Goal: Information Seeking & Learning: Learn about a topic

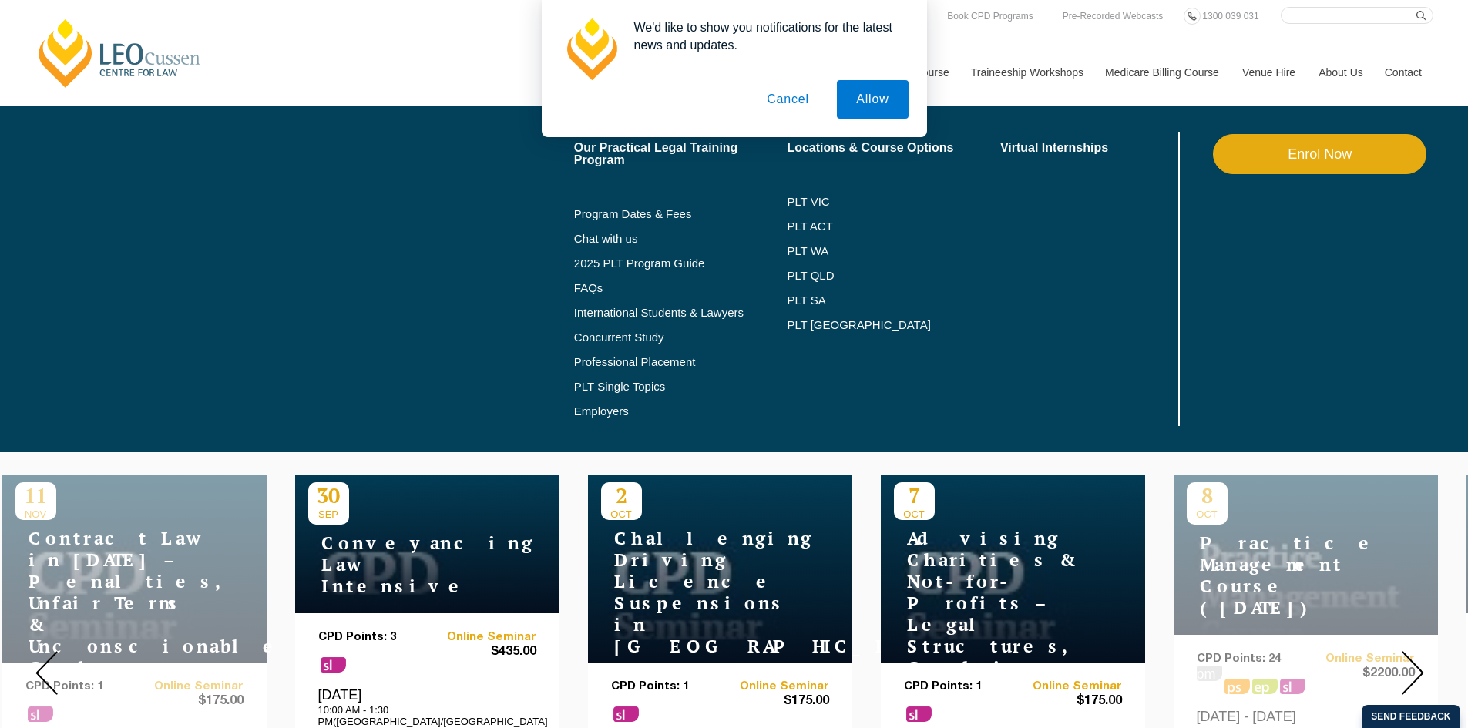
click at [961, 349] on li "Locations & Course Options PLT VIC PLT ACT PLT WA PLT QLD PLT SA PLT NSW" at bounding box center [893, 279] width 213 height 294
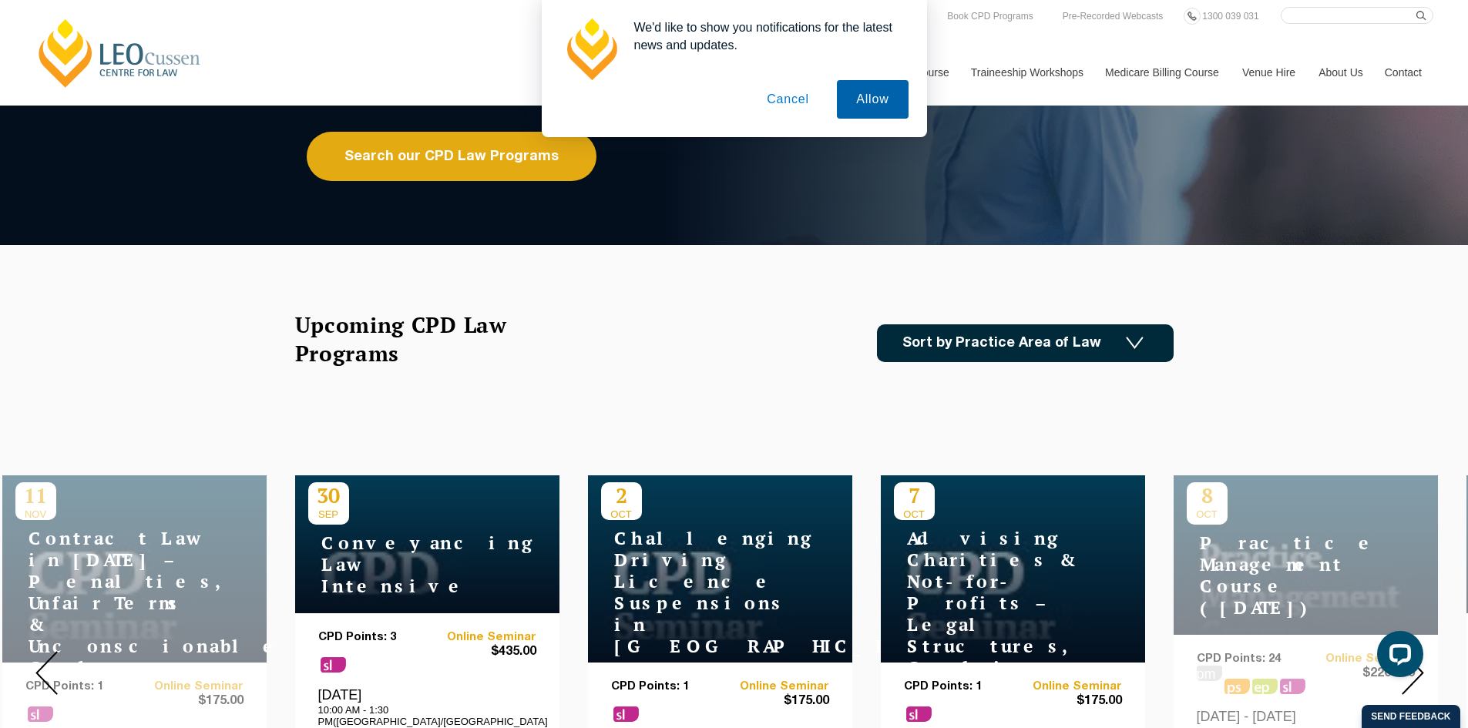
click at [878, 102] on button "Allow" at bounding box center [872, 99] width 71 height 39
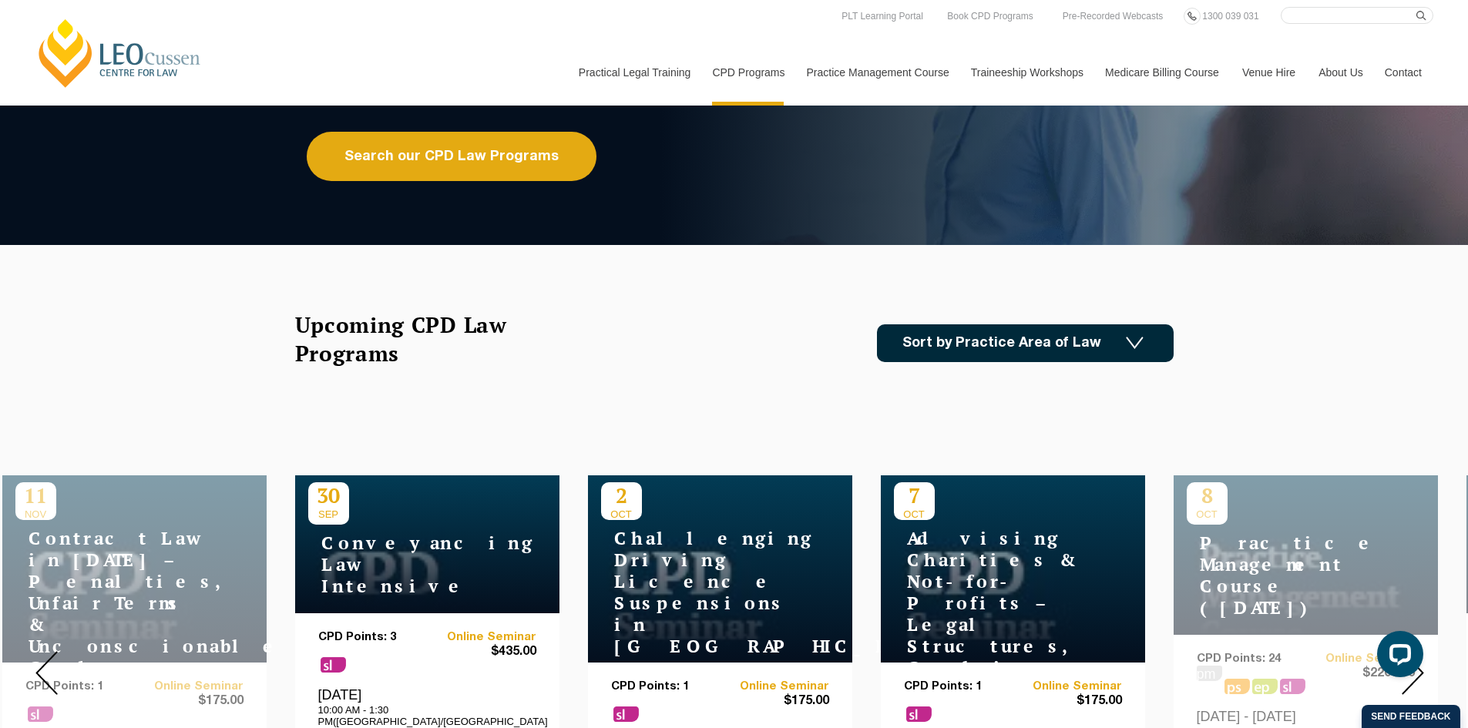
click at [926, 341] on link "Sort by Practice Area of Law" at bounding box center [1025, 343] width 297 height 38
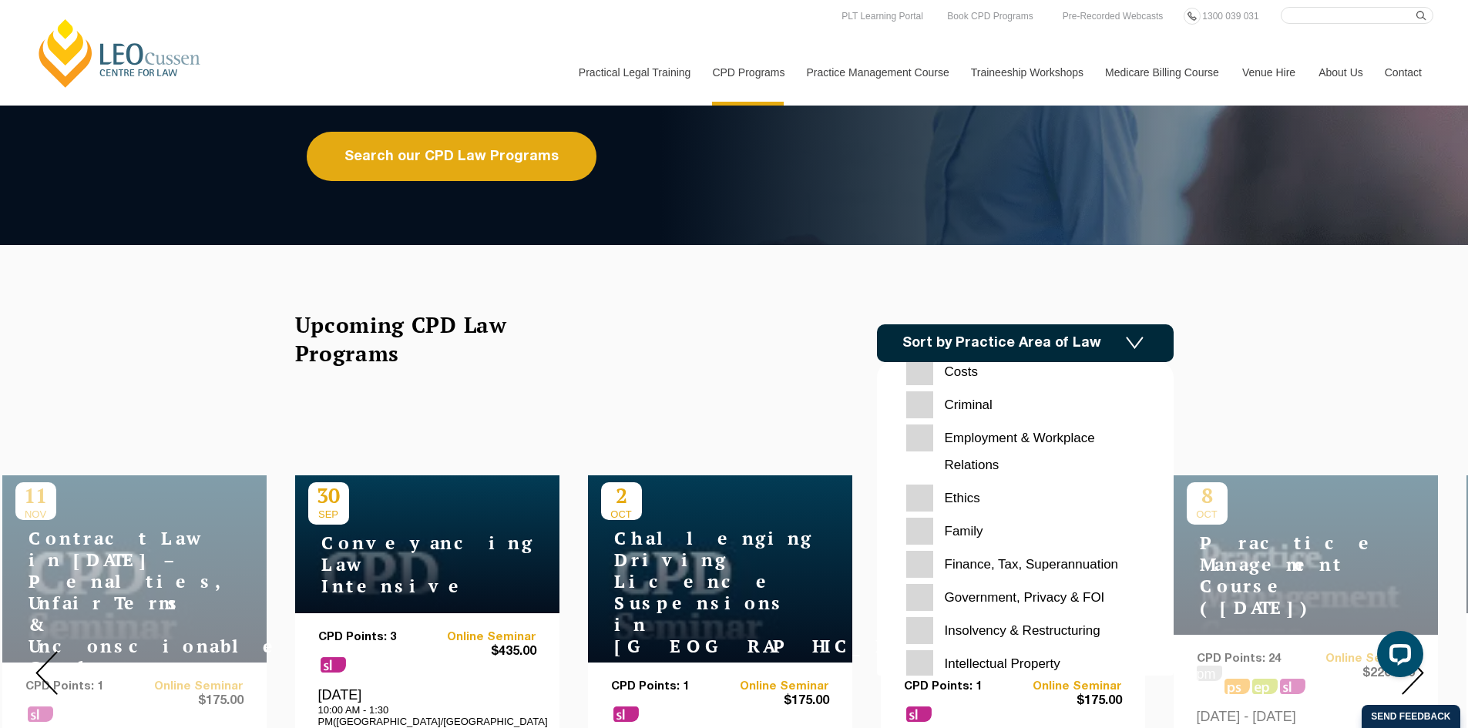
scroll to position [154, 0]
click at [926, 537] on input "Family" at bounding box center [1025, 530] width 238 height 27
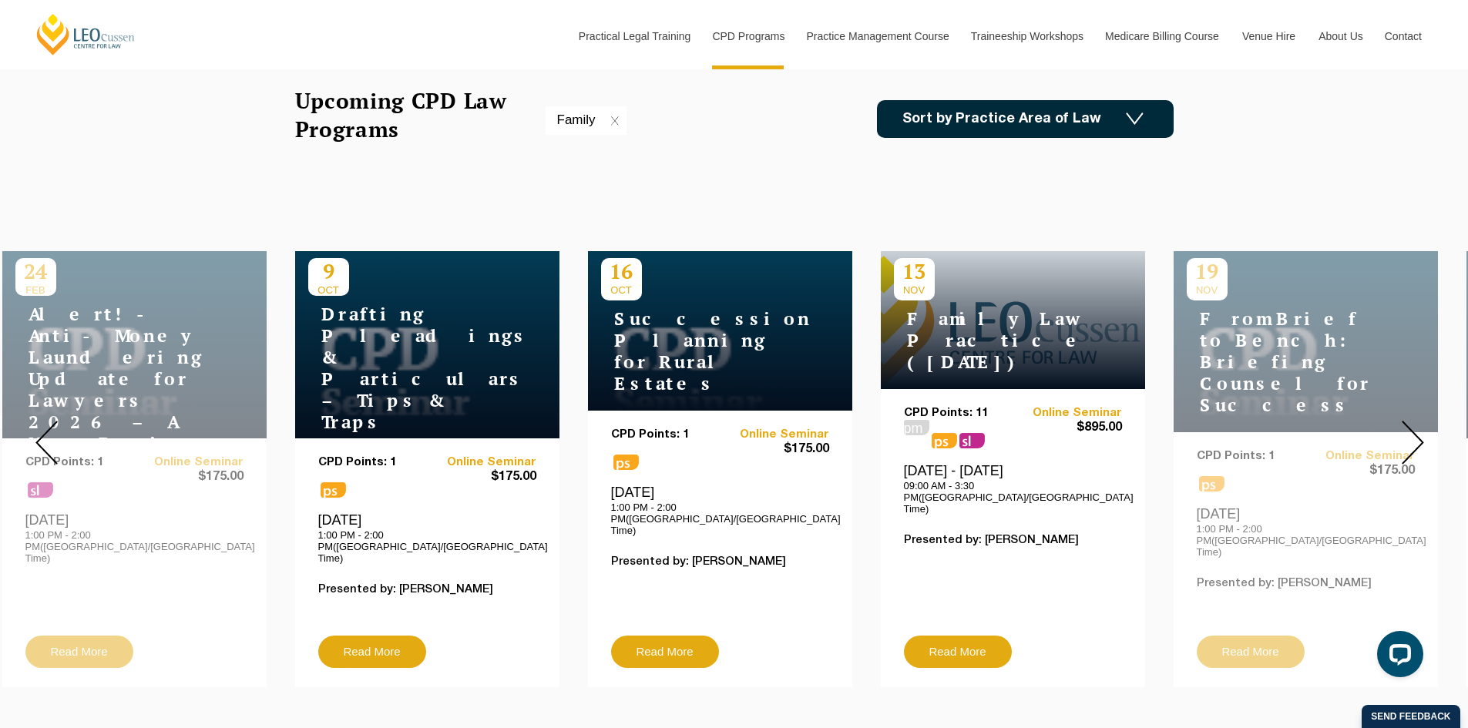
scroll to position [462, 0]
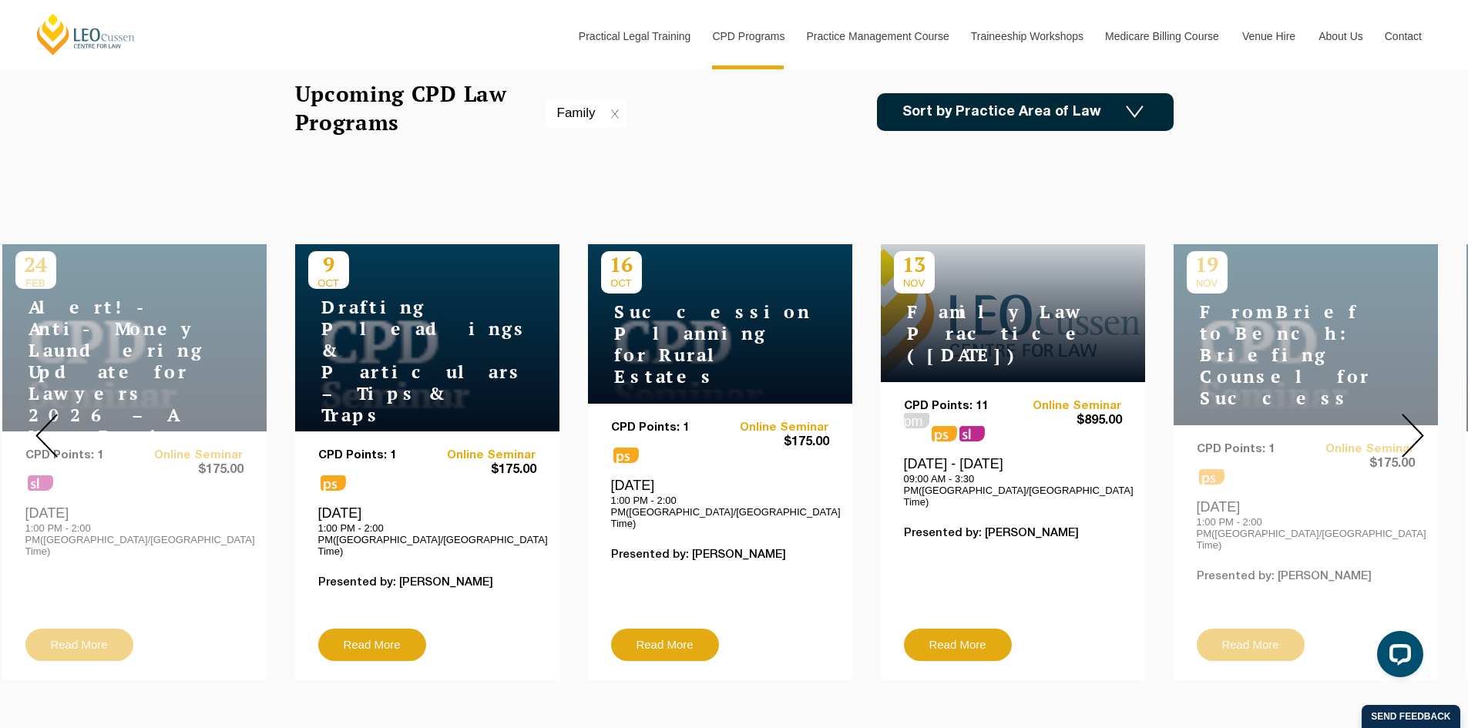
click at [1414, 434] on img at bounding box center [1413, 436] width 22 height 44
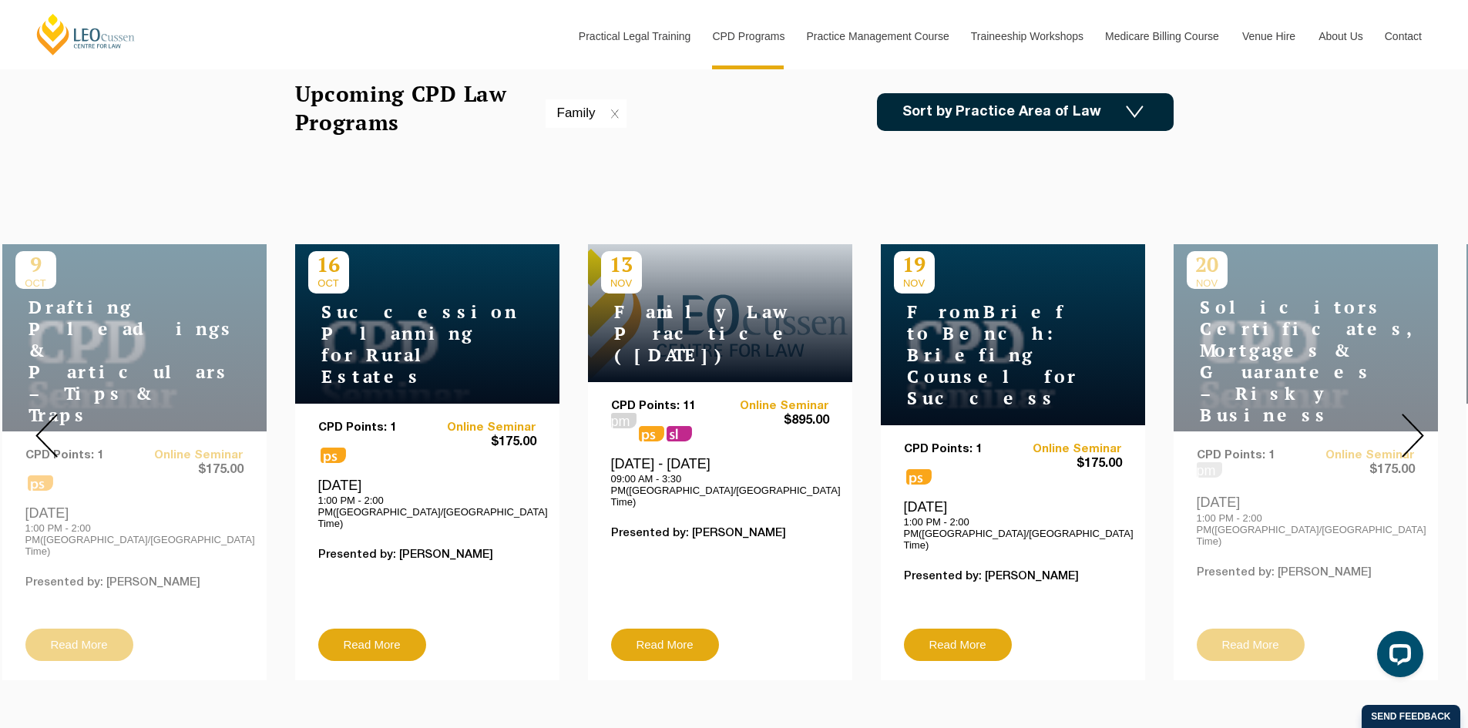
click at [1414, 434] on img at bounding box center [1413, 436] width 22 height 44
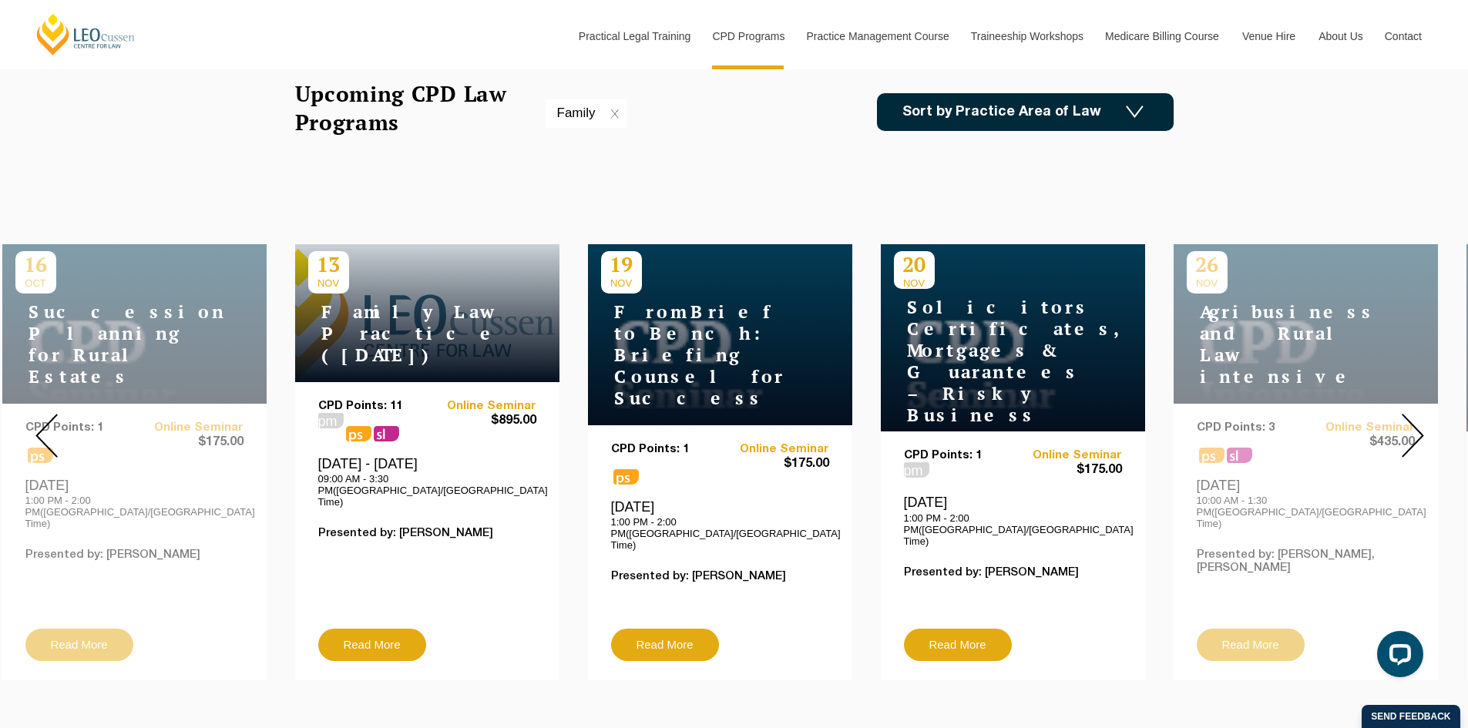
click at [1414, 434] on img at bounding box center [1413, 436] width 22 height 44
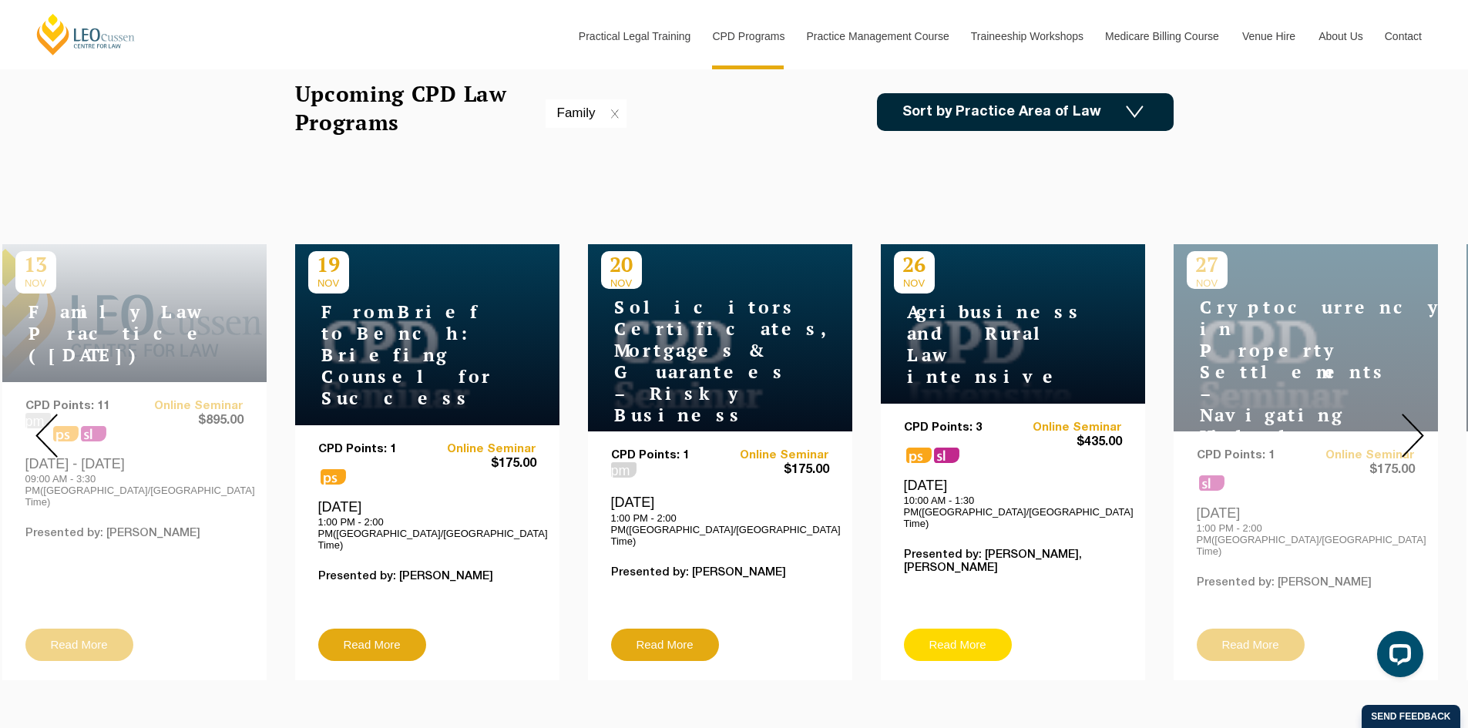
click at [968, 629] on link "Read More" at bounding box center [958, 645] width 108 height 32
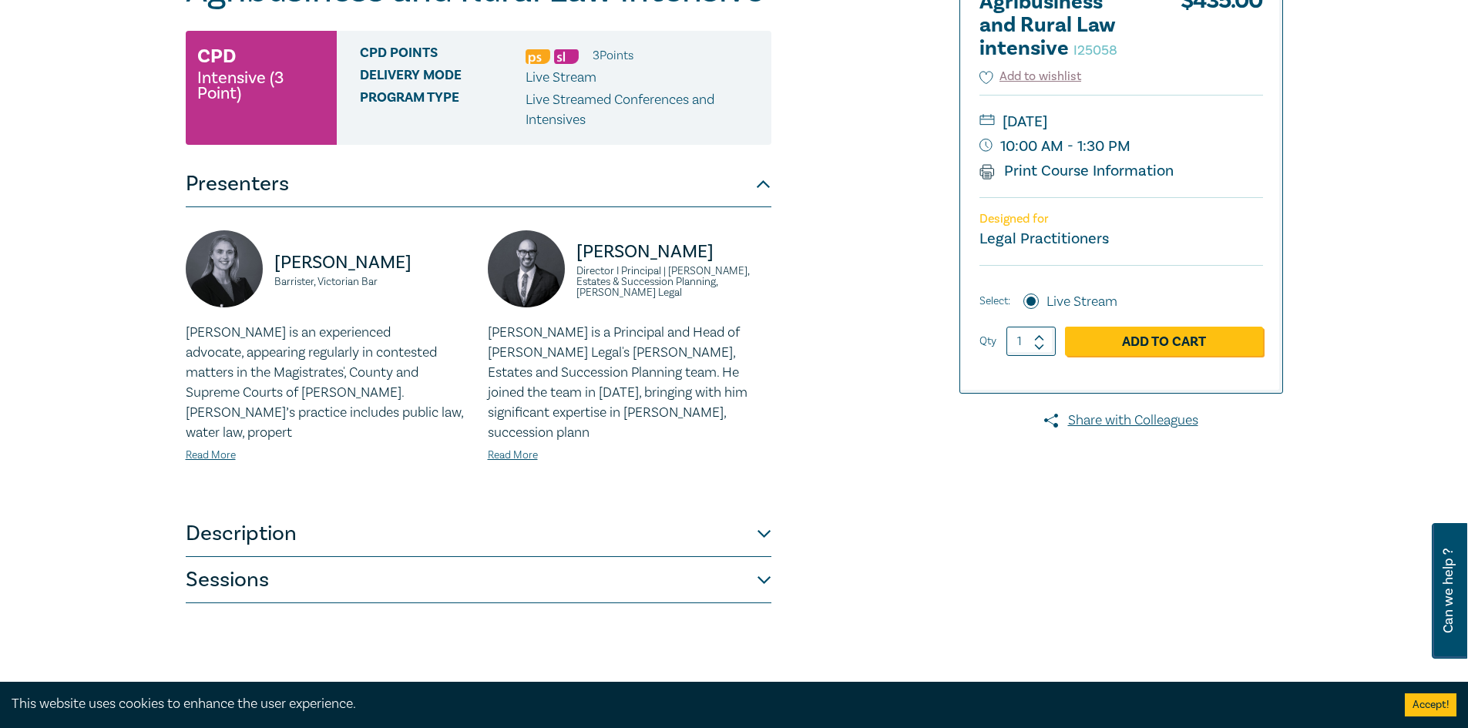
scroll to position [385, 0]
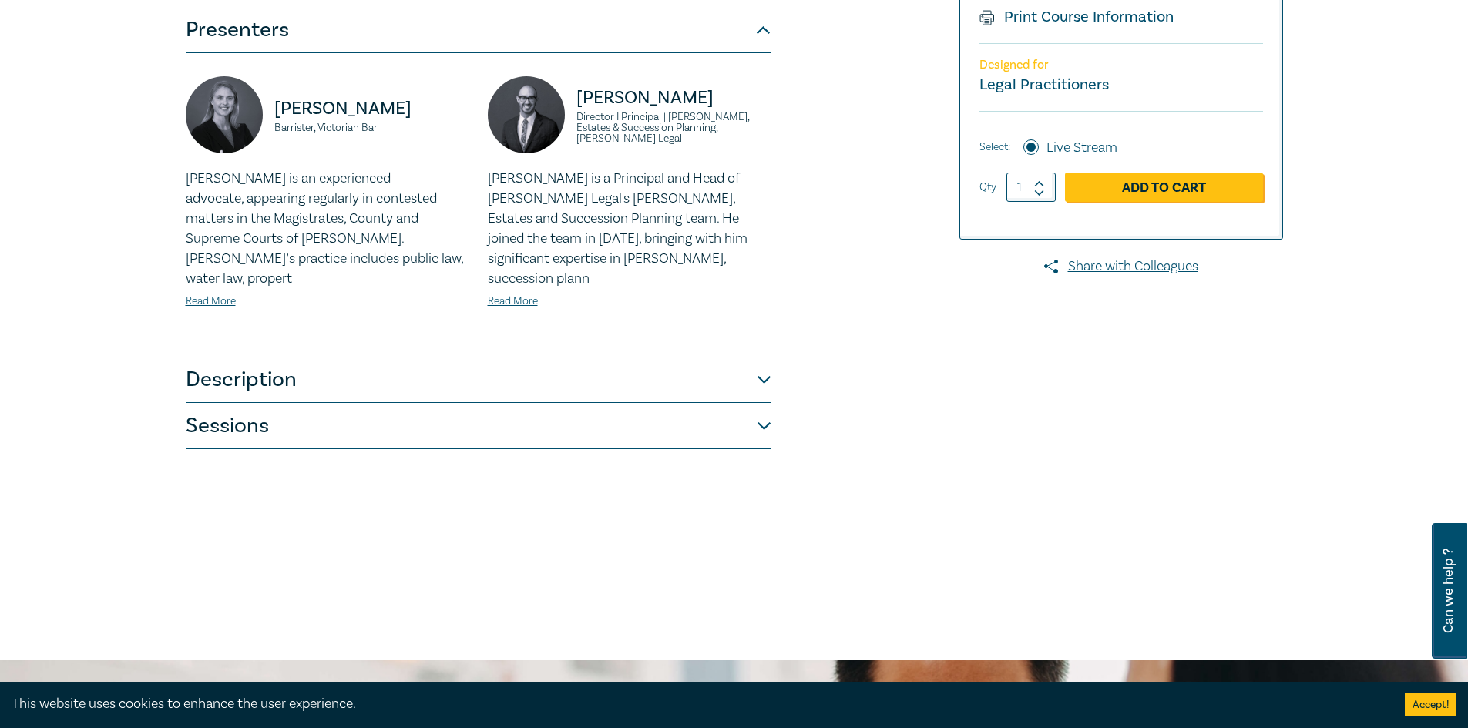
click at [306, 357] on button "Description" at bounding box center [479, 380] width 586 height 46
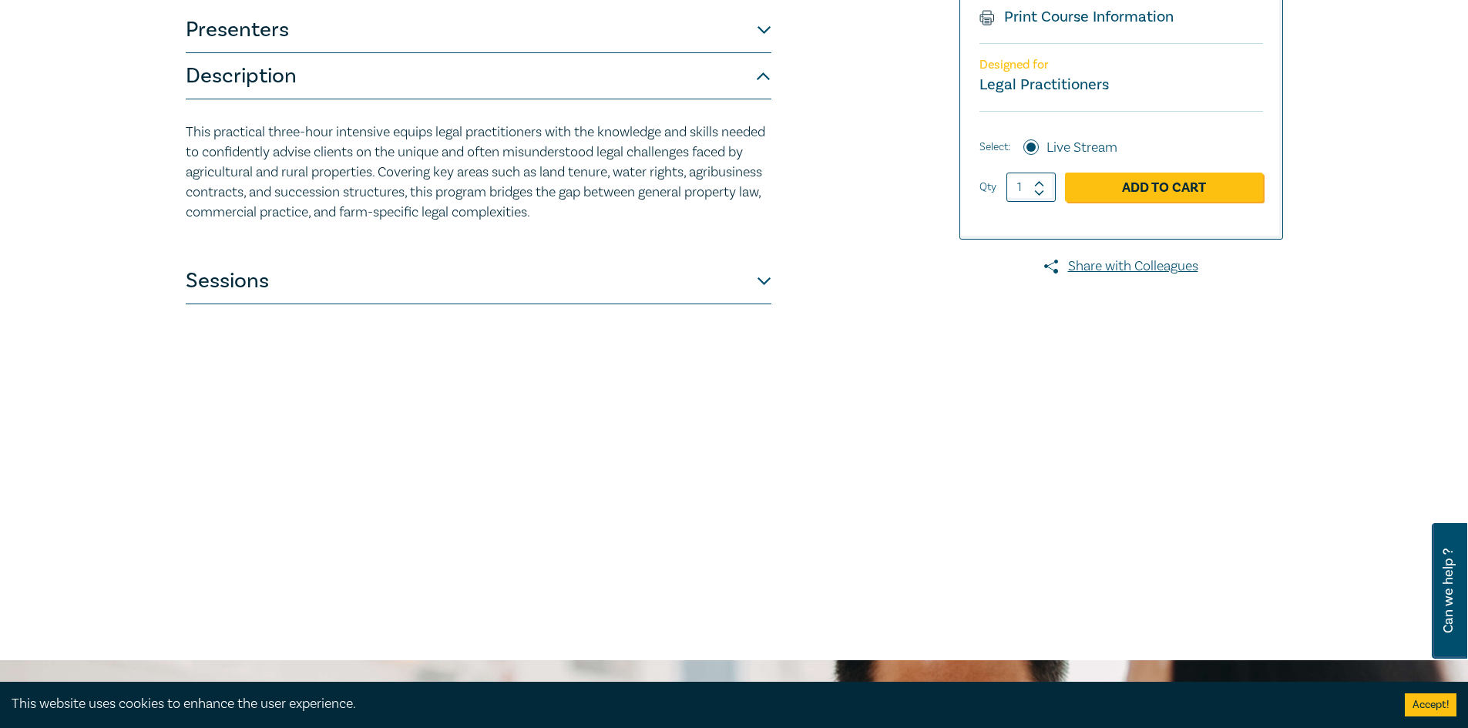
scroll to position [231, 0]
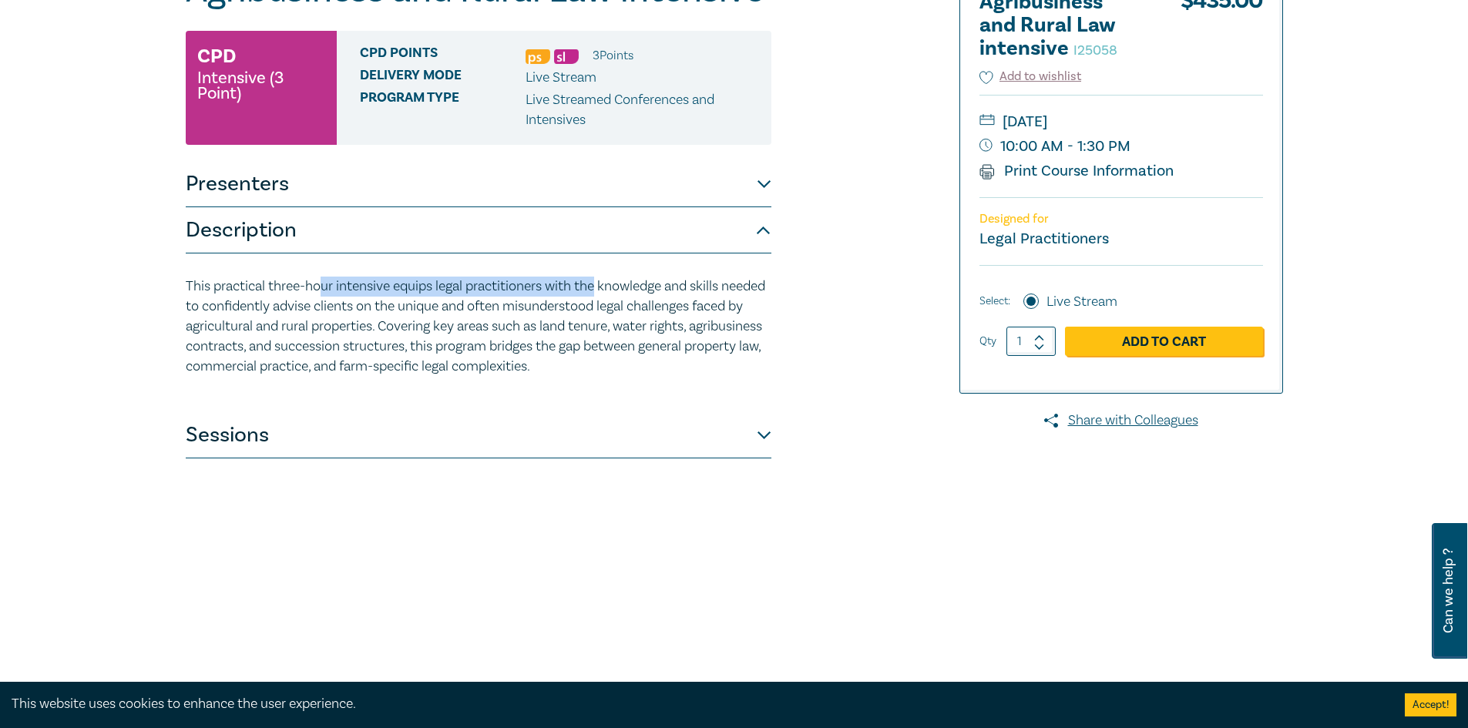
drag, startPoint x: 352, startPoint y: 288, endPoint x: 598, endPoint y: 295, distance: 246.0
click at [598, 295] on p "This practical three-hour intensive equips legal practitioners with the knowled…" at bounding box center [479, 327] width 586 height 100
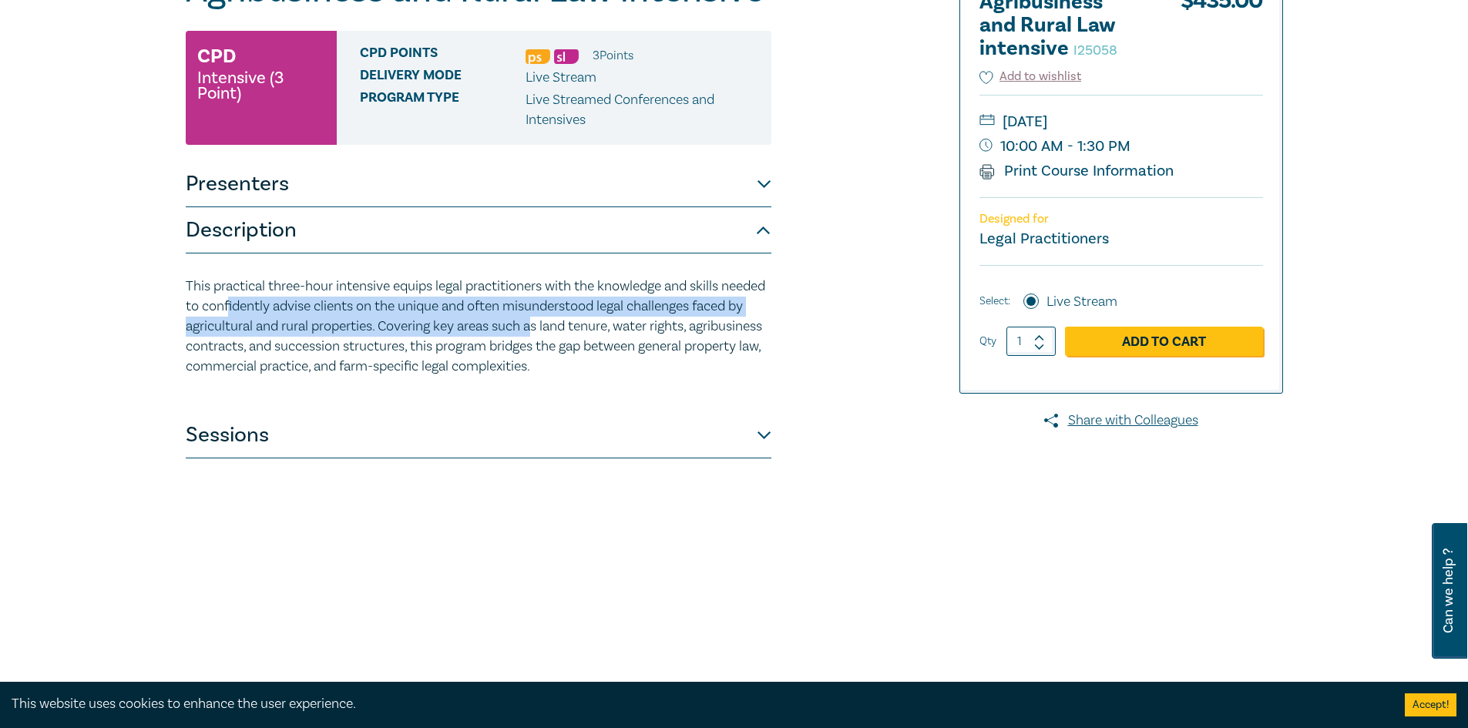
drag, startPoint x: 307, startPoint y: 308, endPoint x: 592, endPoint y: 320, distance: 285.4
click at [592, 320] on p "This practical three-hour intensive equips legal practitioners with the knowled…" at bounding box center [479, 327] width 586 height 100
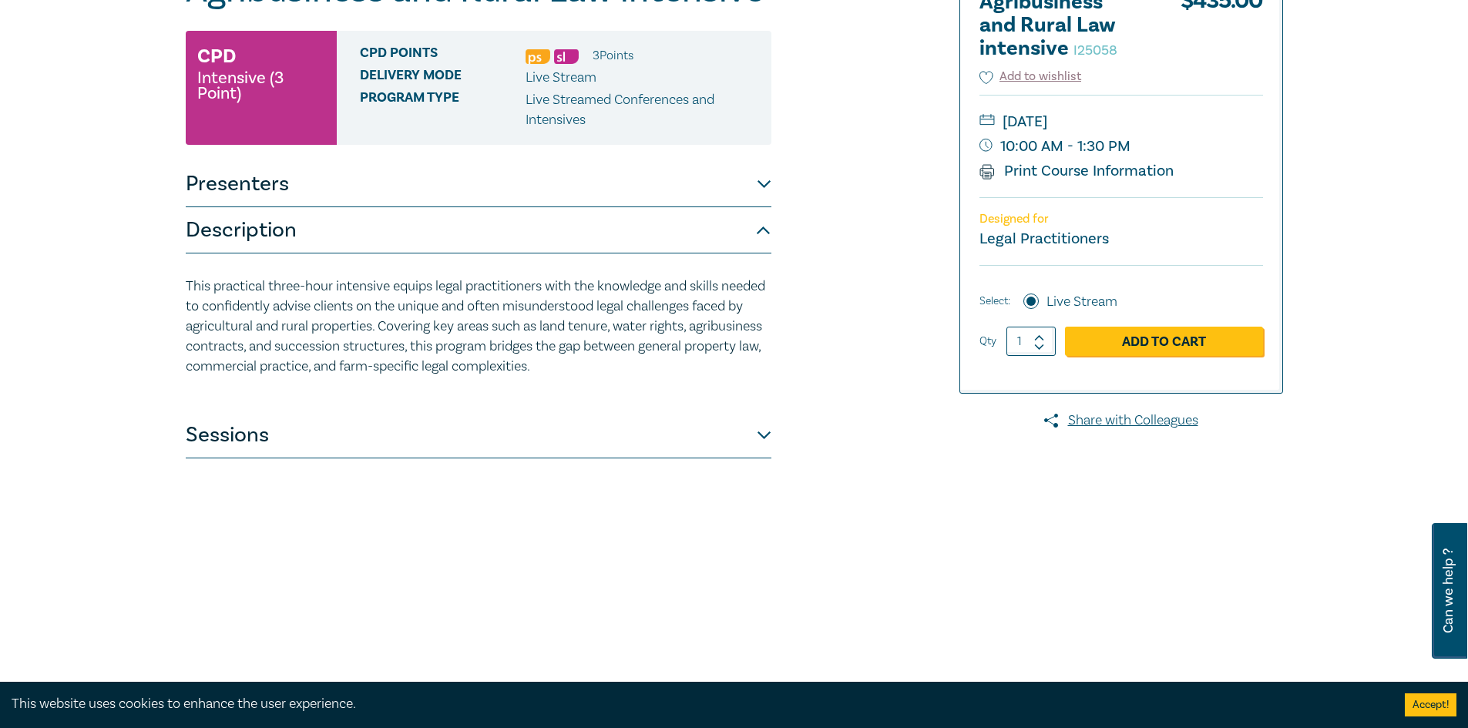
click at [529, 345] on p "This practical three-hour intensive equips legal practitioners with the knowled…" at bounding box center [479, 327] width 586 height 100
drag, startPoint x: 589, startPoint y: 331, endPoint x: 554, endPoint y: 336, distance: 35.1
click at [591, 339] on p "This practical three-hour intensive equips legal practitioners with the knowled…" at bounding box center [479, 327] width 586 height 100
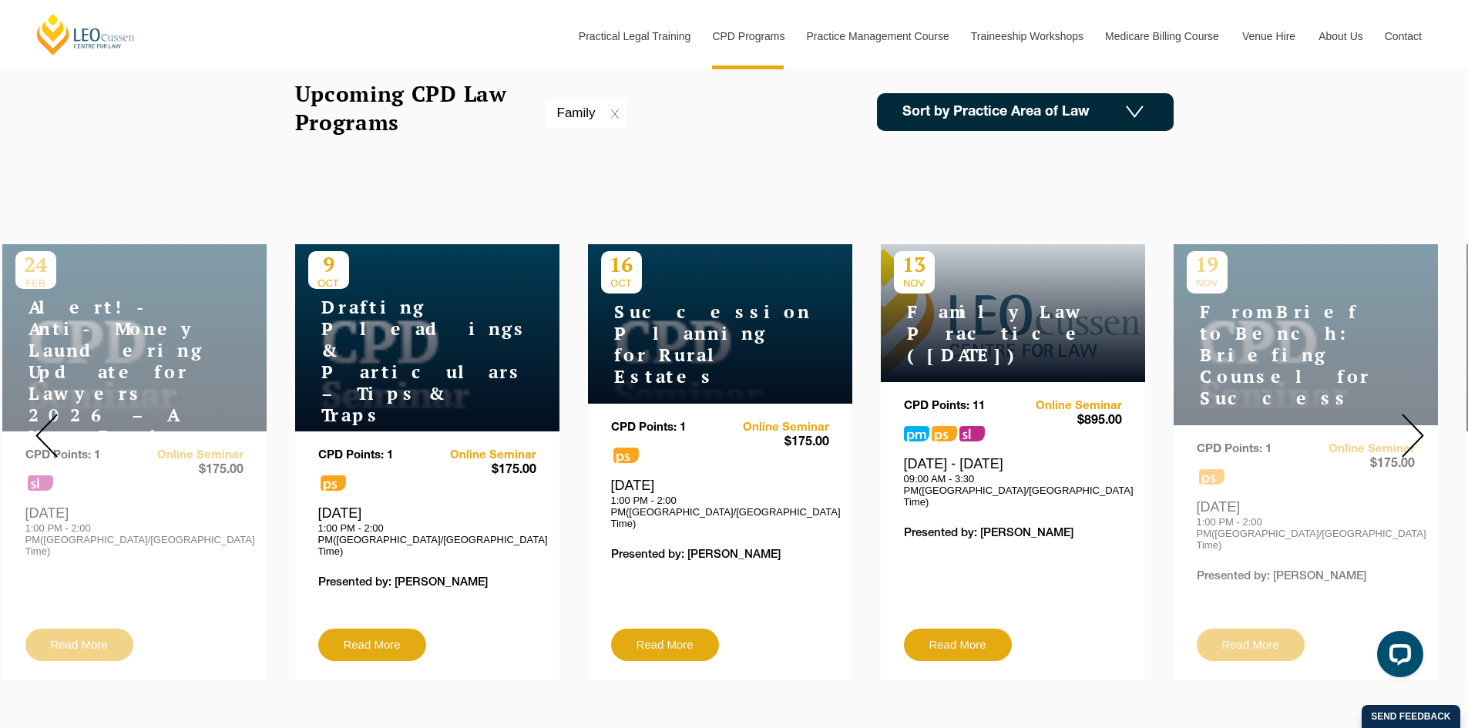
click at [1417, 432] on img at bounding box center [1413, 436] width 22 height 44
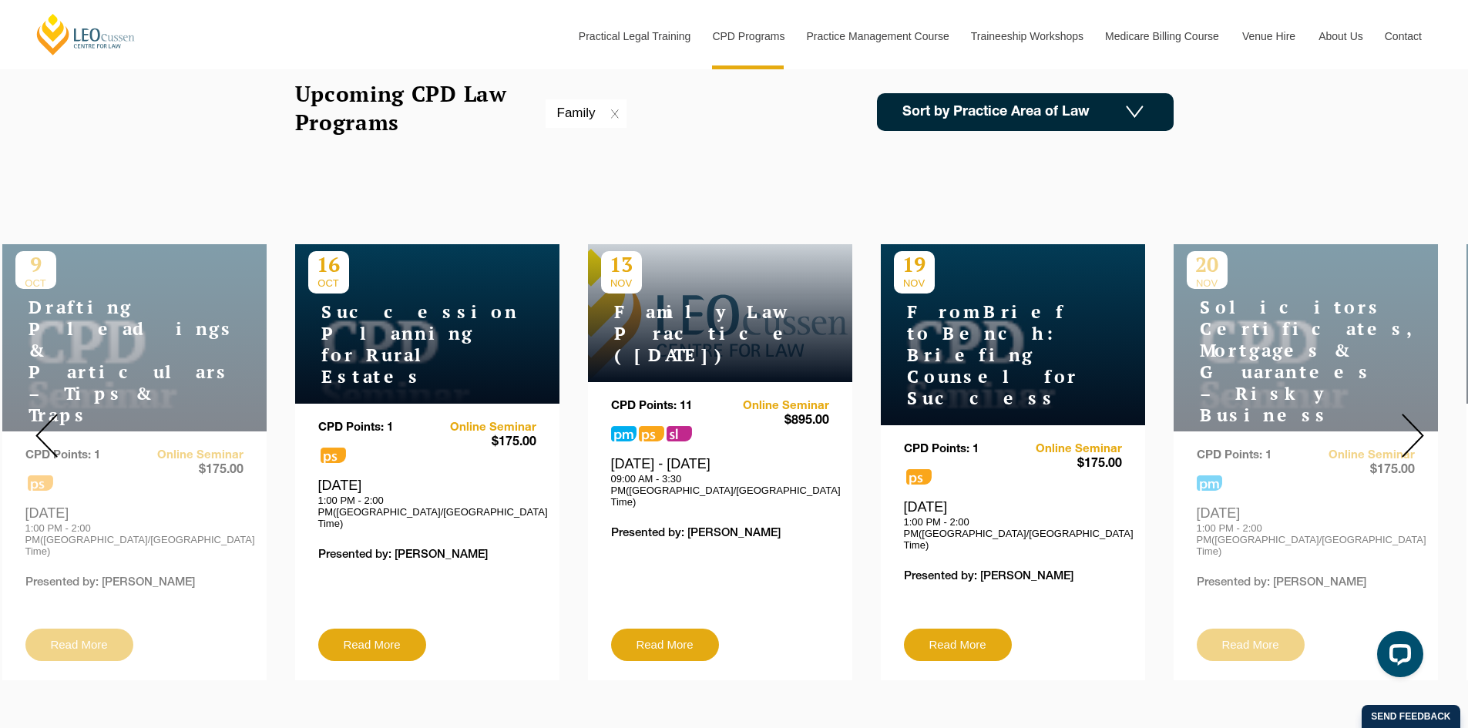
click at [1417, 432] on img at bounding box center [1413, 436] width 22 height 44
click at [1412, 425] on img at bounding box center [1413, 436] width 22 height 44
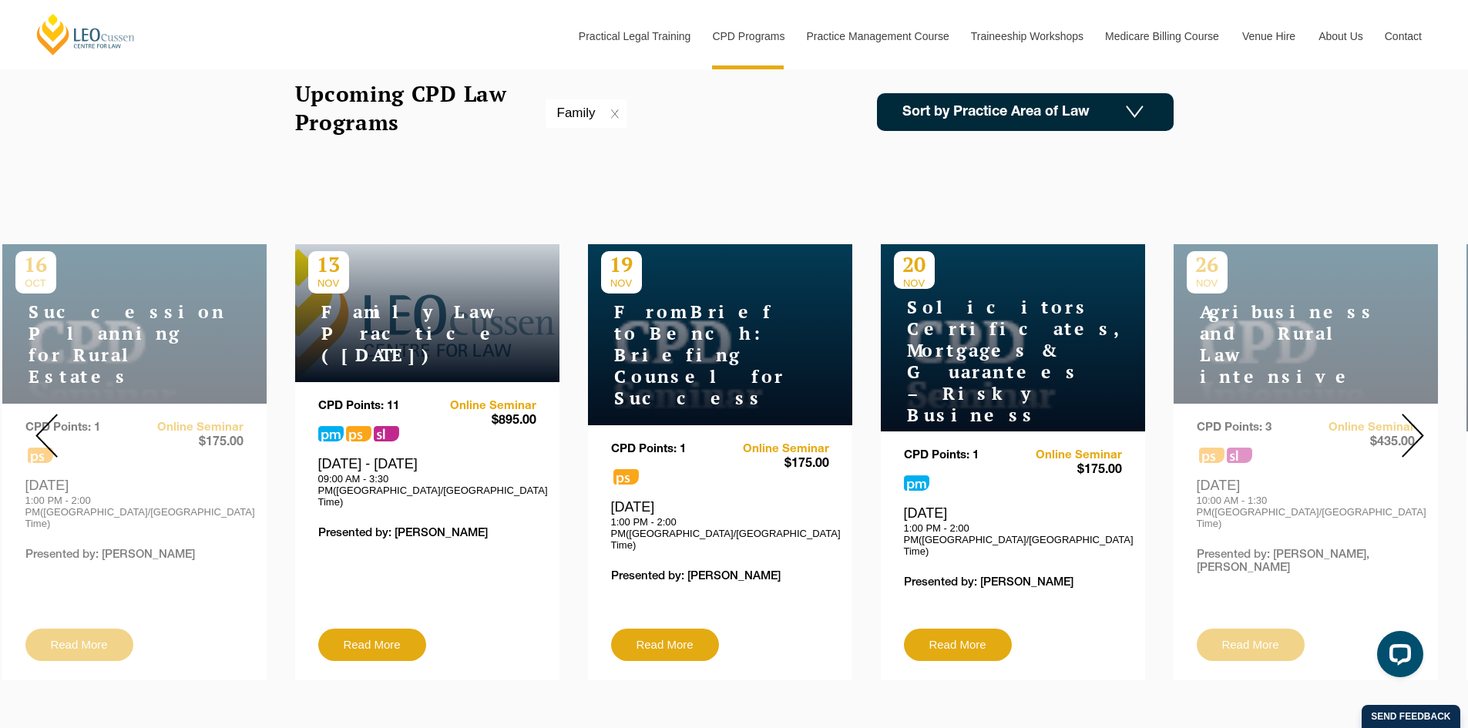
click at [1412, 425] on img at bounding box center [1413, 436] width 22 height 44
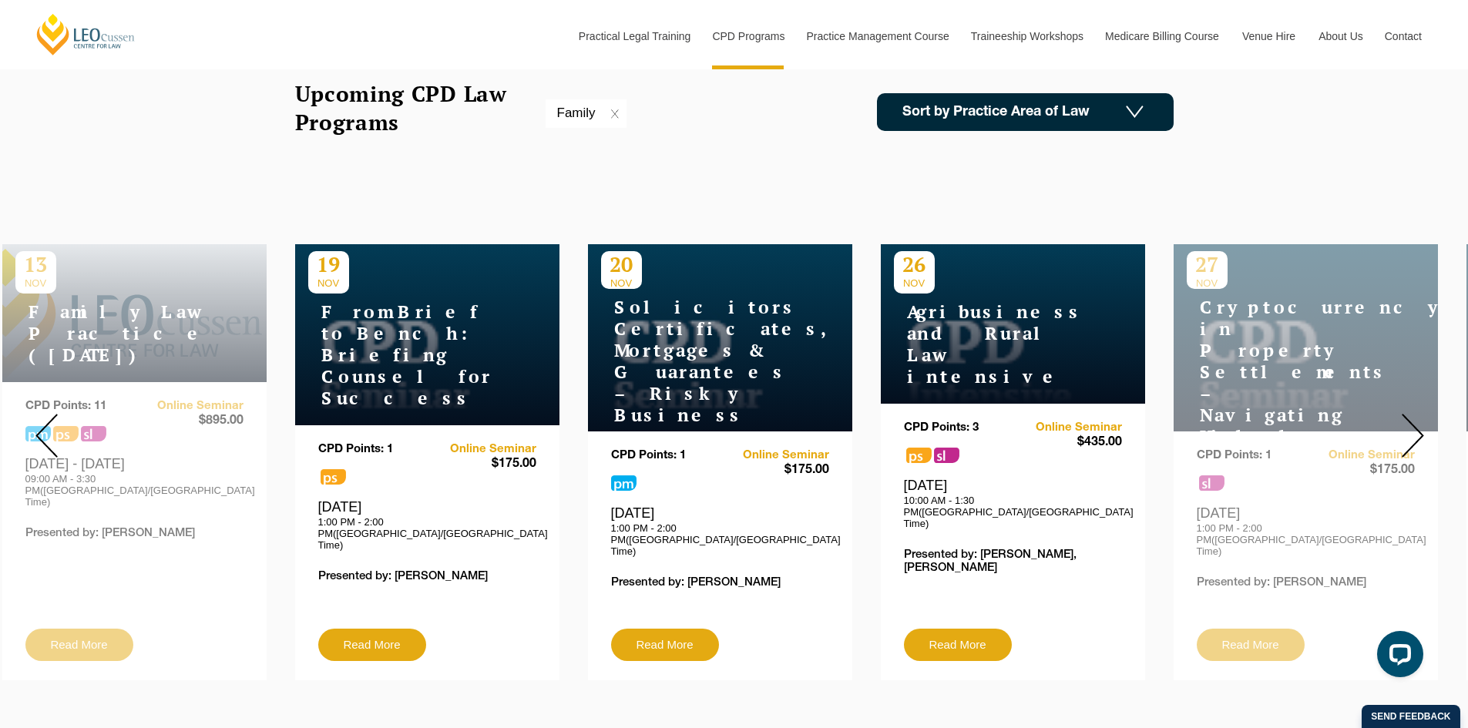
click at [1412, 425] on img at bounding box center [1413, 436] width 22 height 44
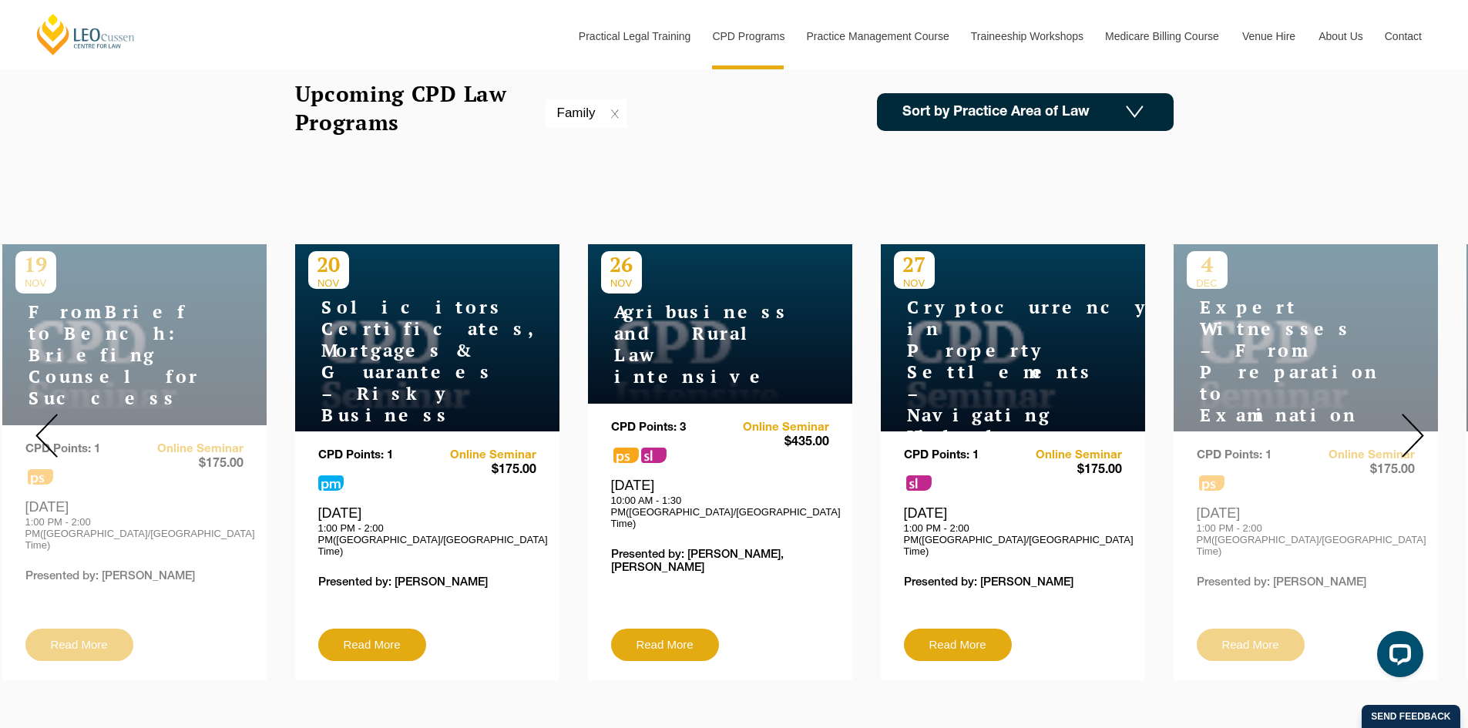
click at [1412, 425] on img at bounding box center [1413, 436] width 22 height 44
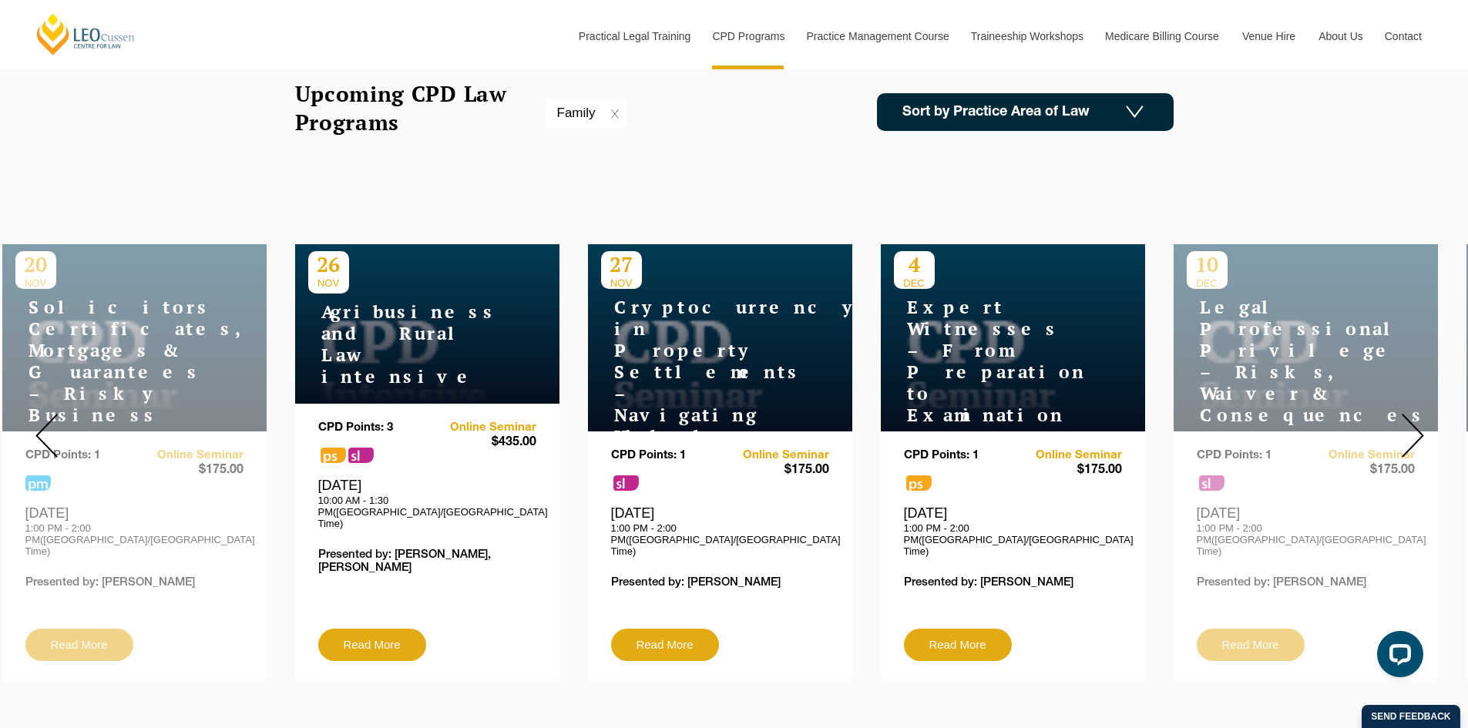
click at [1412, 425] on img at bounding box center [1413, 436] width 22 height 44
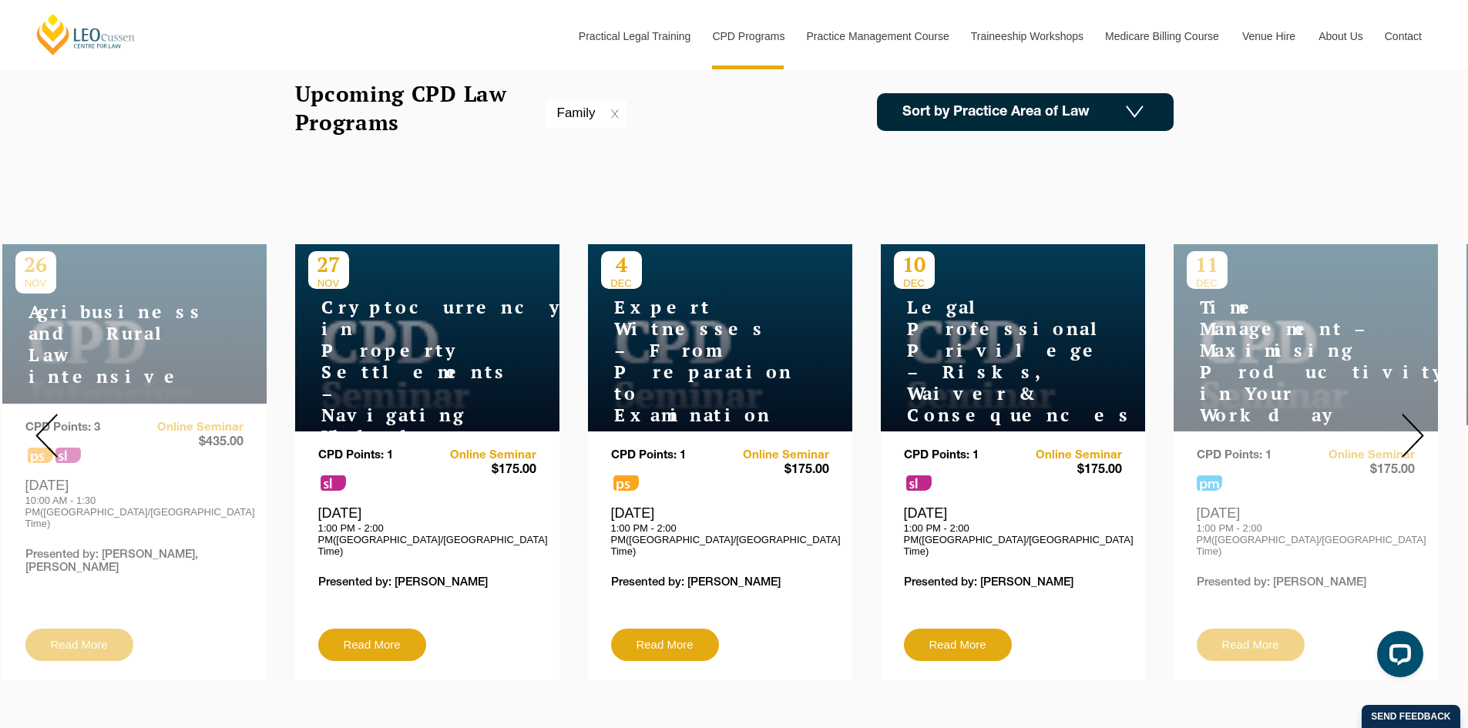
click at [1412, 425] on img at bounding box center [1413, 436] width 22 height 44
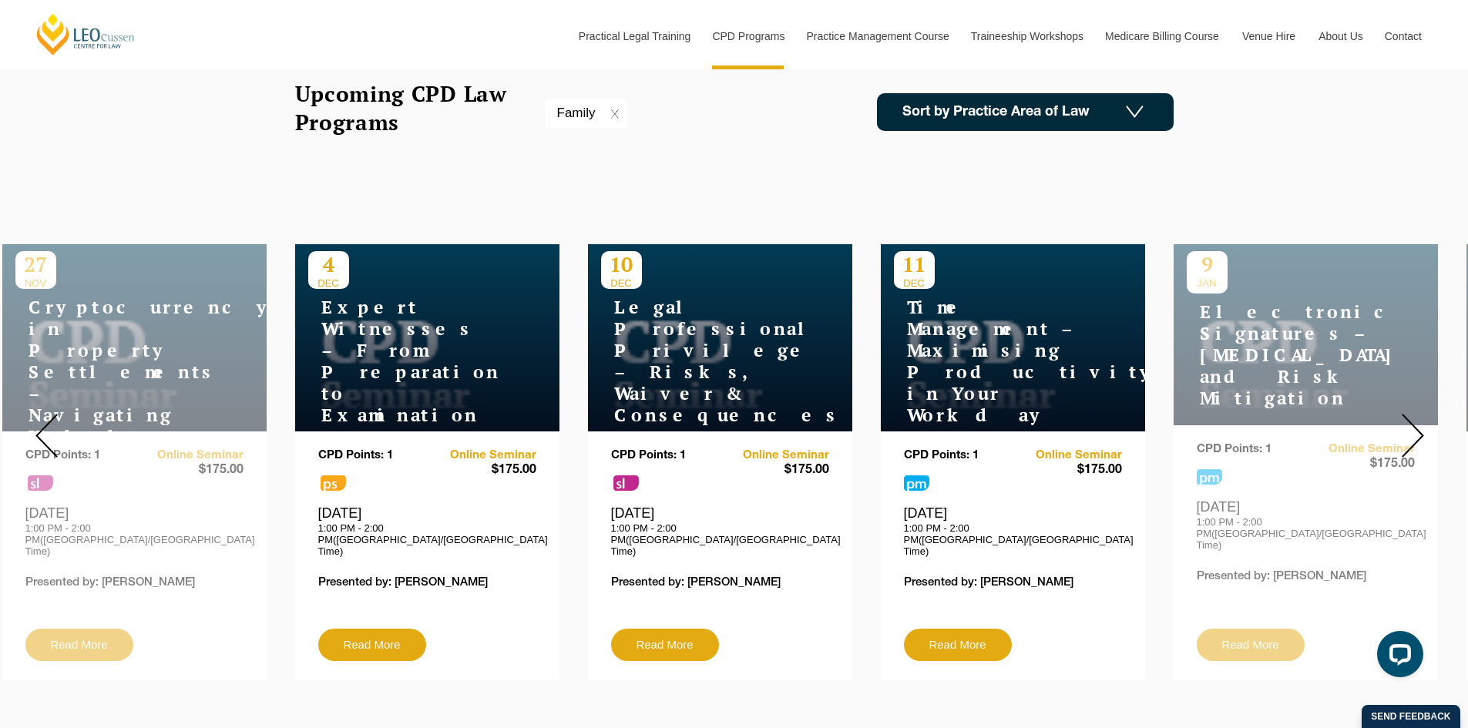
click at [1412, 425] on img at bounding box center [1413, 436] width 22 height 44
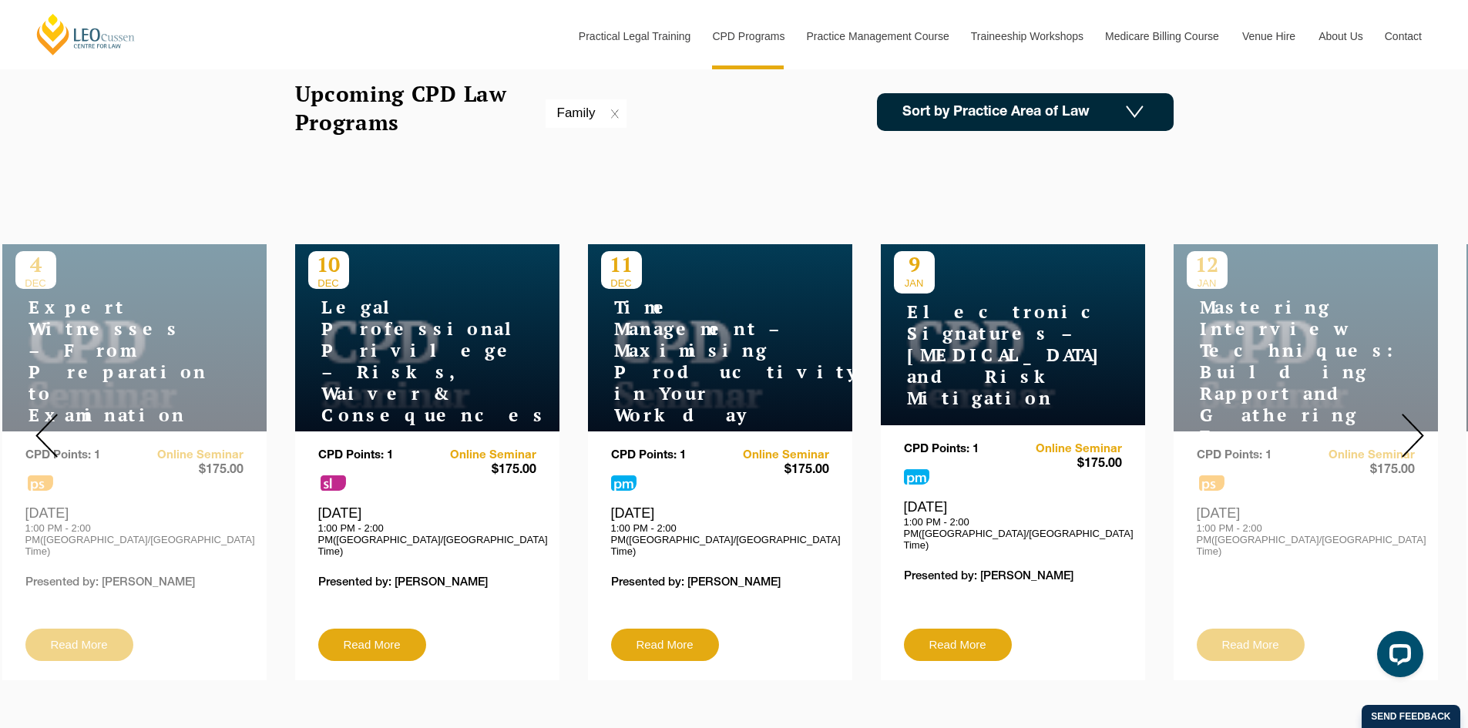
click at [1412, 425] on img at bounding box center [1413, 436] width 22 height 44
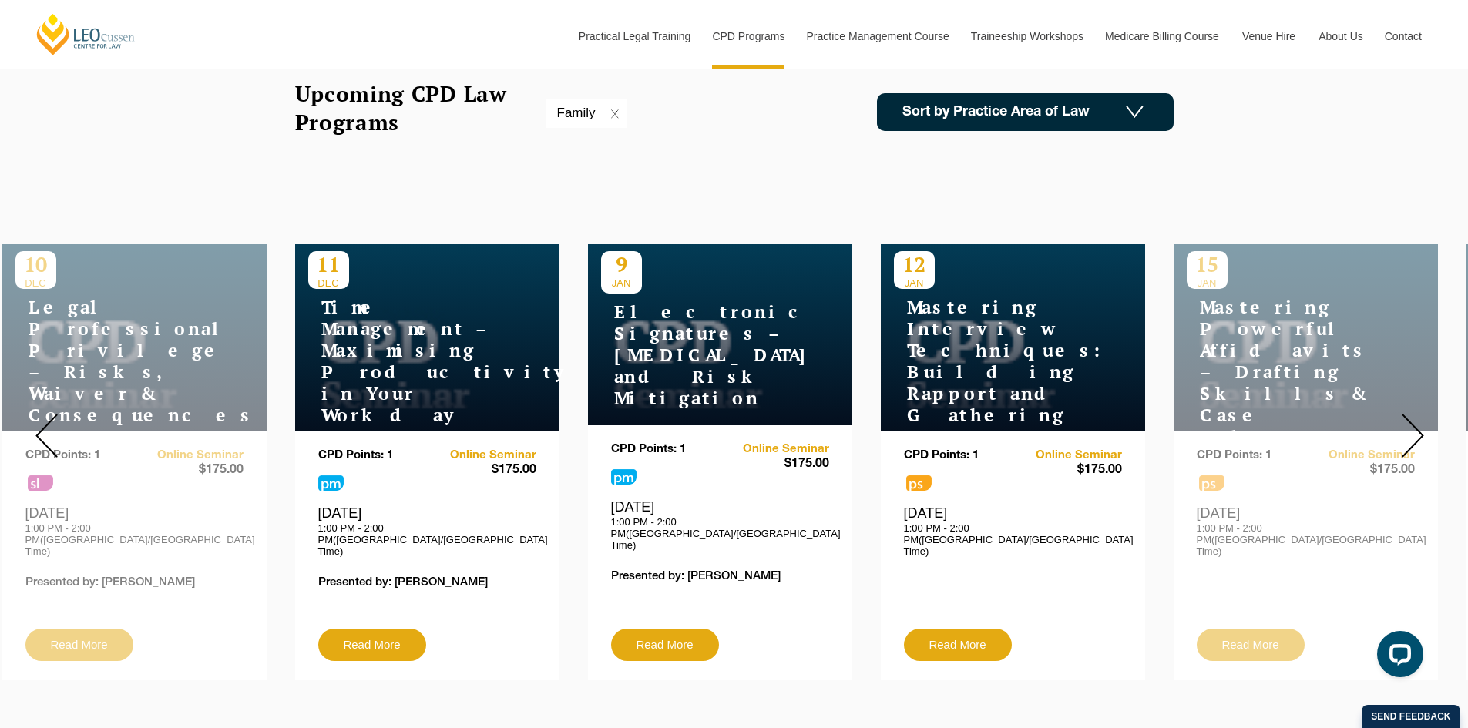
click at [1412, 425] on img at bounding box center [1413, 436] width 22 height 44
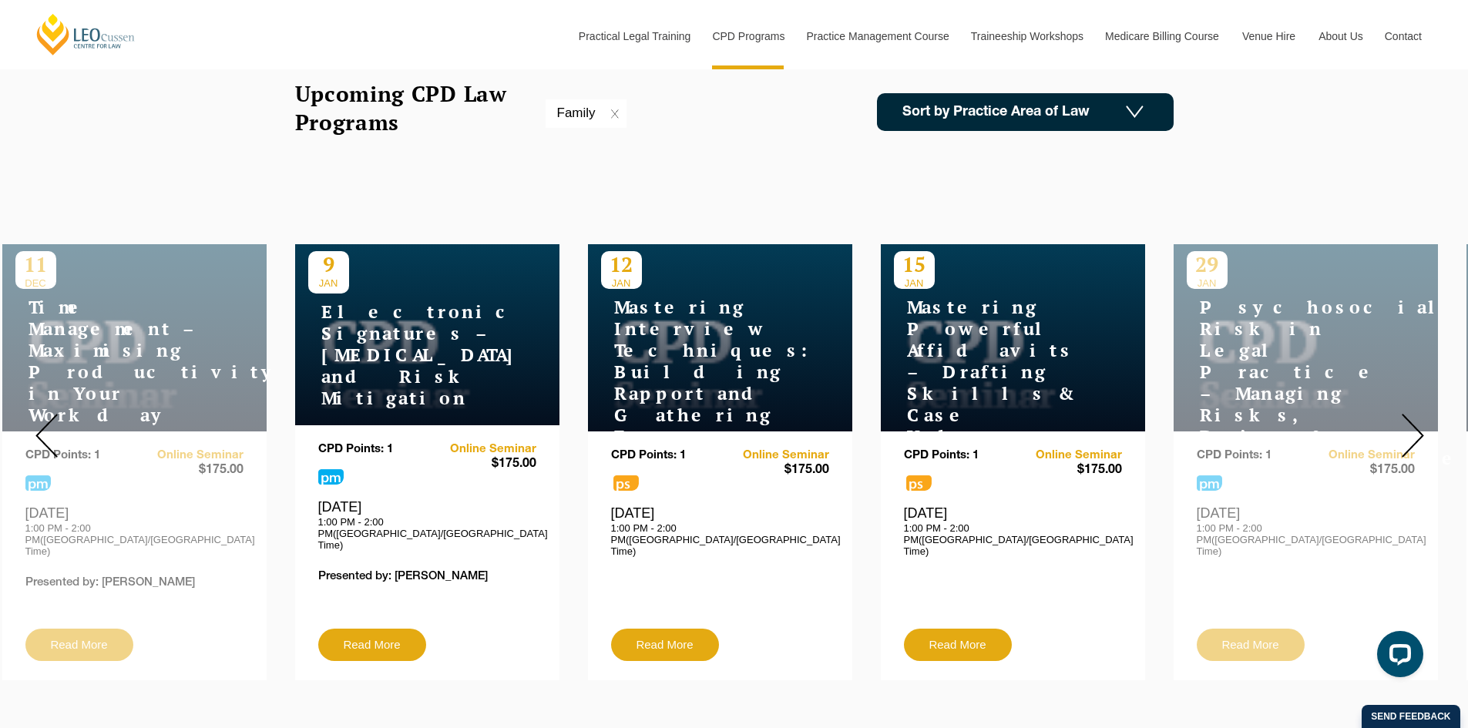
click at [1412, 425] on img at bounding box center [1413, 436] width 22 height 44
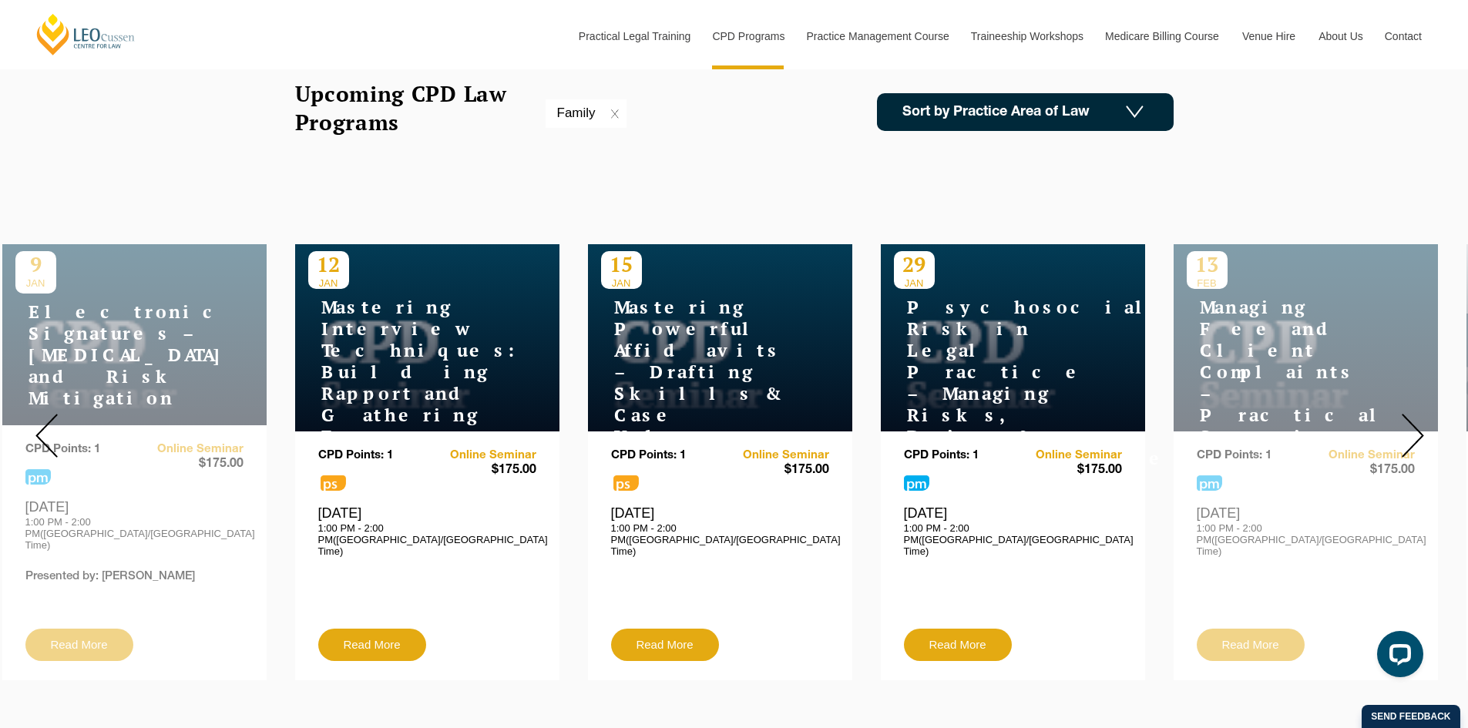
click at [1412, 425] on img at bounding box center [1413, 436] width 22 height 44
click at [1418, 416] on img at bounding box center [1413, 436] width 22 height 44
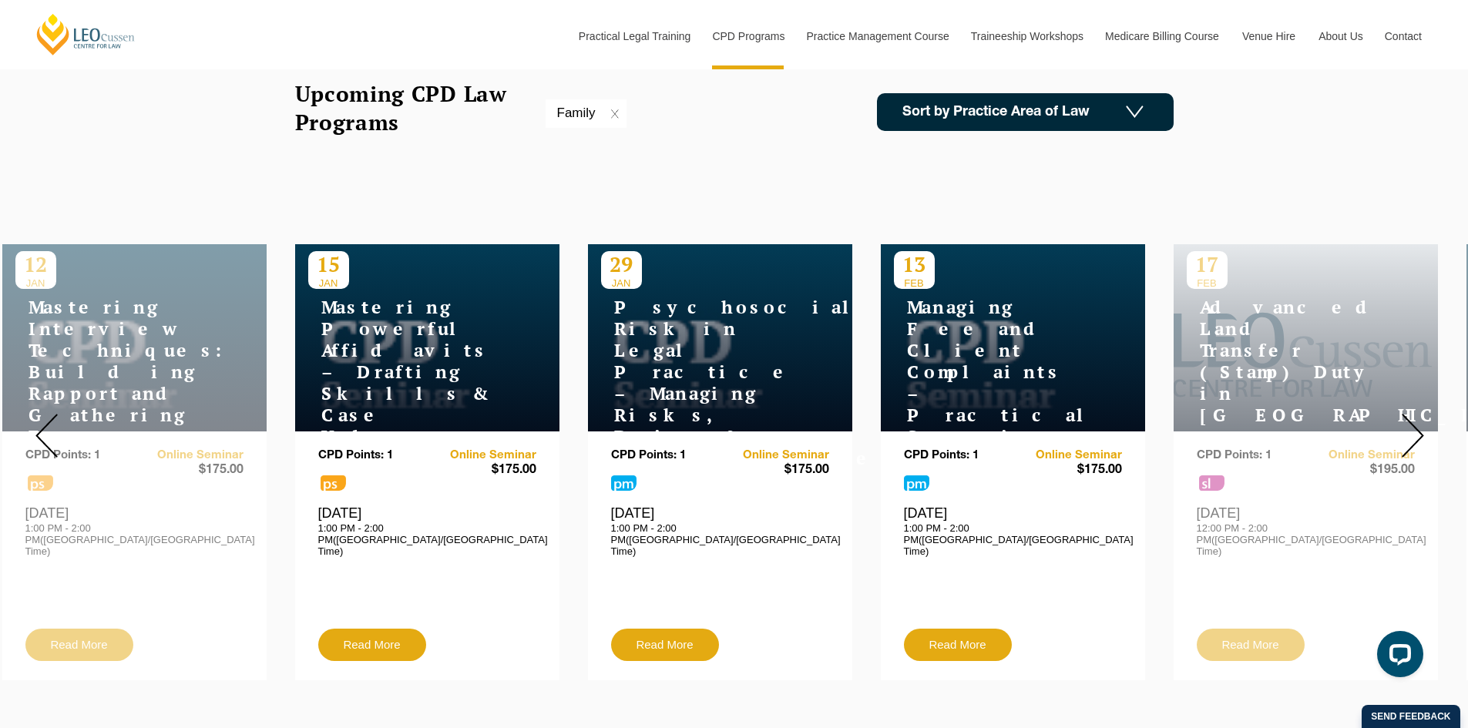
click at [1418, 416] on img at bounding box center [1413, 436] width 22 height 44
click at [1413, 424] on img at bounding box center [1413, 436] width 22 height 44
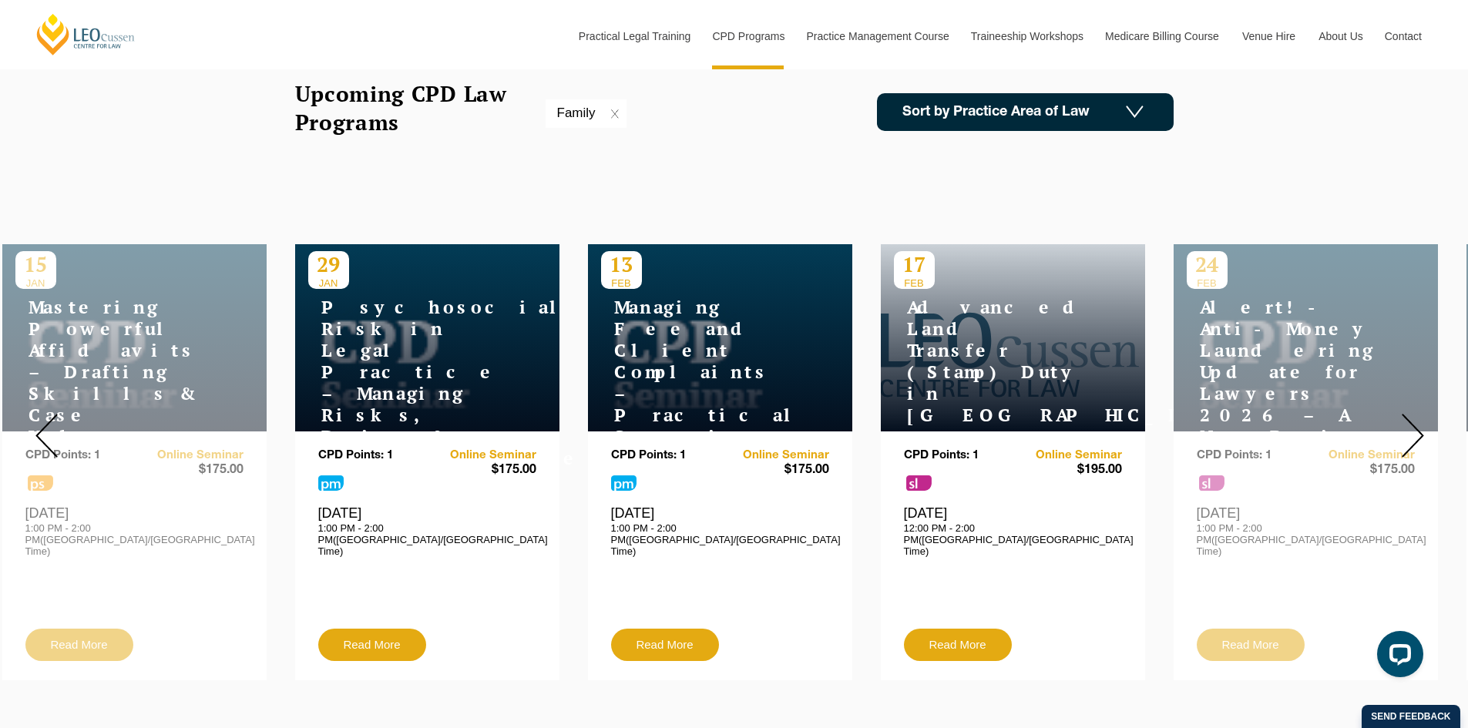
click at [1413, 424] on img at bounding box center [1413, 436] width 22 height 44
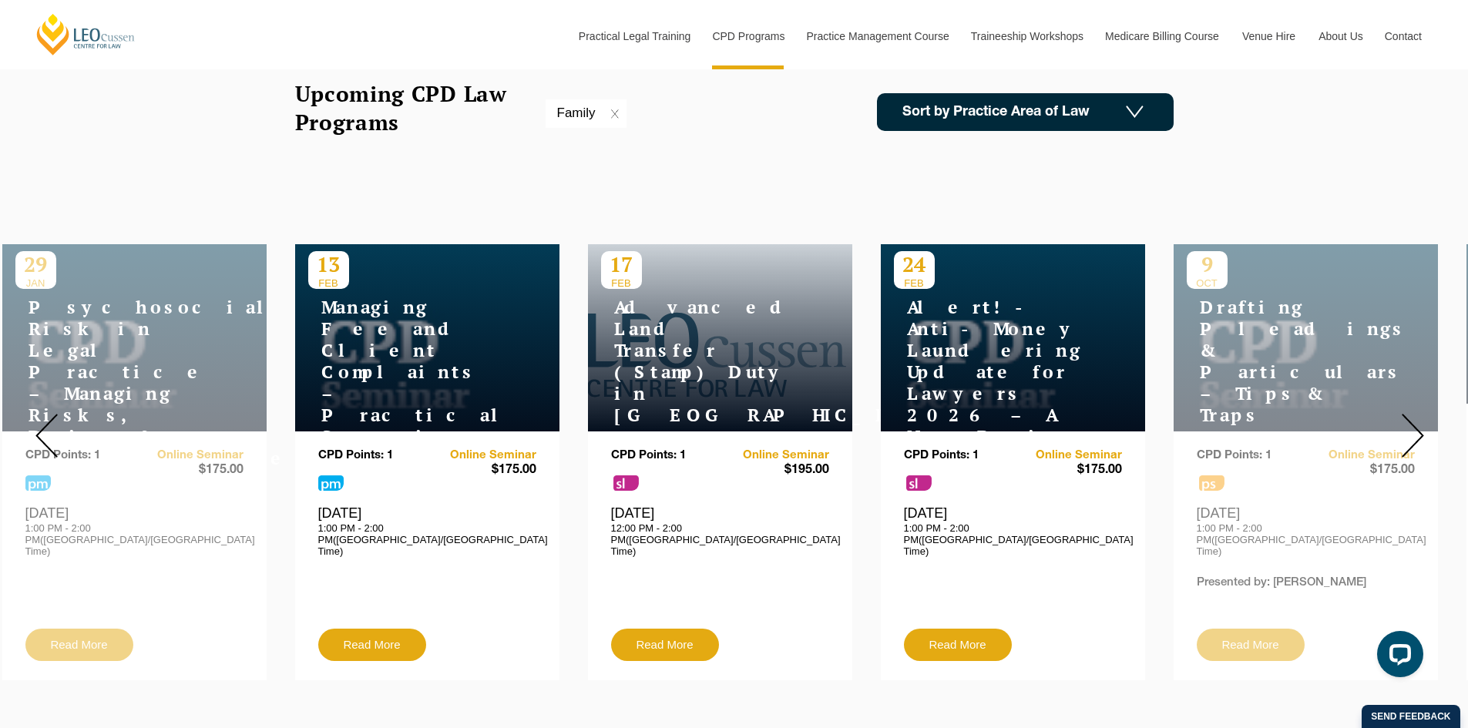
click at [1413, 424] on img at bounding box center [1413, 436] width 22 height 44
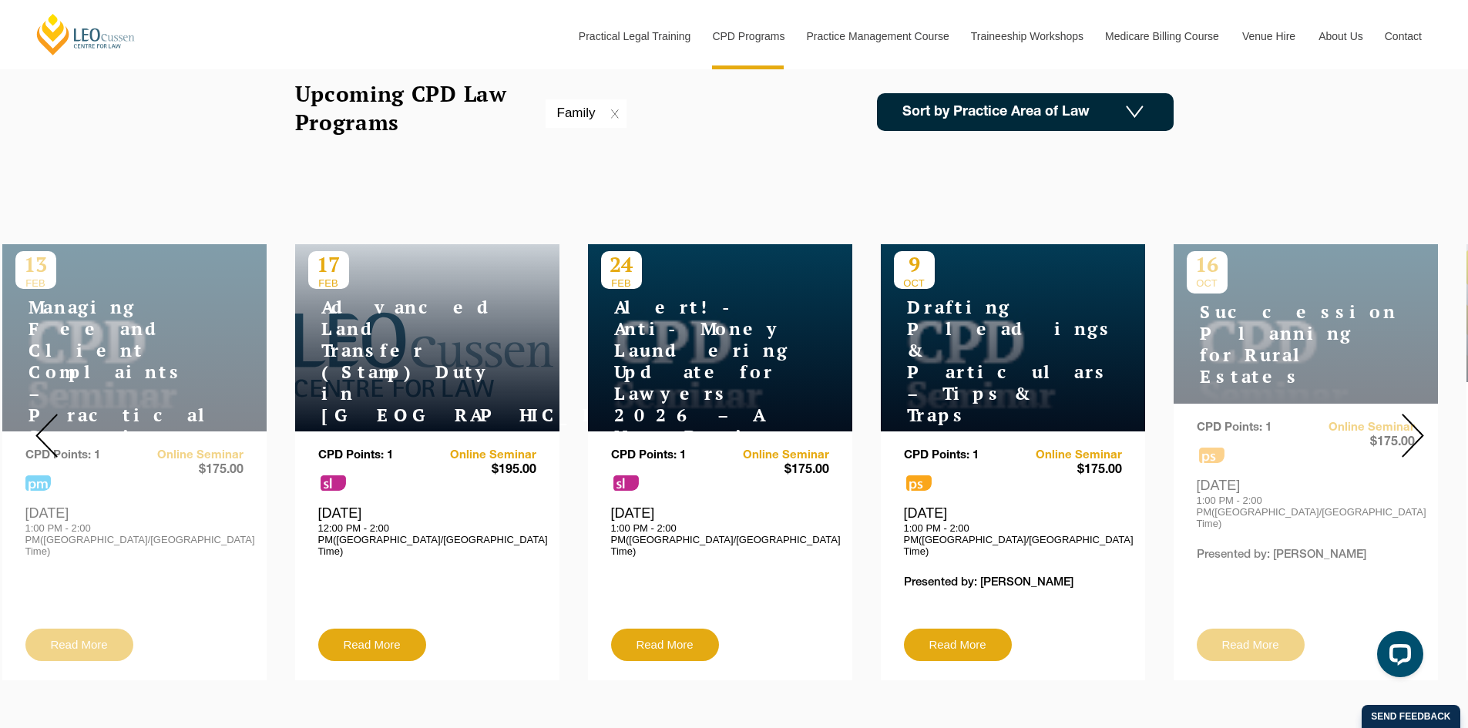
click at [1413, 424] on img at bounding box center [1413, 436] width 22 height 44
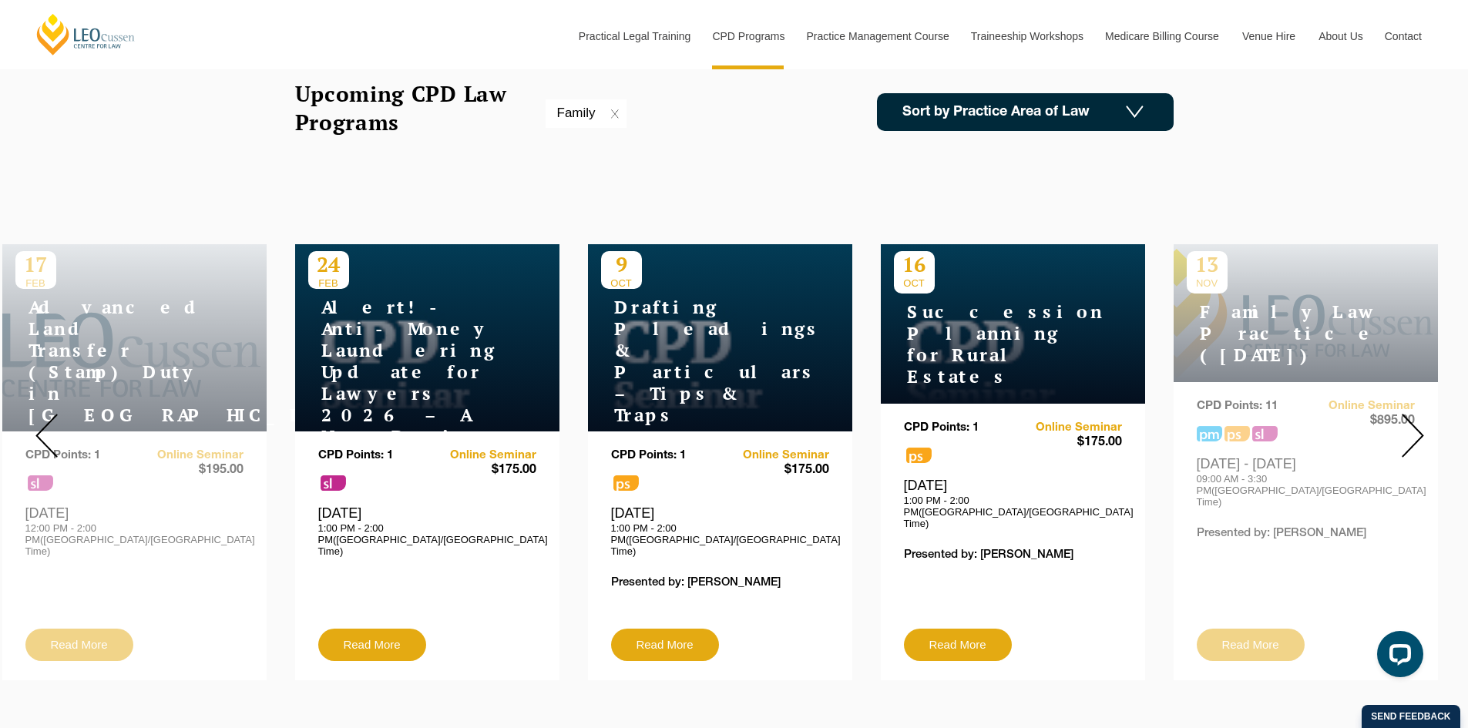
click at [1413, 424] on img at bounding box center [1413, 436] width 22 height 44
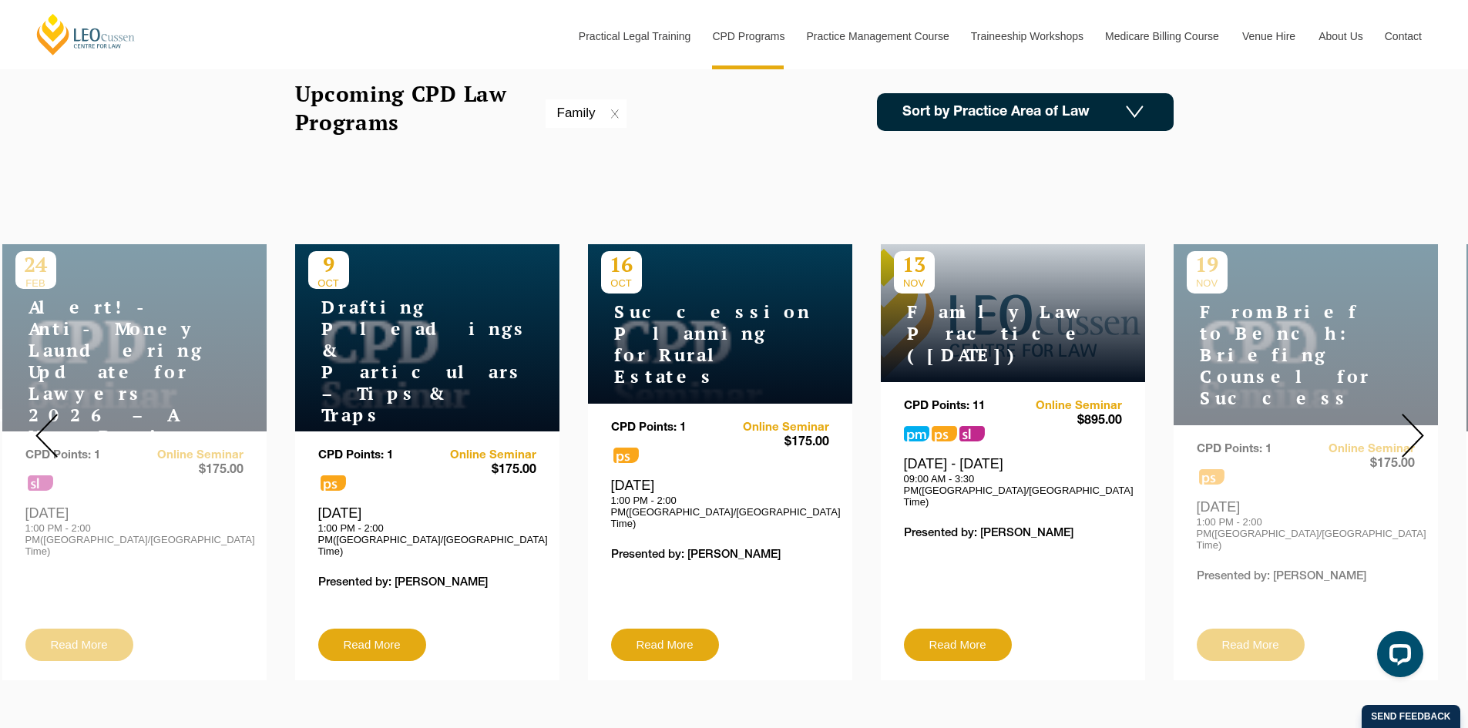
click at [1413, 424] on img at bounding box center [1413, 436] width 22 height 44
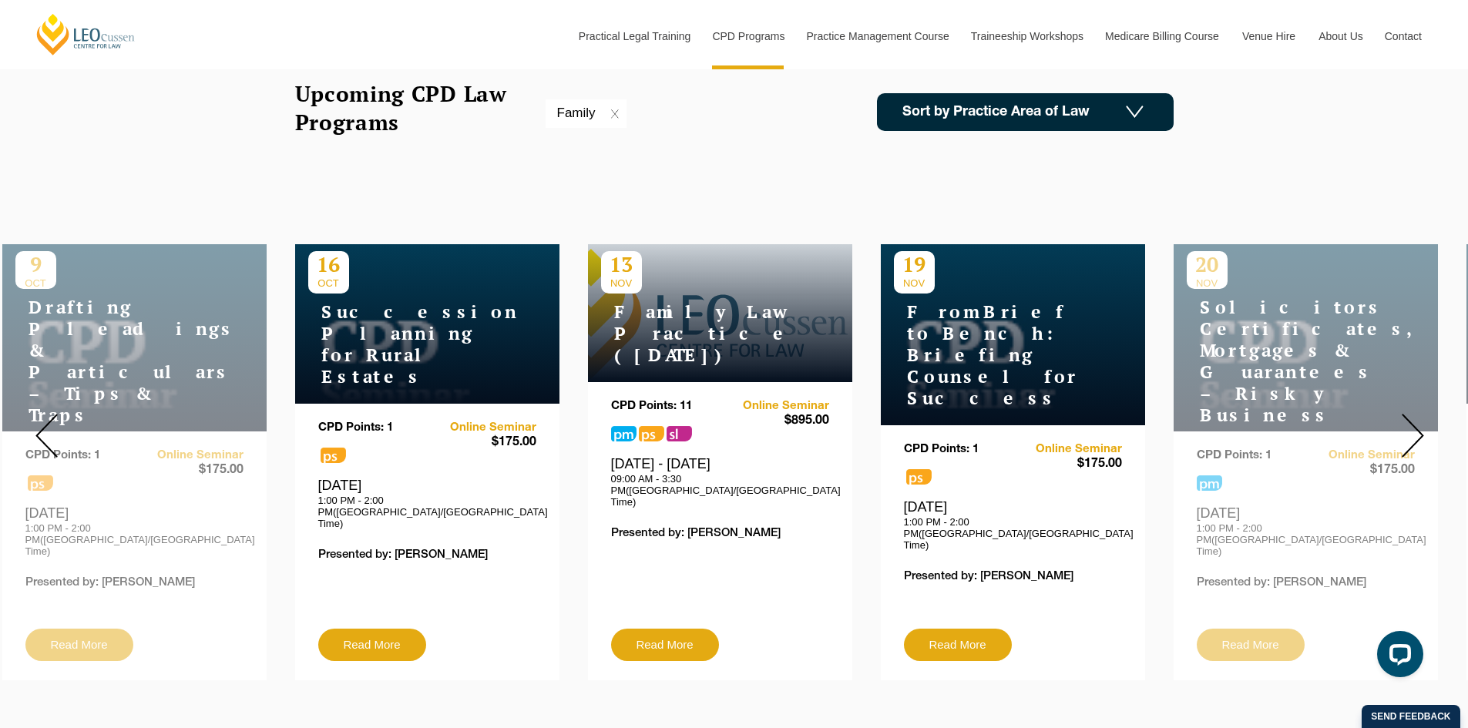
click at [1413, 424] on img at bounding box center [1413, 436] width 22 height 44
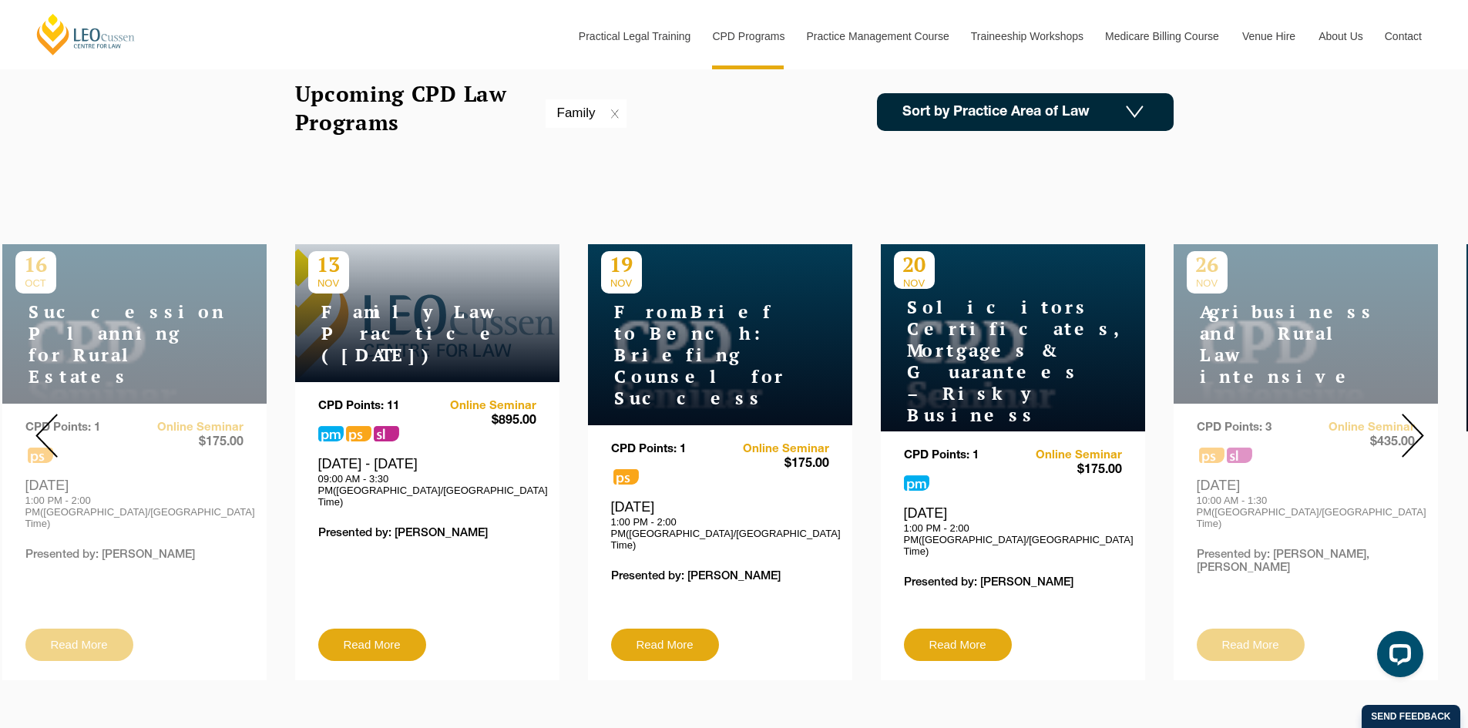
click at [1413, 424] on img at bounding box center [1413, 436] width 22 height 44
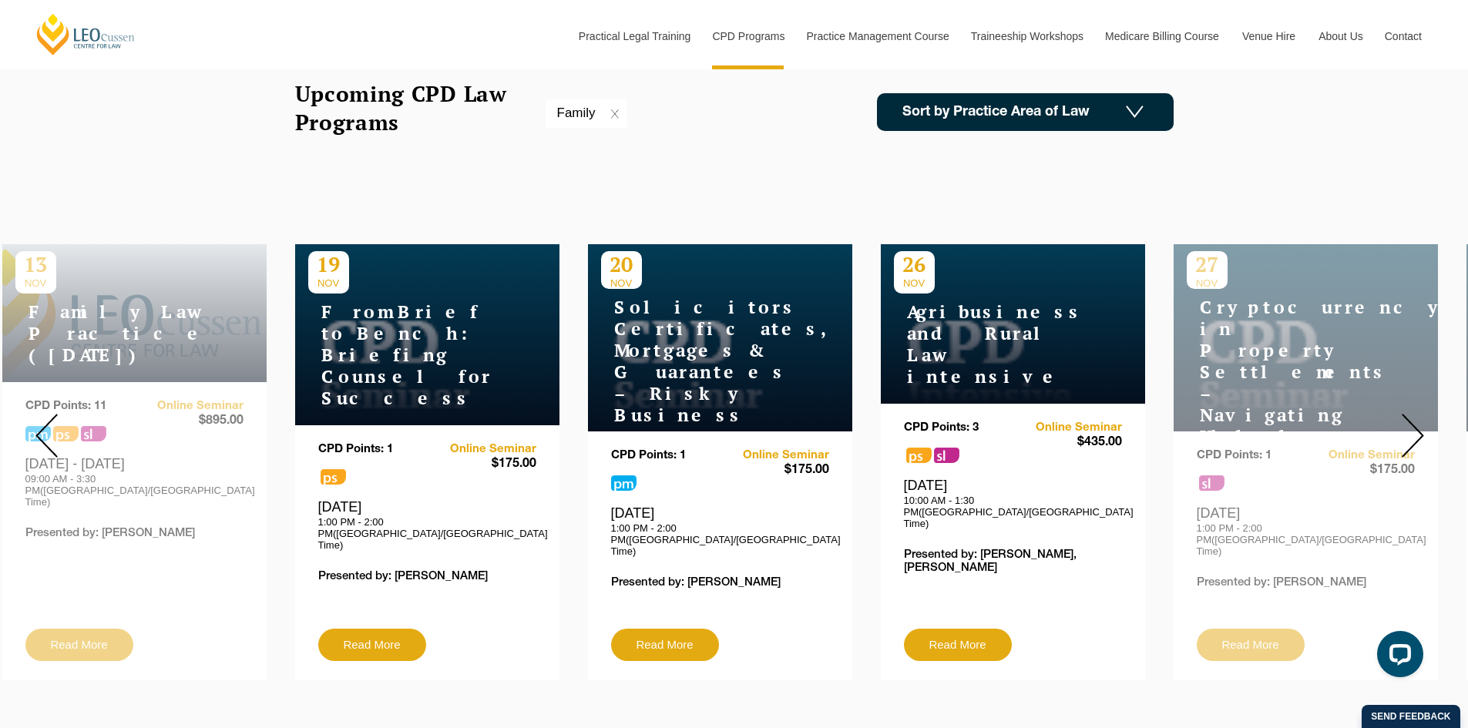
click at [1413, 424] on img at bounding box center [1413, 436] width 22 height 44
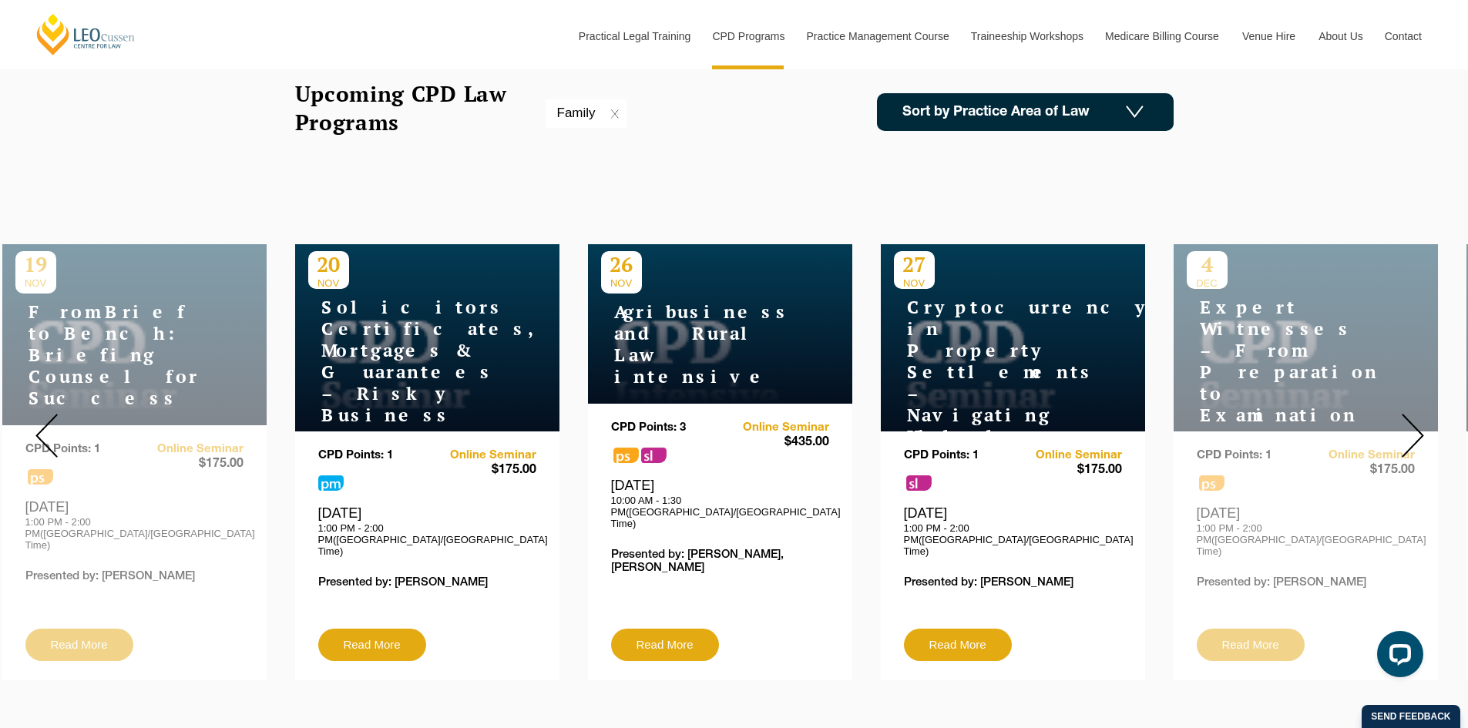
click at [1413, 424] on img at bounding box center [1413, 436] width 22 height 44
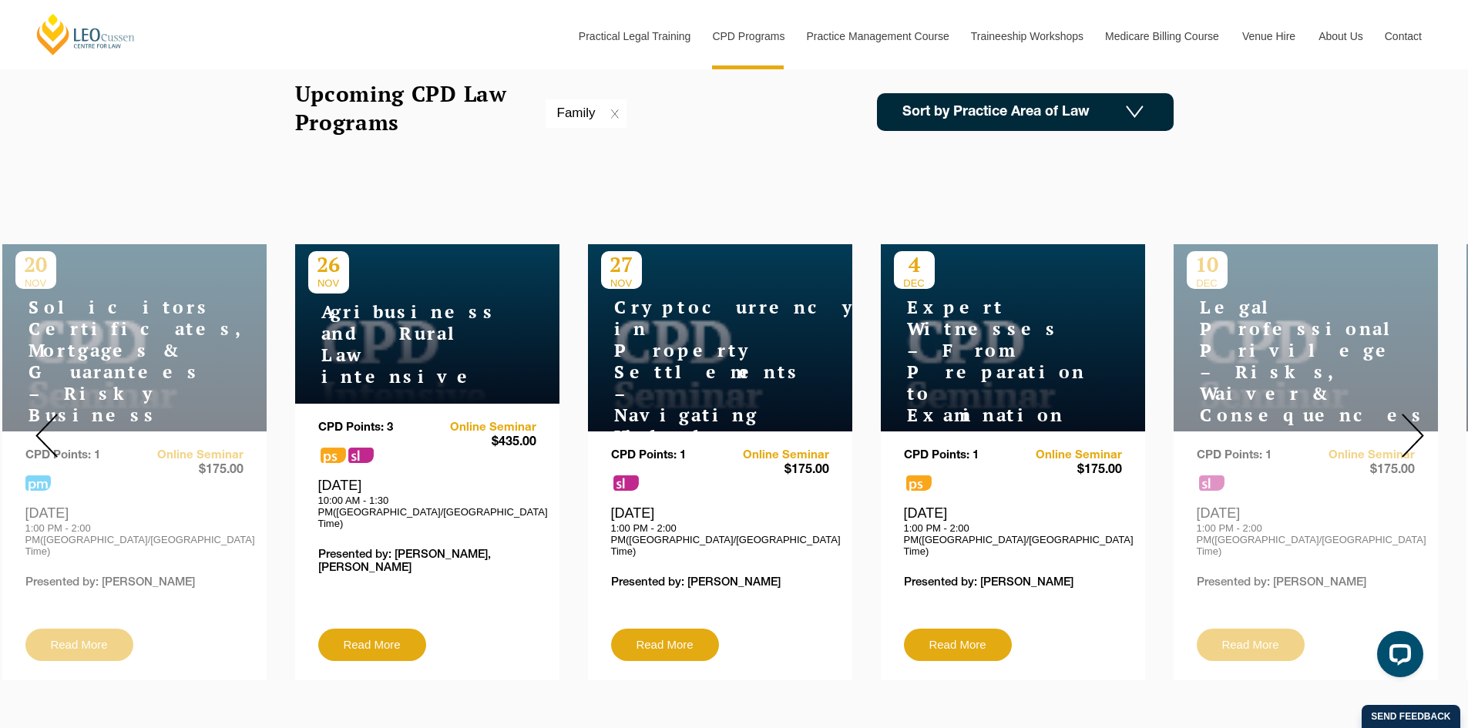
click at [1413, 424] on img at bounding box center [1413, 436] width 22 height 44
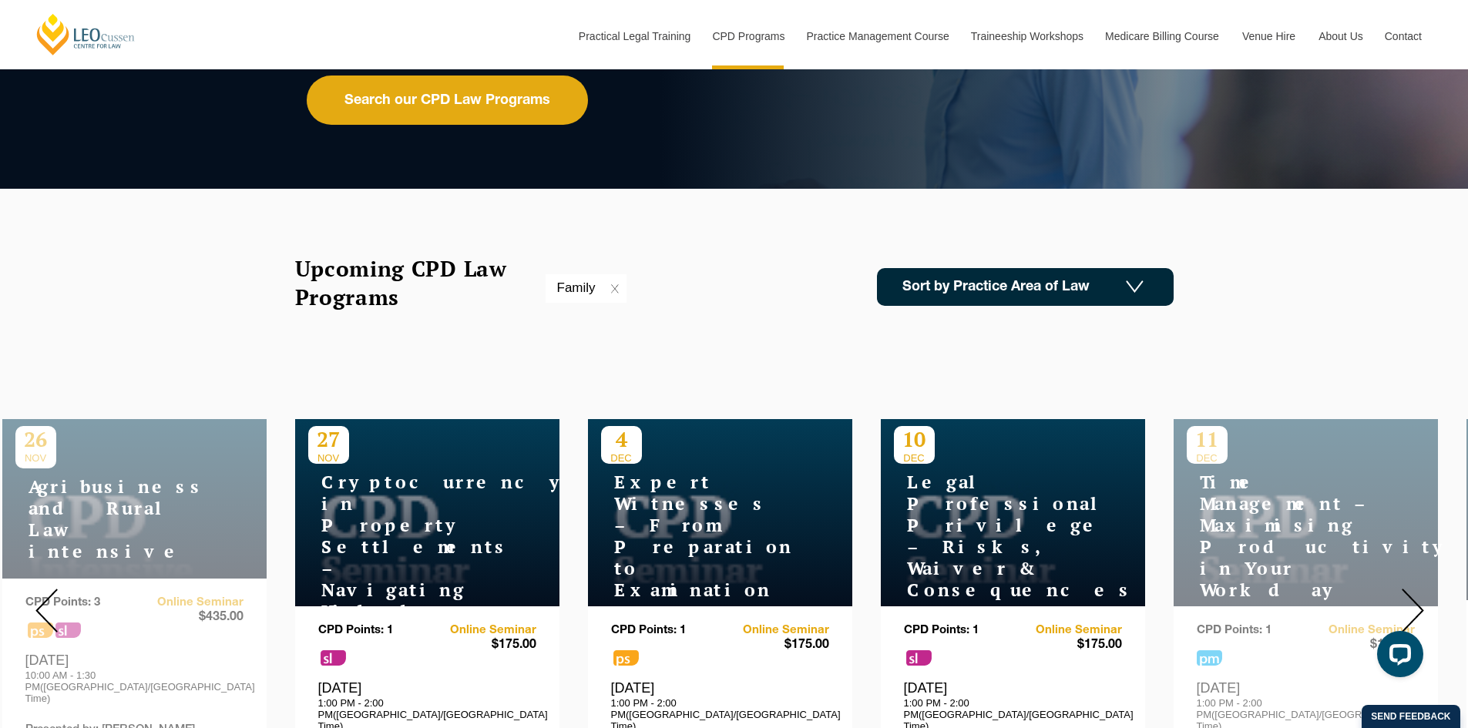
scroll to position [154, 0]
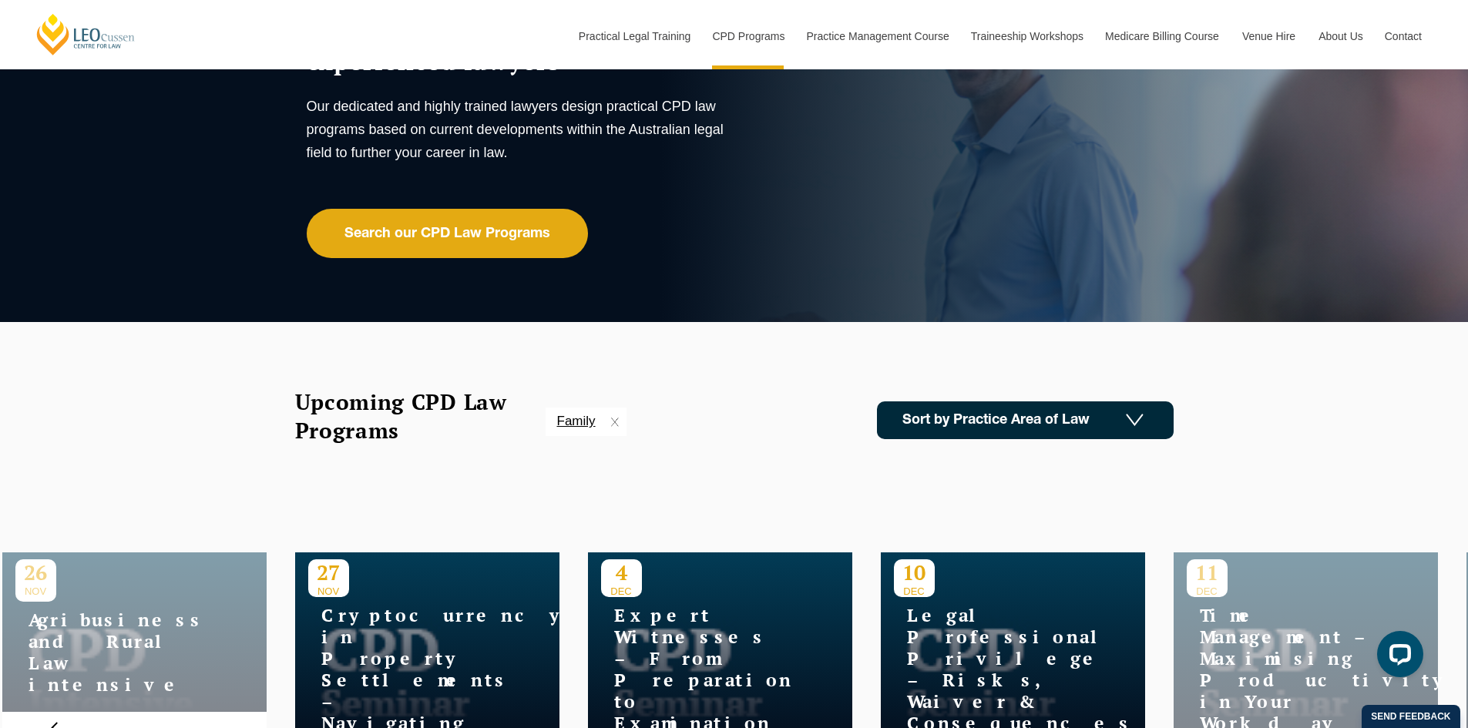
click at [612, 422] on img at bounding box center [615, 422] width 8 height 9
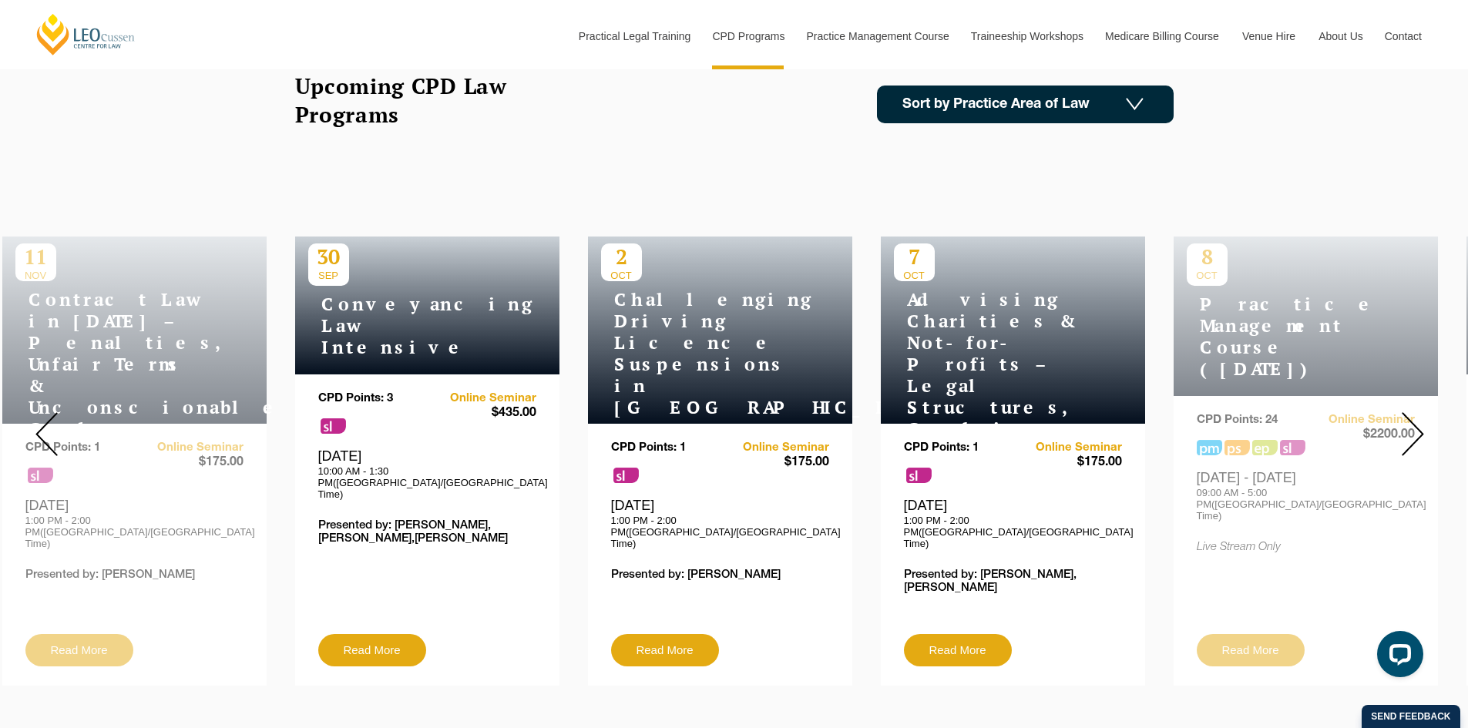
scroll to position [540, 0]
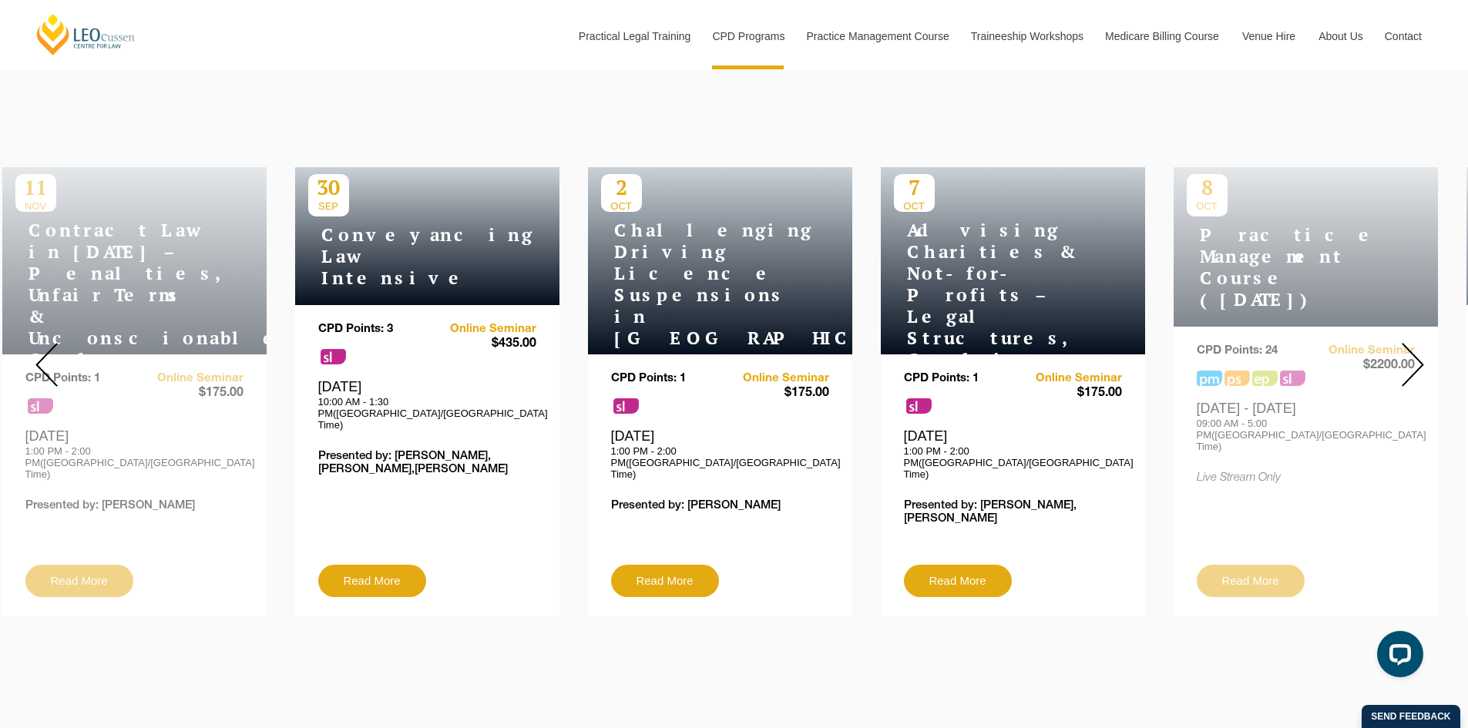
click at [1415, 355] on img at bounding box center [1413, 365] width 22 height 44
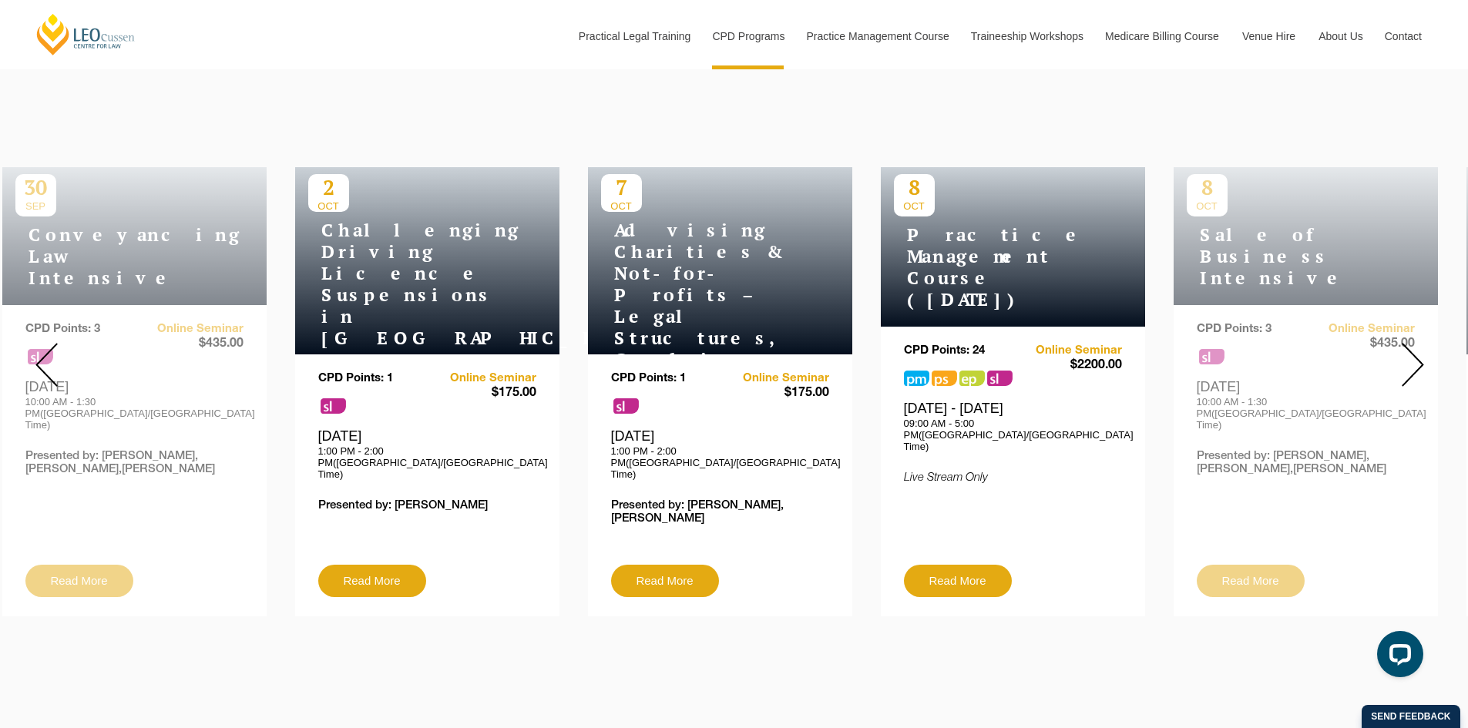
click at [1415, 356] on img at bounding box center [1413, 365] width 22 height 44
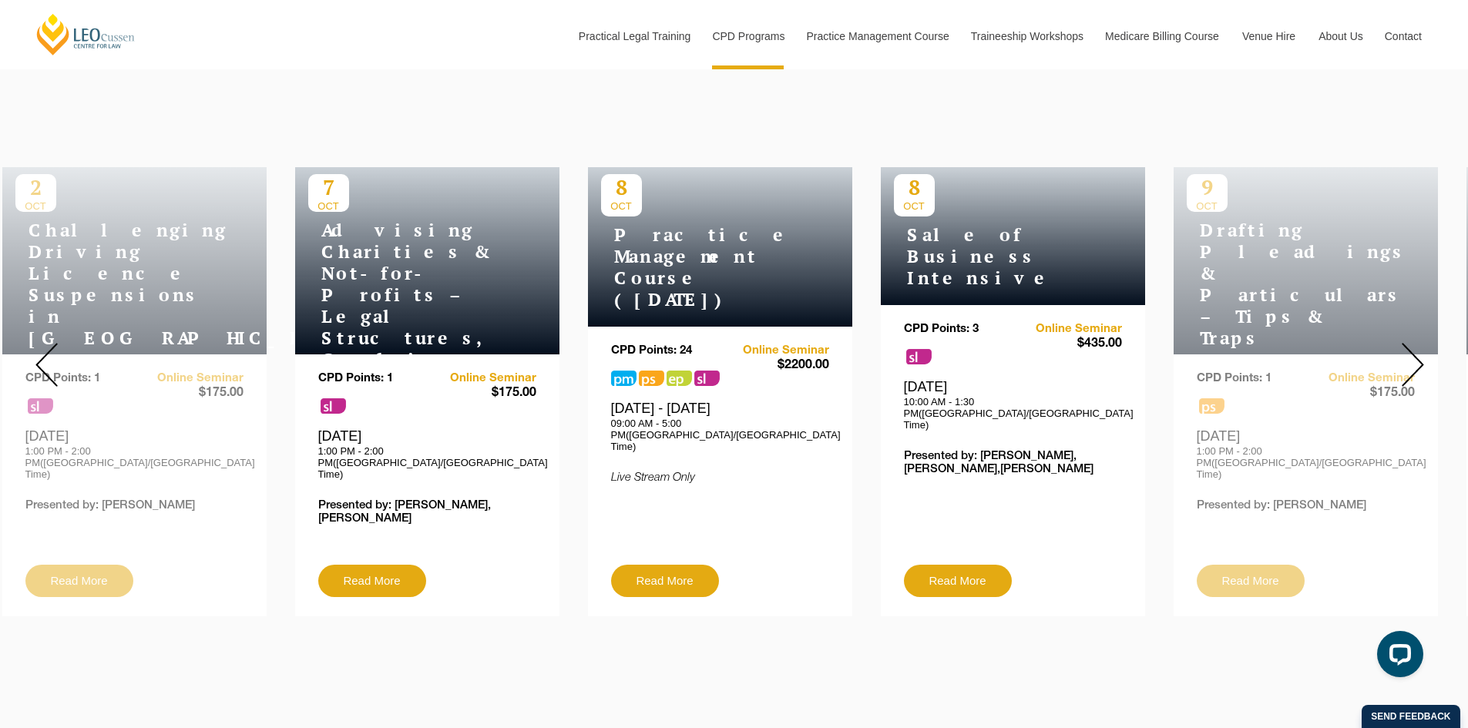
click at [1415, 356] on img at bounding box center [1413, 365] width 22 height 44
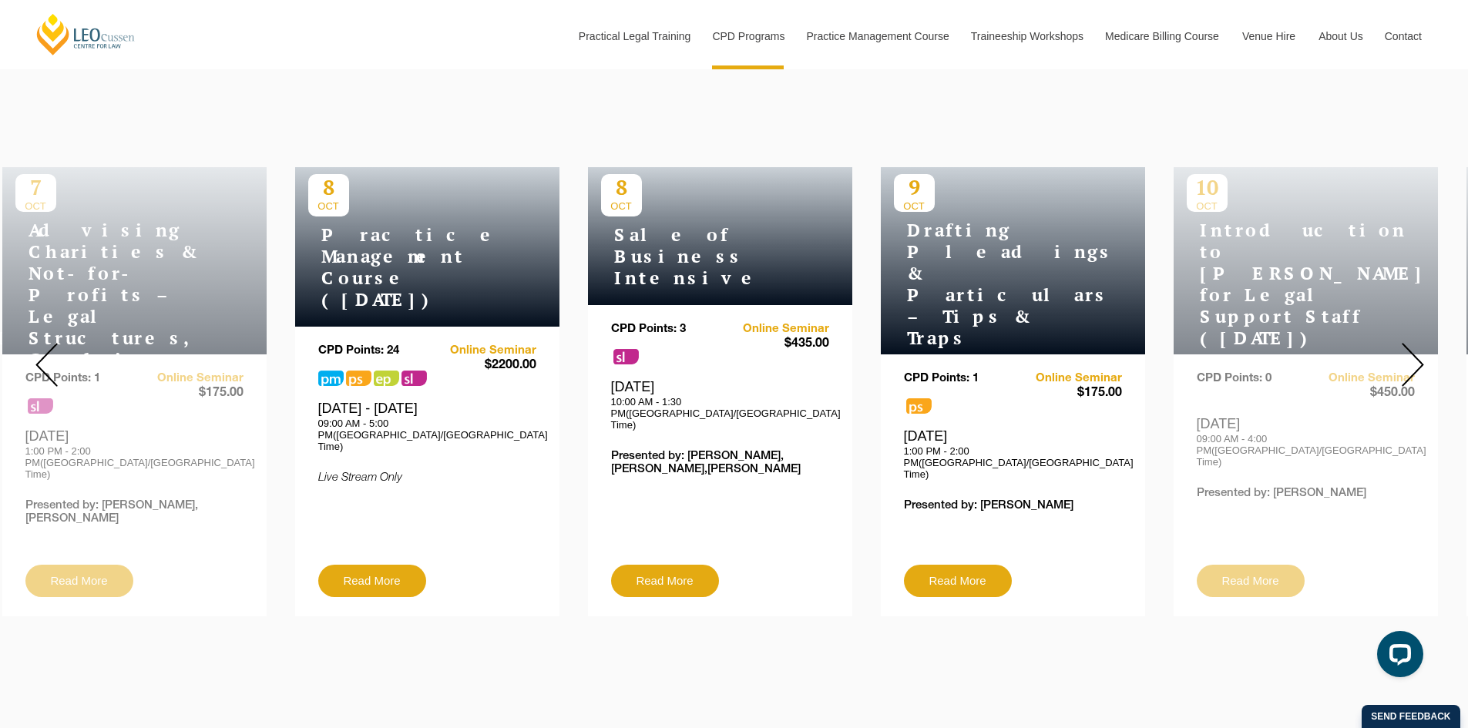
click at [1415, 356] on img at bounding box center [1413, 365] width 22 height 44
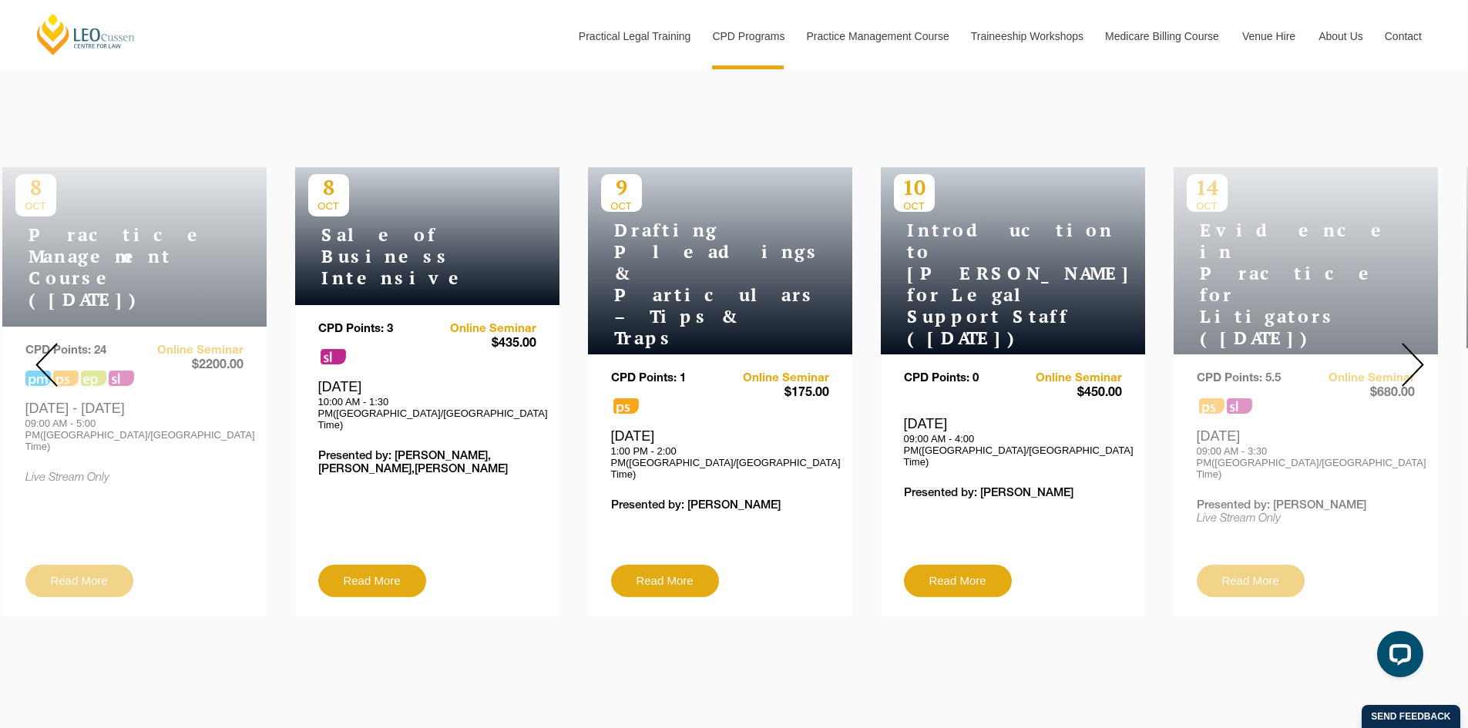
click at [1417, 365] on img at bounding box center [1413, 365] width 22 height 44
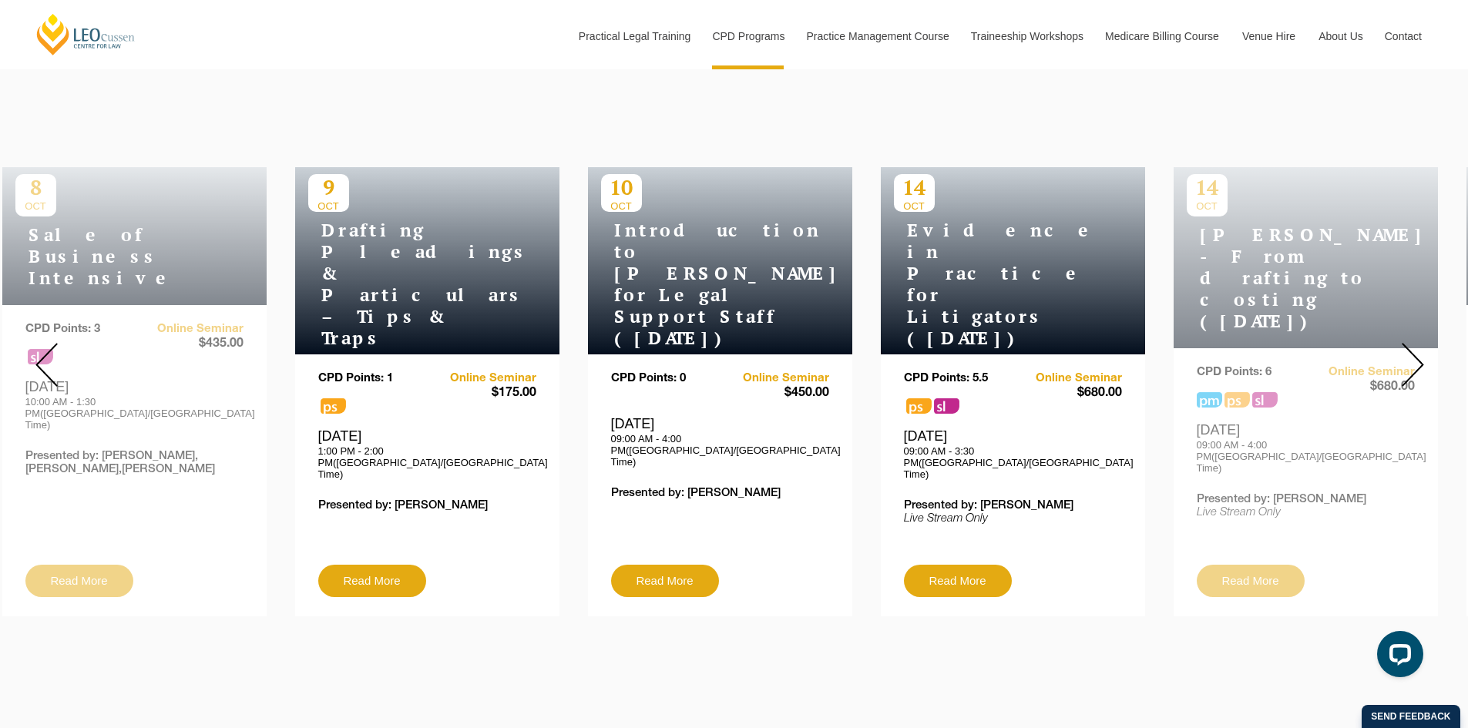
click at [1417, 365] on img at bounding box center [1413, 365] width 22 height 44
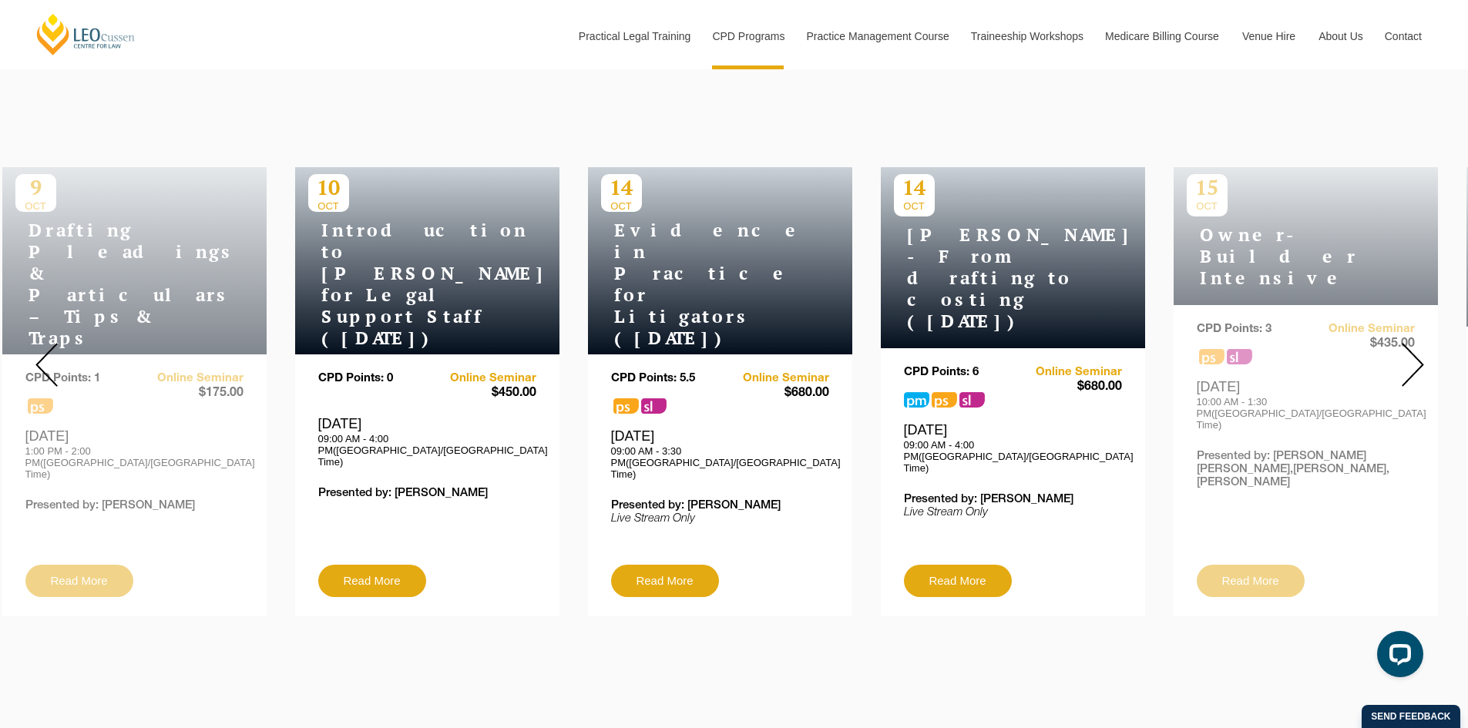
click at [1423, 343] on img at bounding box center [1413, 365] width 22 height 44
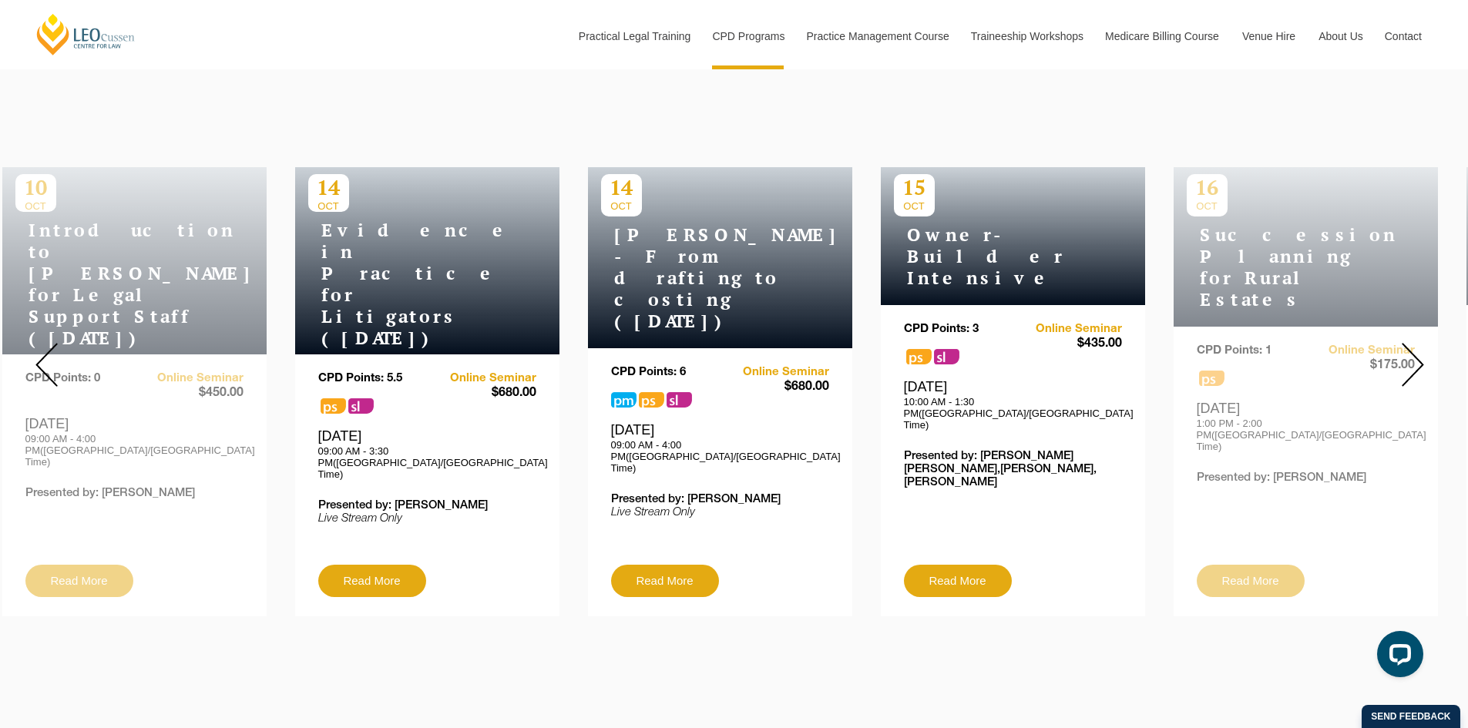
click at [1423, 343] on img at bounding box center [1413, 365] width 22 height 44
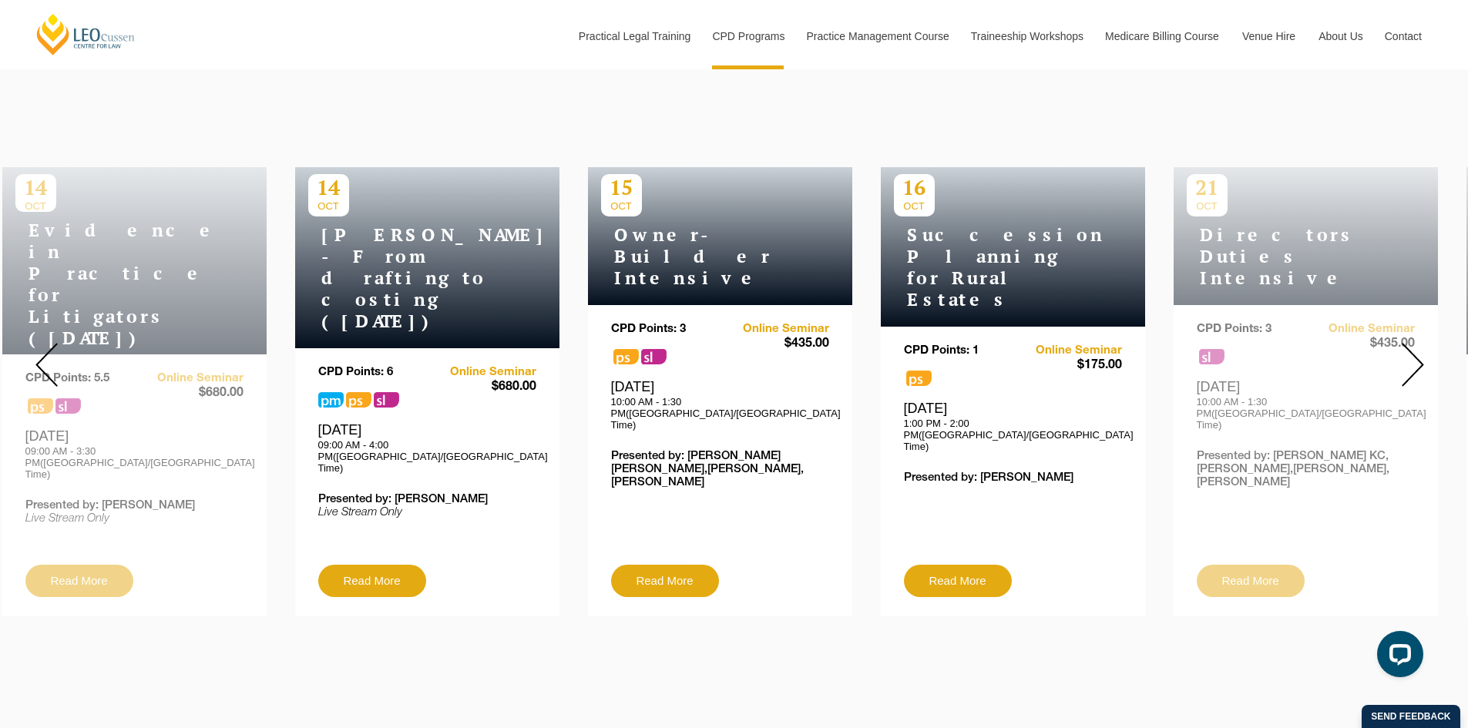
click at [1423, 343] on img at bounding box center [1413, 365] width 22 height 44
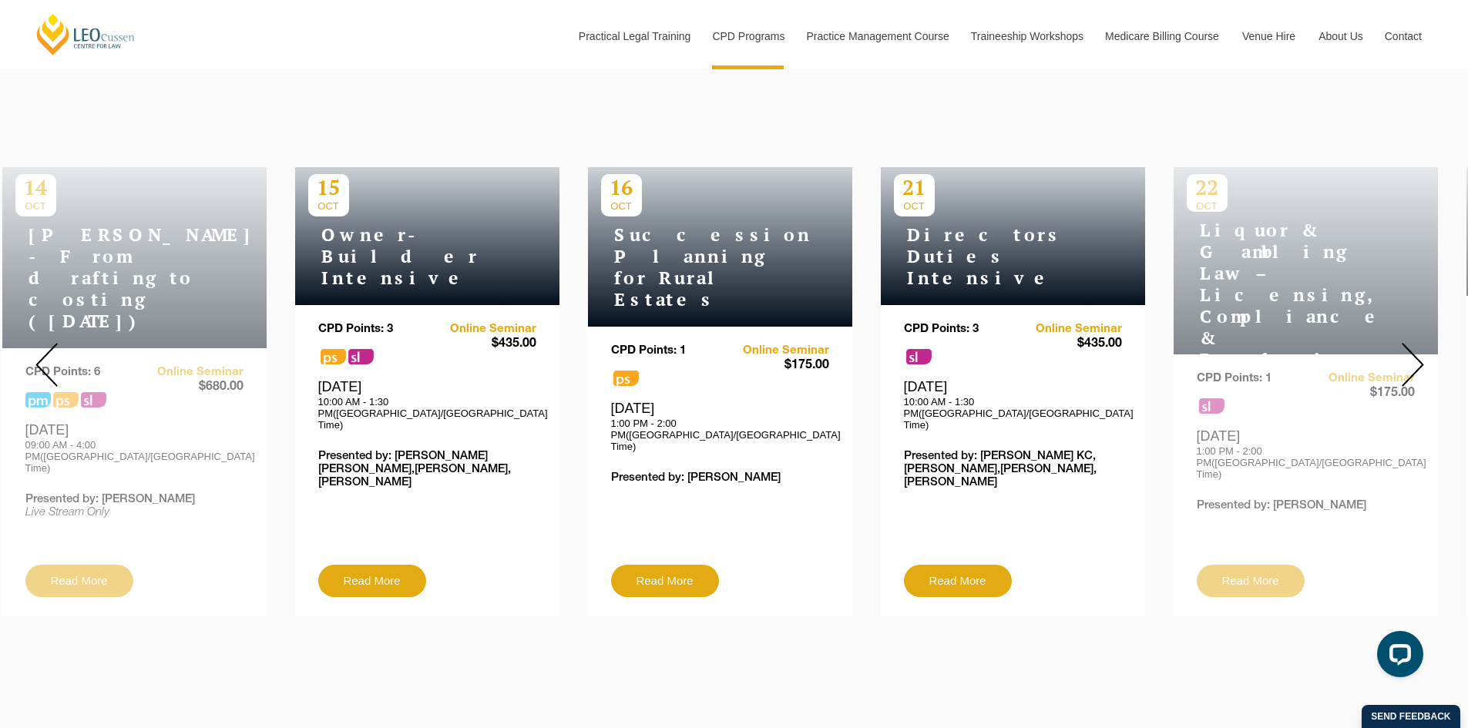
click at [1423, 343] on img at bounding box center [1413, 365] width 22 height 44
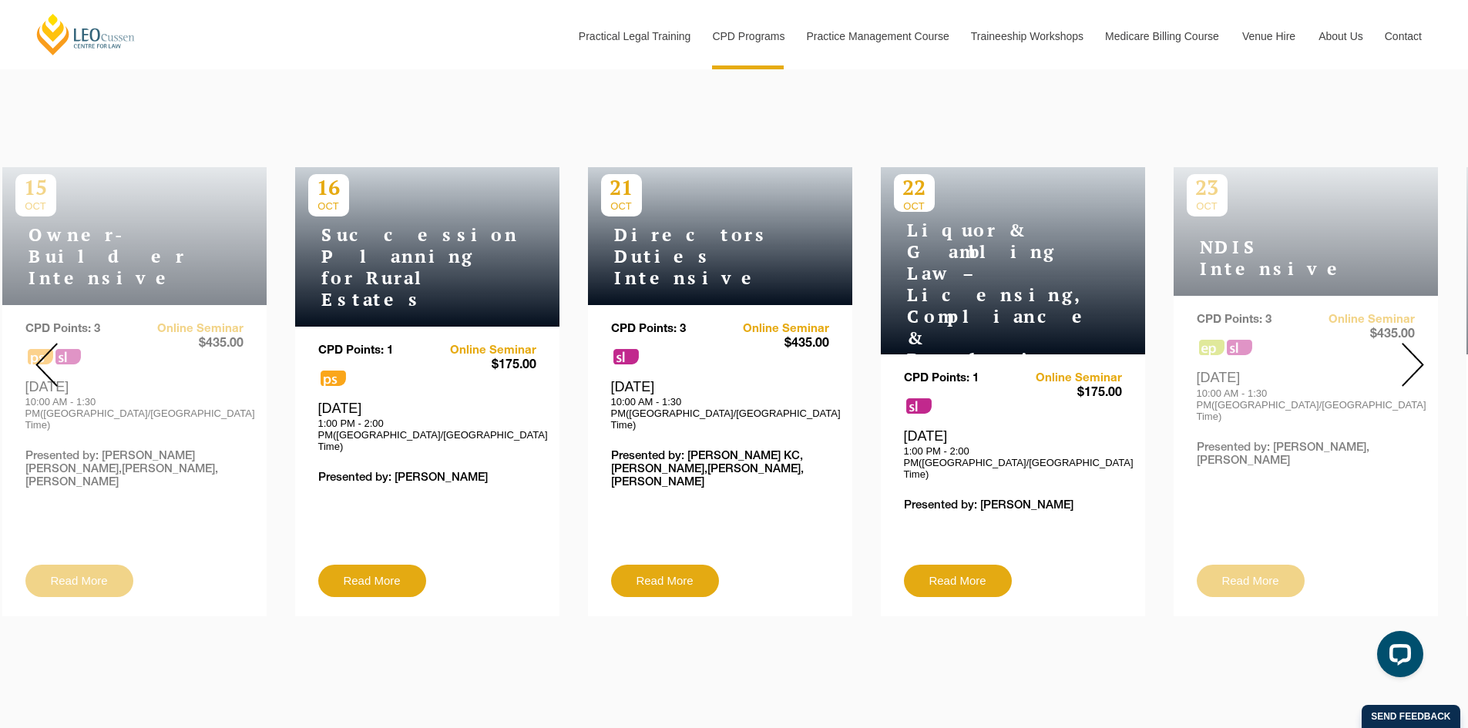
click at [1423, 343] on img at bounding box center [1413, 365] width 22 height 44
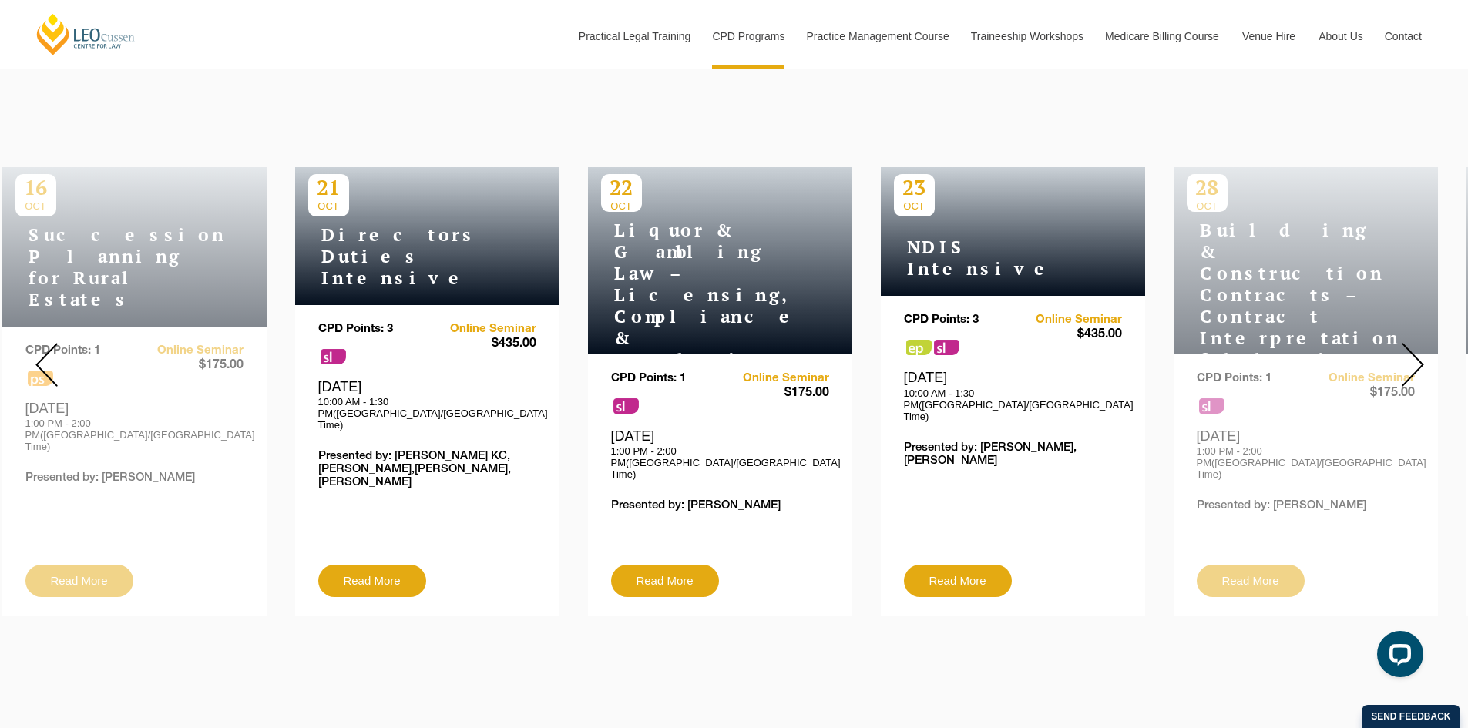
click at [1423, 343] on img at bounding box center [1413, 365] width 22 height 44
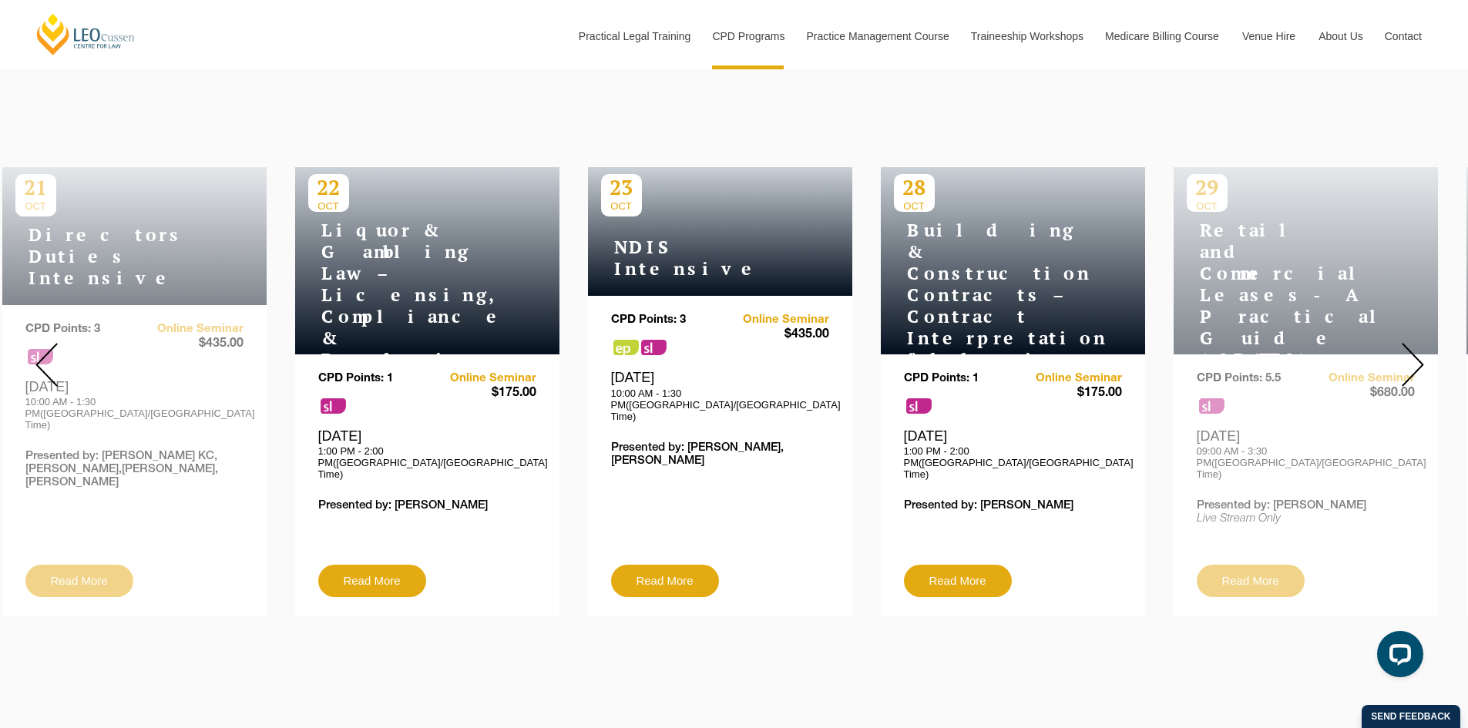
click at [1423, 343] on img at bounding box center [1413, 365] width 22 height 44
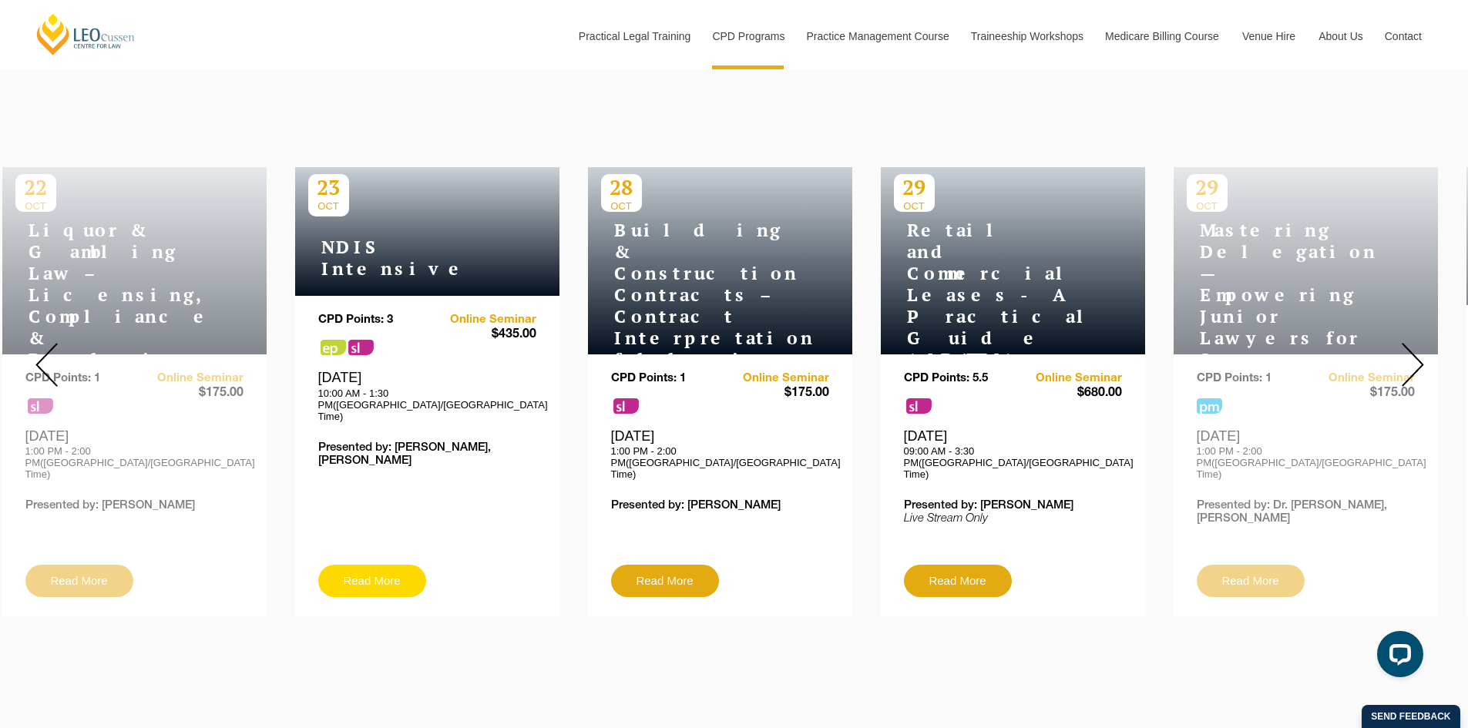
click at [384, 565] on link "Read More" at bounding box center [372, 581] width 108 height 32
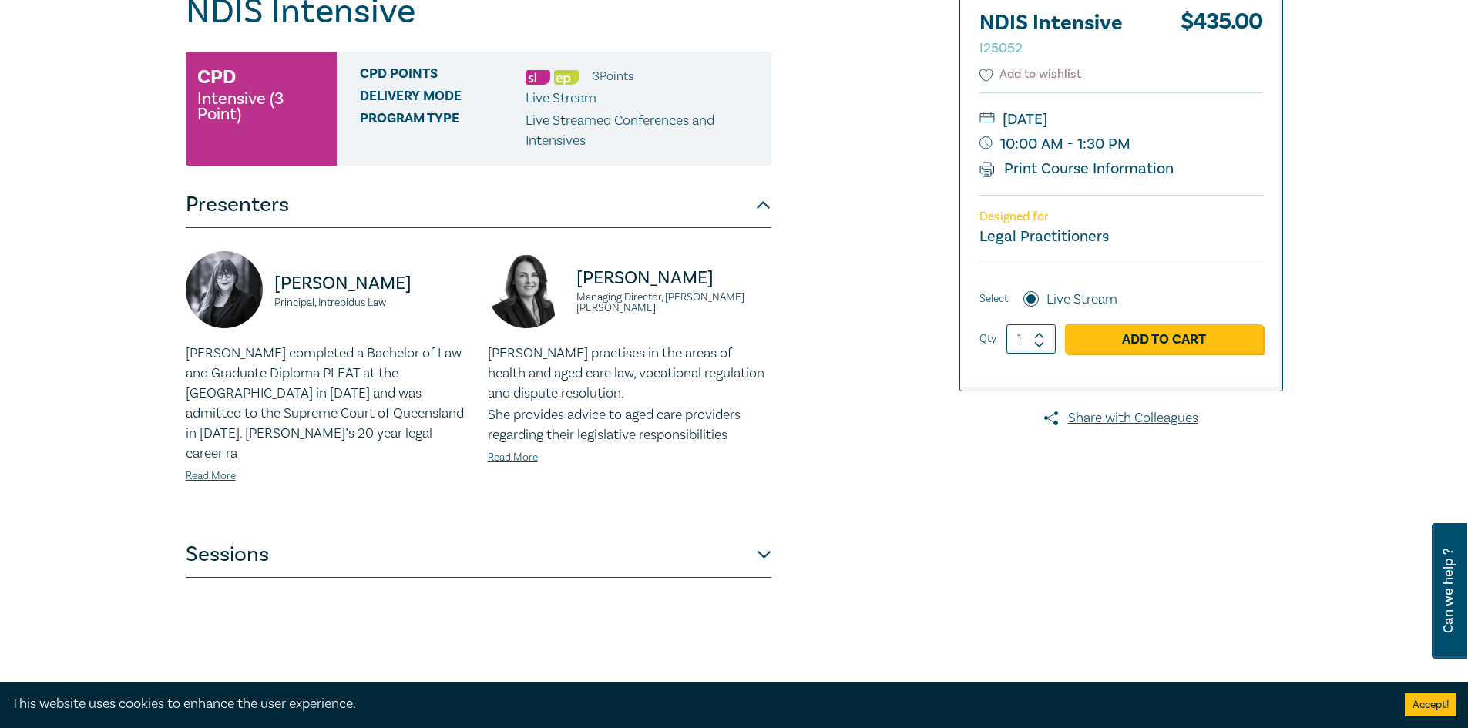
scroll to position [308, 0]
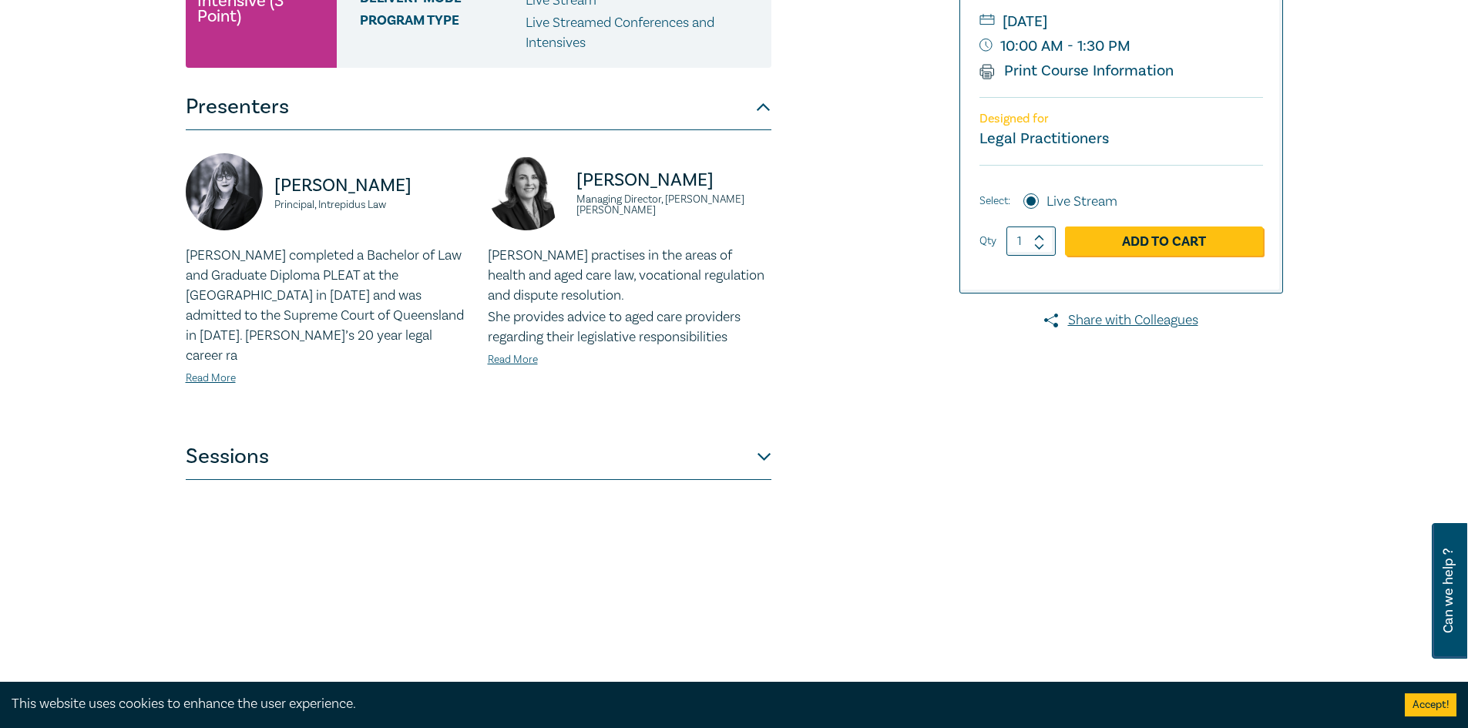
click at [451, 449] on button "Sessions" at bounding box center [479, 457] width 586 height 46
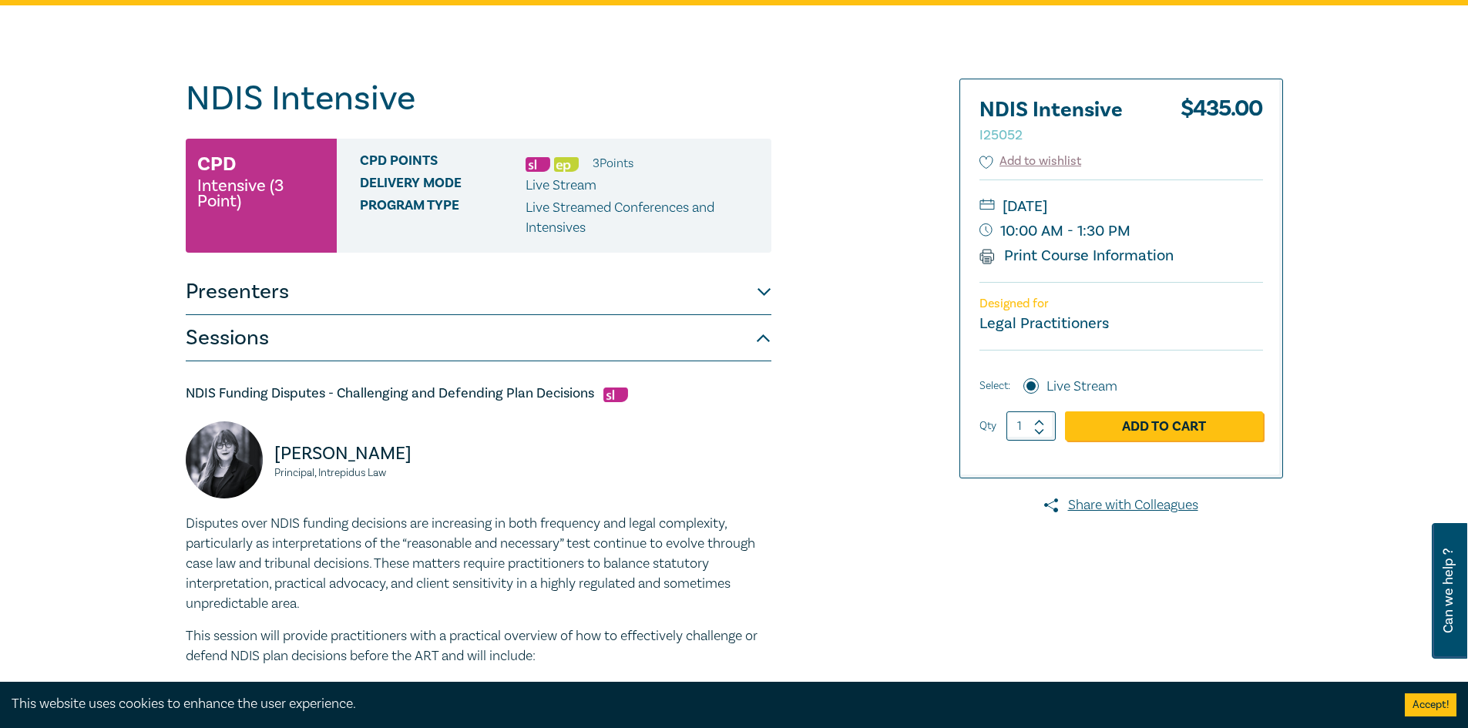
scroll to position [77, 0]
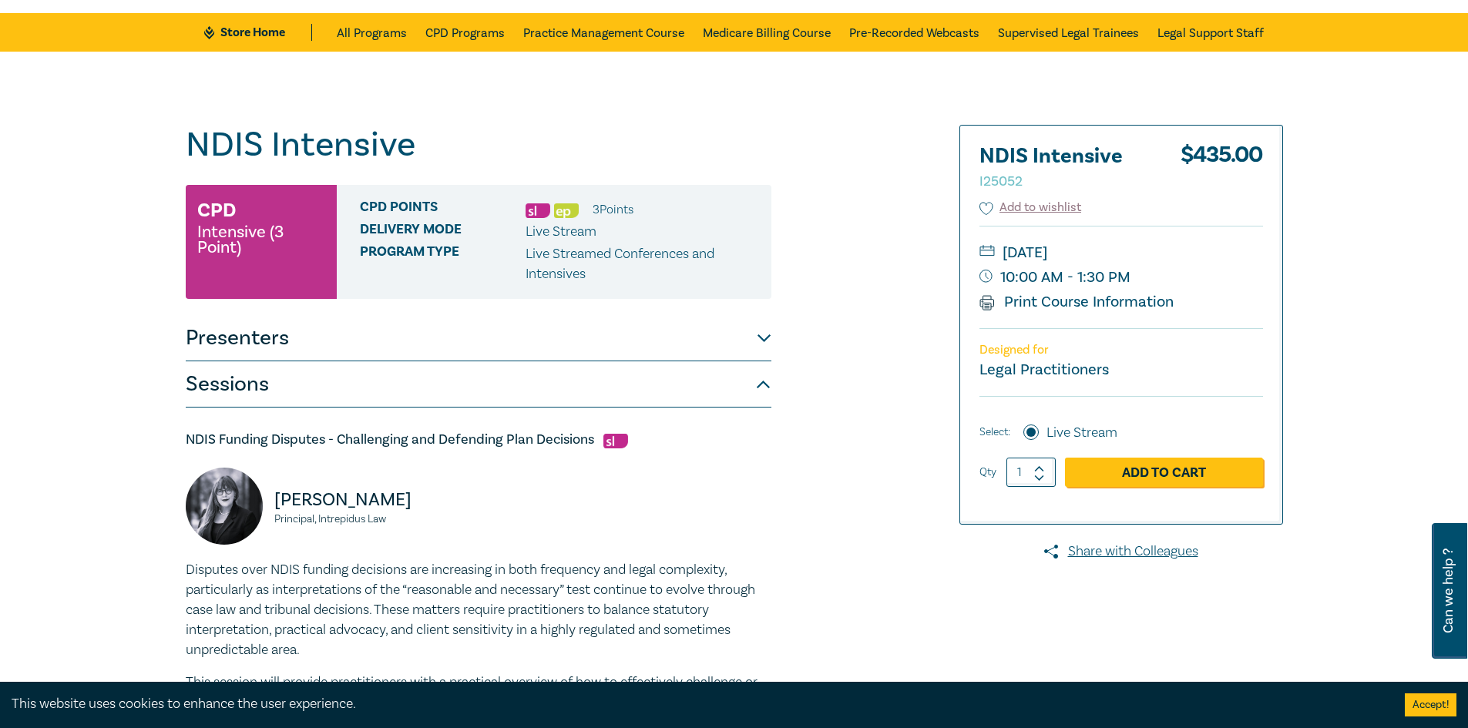
click at [323, 353] on button "Presenters" at bounding box center [479, 338] width 586 height 46
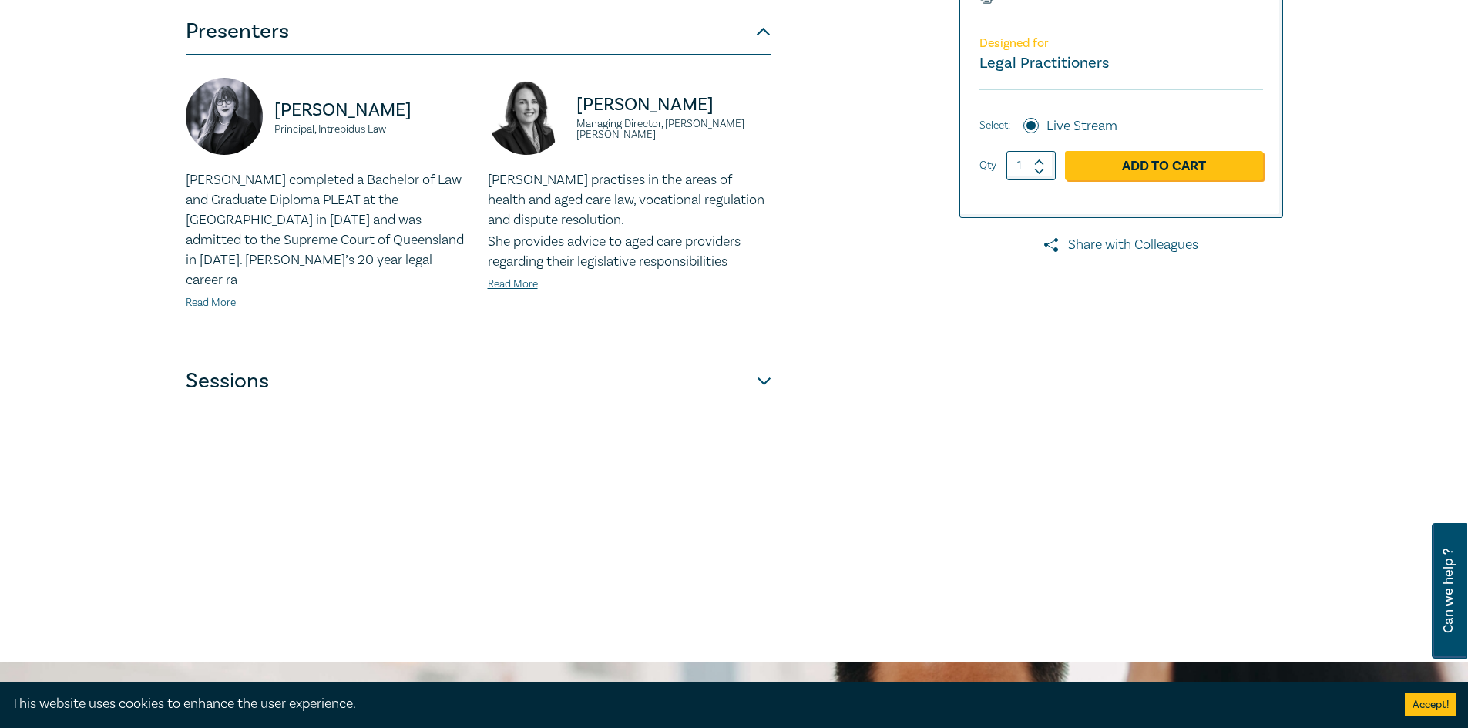
scroll to position [385, 0]
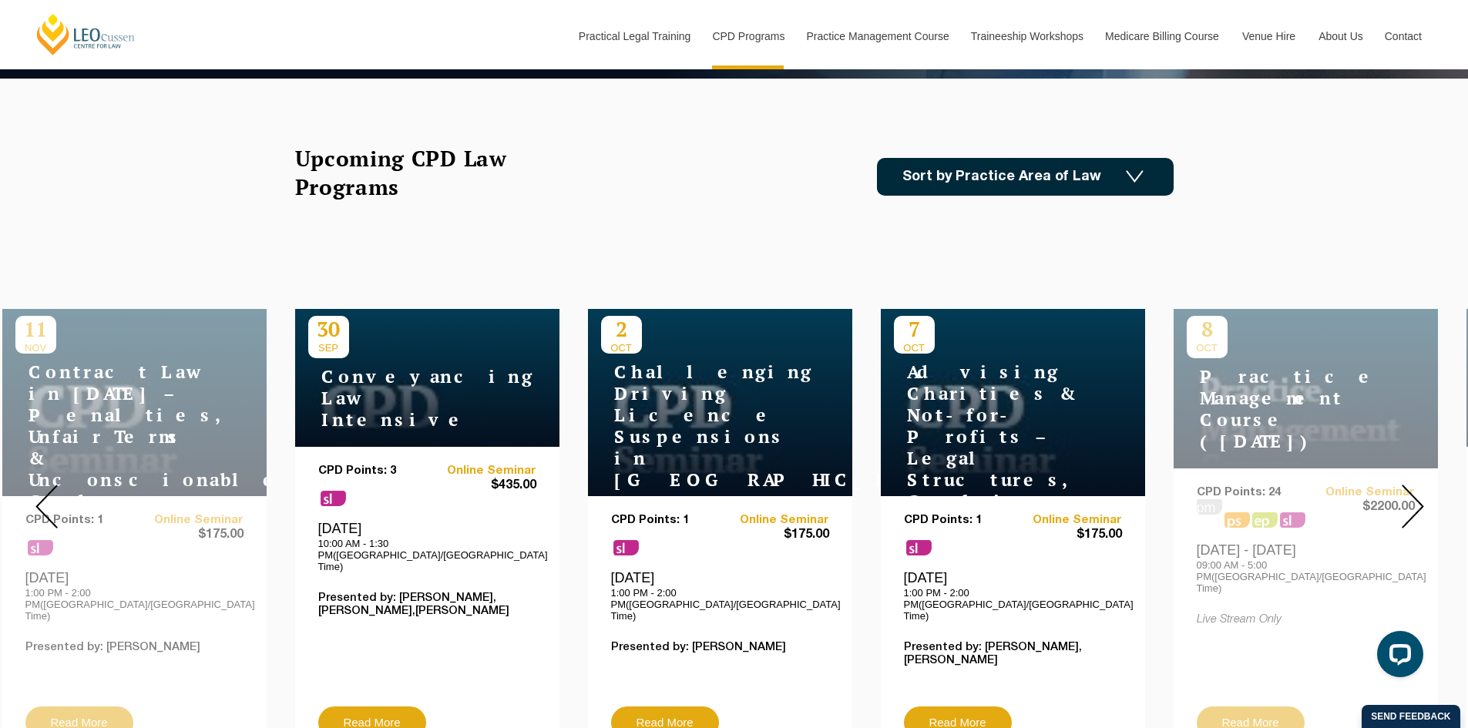
scroll to position [617, 0]
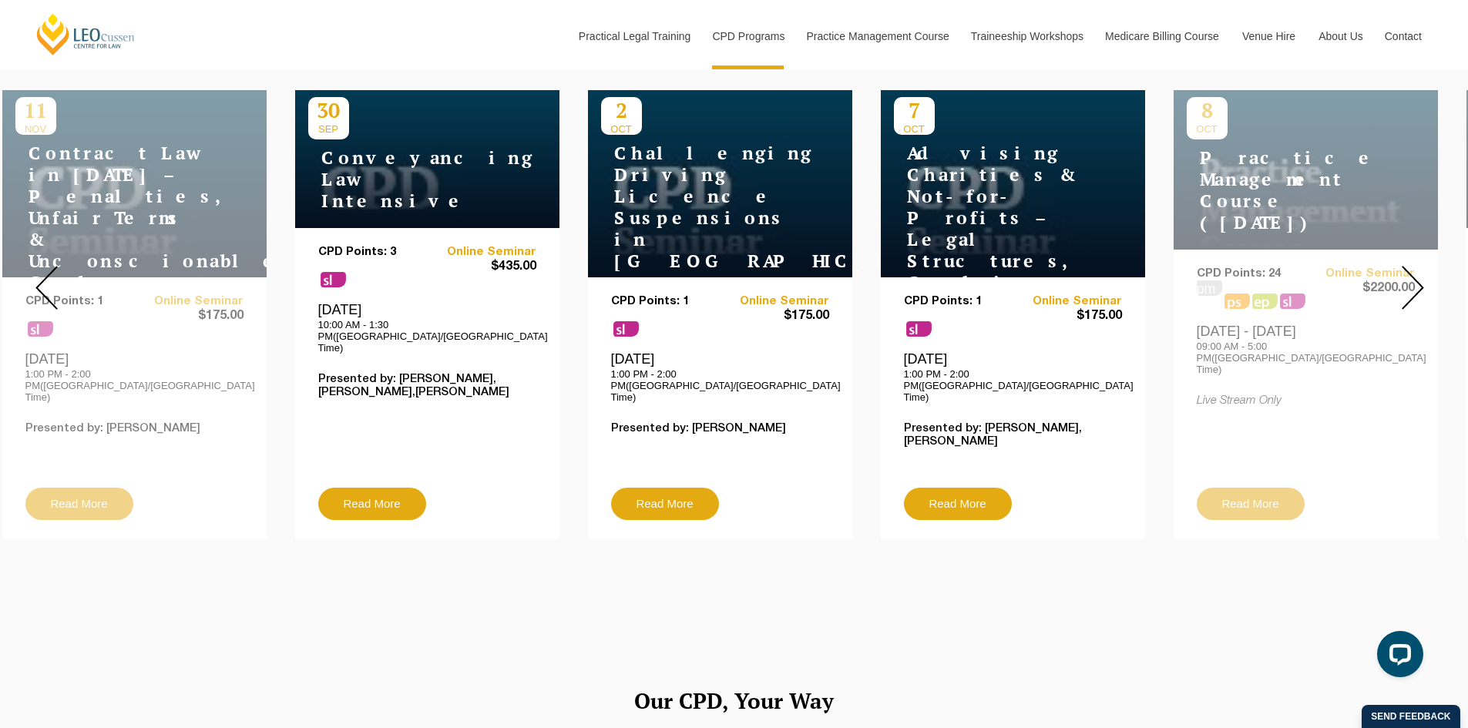
click at [1417, 281] on img at bounding box center [1413, 288] width 22 height 44
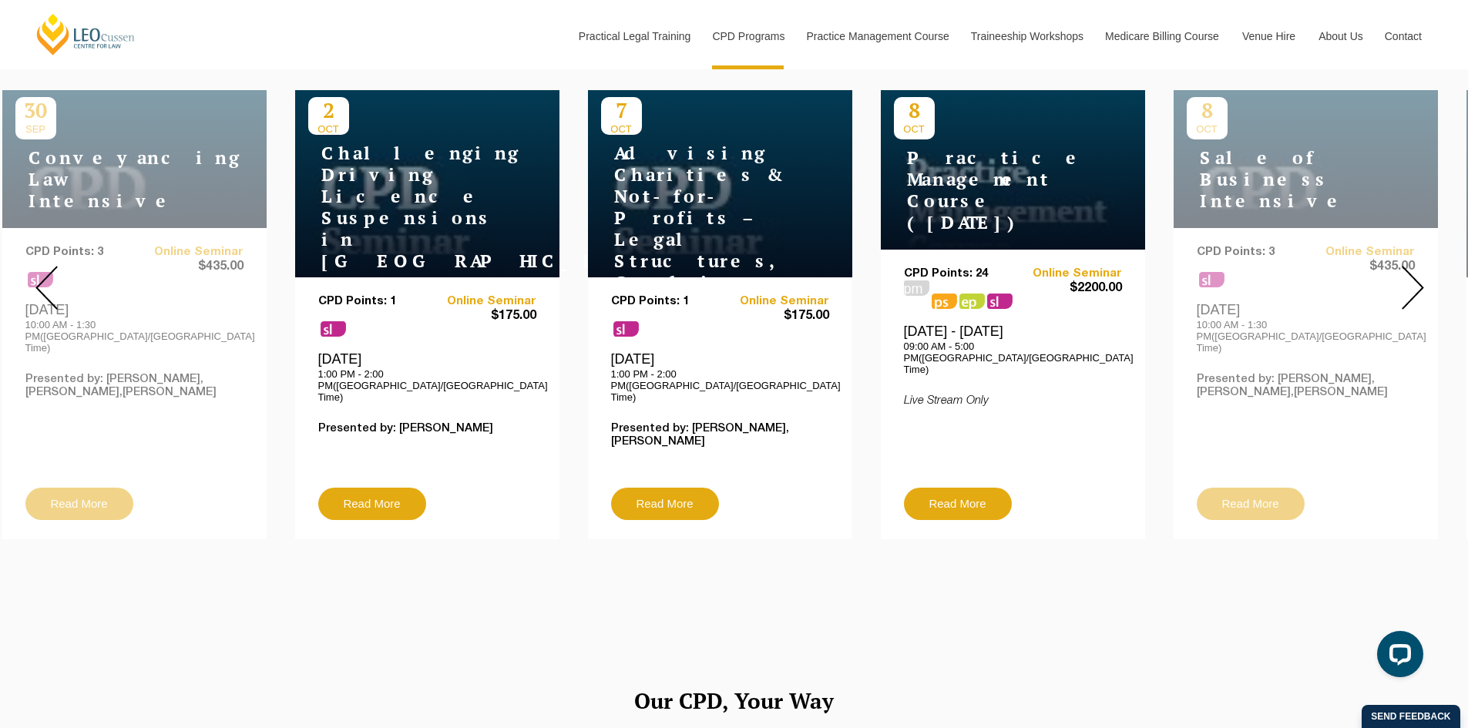
click at [1417, 281] on img at bounding box center [1413, 288] width 22 height 44
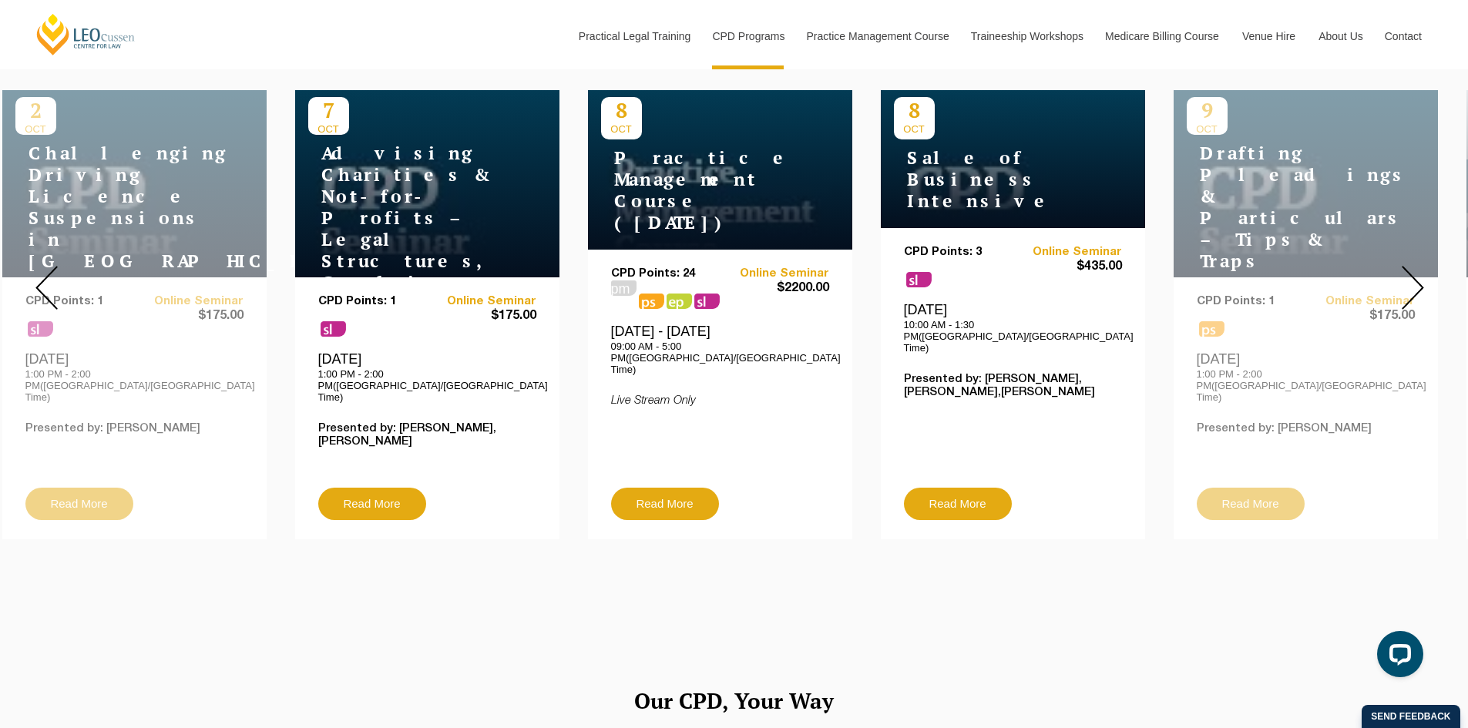
click at [1417, 281] on img at bounding box center [1413, 288] width 22 height 44
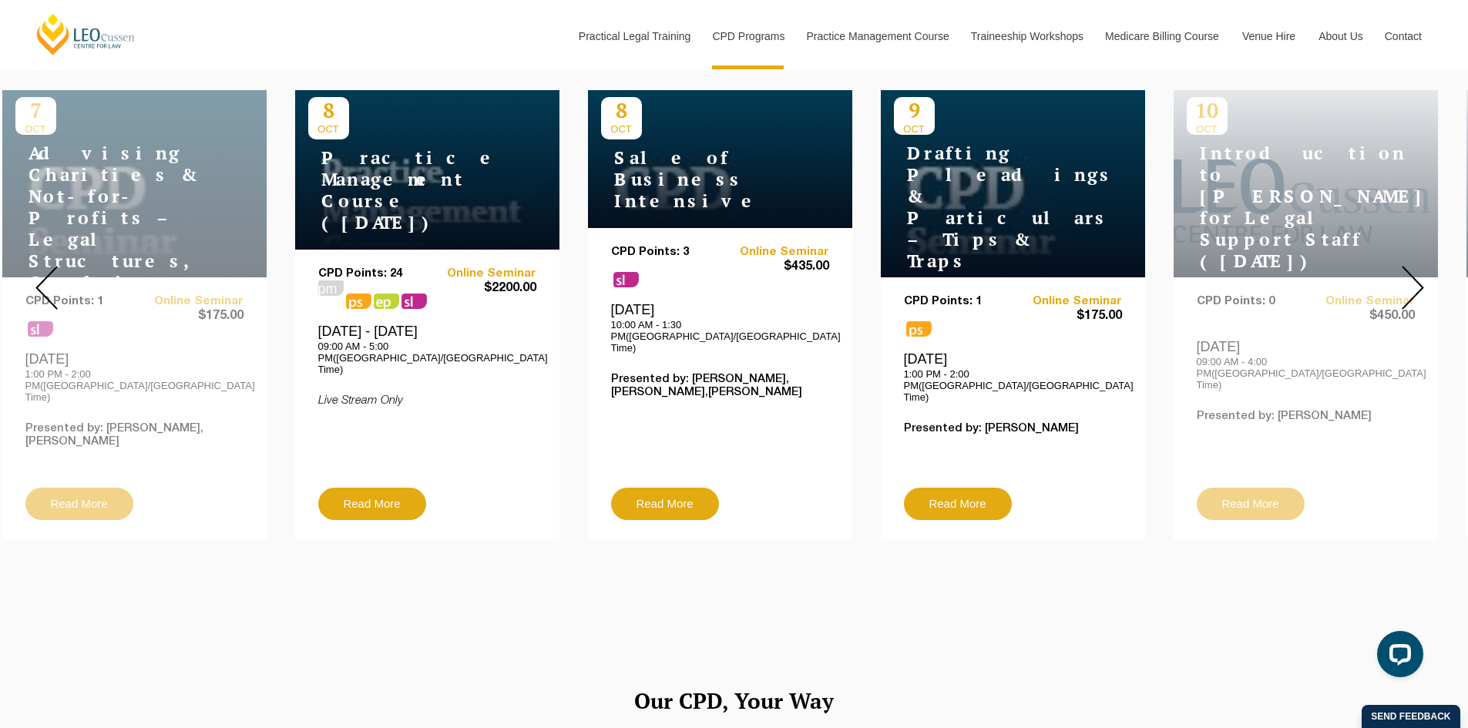
click at [1417, 281] on img at bounding box center [1413, 288] width 22 height 44
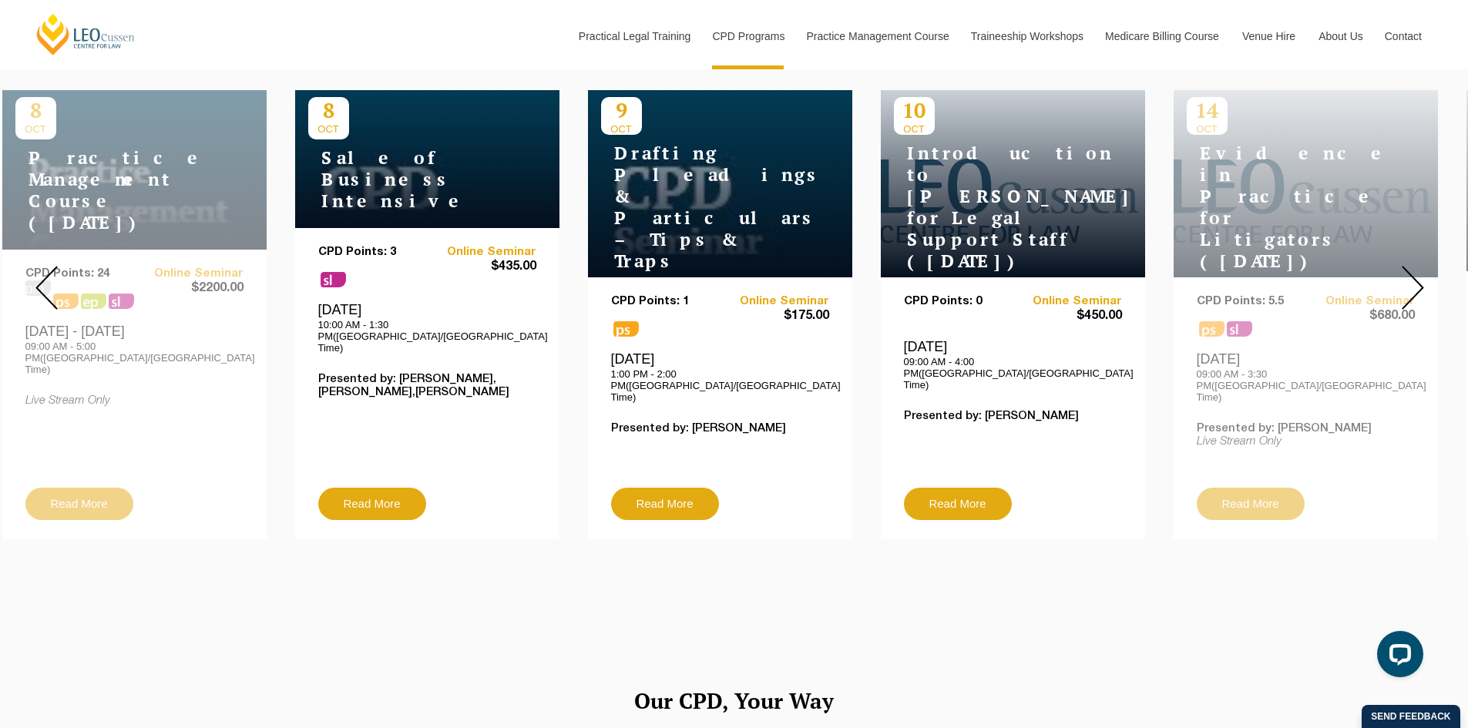
click at [1417, 281] on img at bounding box center [1413, 288] width 22 height 44
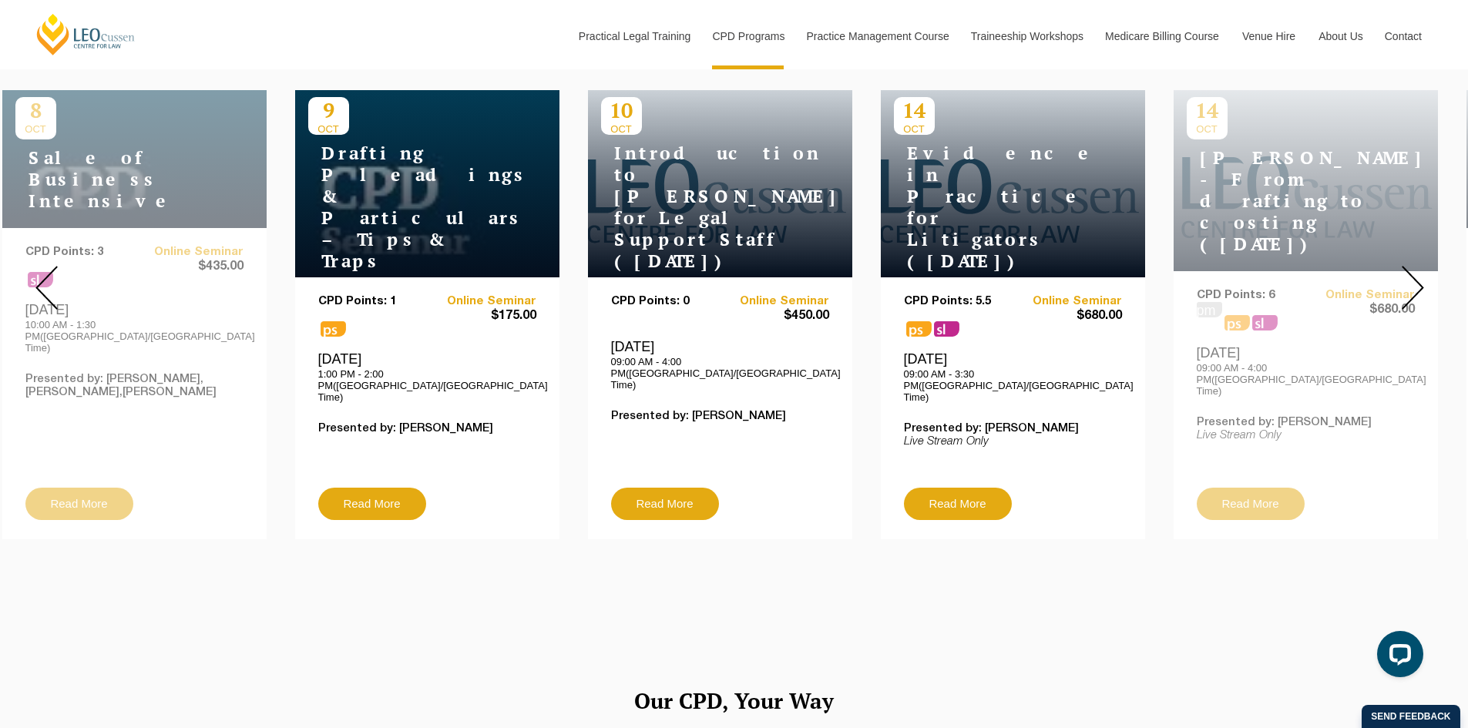
click at [1417, 281] on img at bounding box center [1413, 288] width 22 height 44
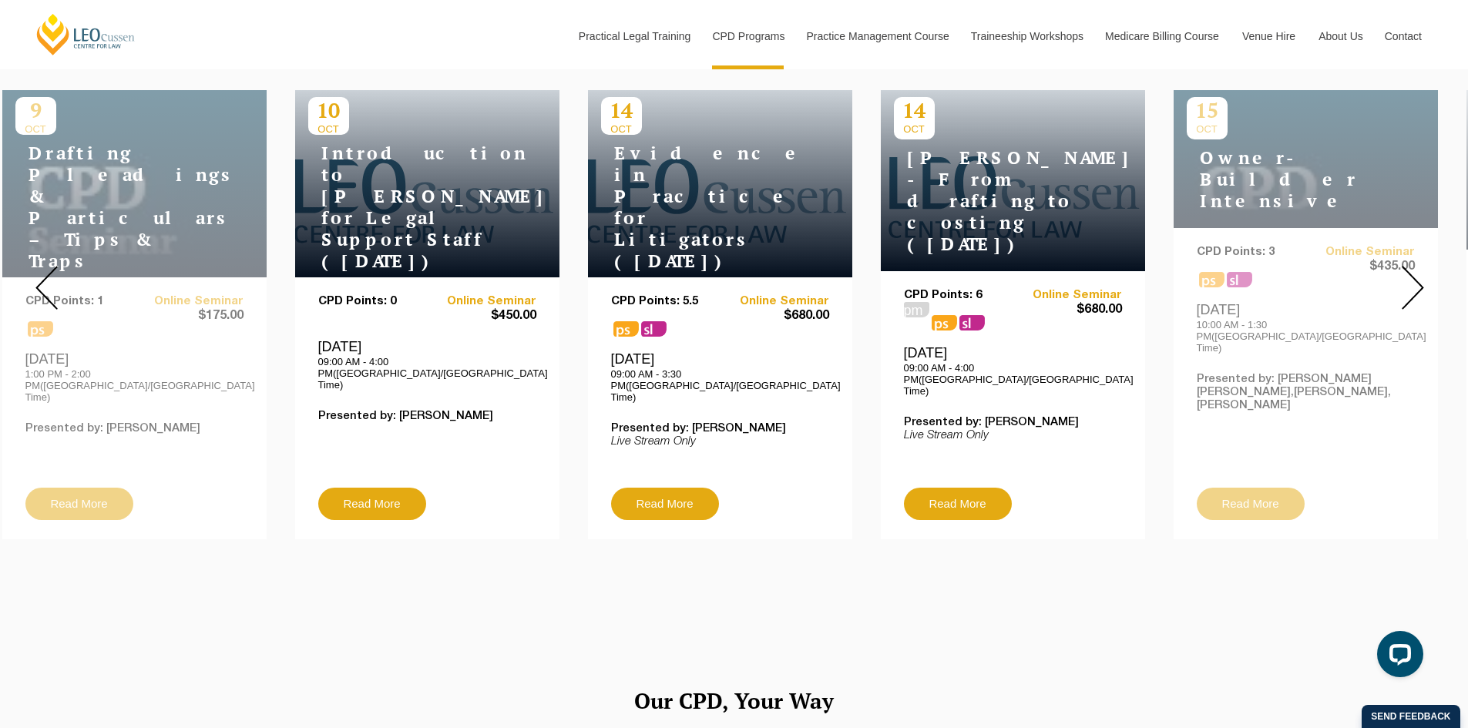
click at [1417, 281] on img at bounding box center [1413, 288] width 22 height 44
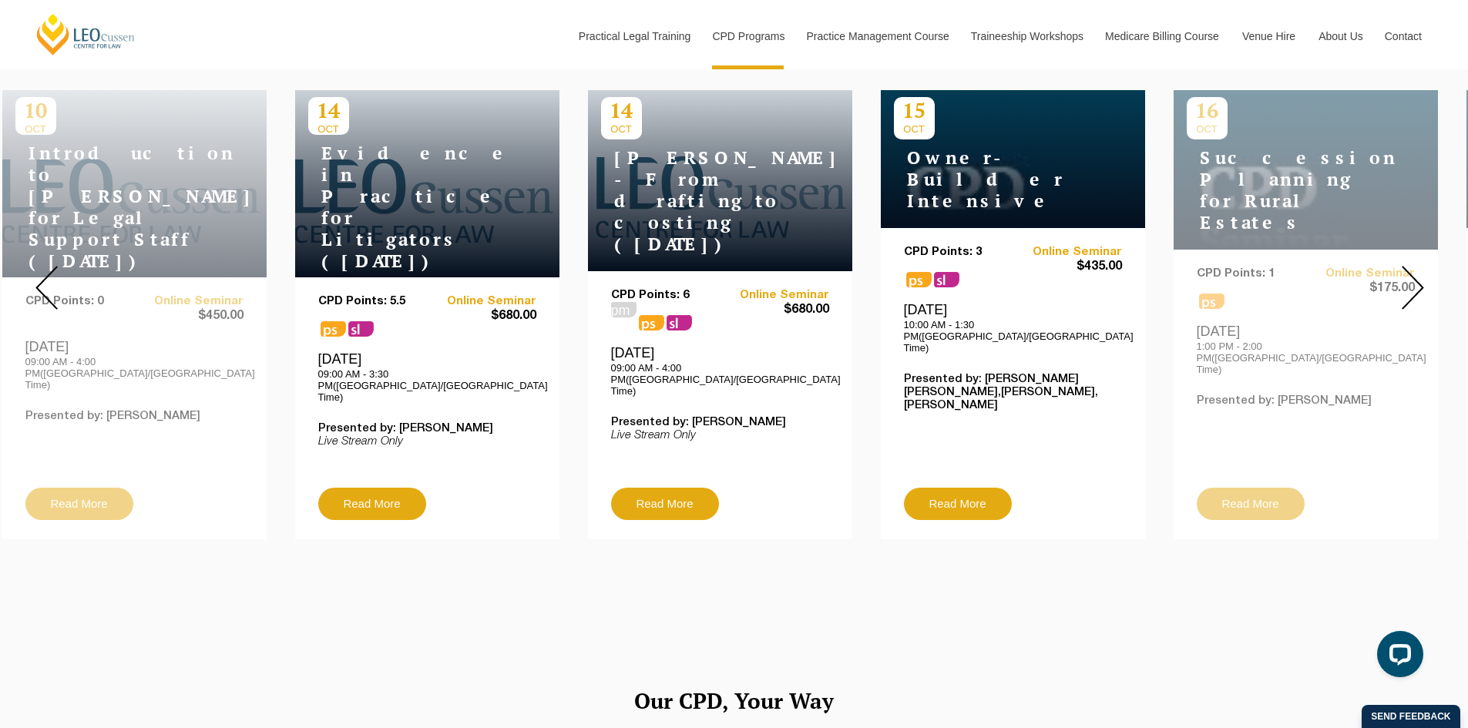
click at [1417, 281] on img at bounding box center [1413, 288] width 22 height 44
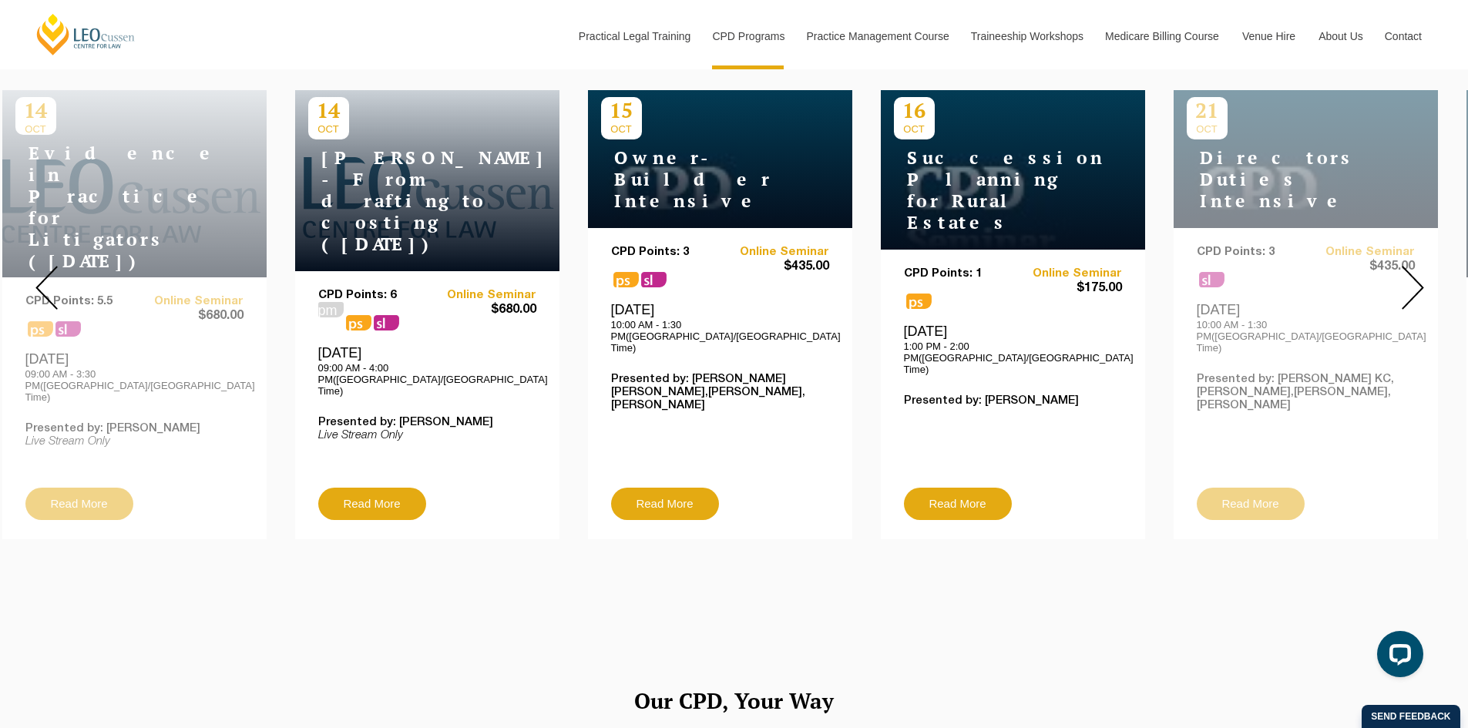
click at [1417, 281] on img at bounding box center [1413, 288] width 22 height 44
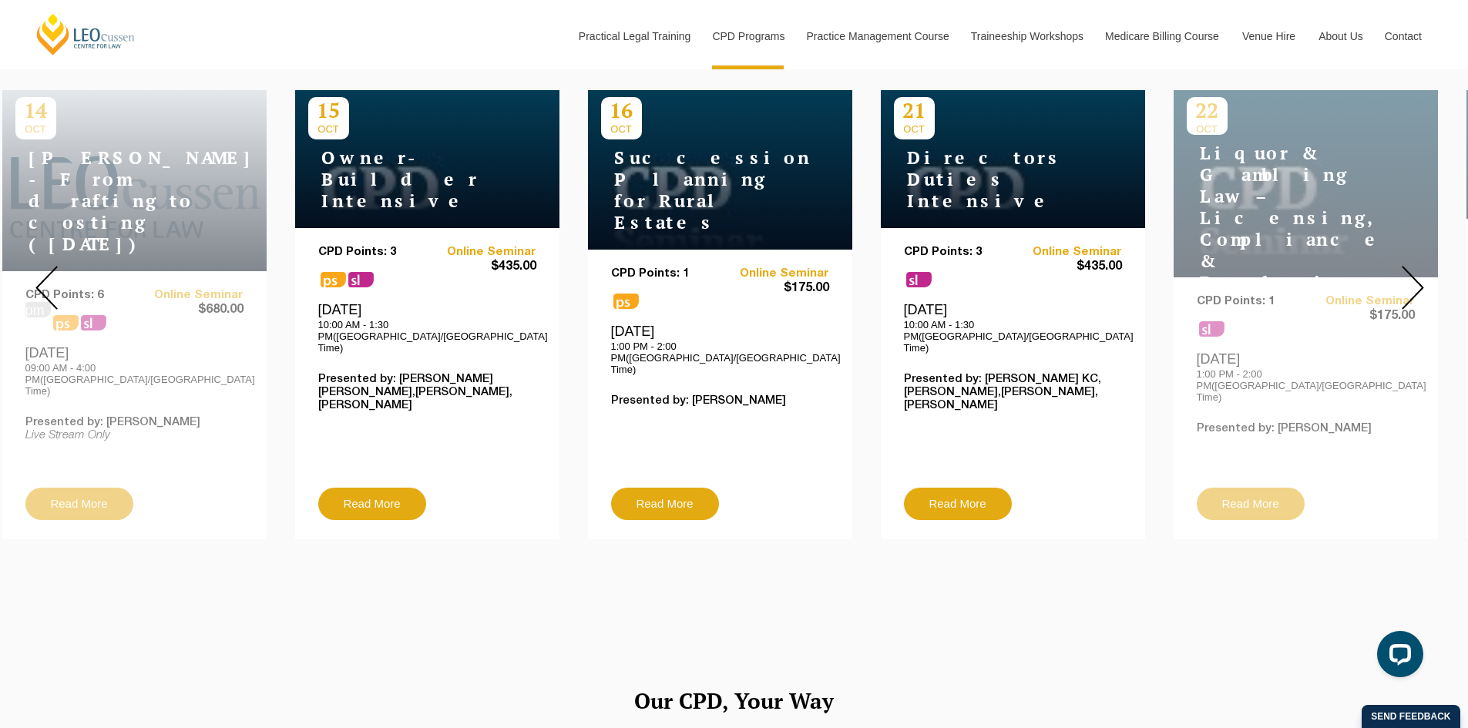
click at [1417, 281] on img at bounding box center [1413, 288] width 22 height 44
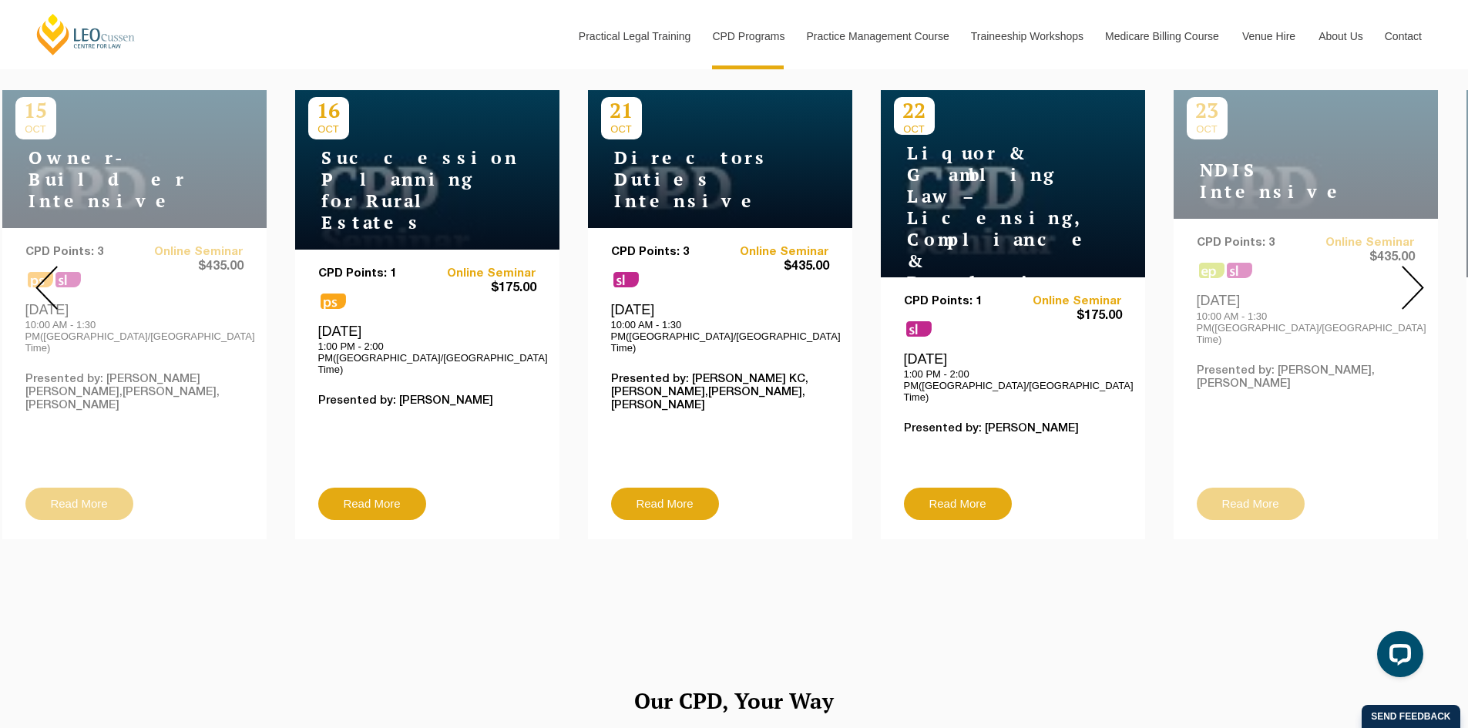
click at [1417, 281] on img at bounding box center [1413, 288] width 22 height 44
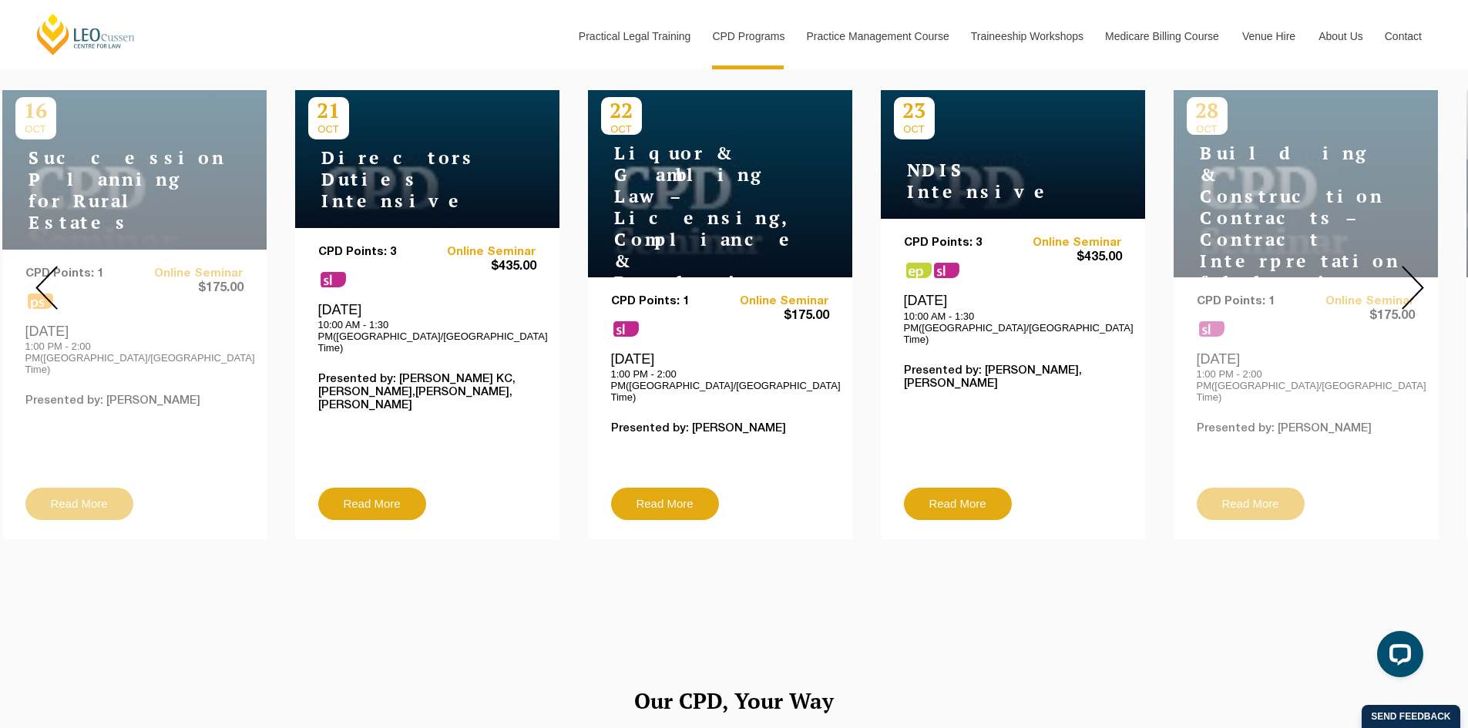
click at [1417, 281] on img at bounding box center [1413, 288] width 22 height 44
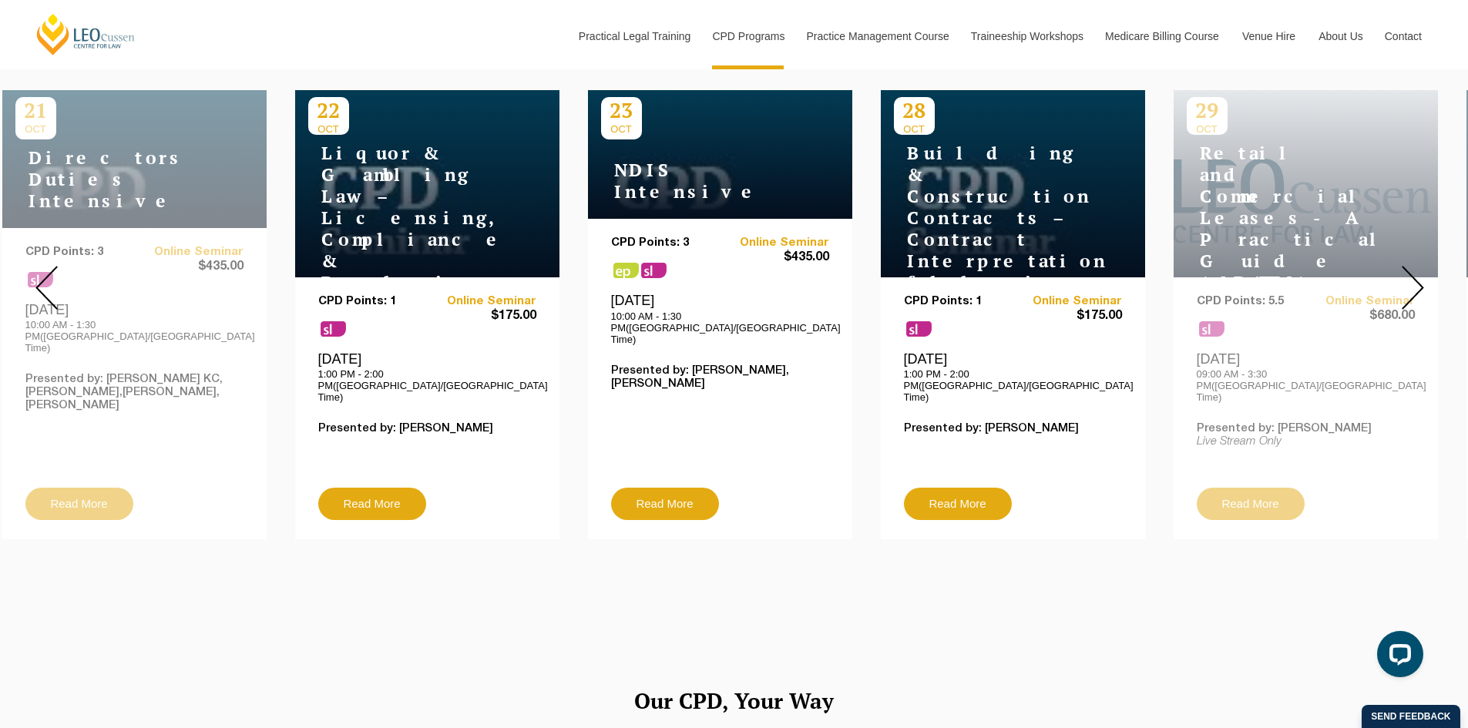
click at [1417, 281] on img at bounding box center [1413, 288] width 22 height 44
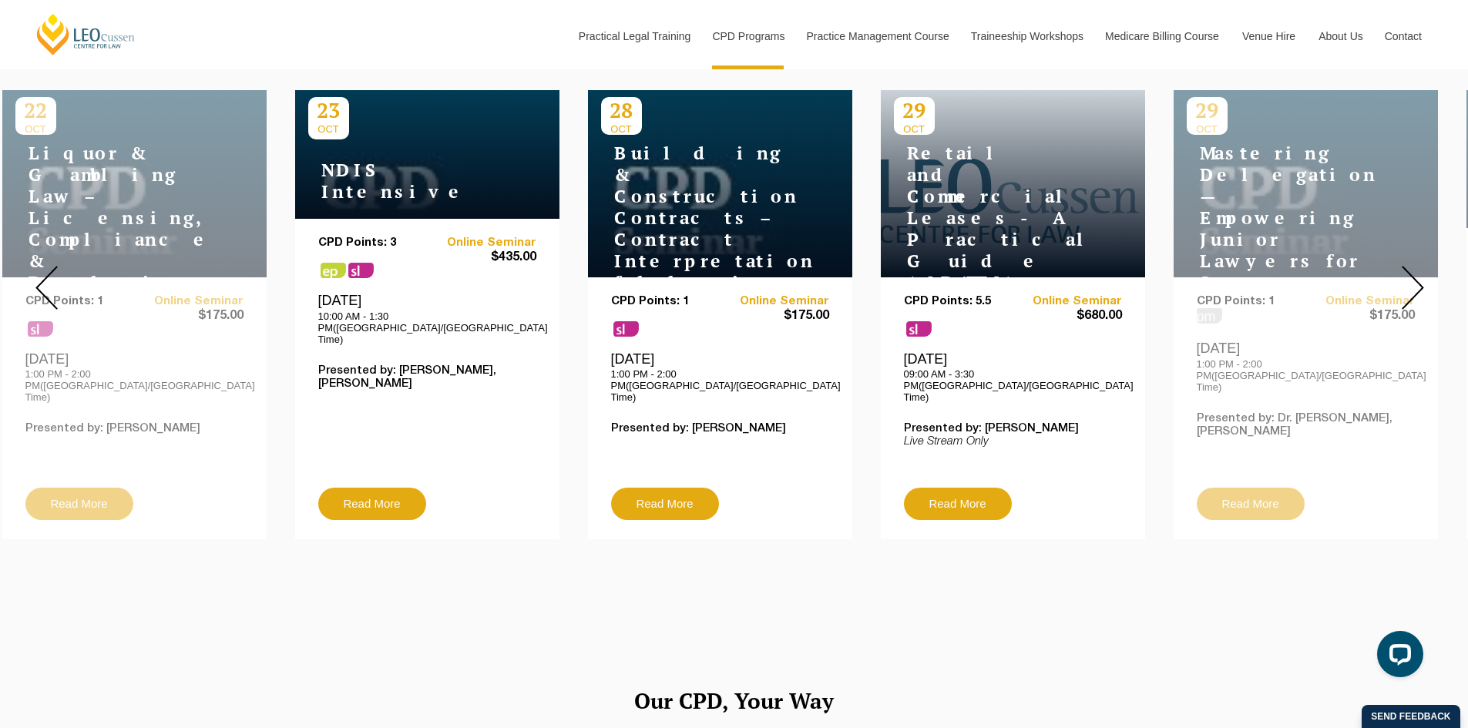
click at [1417, 281] on img at bounding box center [1413, 288] width 22 height 44
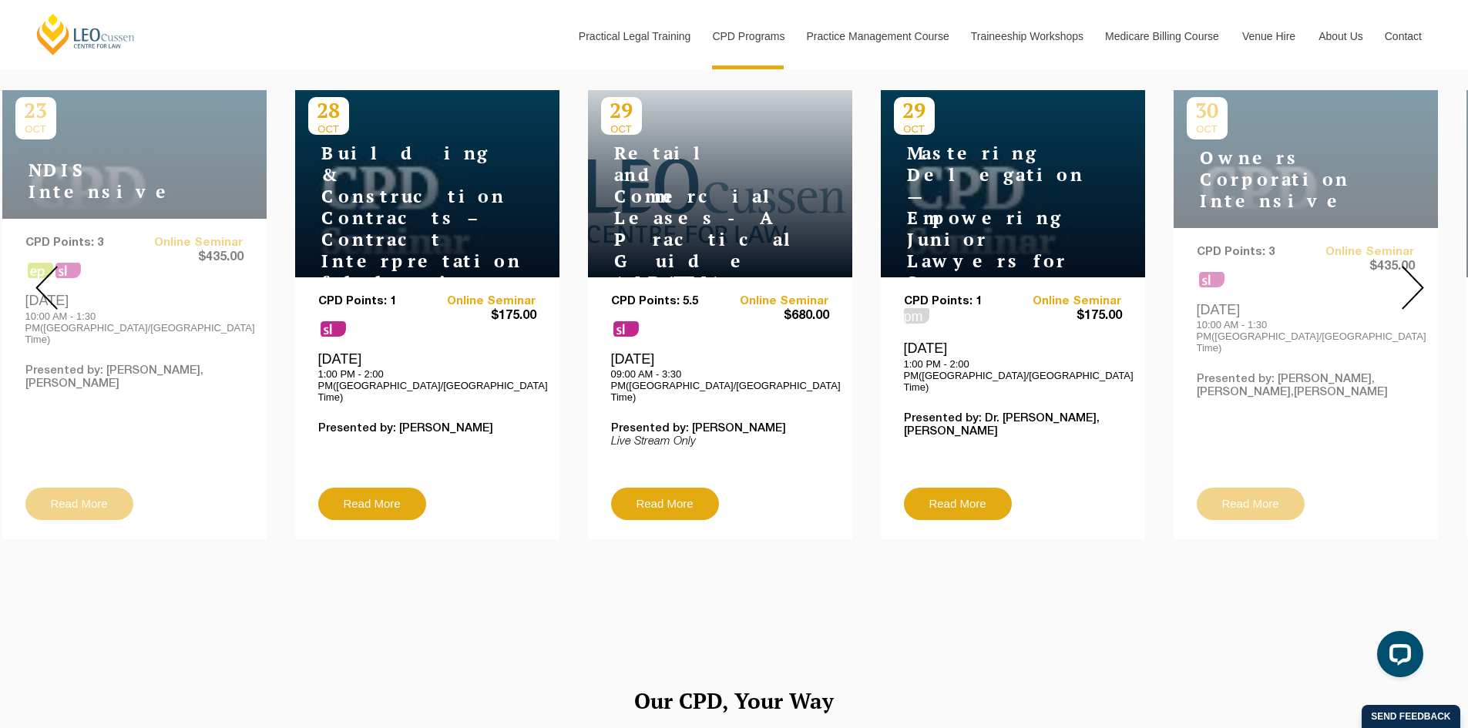
click at [1417, 281] on img at bounding box center [1413, 288] width 22 height 44
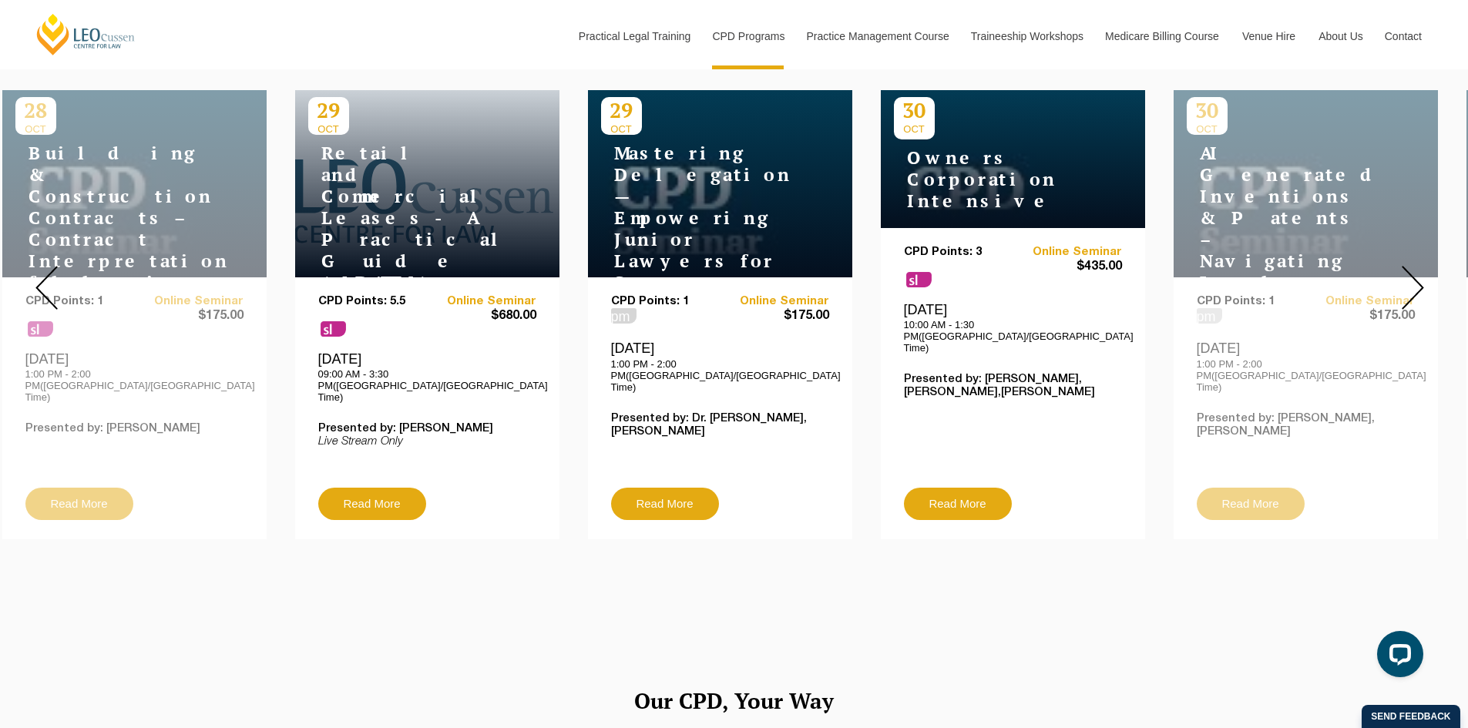
click at [1417, 281] on img at bounding box center [1413, 288] width 22 height 44
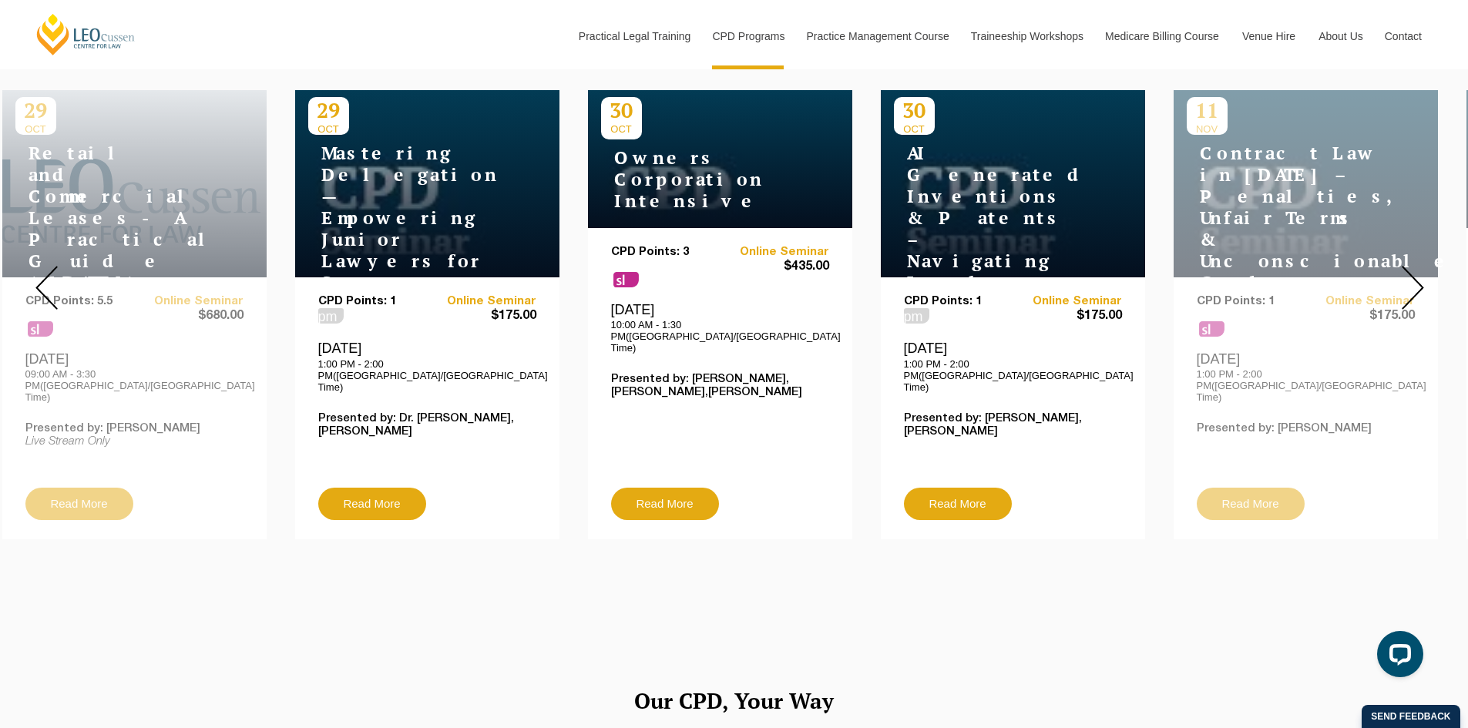
click at [1417, 281] on img at bounding box center [1413, 288] width 22 height 44
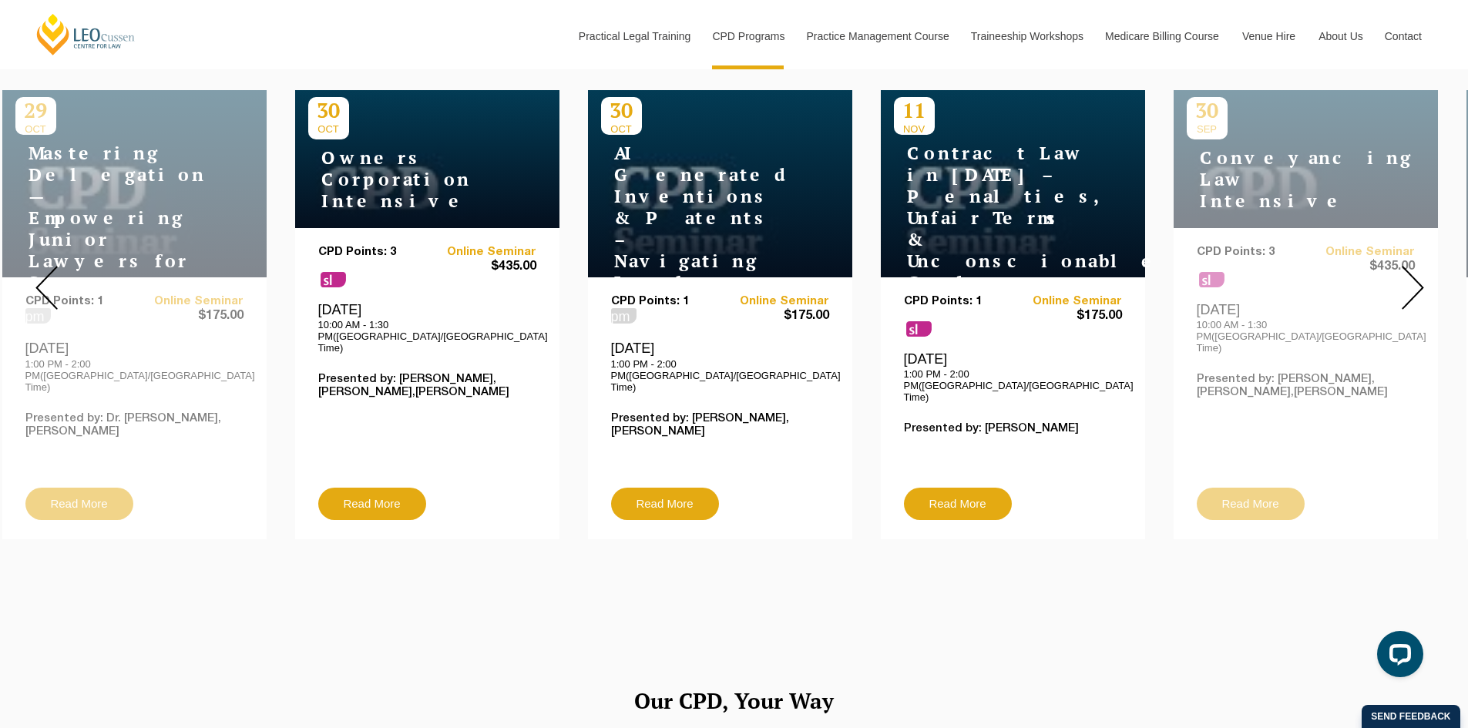
click at [1417, 281] on img at bounding box center [1413, 288] width 22 height 44
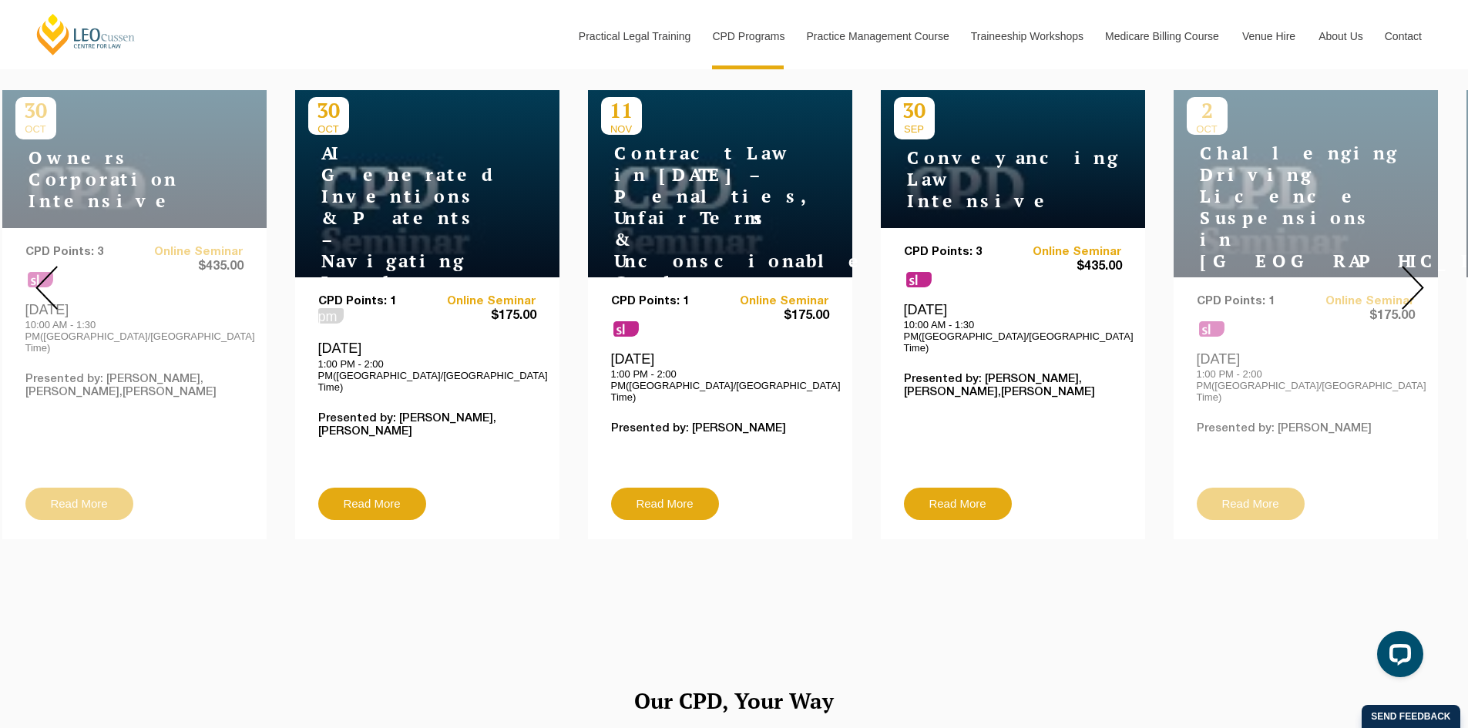
click at [1417, 281] on img at bounding box center [1413, 288] width 22 height 44
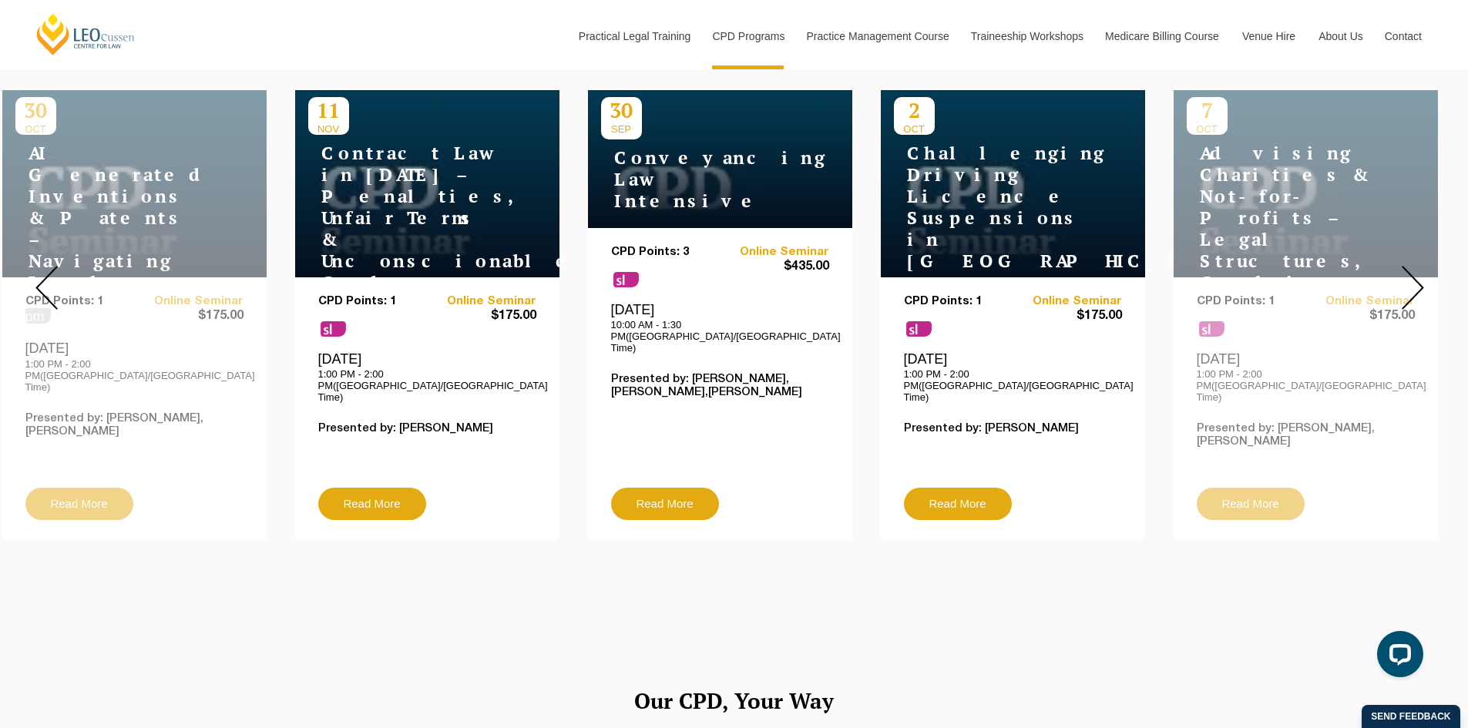
click at [1417, 281] on img at bounding box center [1413, 288] width 22 height 44
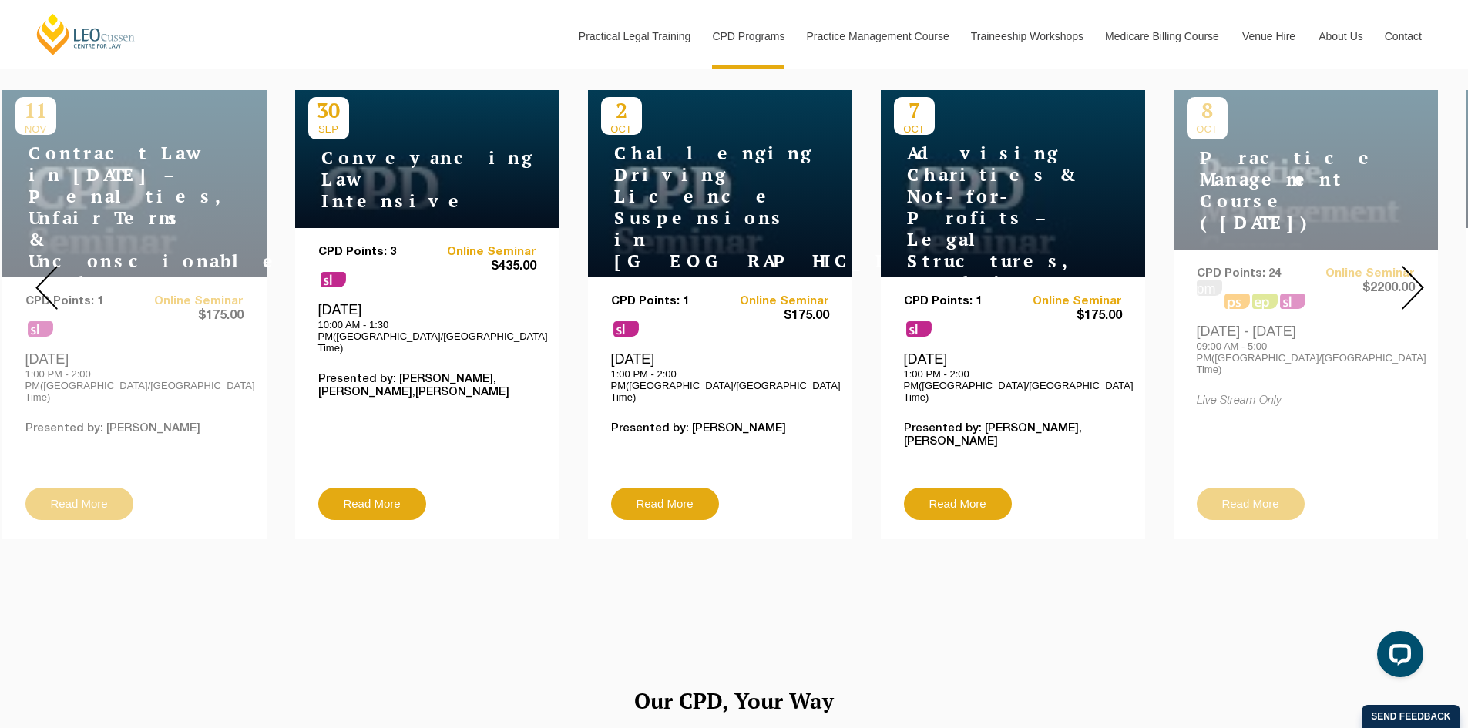
click at [1417, 281] on img at bounding box center [1413, 288] width 22 height 44
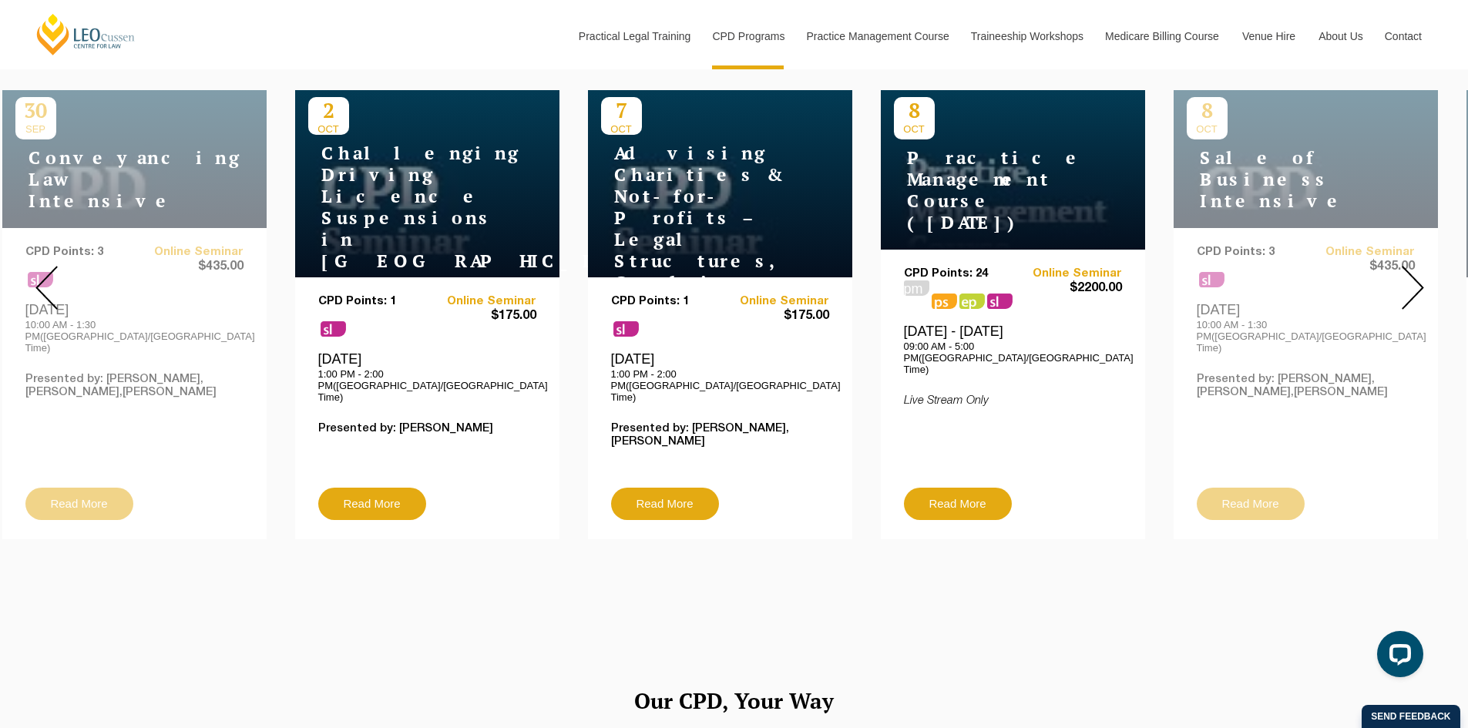
click at [1417, 281] on img at bounding box center [1413, 288] width 22 height 44
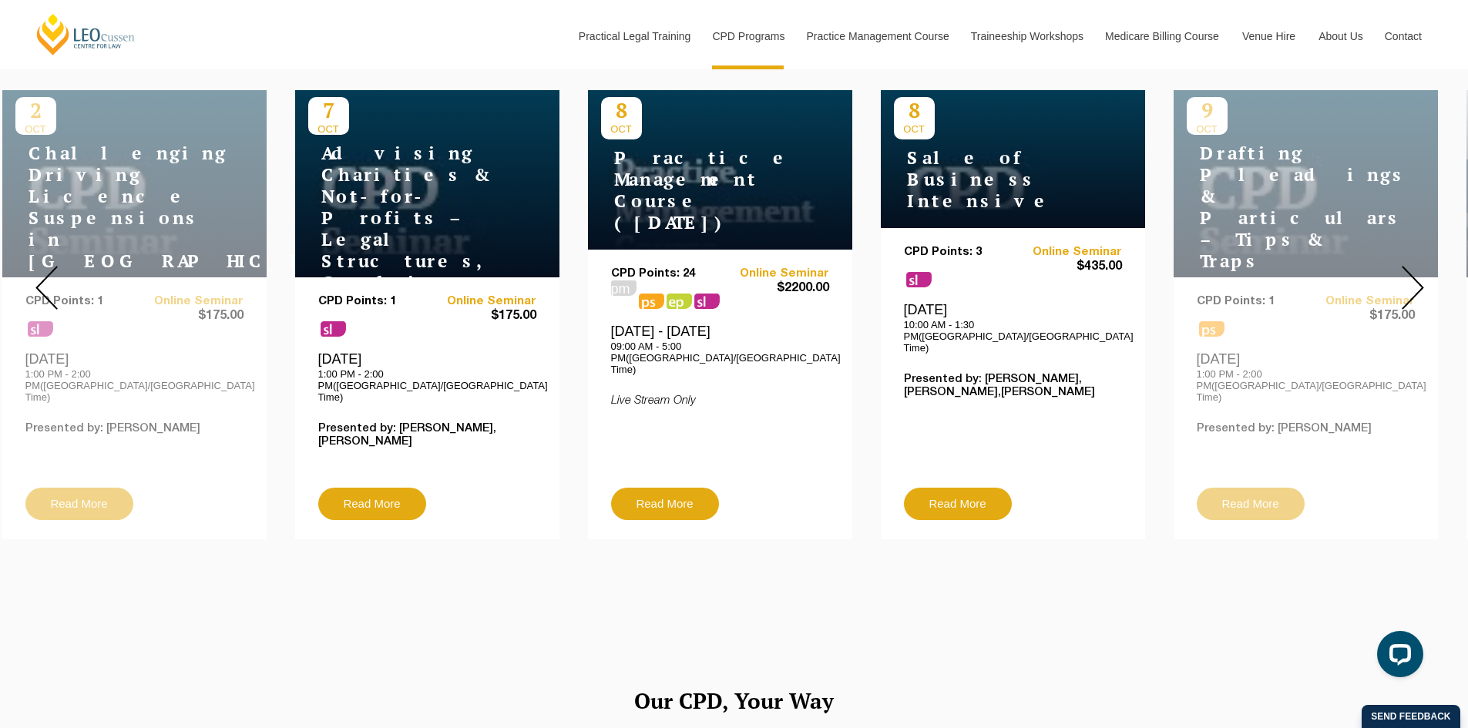
click at [1417, 281] on img at bounding box center [1413, 288] width 22 height 44
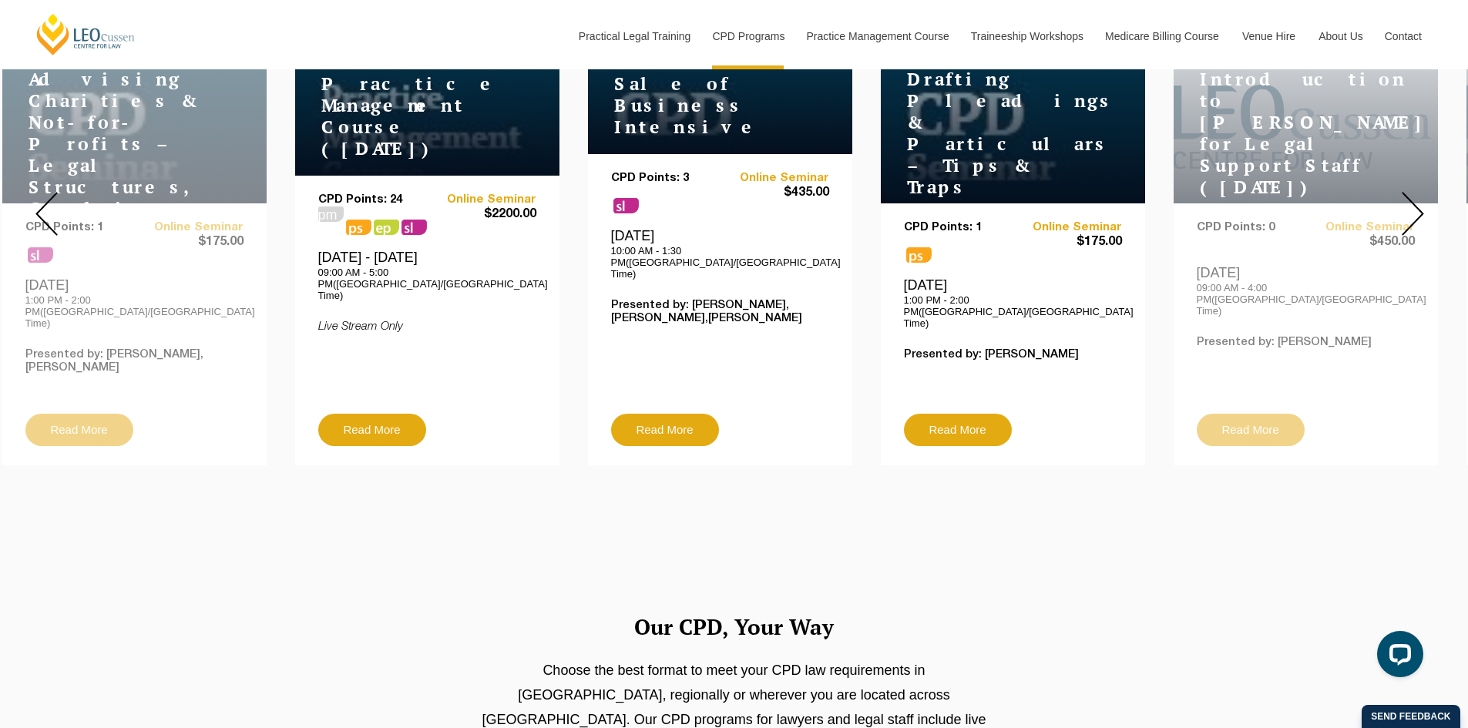
scroll to position [462, 0]
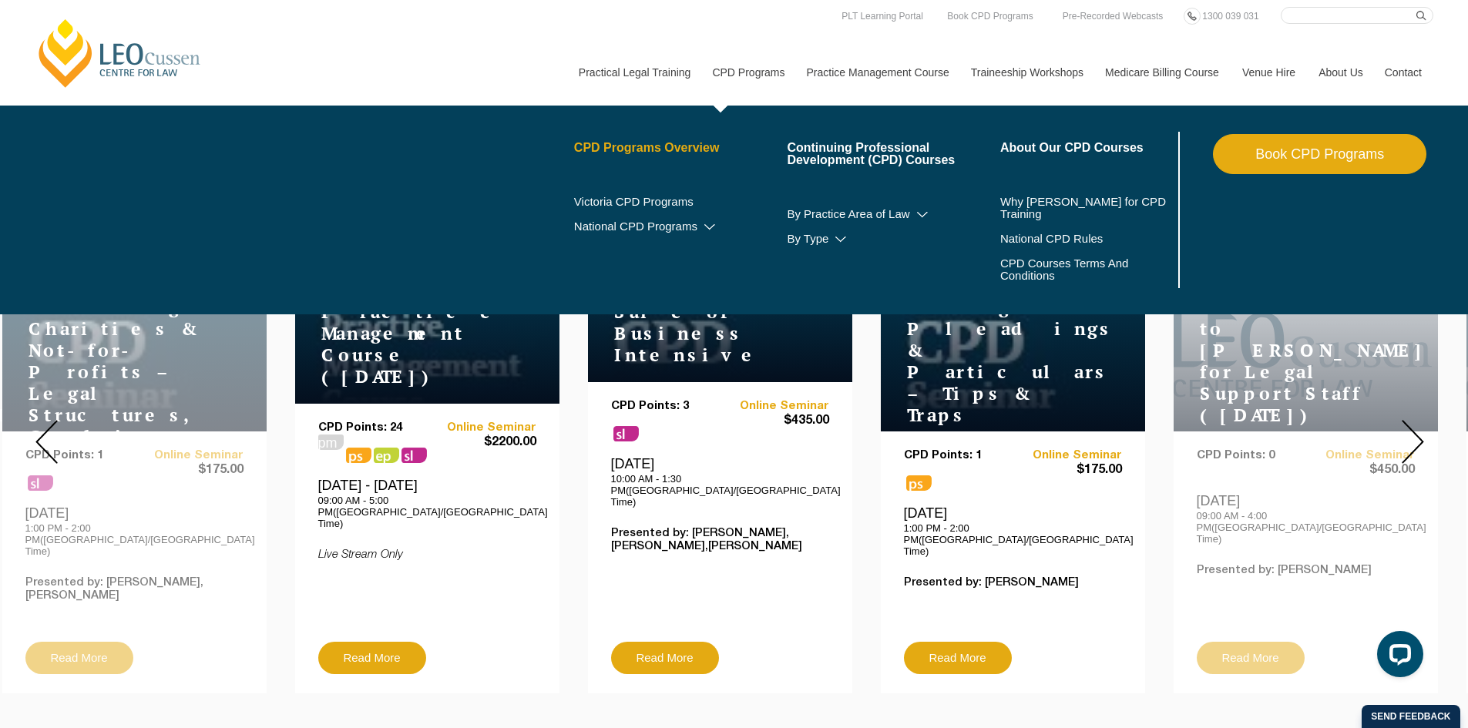
click at [656, 145] on link "CPD Programs Overview" at bounding box center [680, 148] width 213 height 12
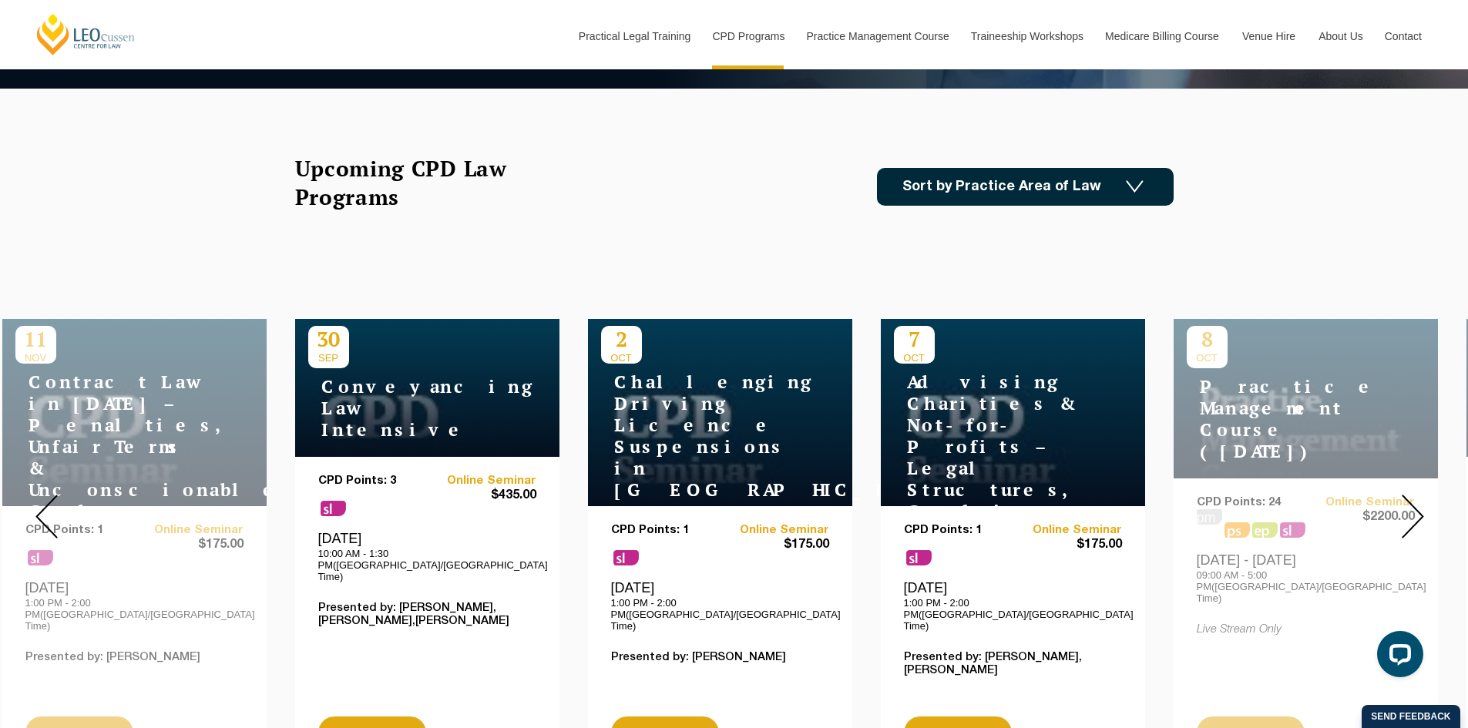
scroll to position [154, 0]
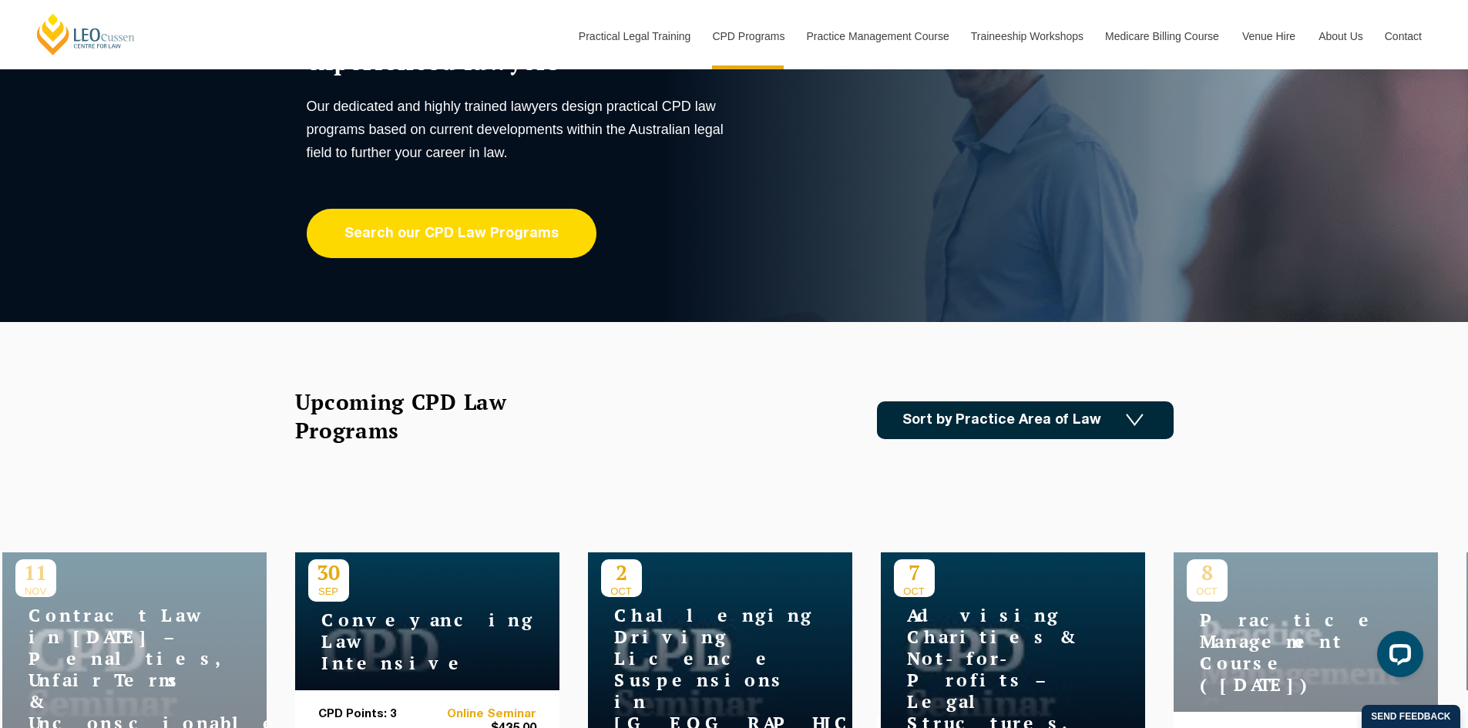
click at [508, 240] on link "Search our CPD Law Programs" at bounding box center [452, 233] width 290 height 49
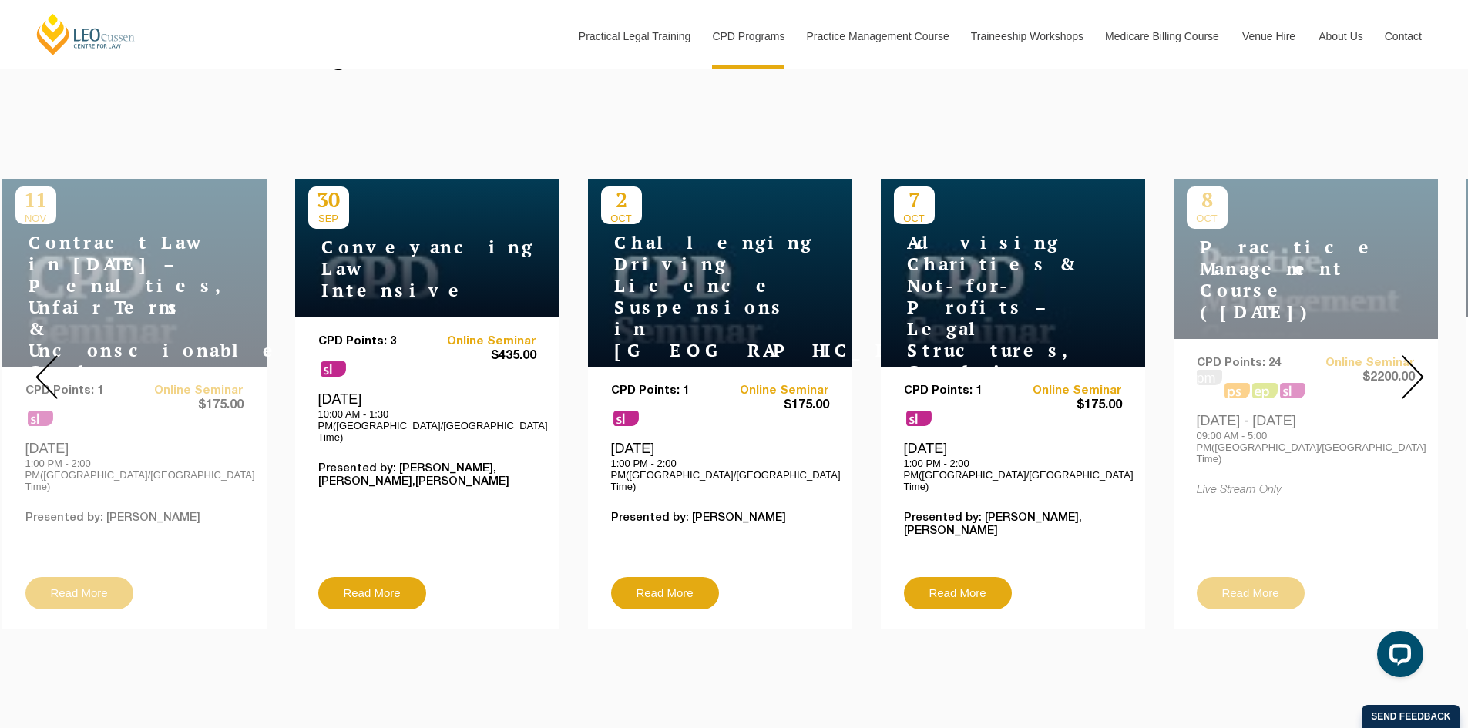
scroll to position [540, 0]
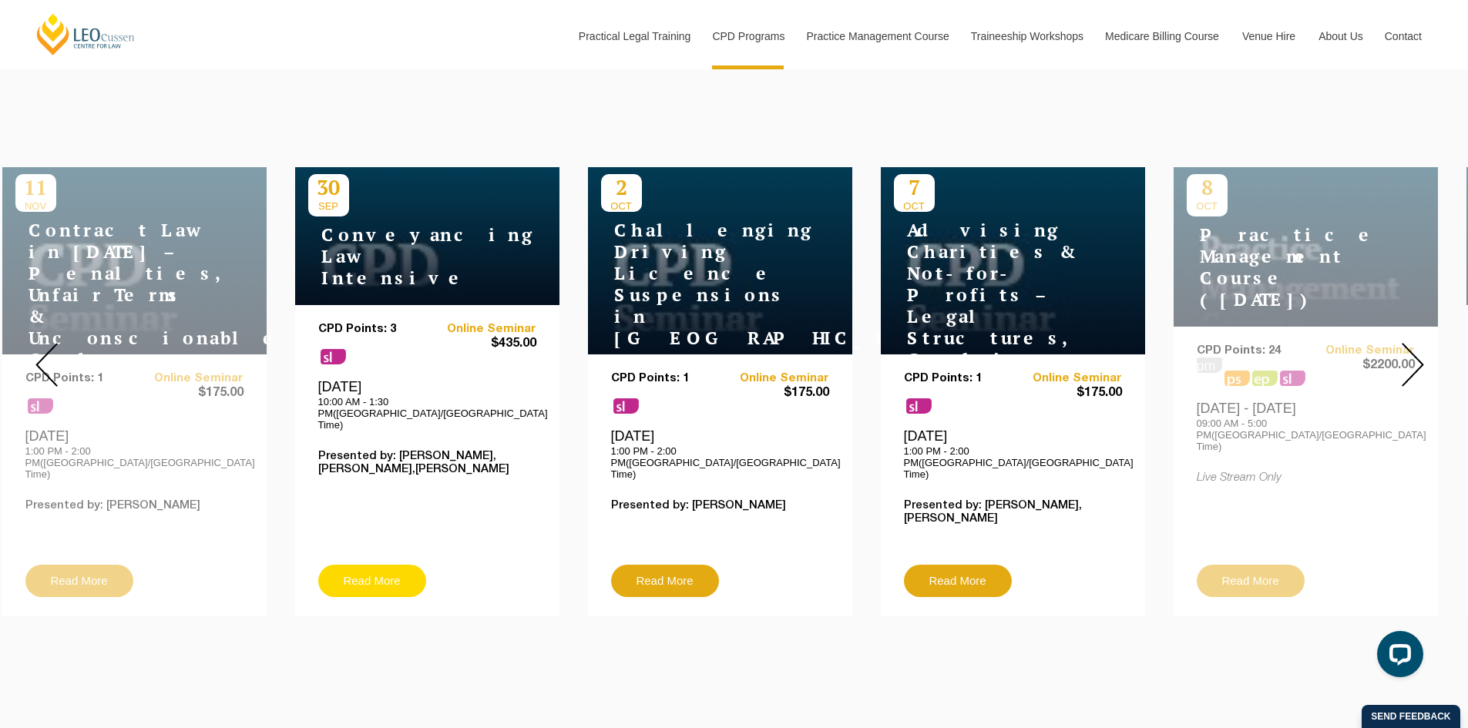
click at [383, 565] on link "Read More" at bounding box center [372, 581] width 108 height 32
click at [1410, 350] on img at bounding box center [1413, 365] width 22 height 44
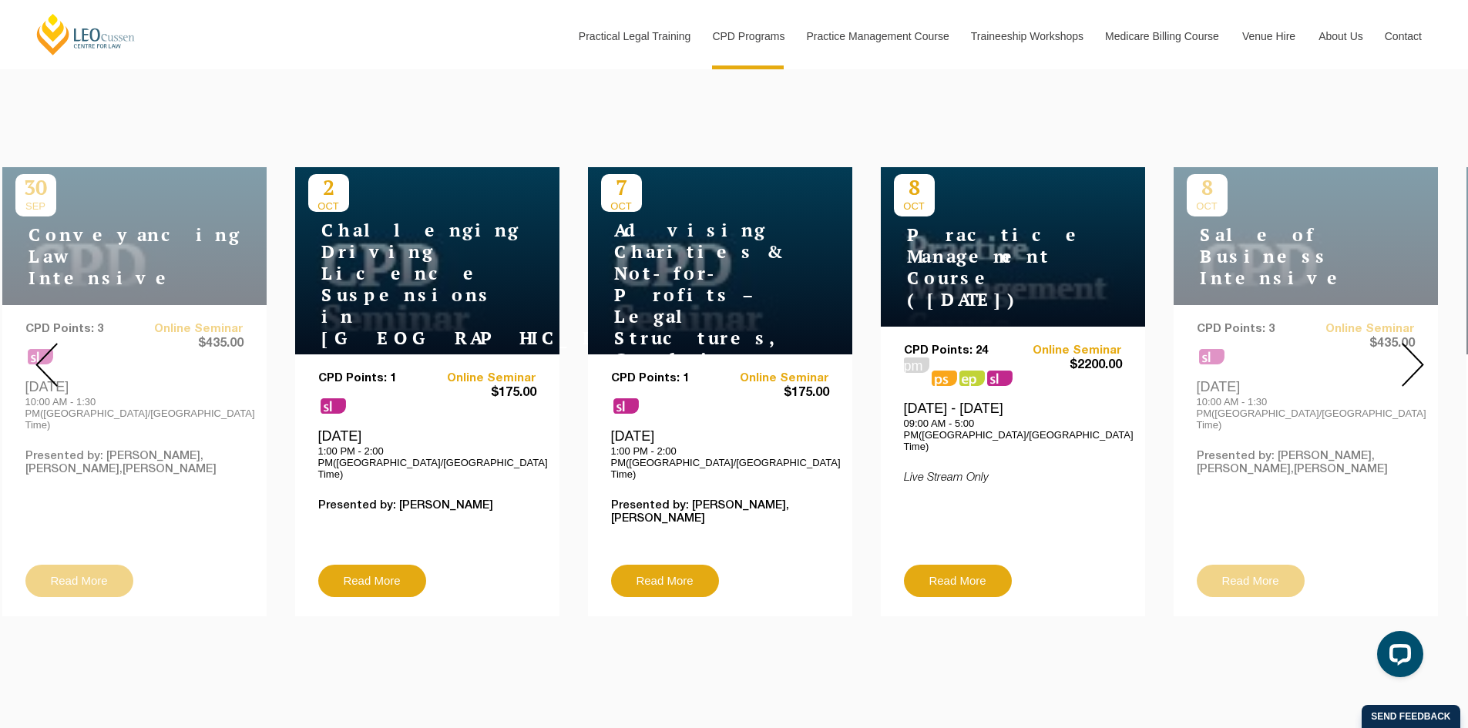
click at [1410, 350] on img at bounding box center [1413, 365] width 22 height 44
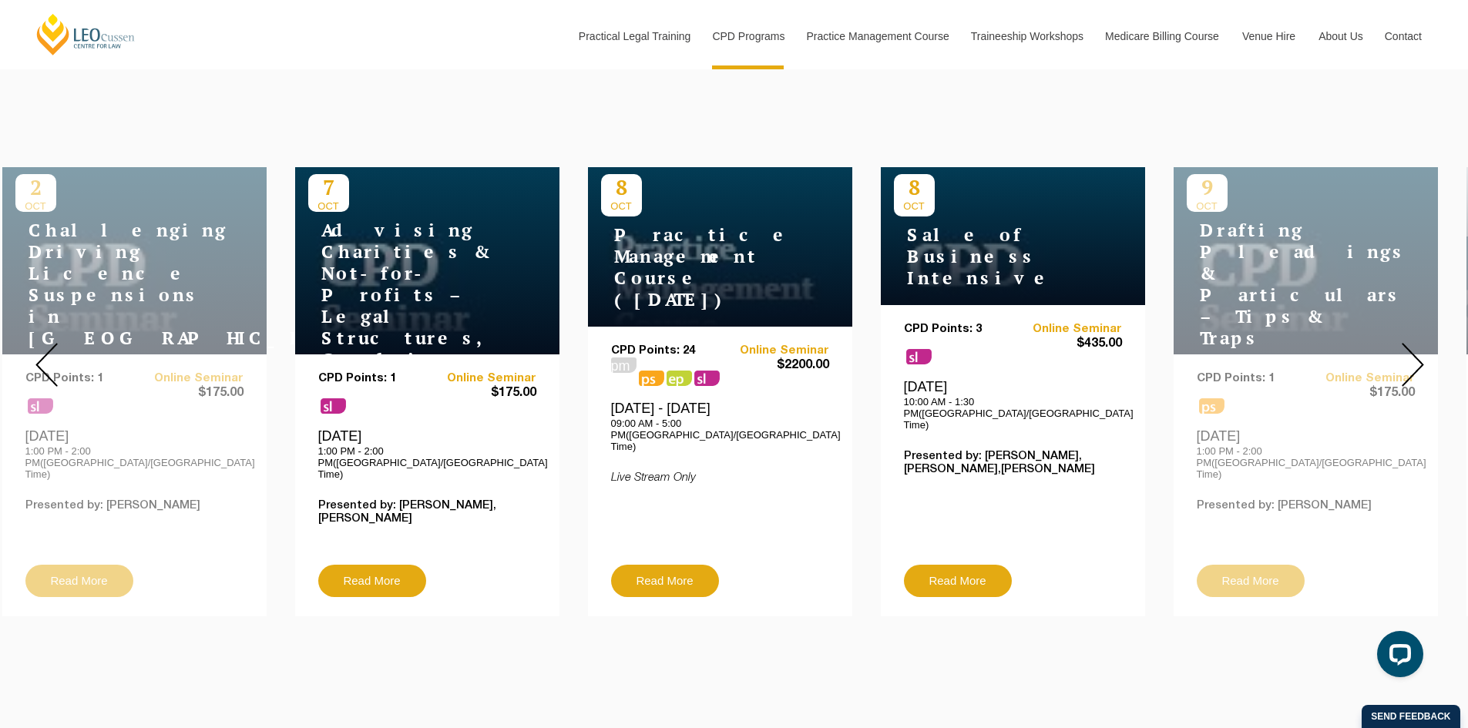
click at [1410, 350] on img at bounding box center [1413, 365] width 22 height 44
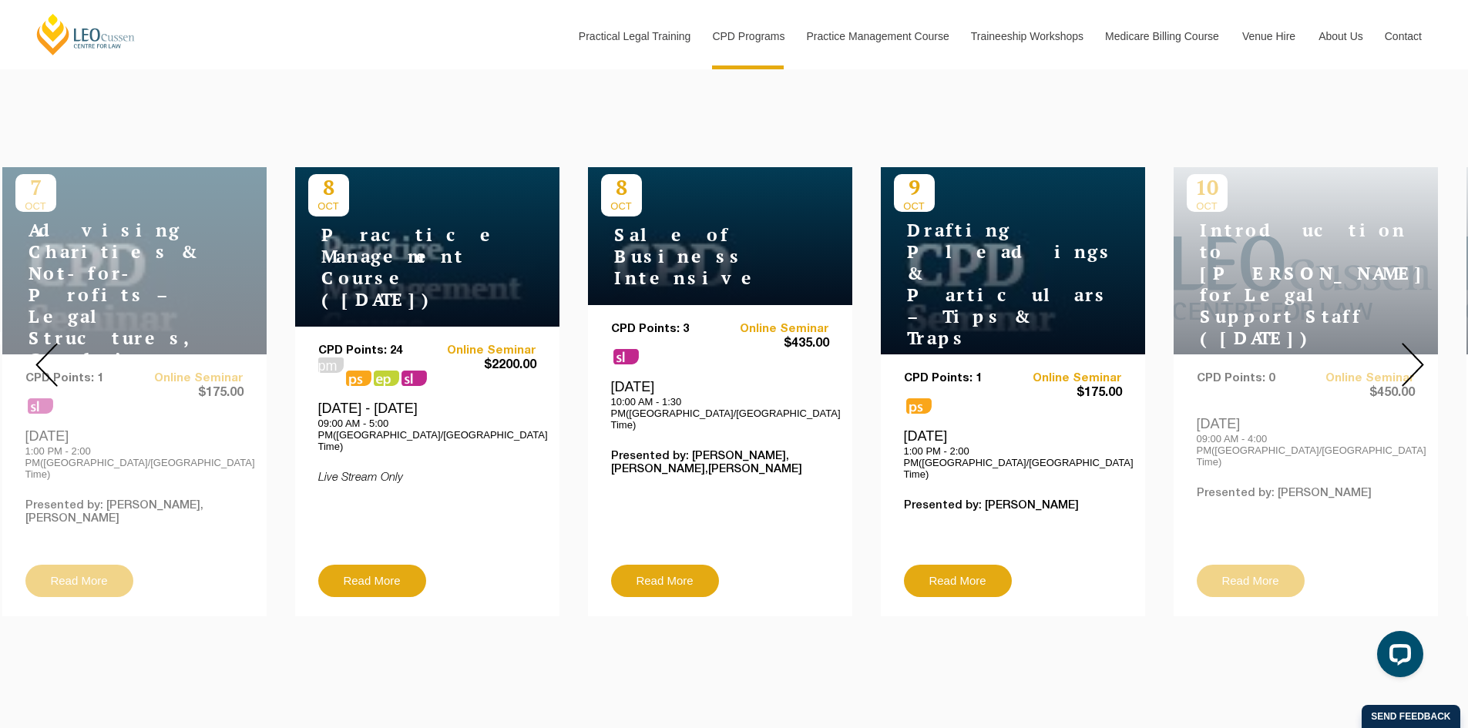
click at [1410, 350] on img at bounding box center [1413, 365] width 22 height 44
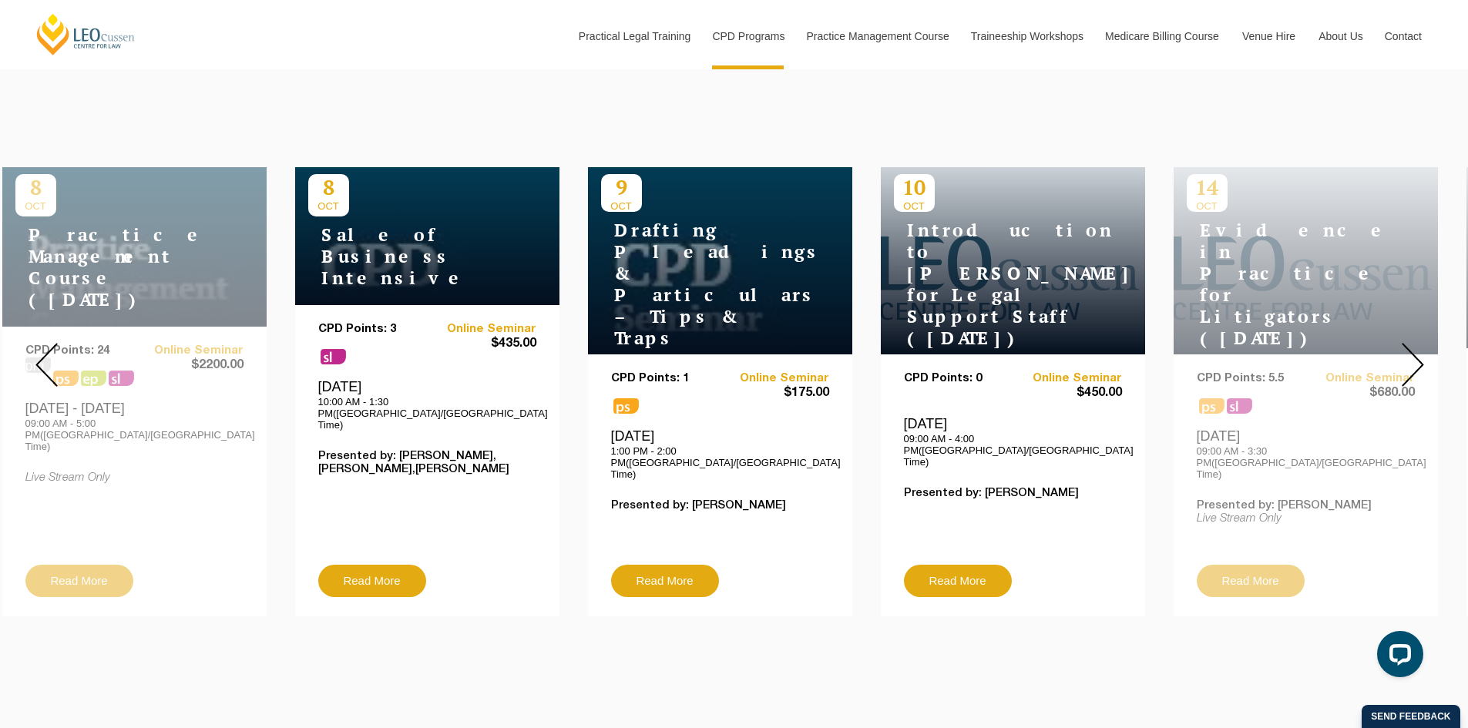
click at [1410, 350] on img at bounding box center [1413, 365] width 22 height 44
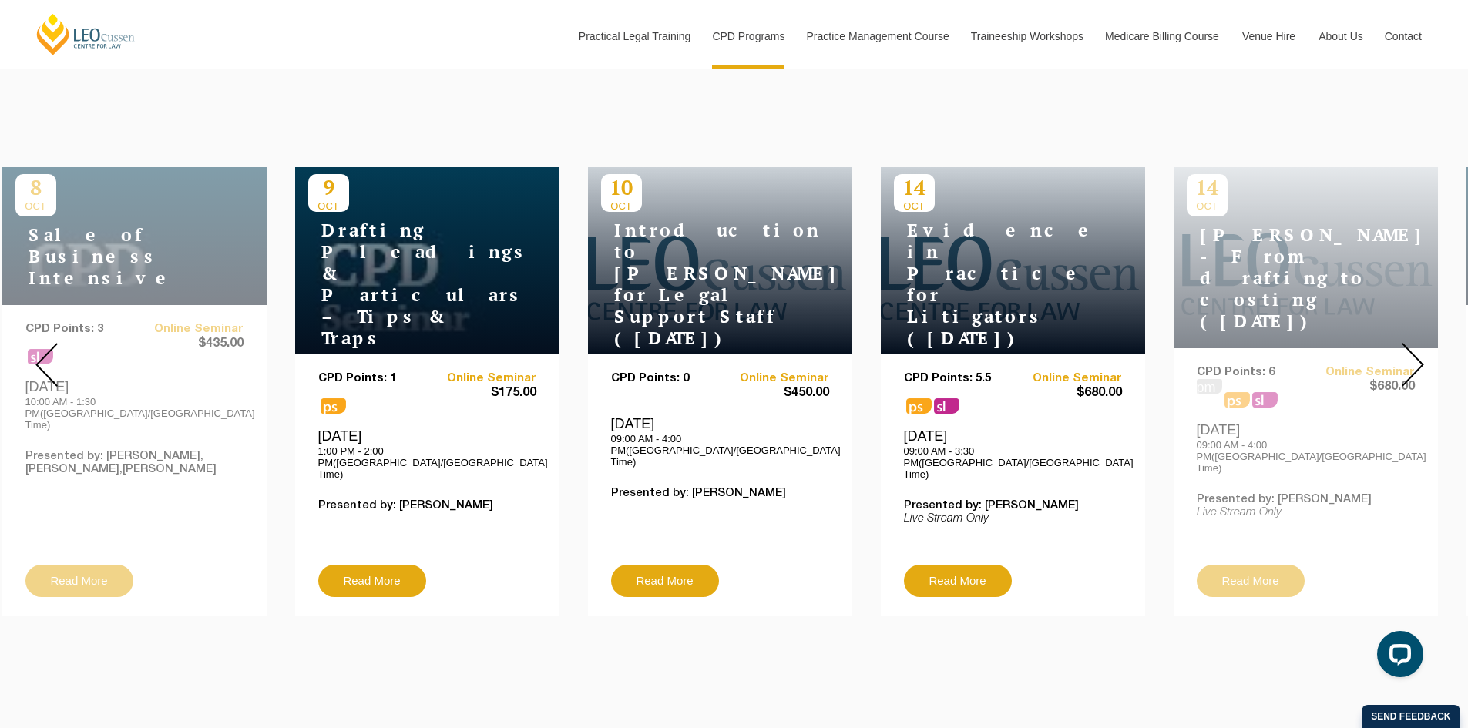
click at [1410, 350] on img at bounding box center [1413, 365] width 22 height 44
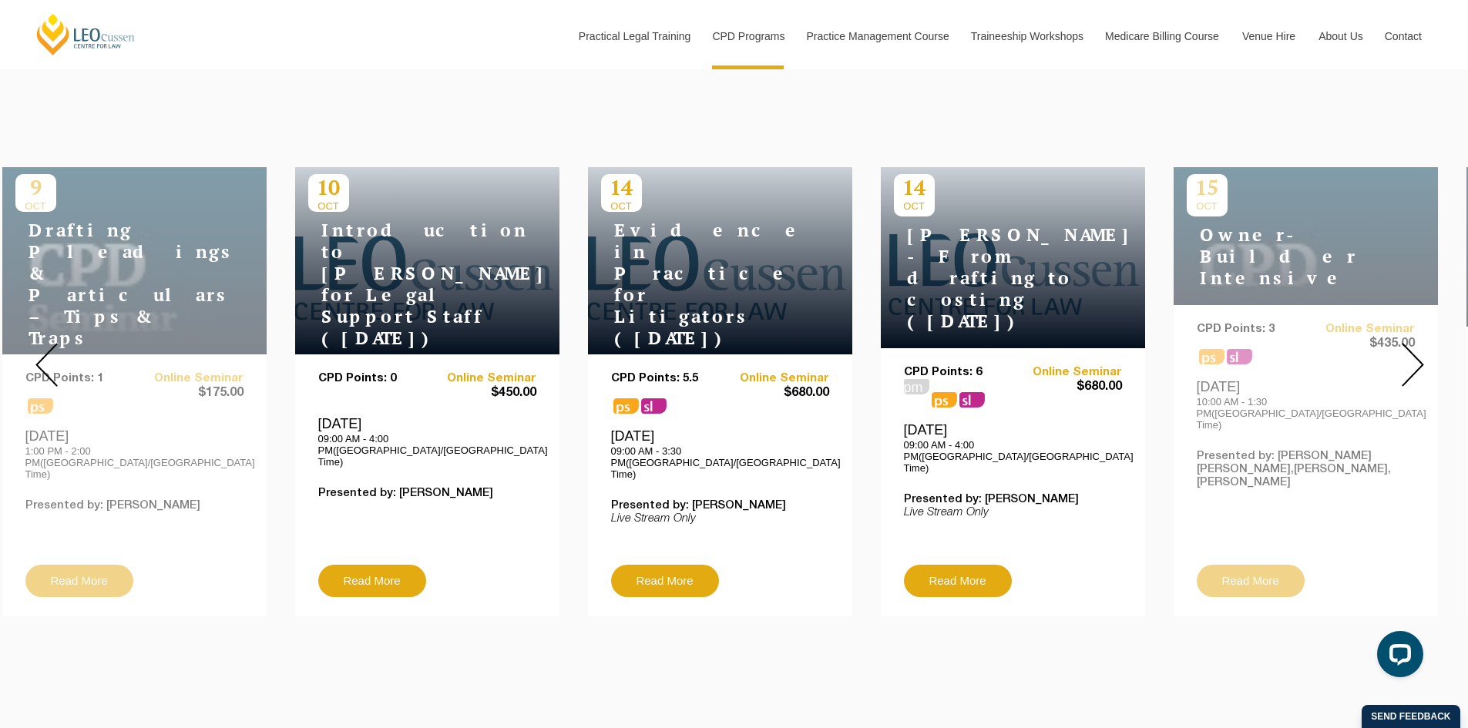
click at [1410, 350] on img at bounding box center [1413, 365] width 22 height 44
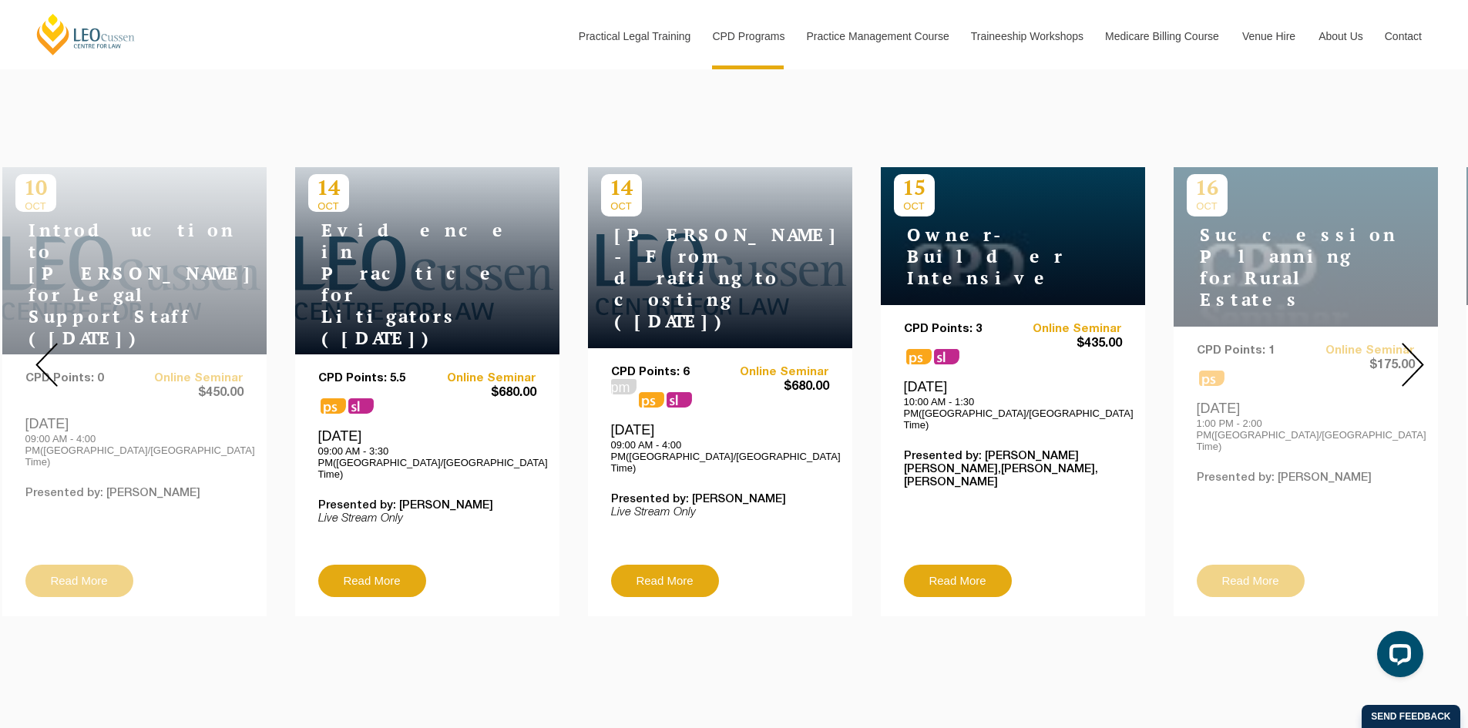
click at [1410, 350] on img at bounding box center [1413, 365] width 22 height 44
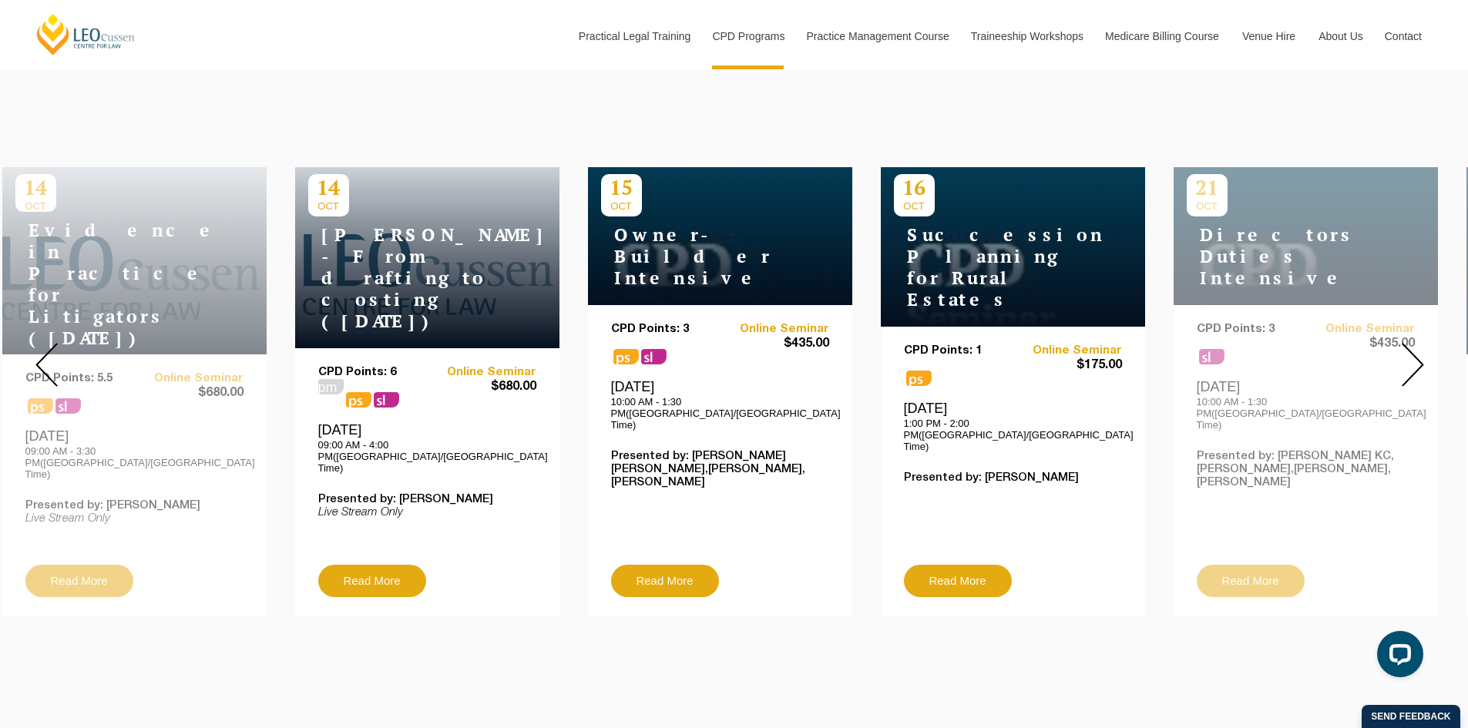
click at [1410, 350] on img at bounding box center [1413, 365] width 22 height 44
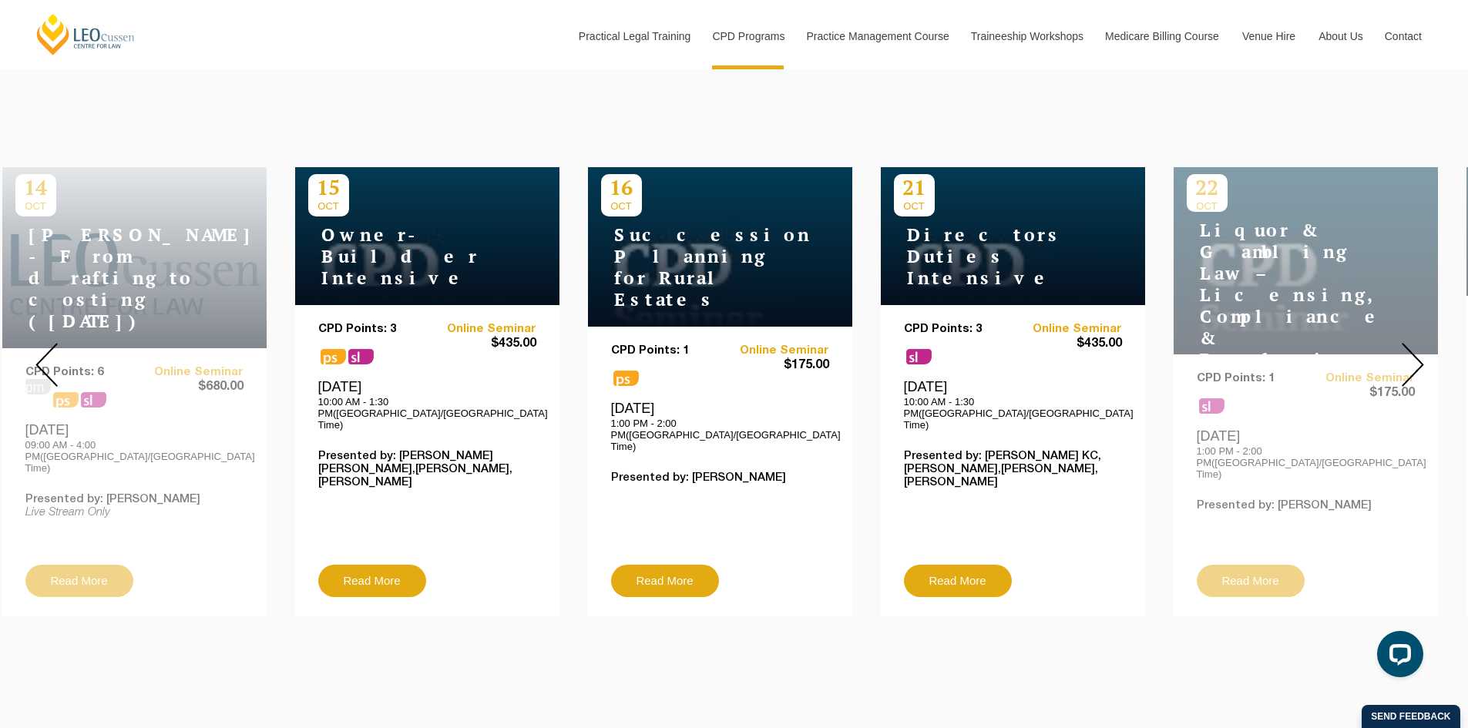
click at [1412, 348] on img at bounding box center [1413, 365] width 22 height 44
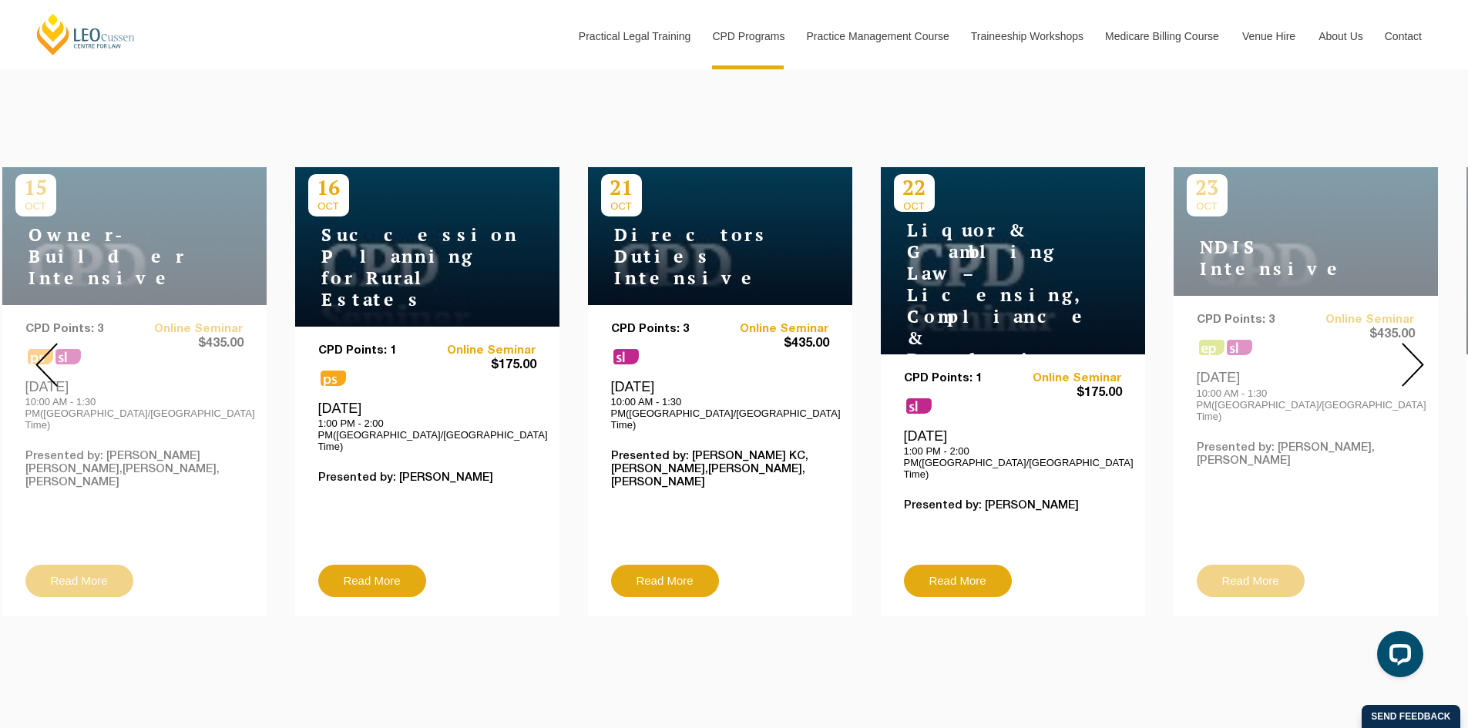
click at [1412, 348] on img at bounding box center [1413, 365] width 22 height 44
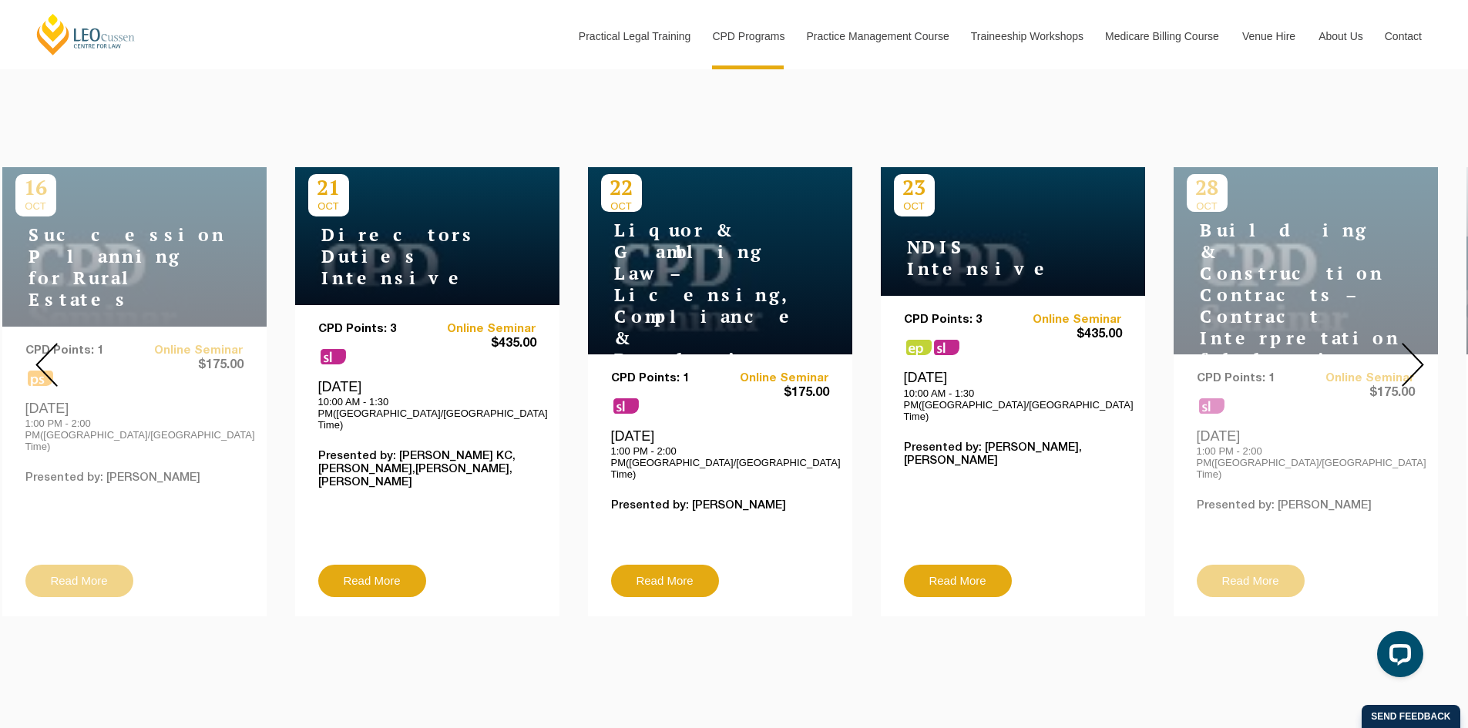
click at [1412, 348] on img at bounding box center [1413, 365] width 22 height 44
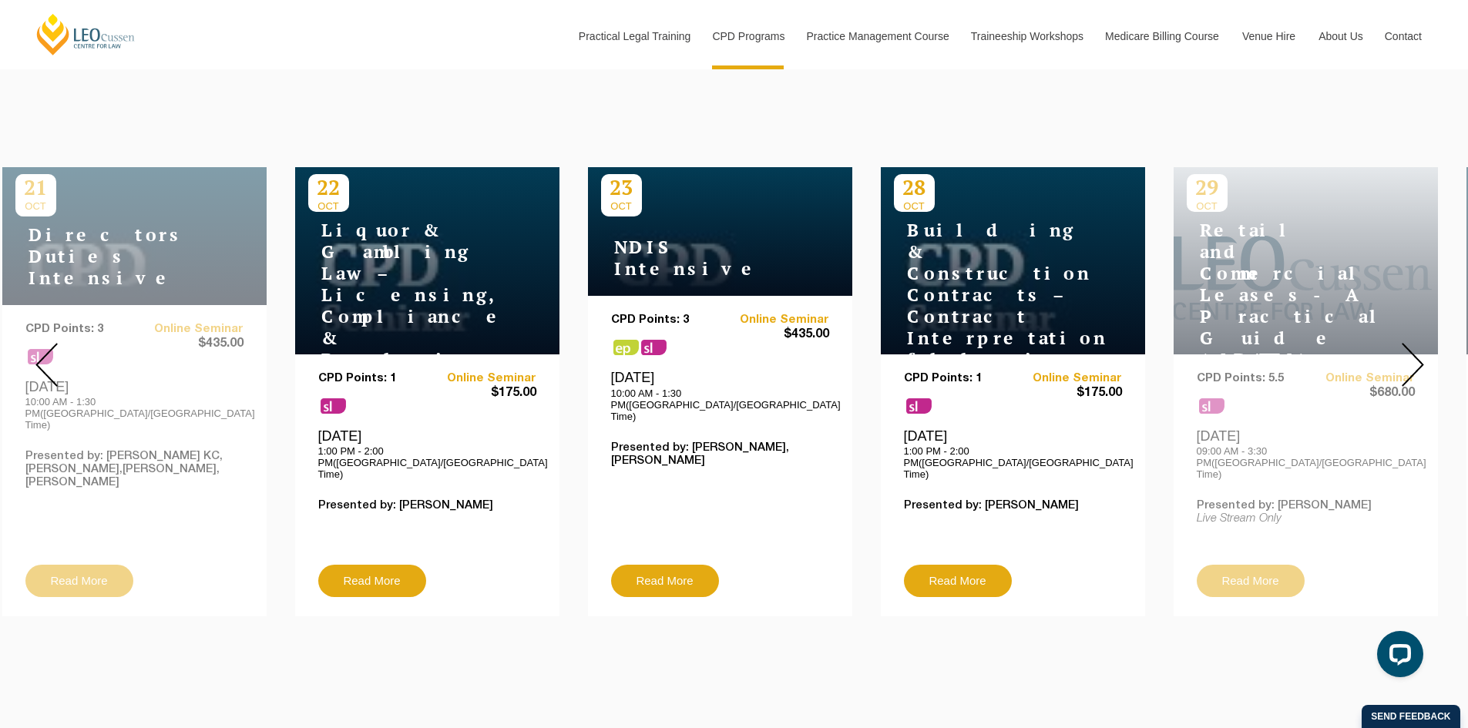
click at [1412, 348] on img at bounding box center [1413, 365] width 22 height 44
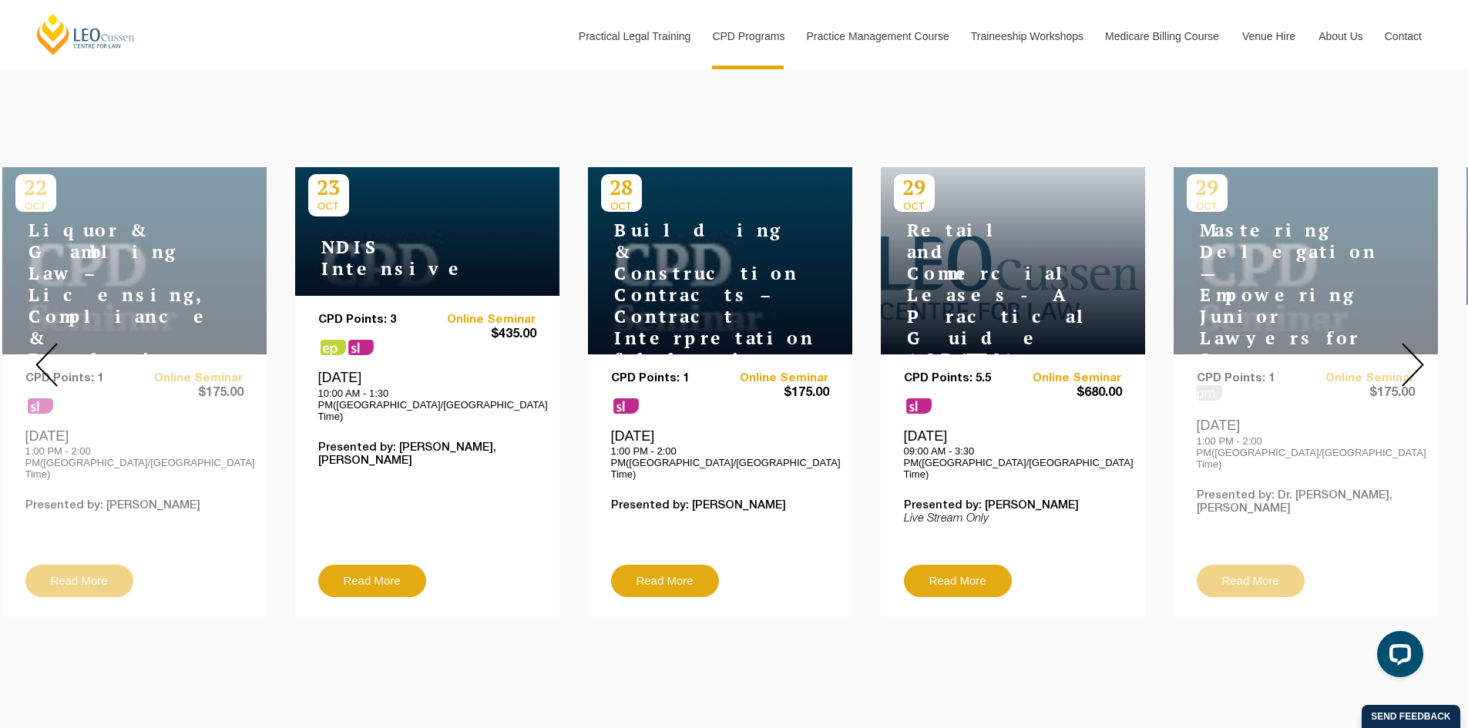
click at [1412, 348] on img at bounding box center [1413, 365] width 22 height 44
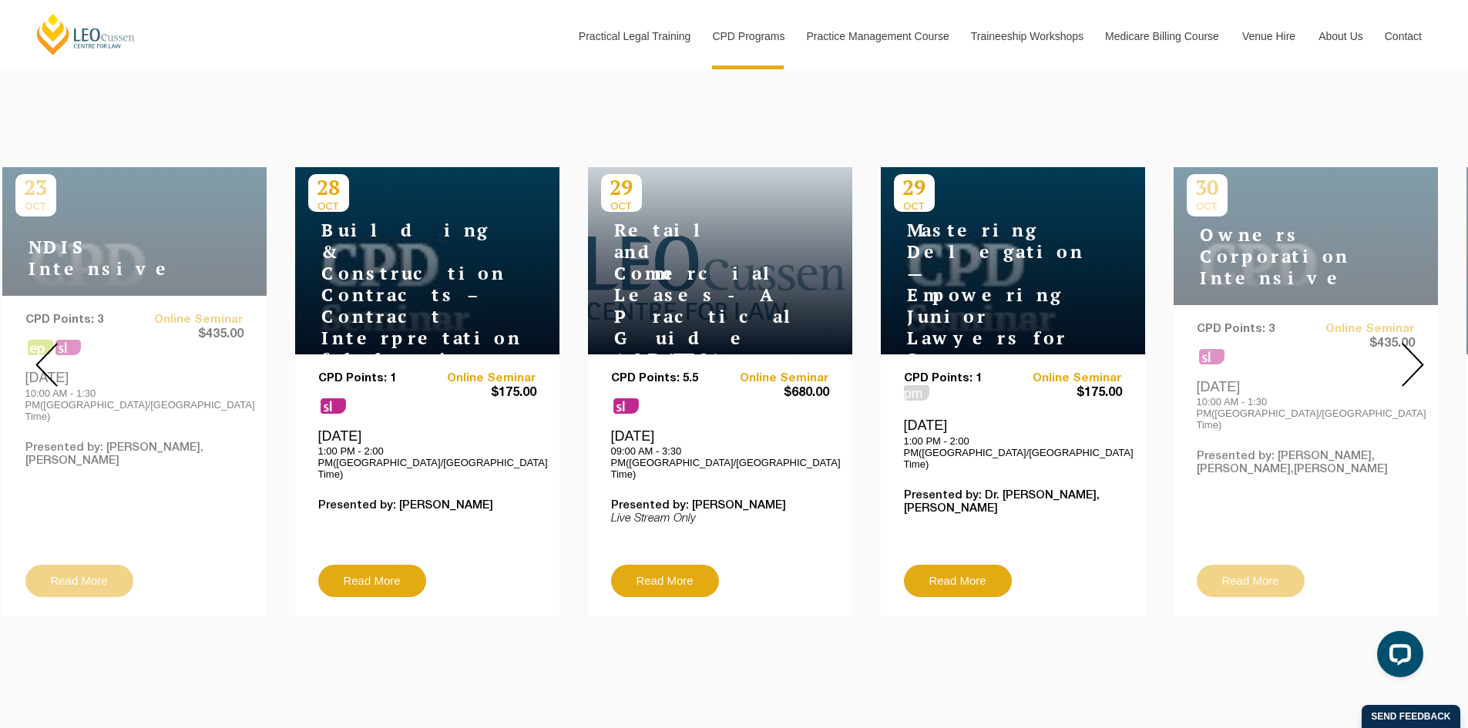
click at [1412, 348] on img at bounding box center [1413, 365] width 22 height 44
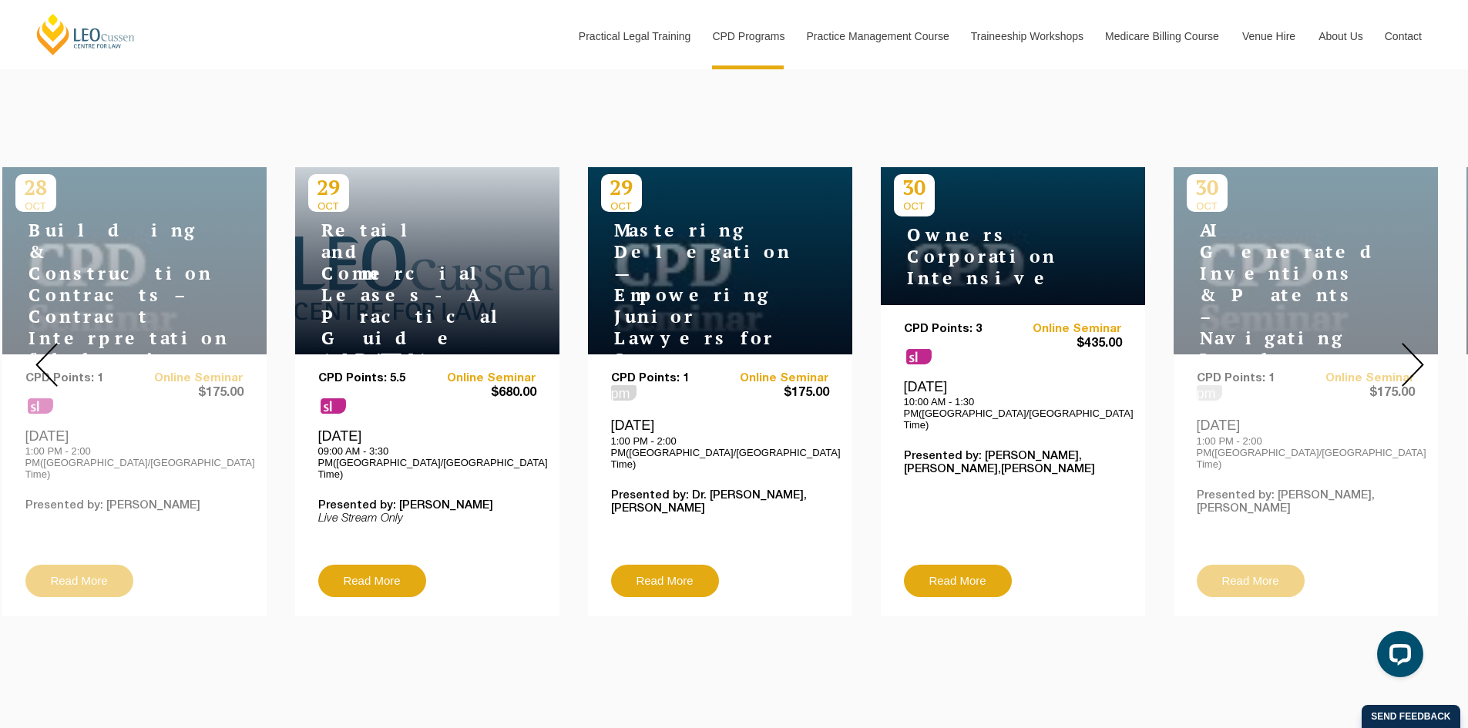
click at [1412, 348] on img at bounding box center [1413, 365] width 22 height 44
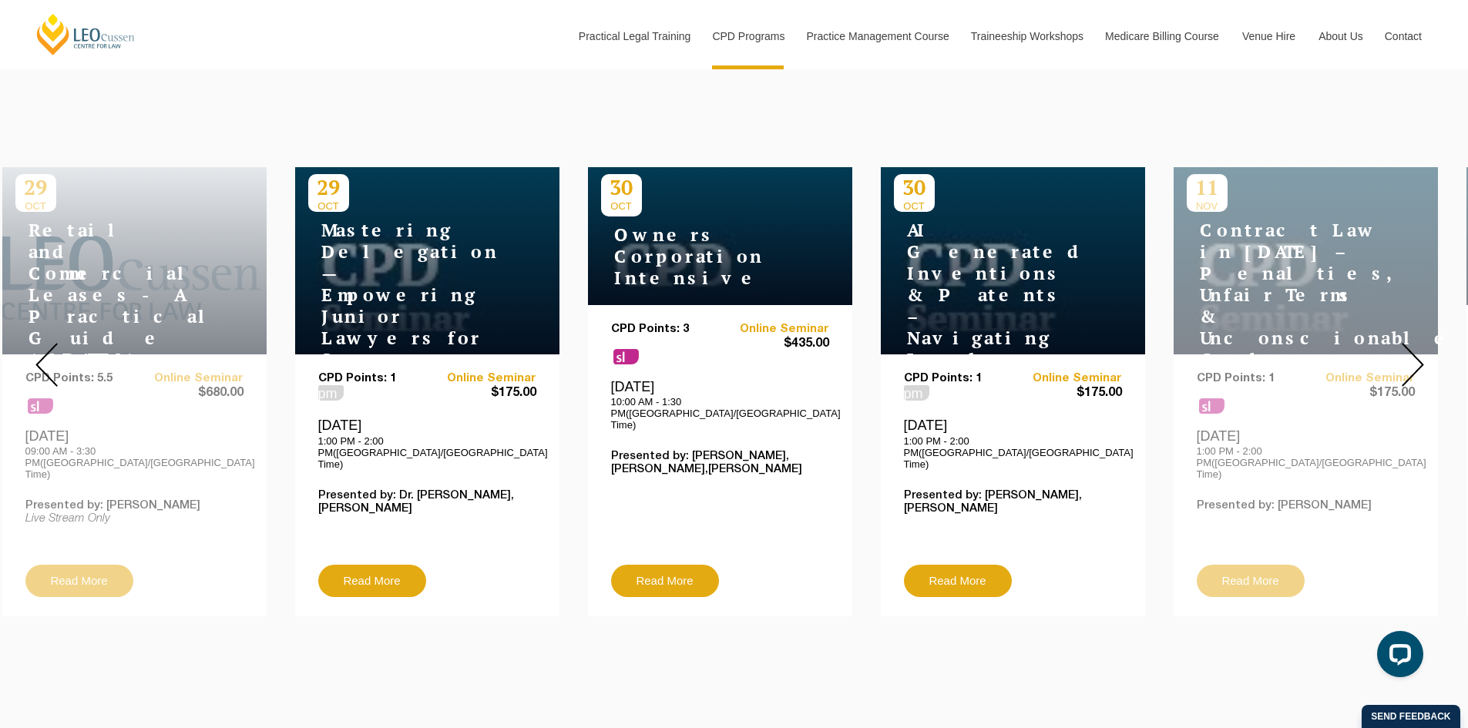
click at [1412, 348] on img at bounding box center [1413, 365] width 22 height 44
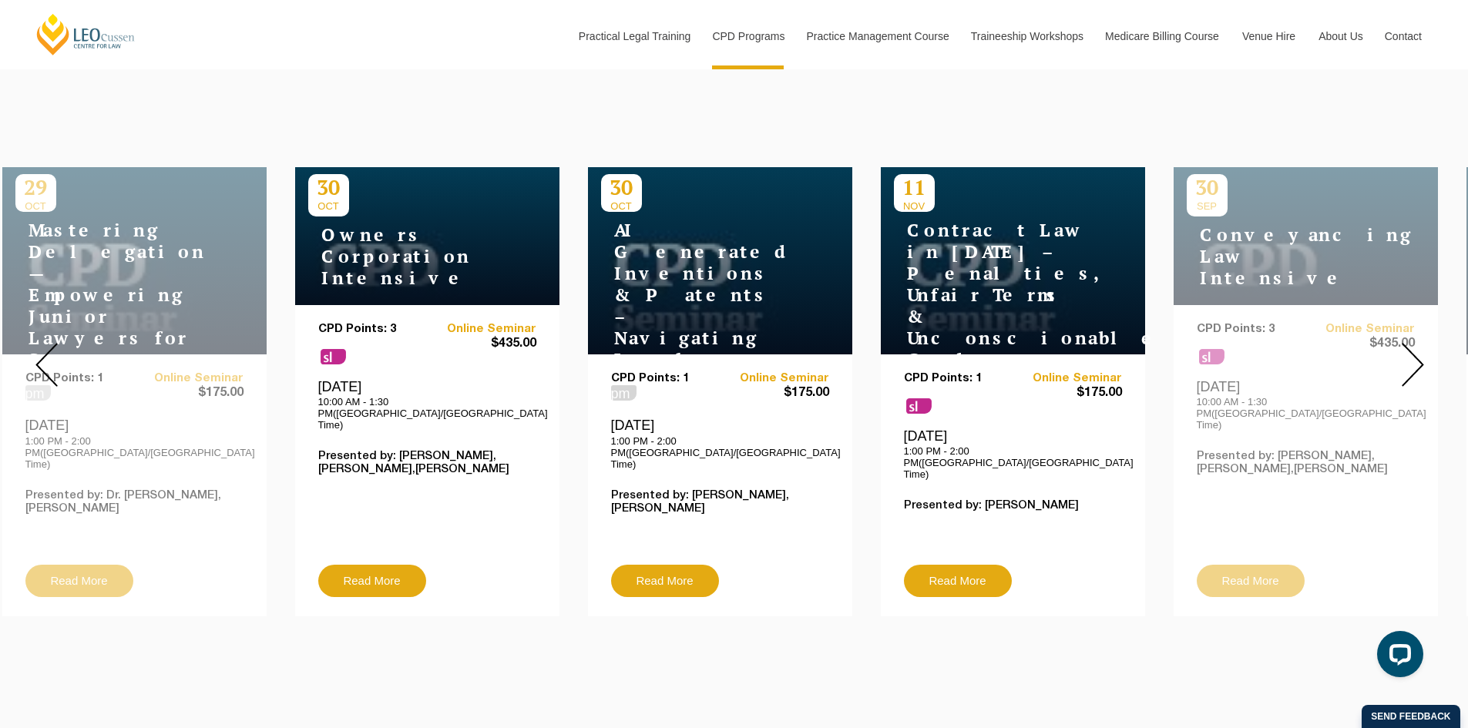
click at [1412, 348] on img at bounding box center [1413, 365] width 22 height 44
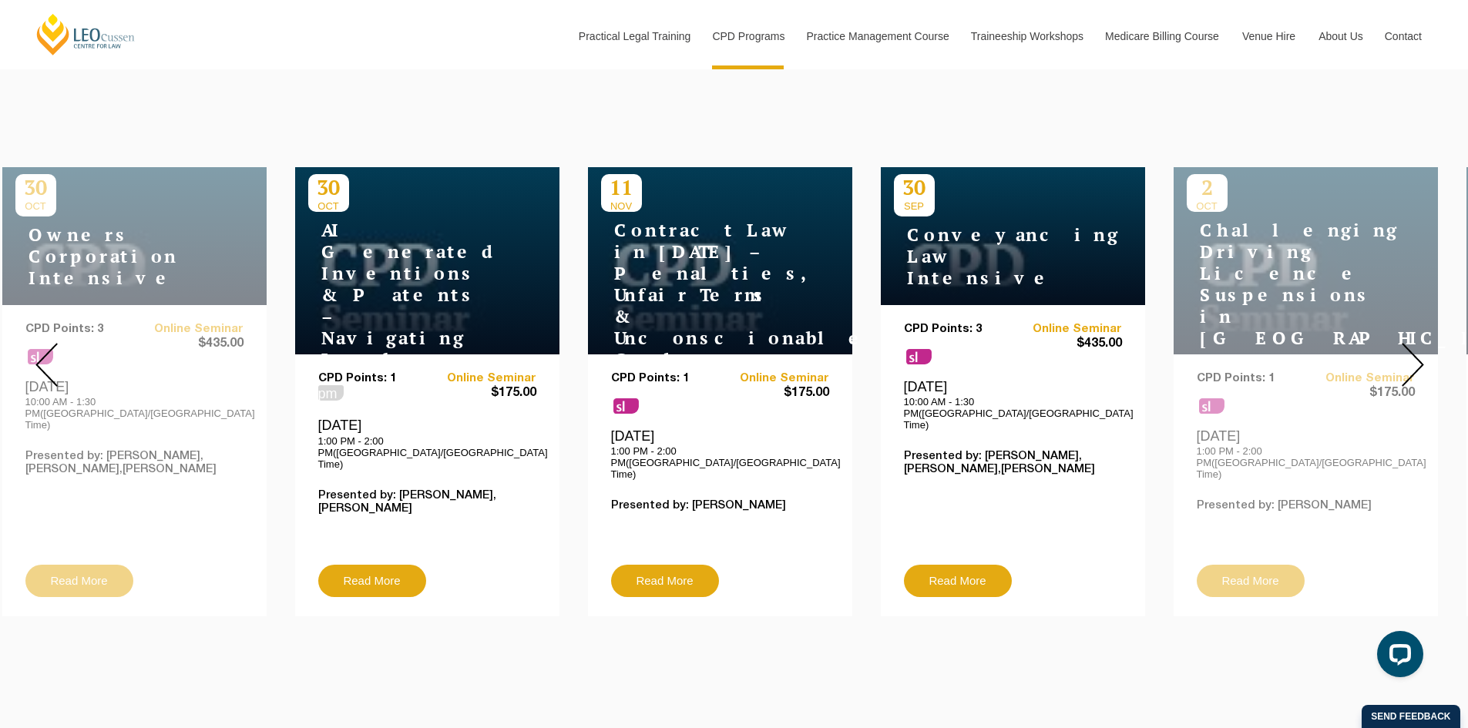
click at [1412, 348] on img at bounding box center [1413, 365] width 22 height 44
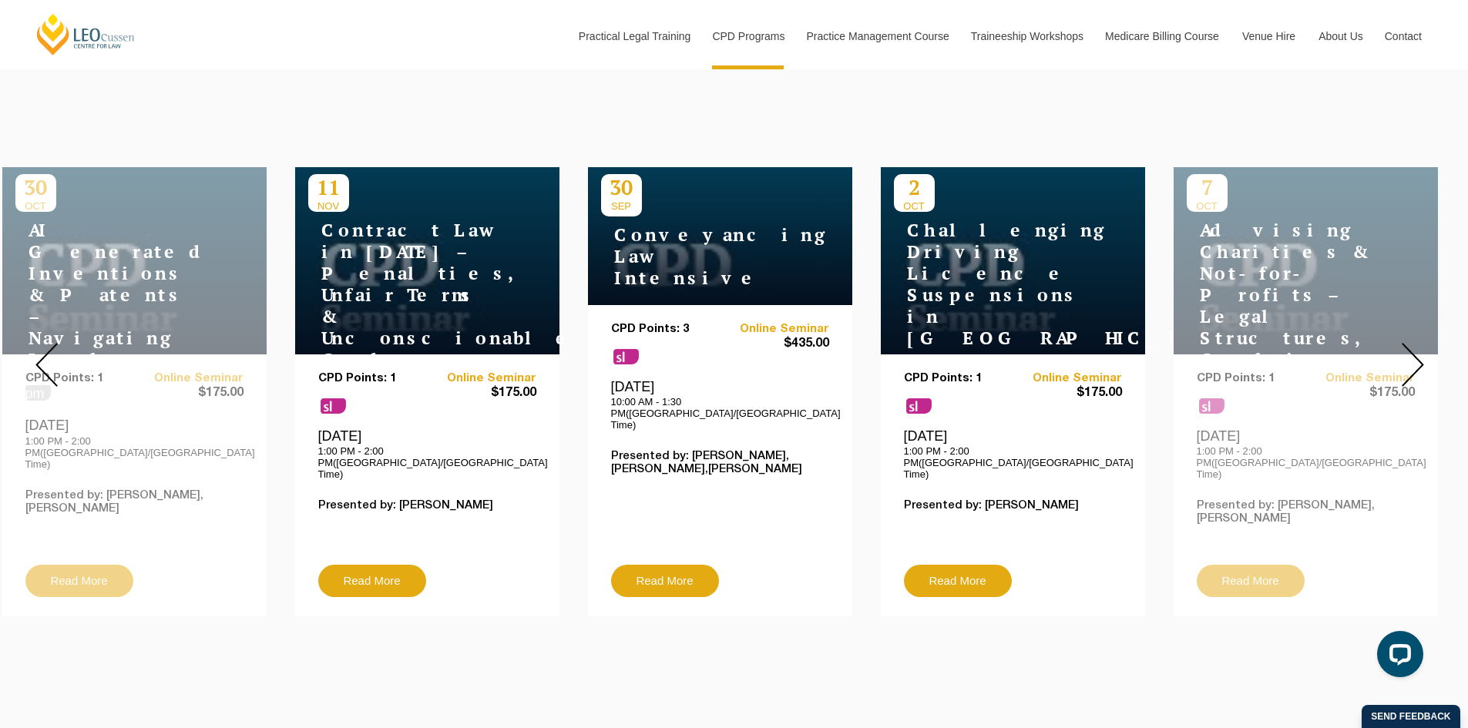
click at [1412, 348] on img at bounding box center [1413, 365] width 22 height 44
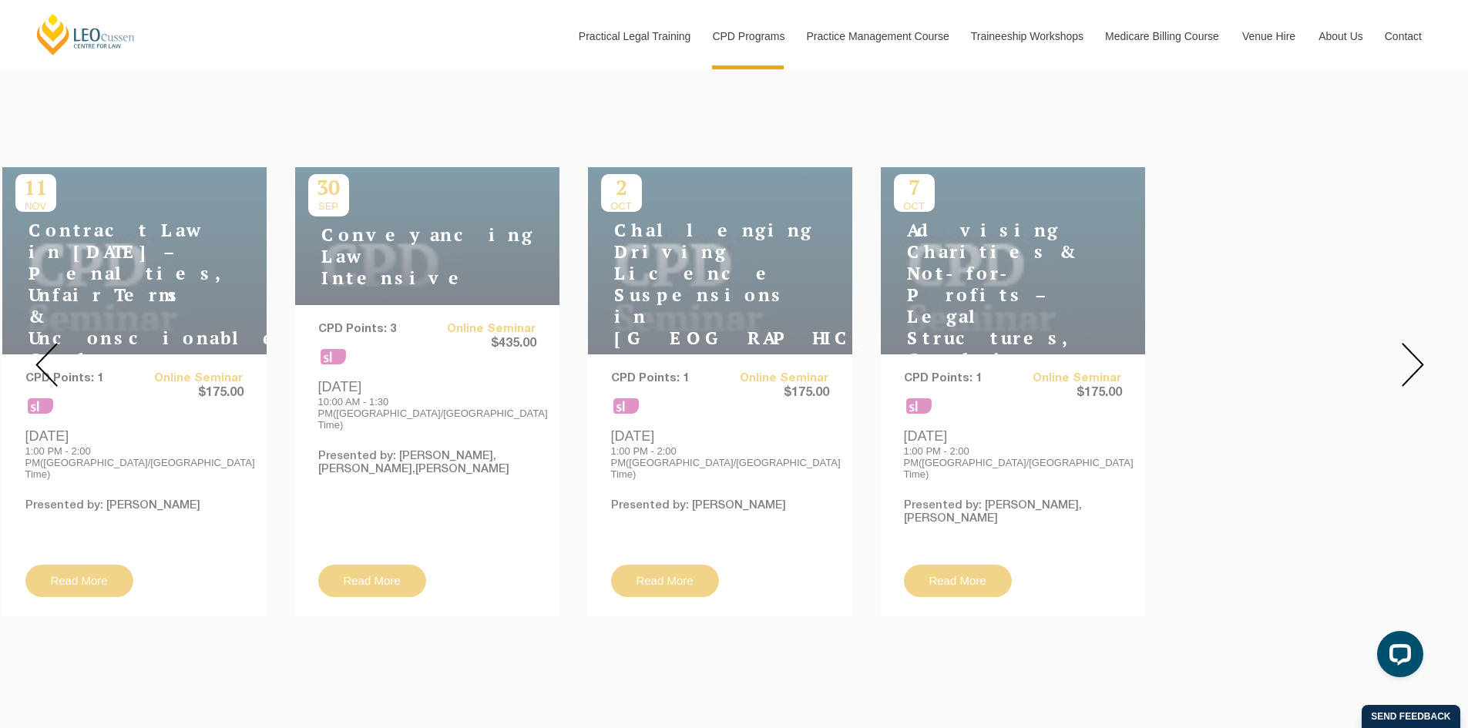
click at [1412, 348] on img at bounding box center [1413, 365] width 22 height 44
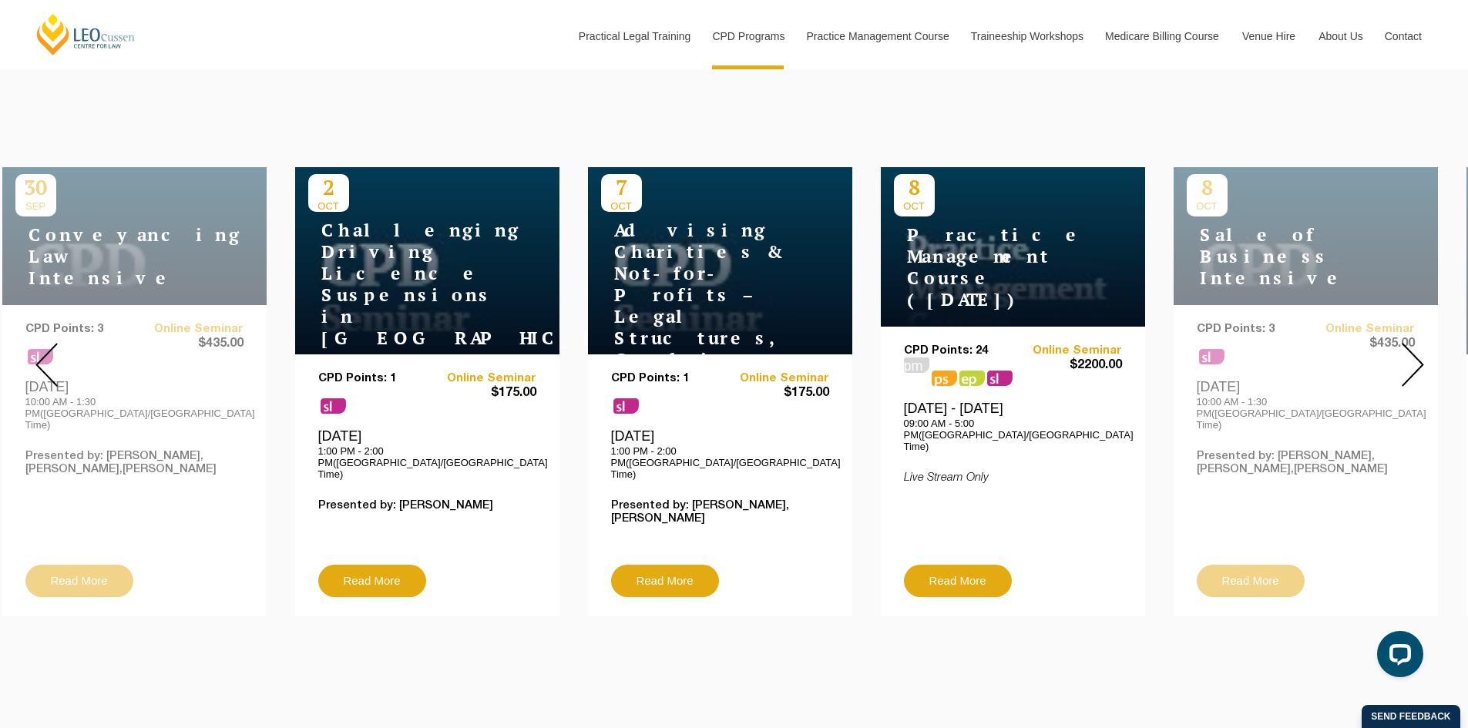
click at [1412, 348] on img at bounding box center [1413, 365] width 22 height 44
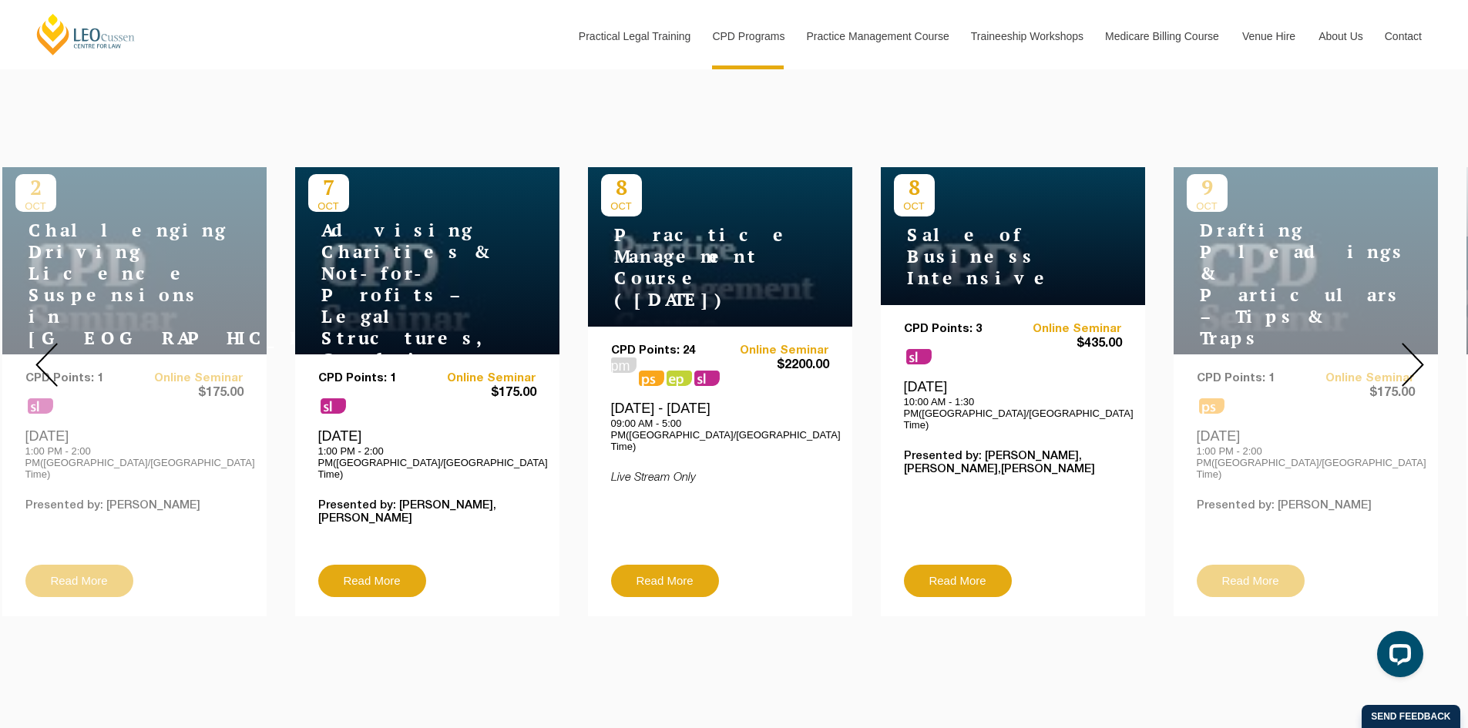
click at [1412, 348] on img at bounding box center [1413, 365] width 22 height 44
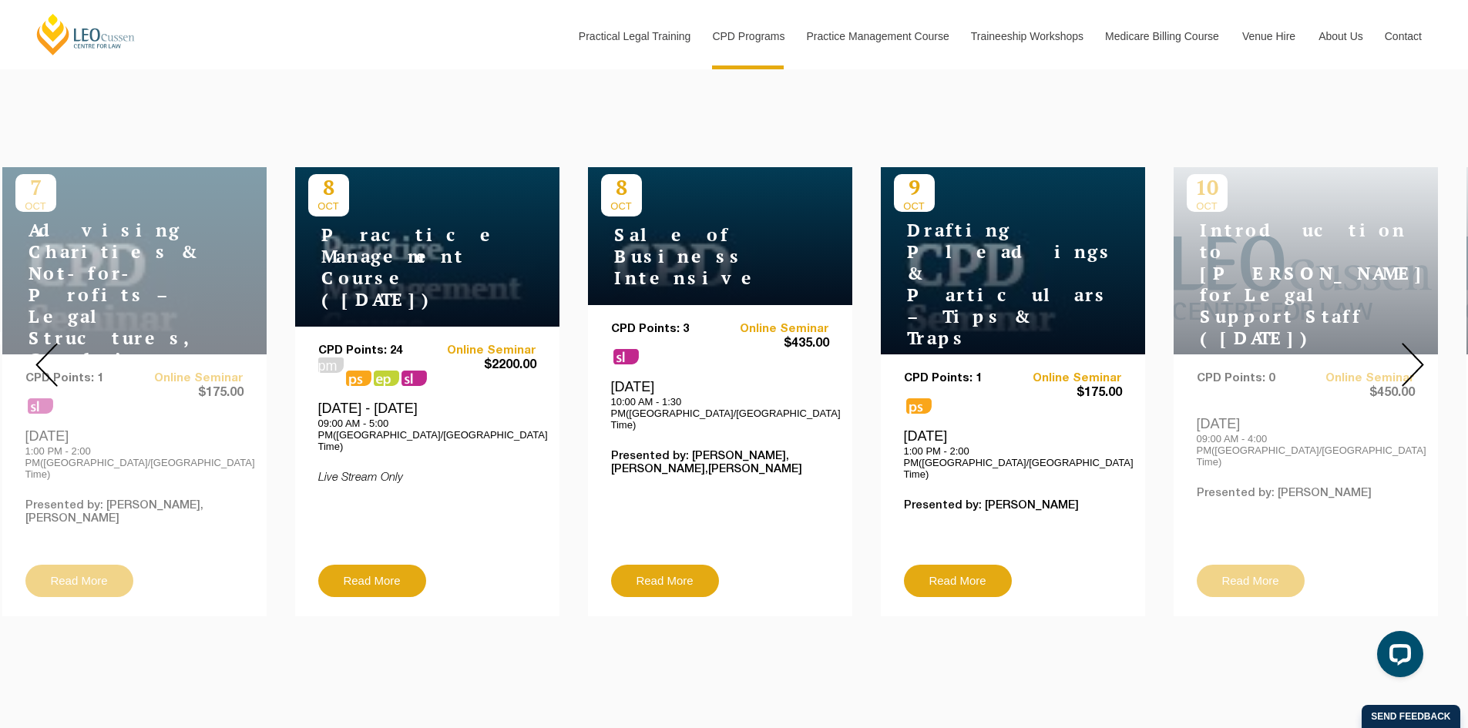
click at [1412, 348] on img at bounding box center [1413, 365] width 22 height 44
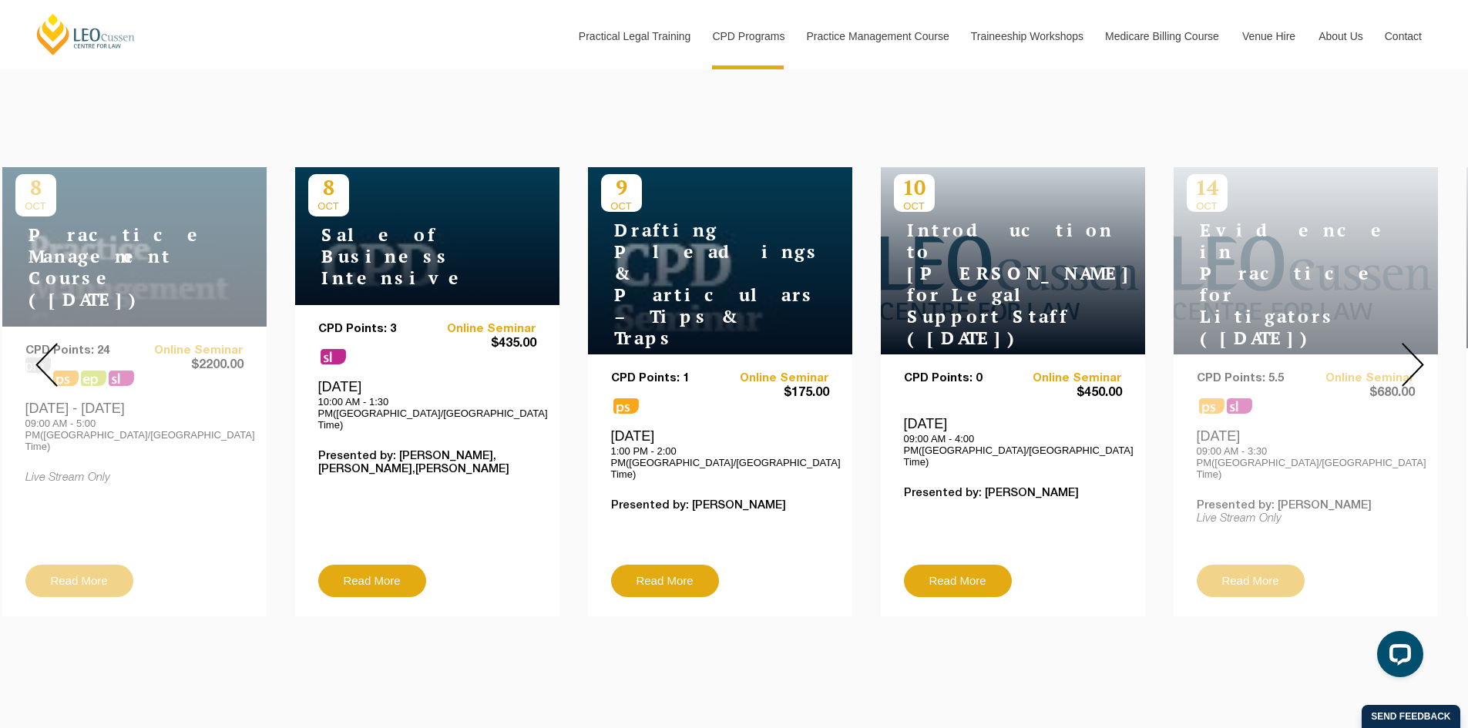
click at [1412, 348] on img at bounding box center [1413, 365] width 22 height 44
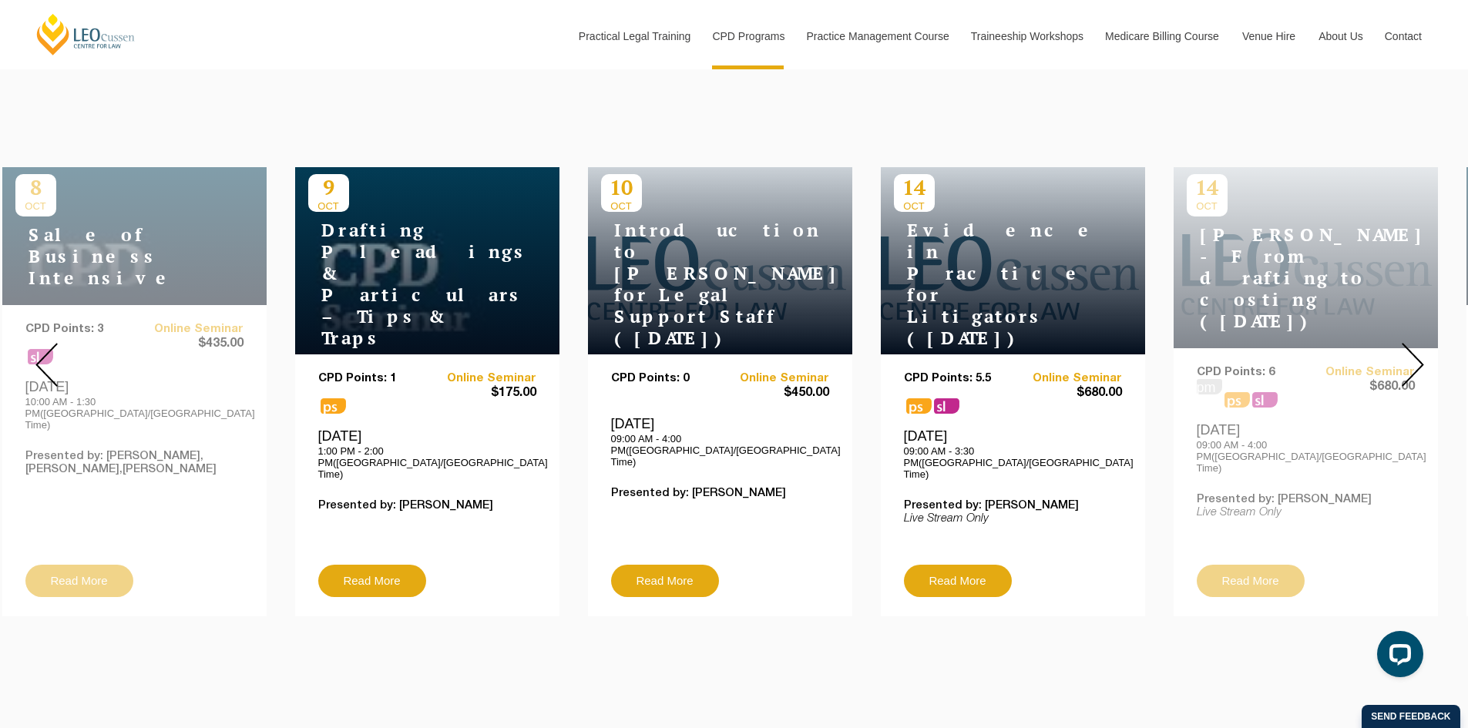
click at [1412, 348] on img at bounding box center [1413, 365] width 22 height 44
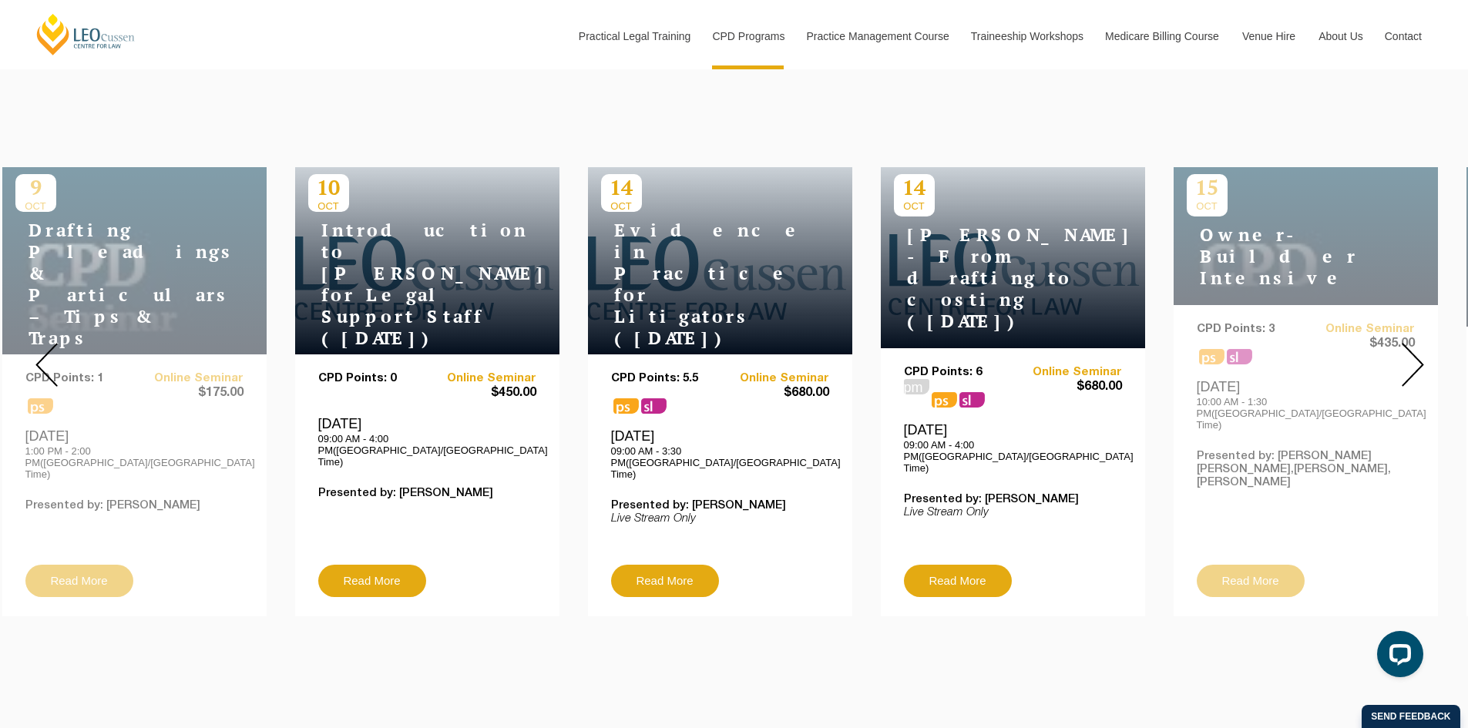
click at [1412, 348] on img at bounding box center [1413, 365] width 22 height 44
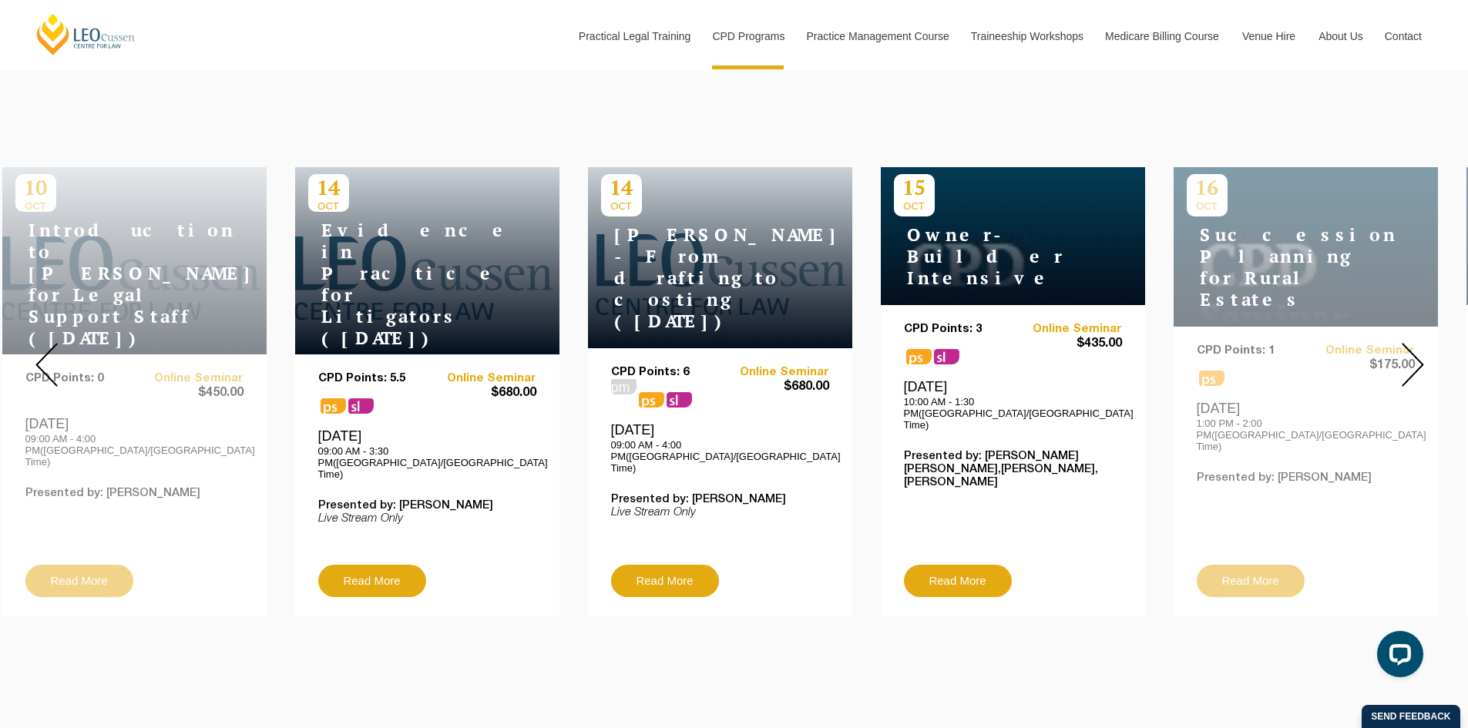
click at [1412, 348] on img at bounding box center [1413, 365] width 22 height 44
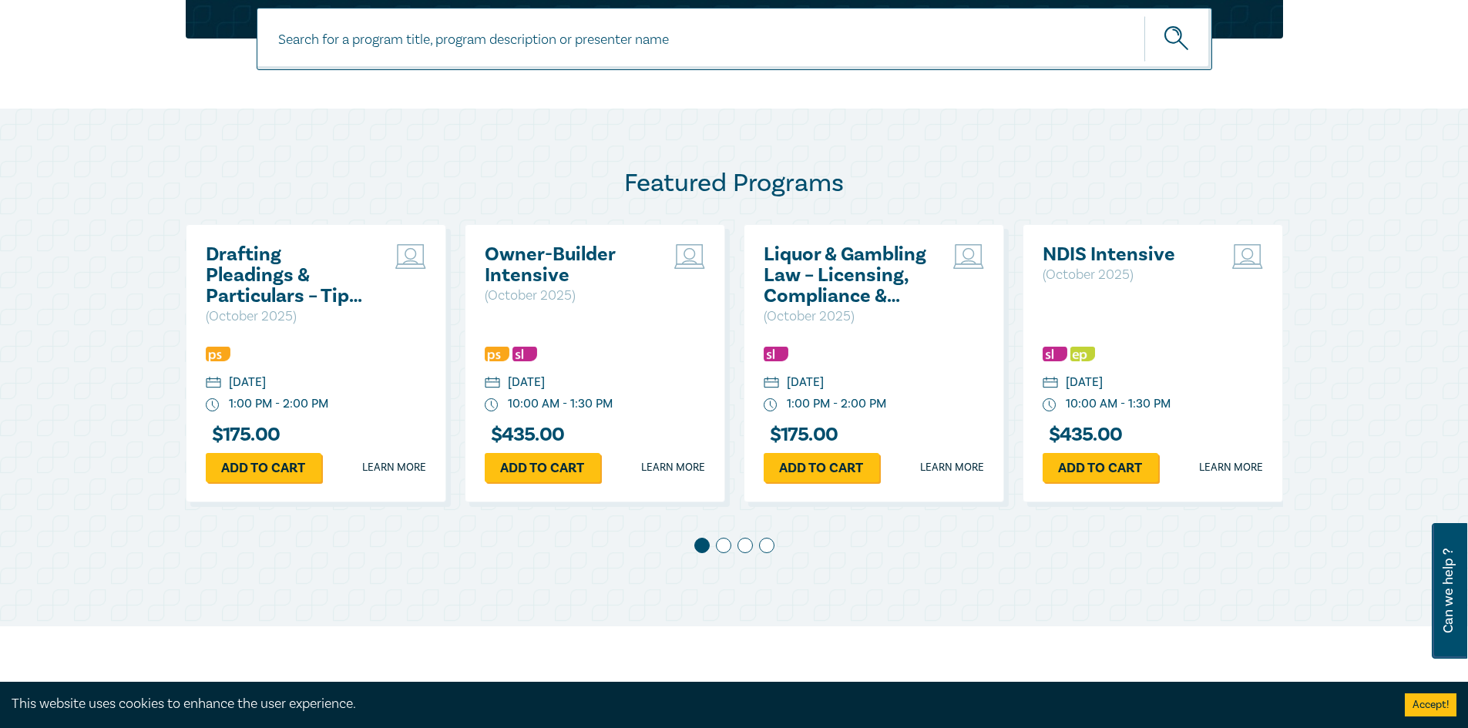
scroll to position [617, 0]
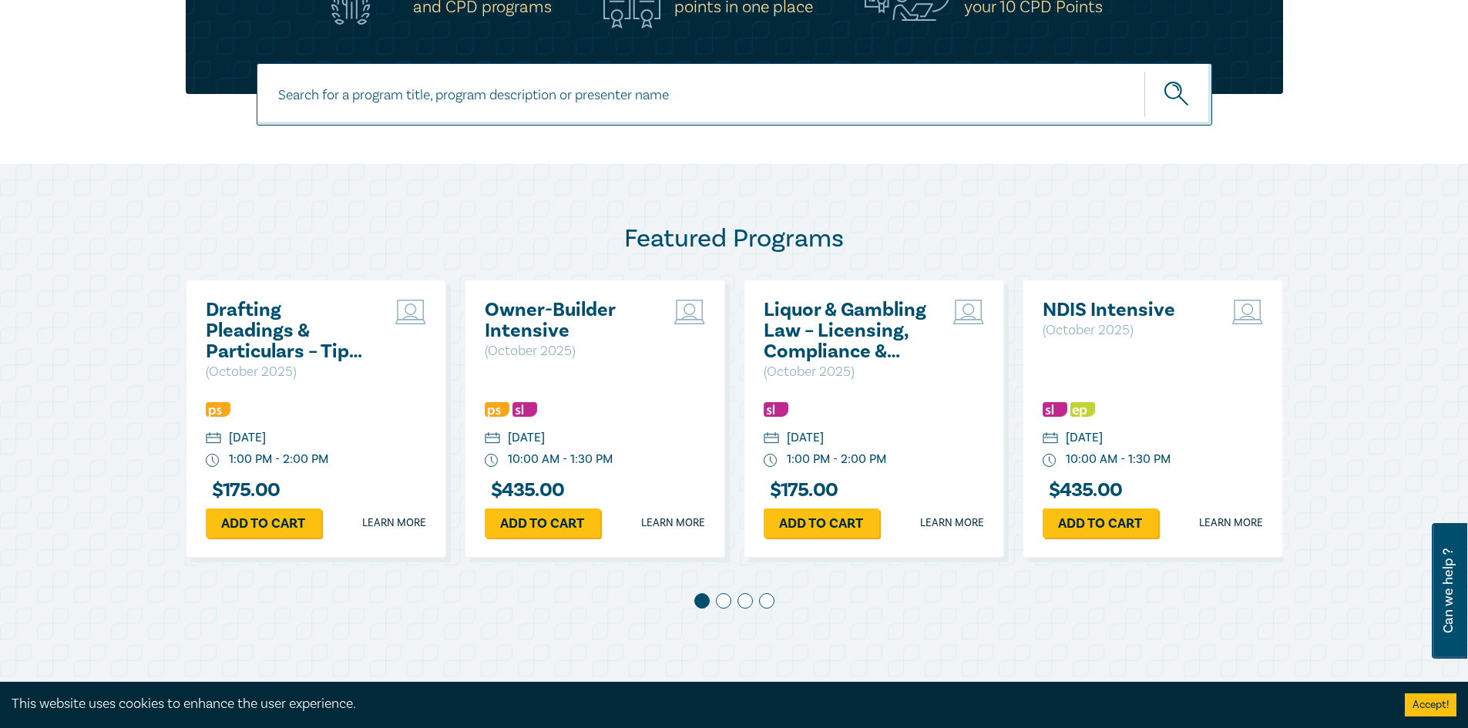
click at [720, 597] on span at bounding box center [723, 600] width 15 height 15
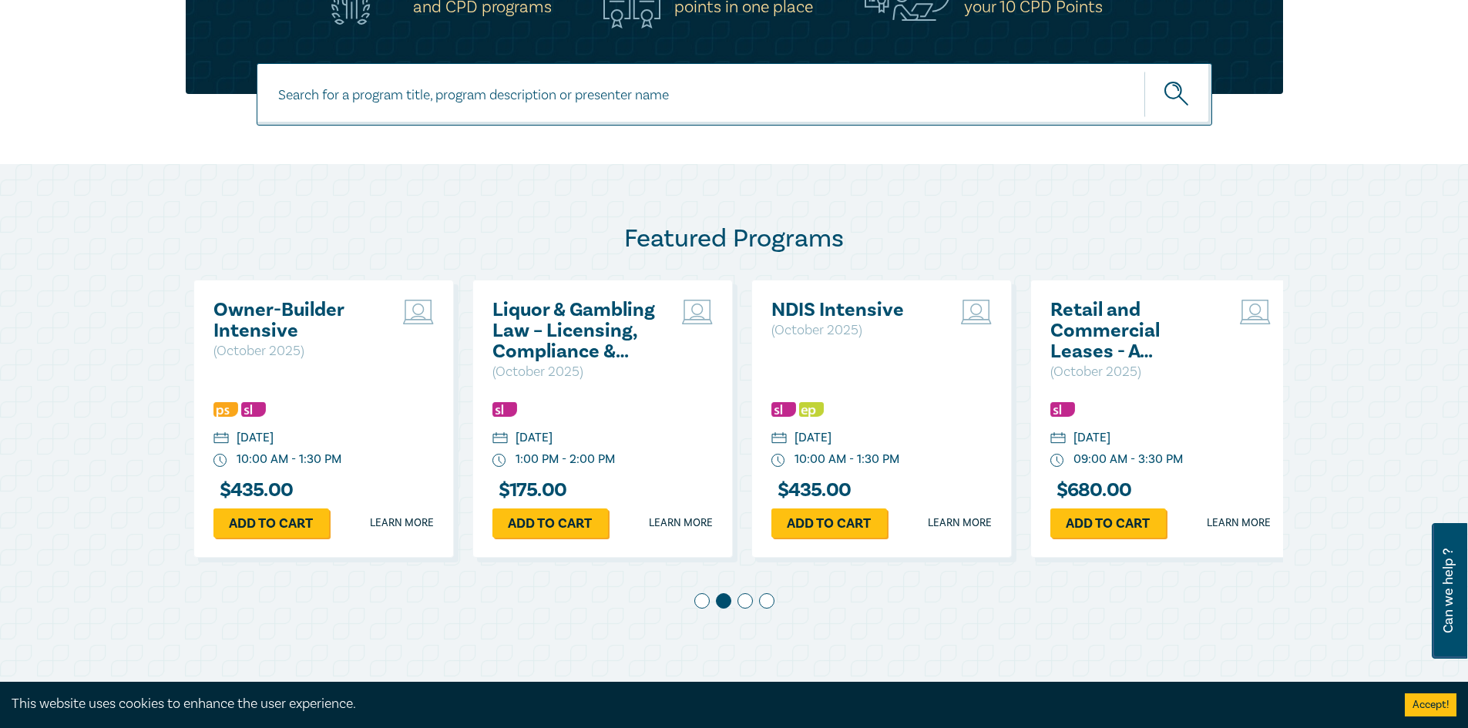
scroll to position [0, 279]
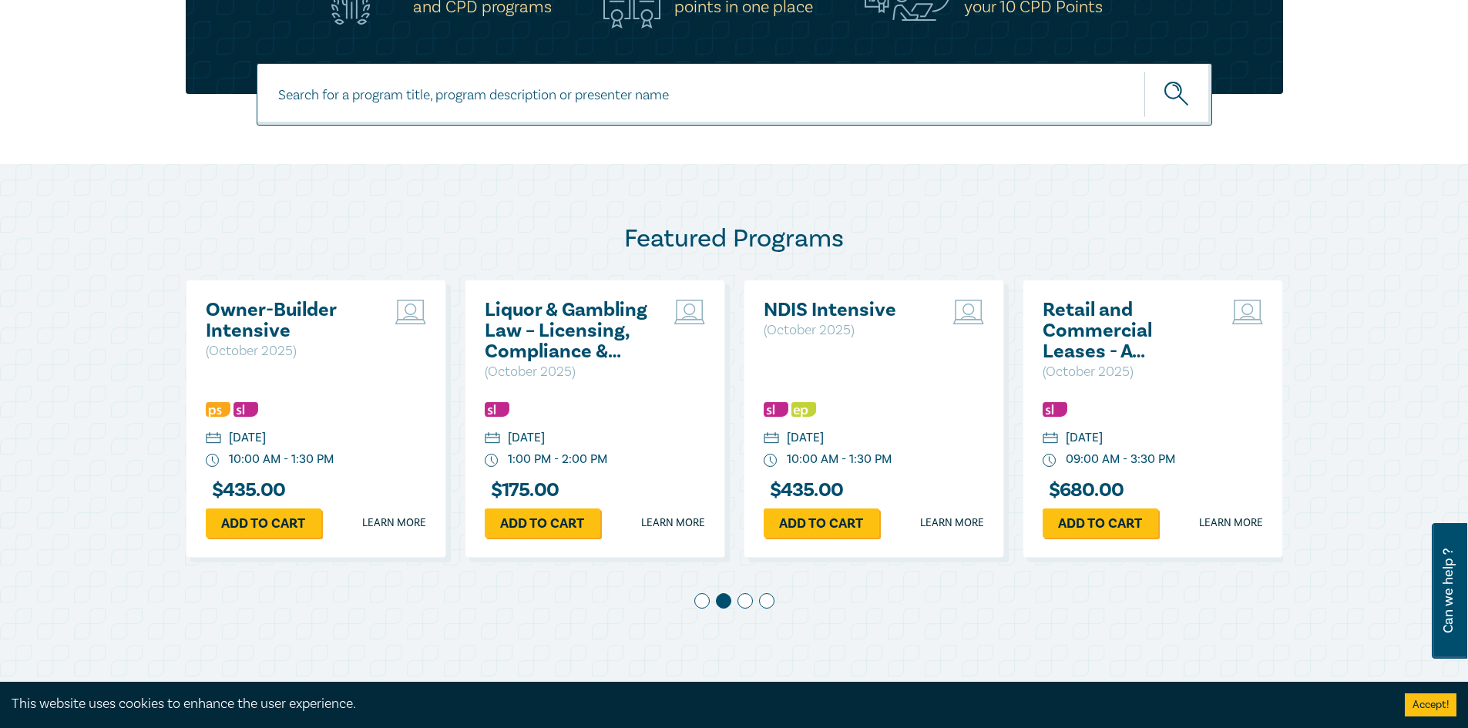
click at [748, 601] on span at bounding box center [745, 600] width 15 height 15
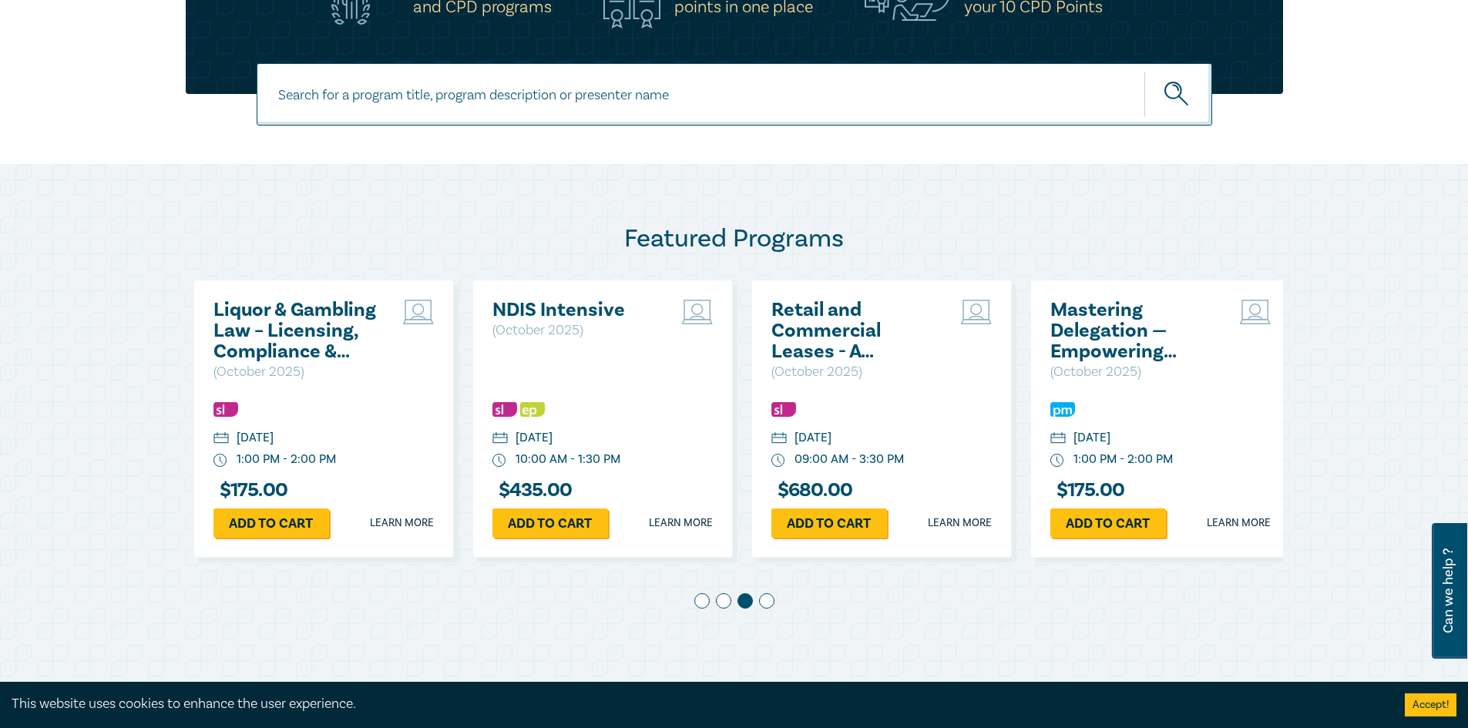
scroll to position [0, 558]
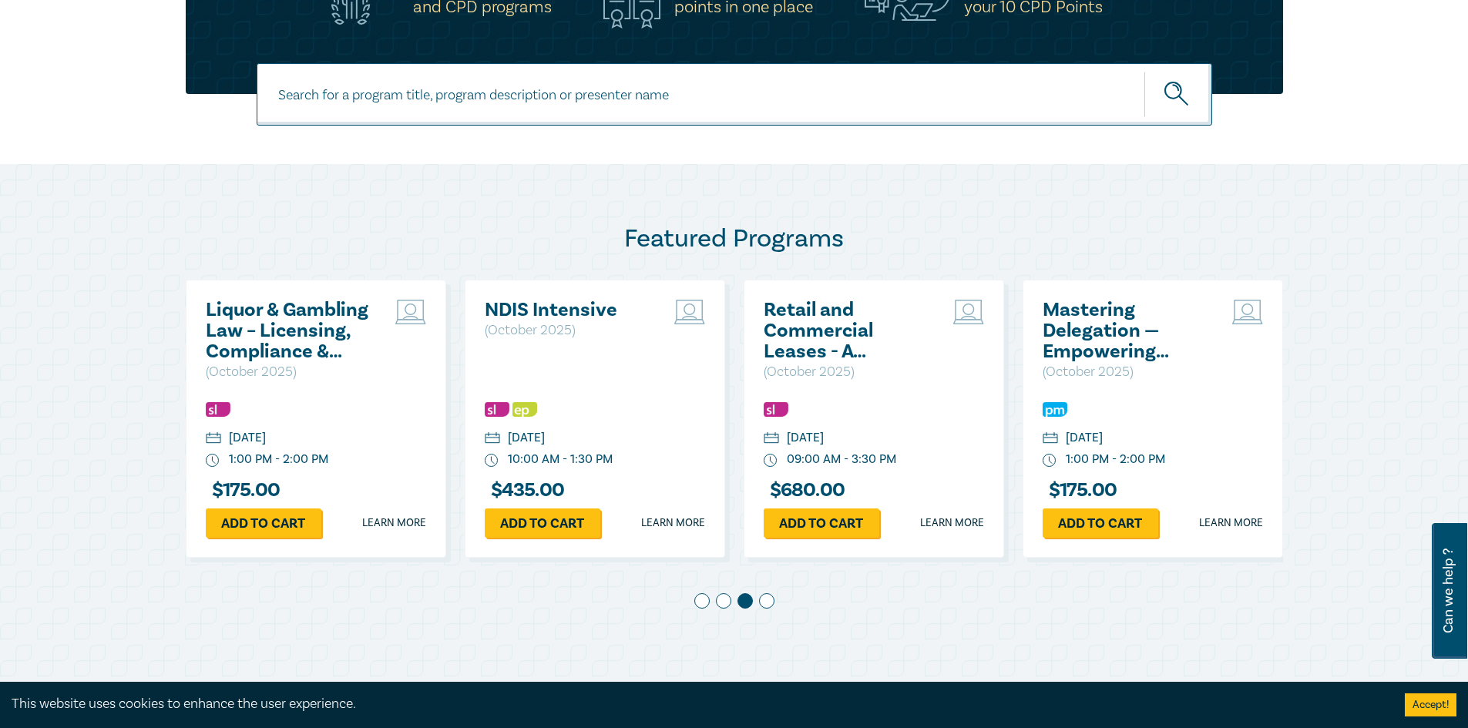
click at [772, 603] on span at bounding box center [766, 600] width 15 height 15
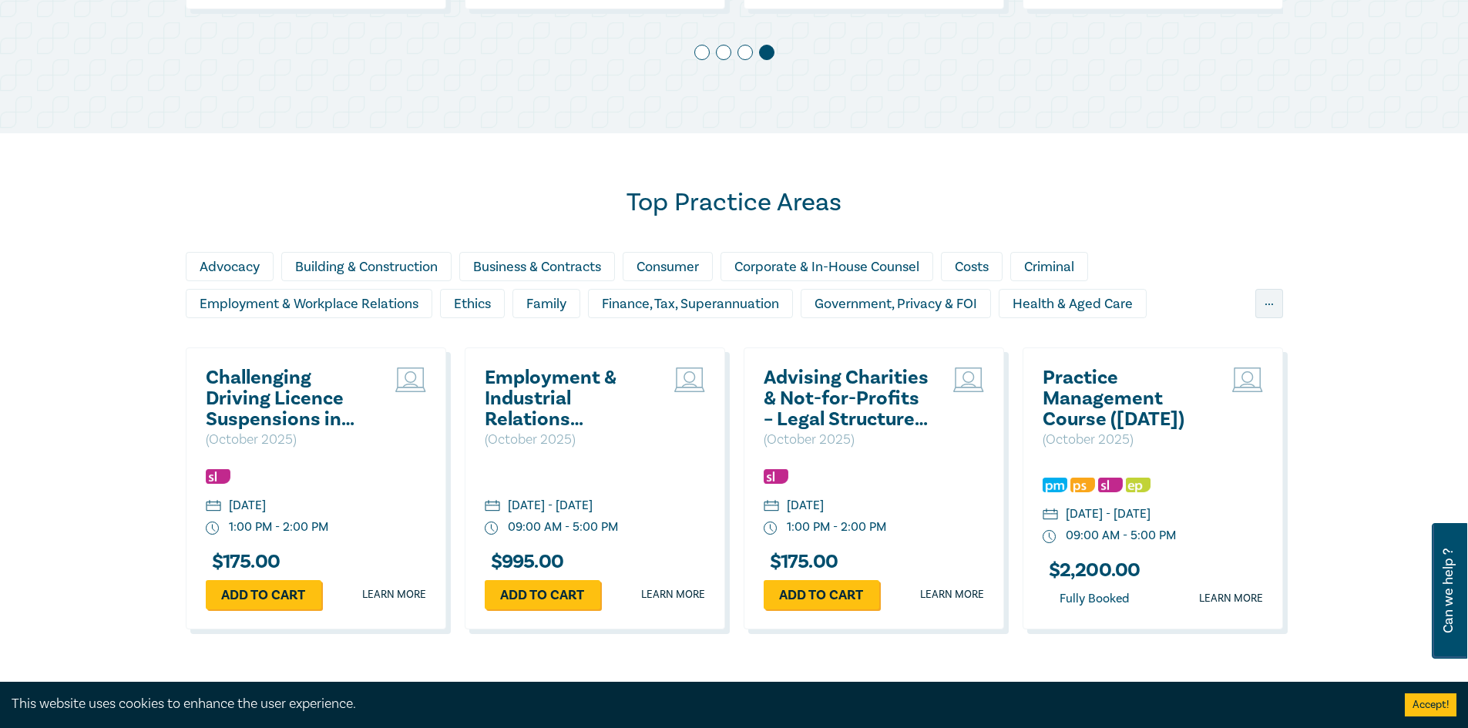
scroll to position [1310, 0]
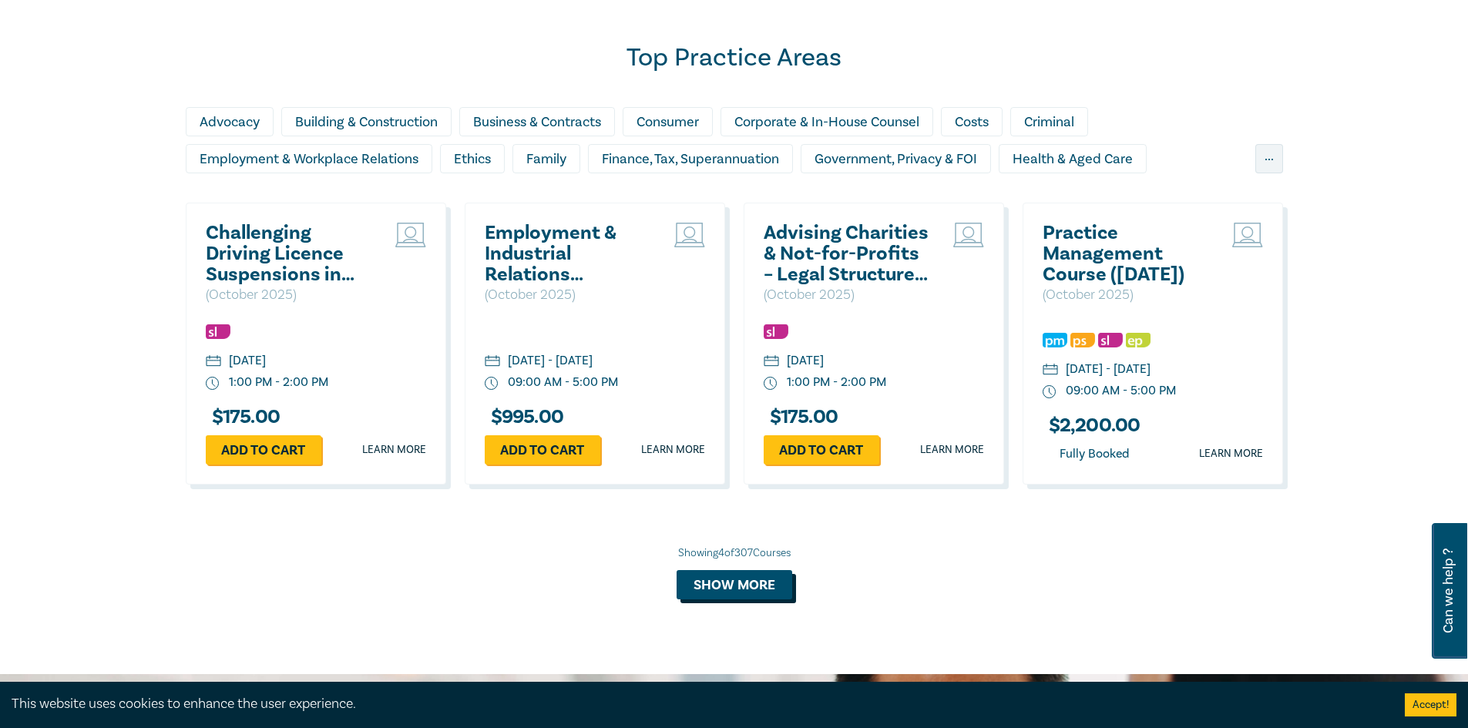
click at [757, 600] on button "Show more" at bounding box center [735, 584] width 116 height 29
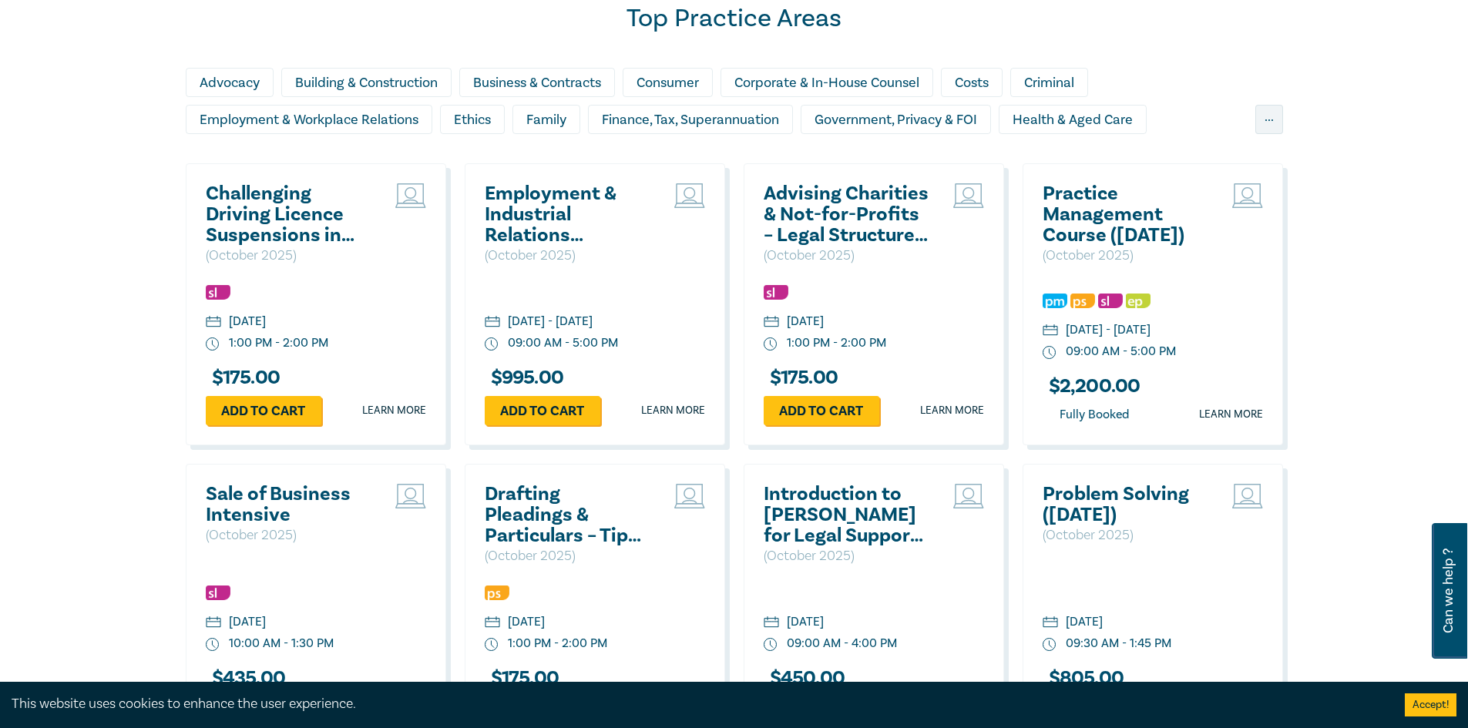
scroll to position [1387, 0]
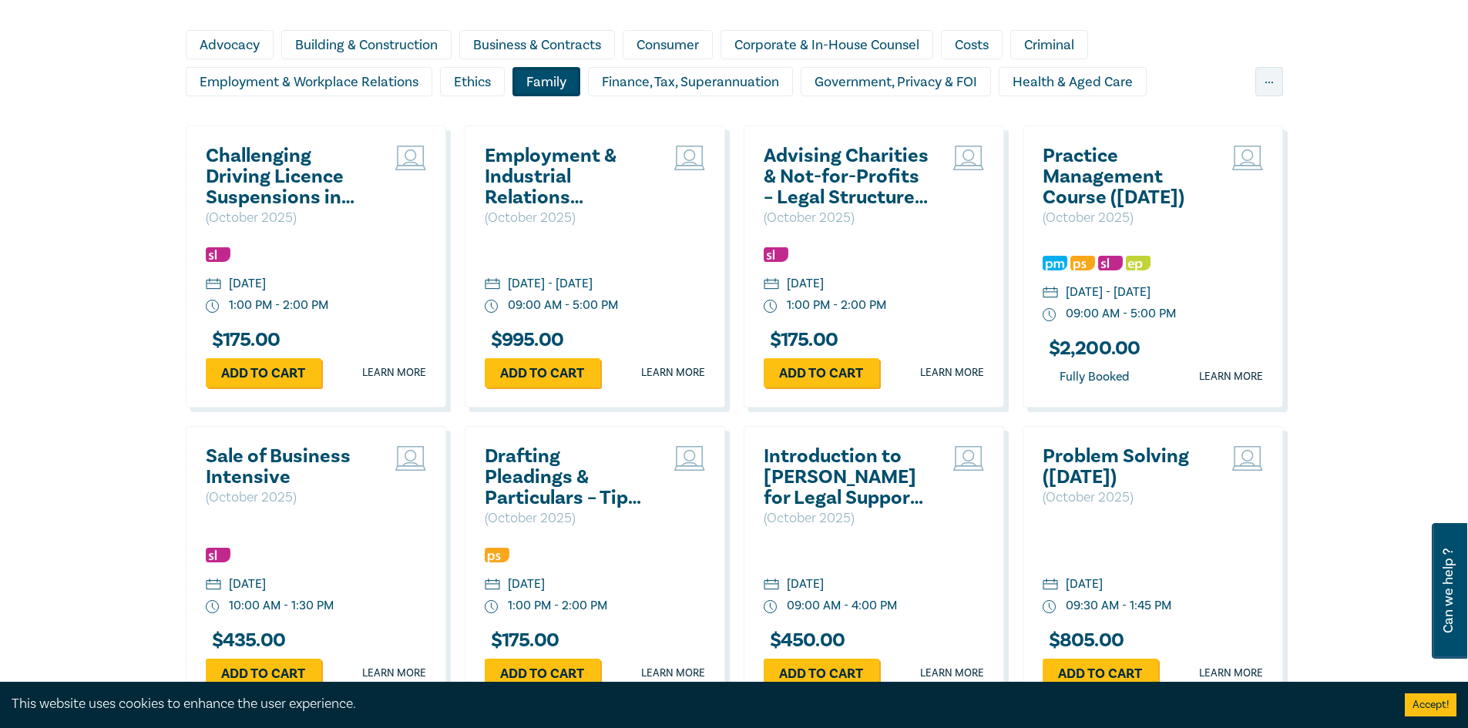
click at [536, 85] on div "Family" at bounding box center [547, 81] width 68 height 29
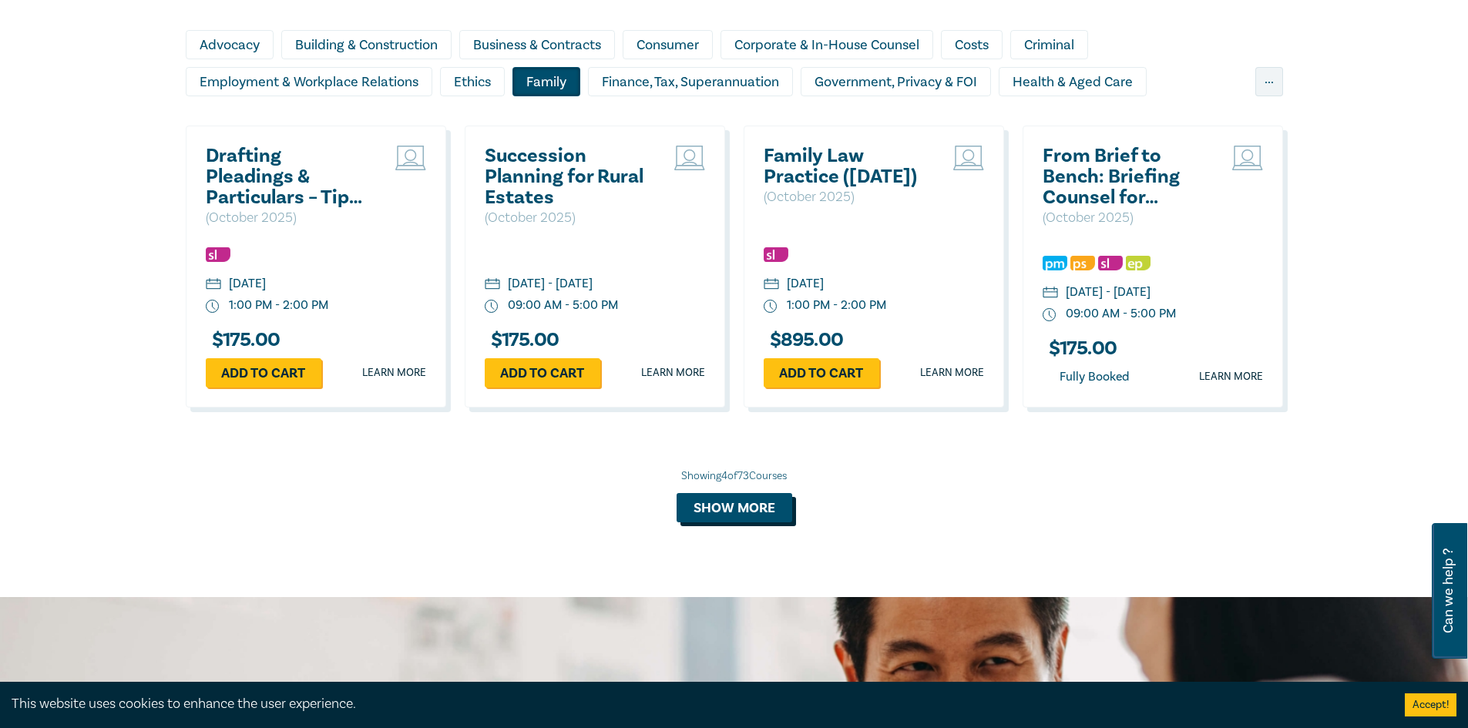
click at [719, 523] on button "Show more" at bounding box center [735, 507] width 116 height 29
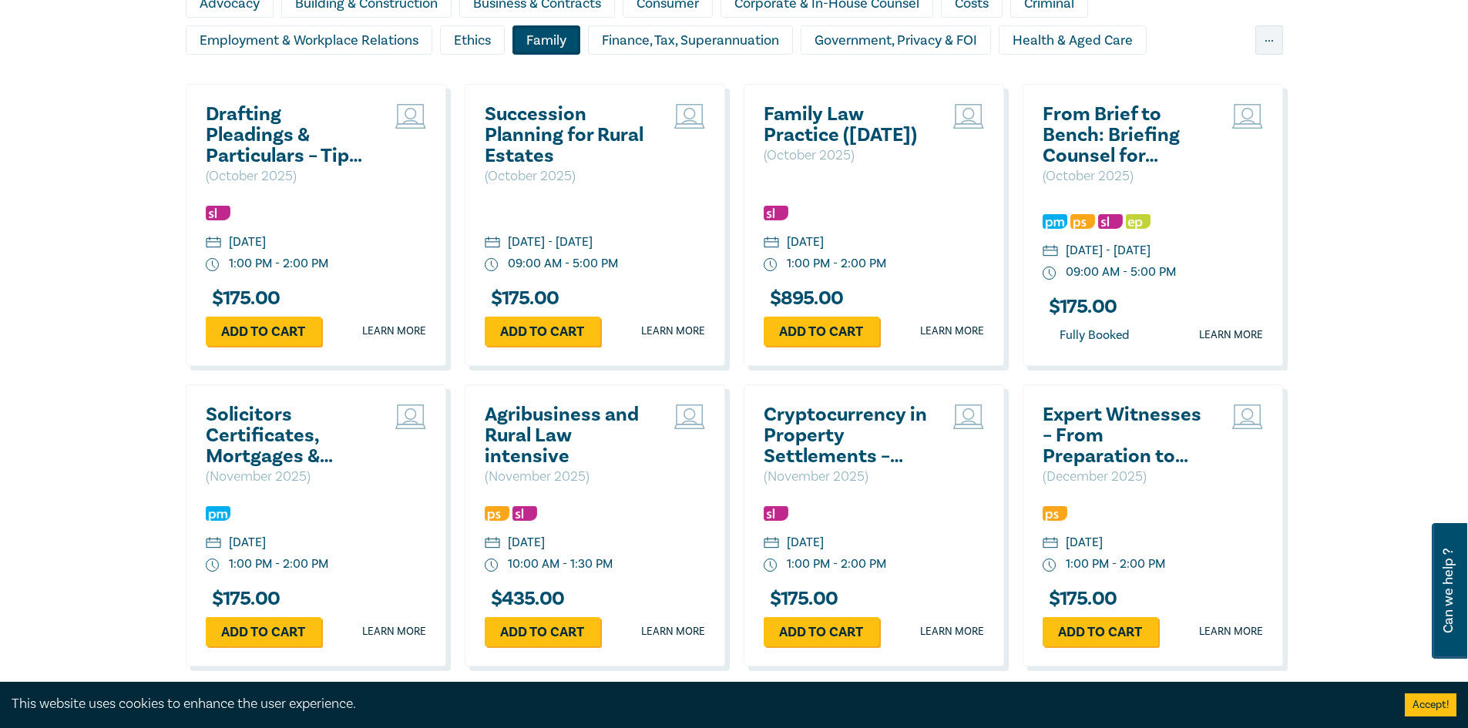
scroll to position [1464, 0]
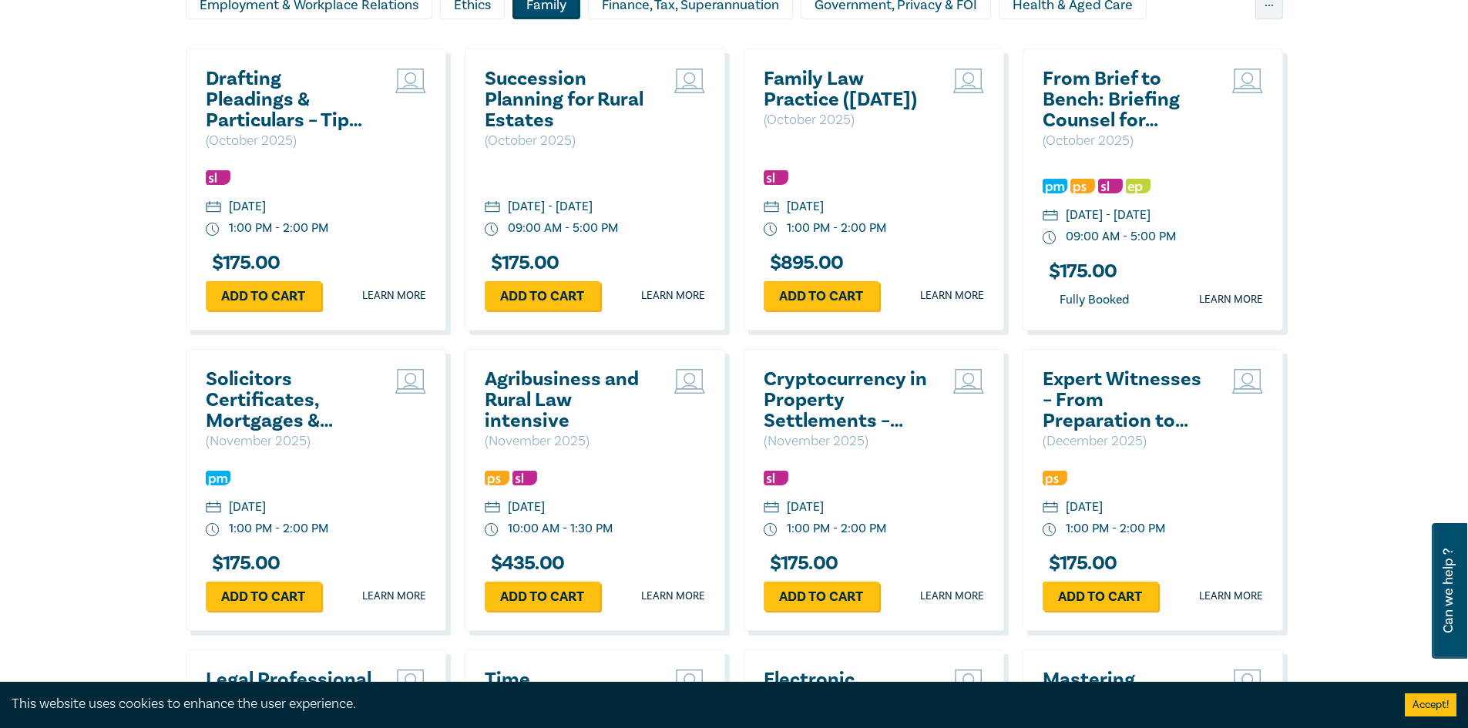
click at [1124, 101] on h2 "From Brief to Bench: Briefing Counsel for Success" at bounding box center [1126, 100] width 166 height 62
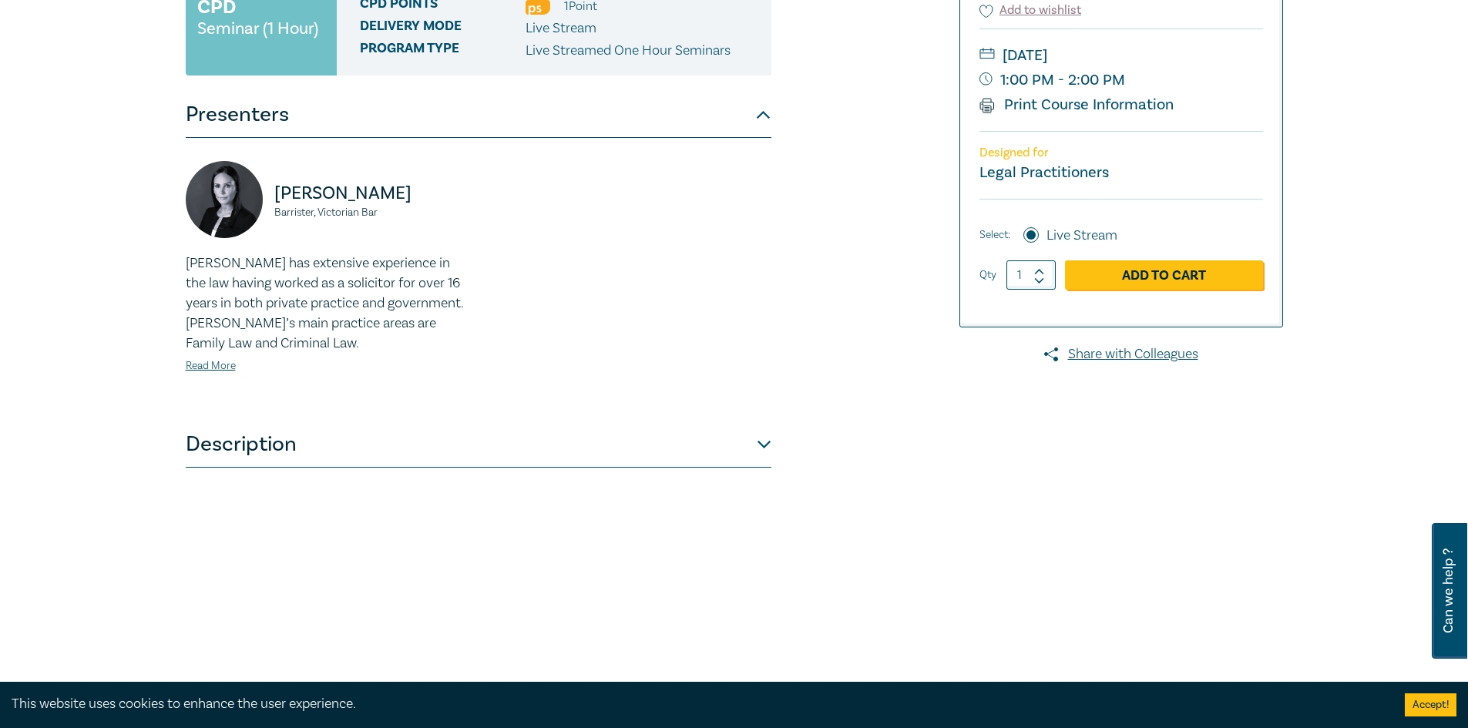
scroll to position [462, 0]
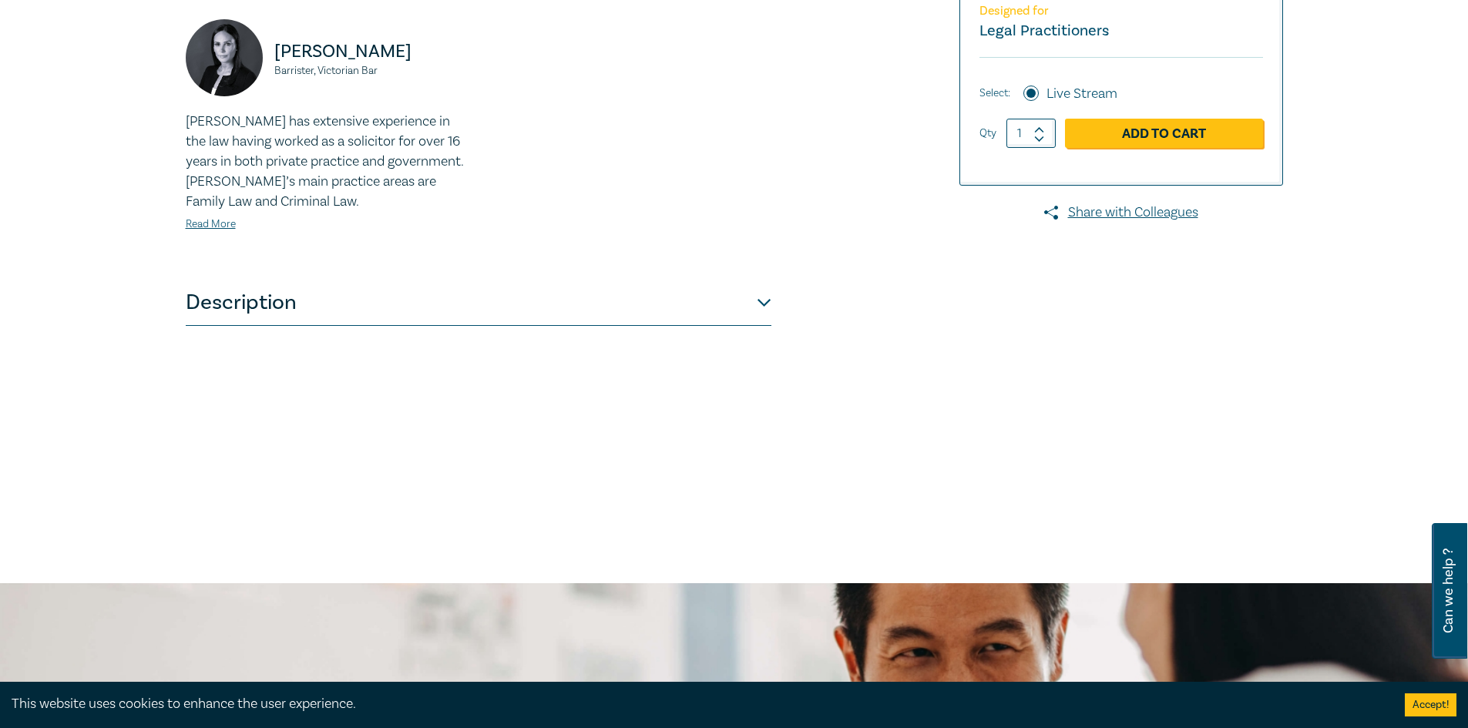
click at [341, 279] on div "[PERSON_NAME], Victorian Bar [PERSON_NAME] has extensive experience in the law …" at bounding box center [479, 138] width 586 height 284
click at [328, 295] on button "Description" at bounding box center [479, 303] width 586 height 46
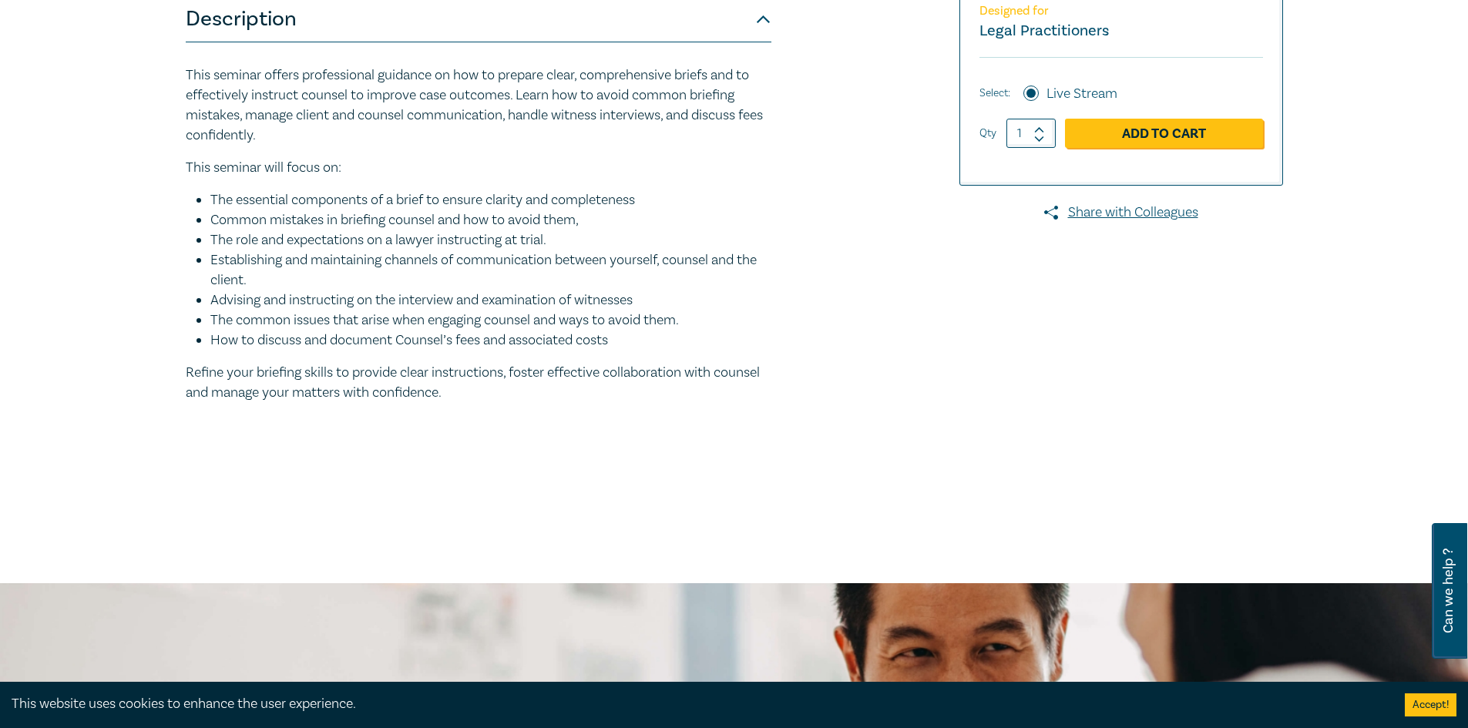
scroll to position [231, 0]
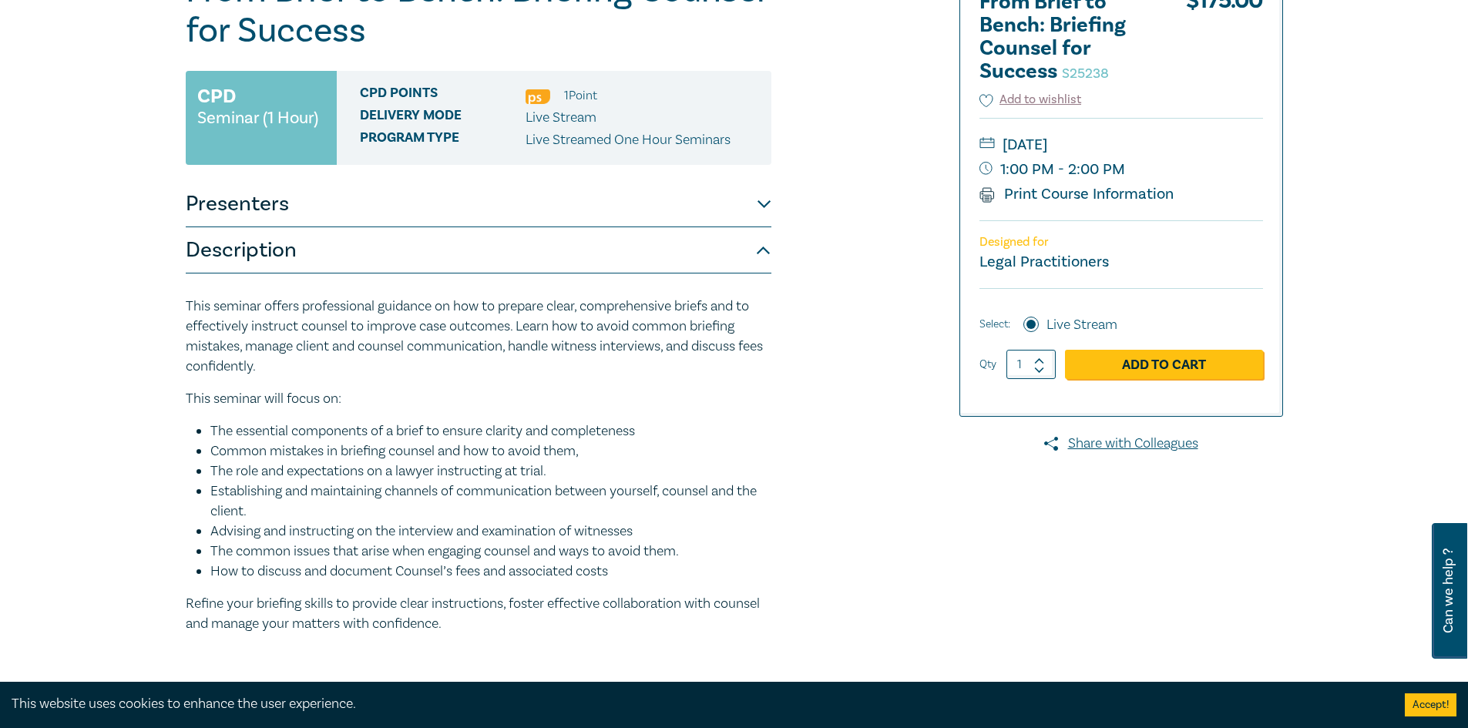
click at [357, 197] on button "Presenters" at bounding box center [479, 204] width 586 height 46
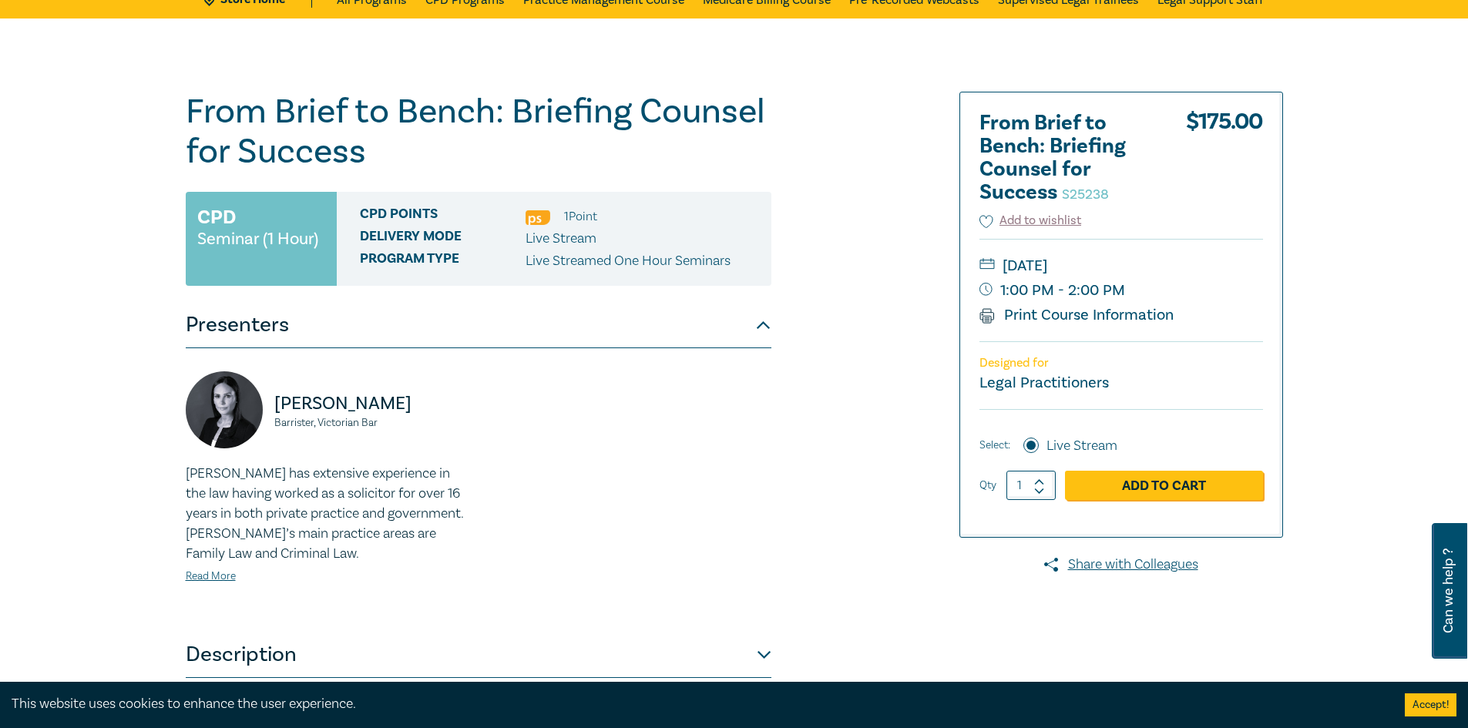
scroll to position [0, 0]
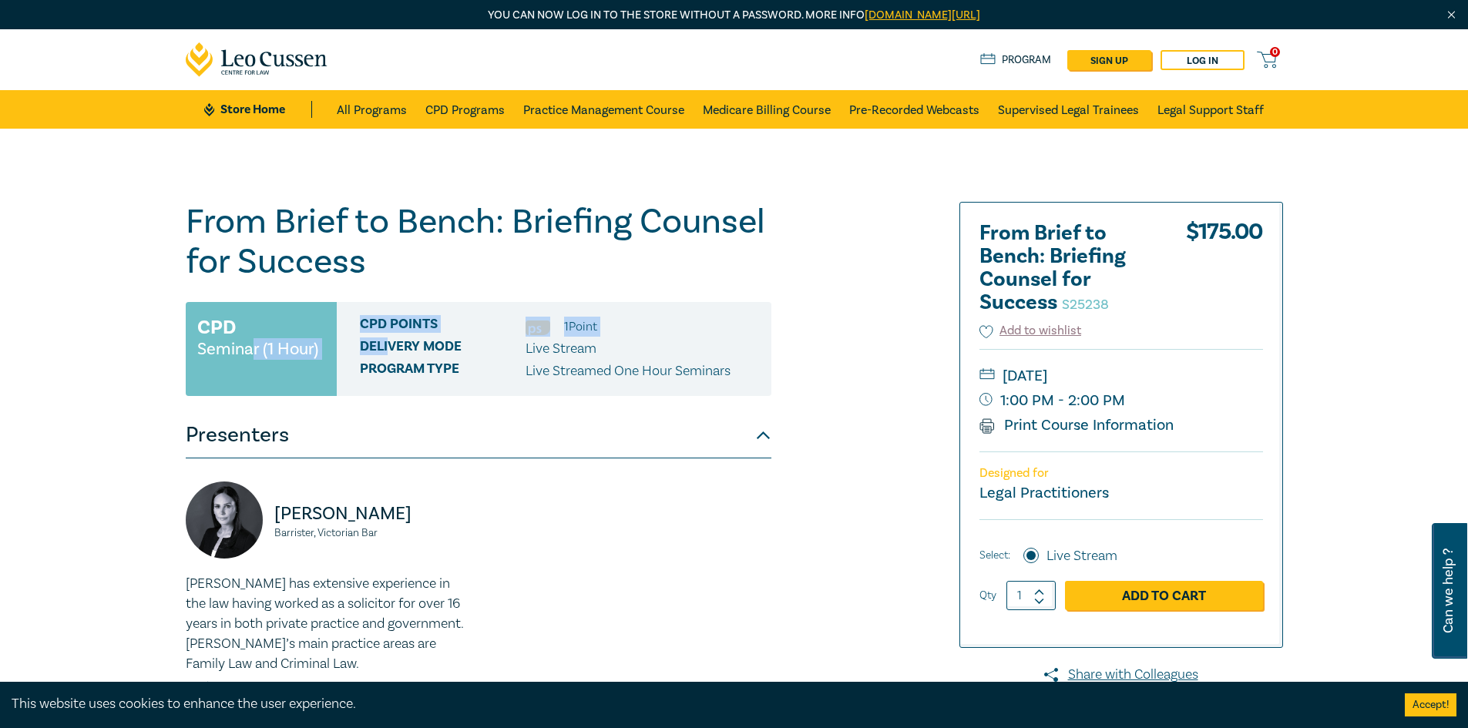
drag, startPoint x: 244, startPoint y: 344, endPoint x: 391, endPoint y: 347, distance: 146.5
click at [391, 347] on div "CPD Seminar (1 Hour) CPD Points 1 Point Delivery Mode Live Stream Program type …" at bounding box center [479, 349] width 586 height 94
drag, startPoint x: 395, startPoint y: 348, endPoint x: 415, endPoint y: 350, distance: 19.3
click at [396, 349] on span "Delivery Mode" at bounding box center [443, 349] width 166 height 20
click at [1108, 423] on link "Print Course Information" at bounding box center [1077, 425] width 195 height 20
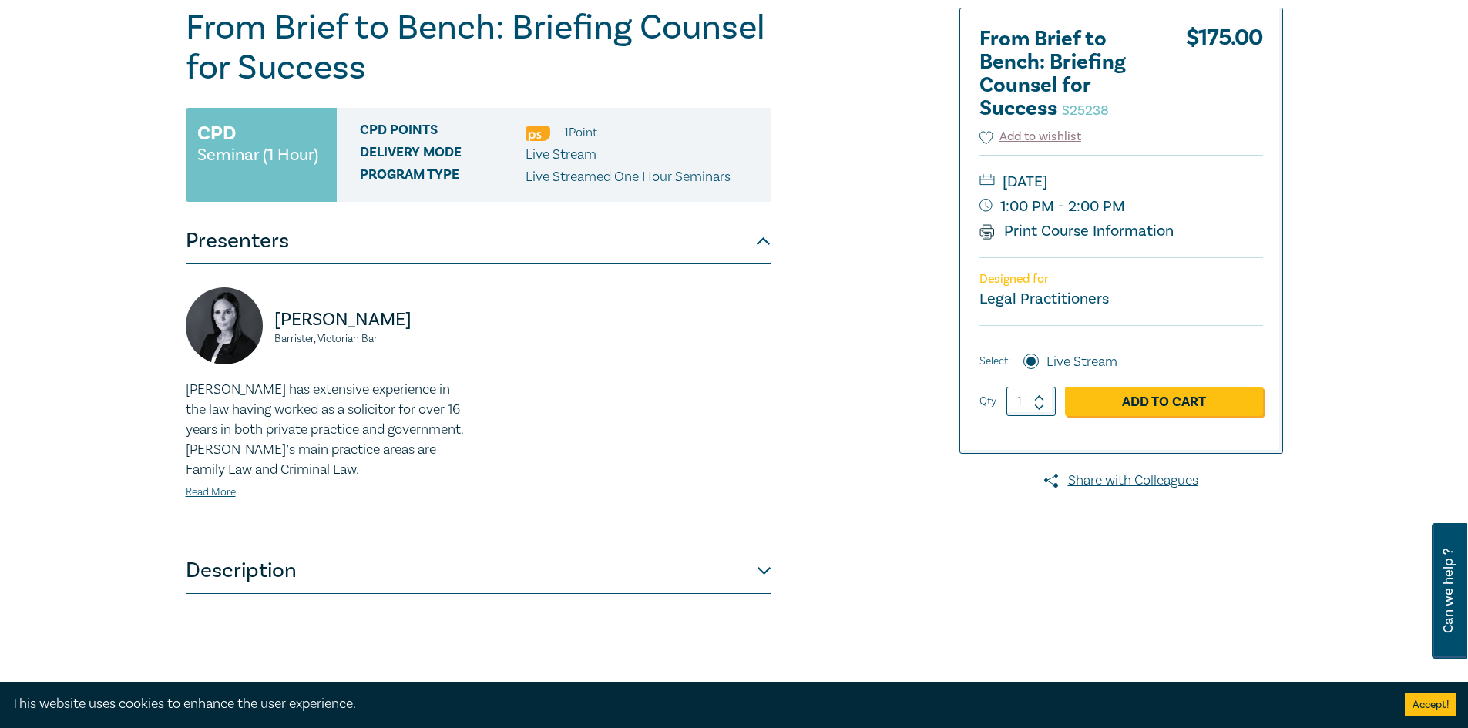
scroll to position [231, 0]
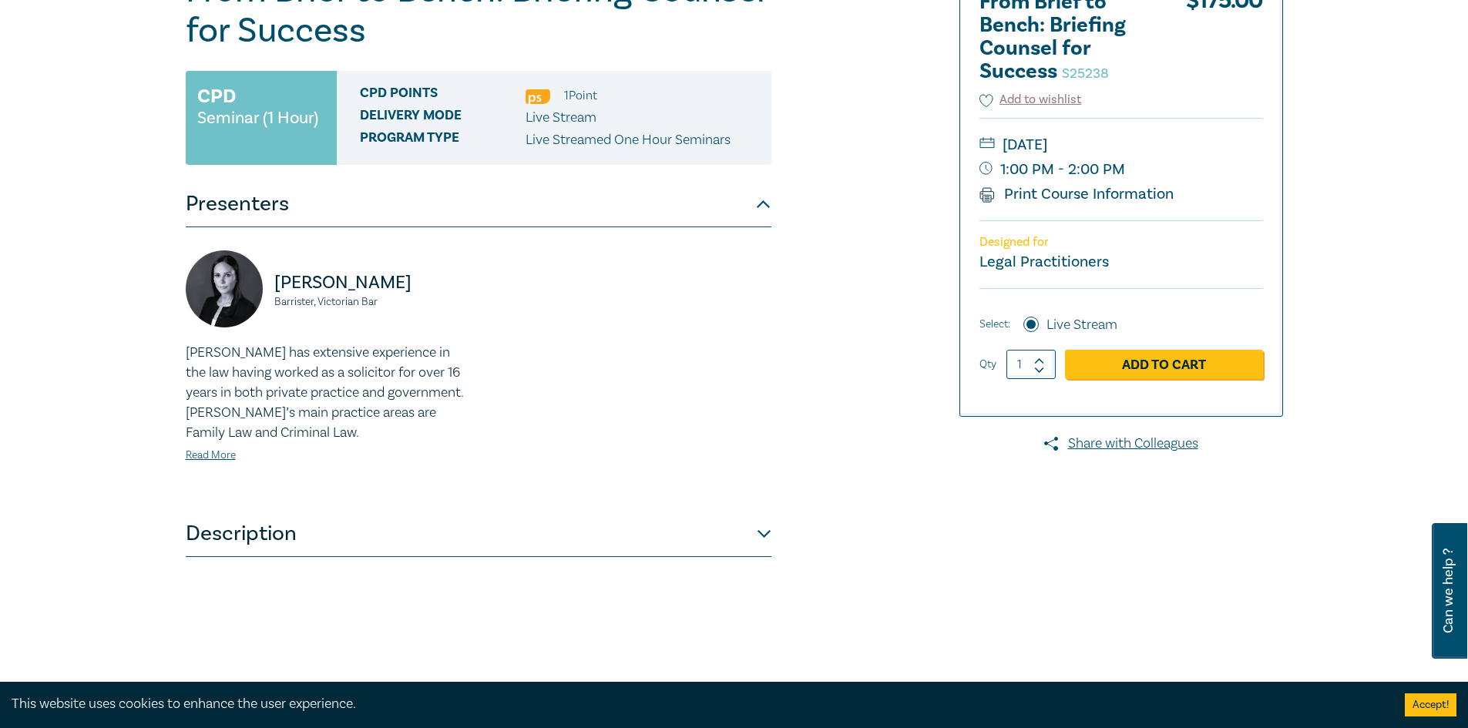
click at [298, 550] on button "Description" at bounding box center [479, 534] width 586 height 46
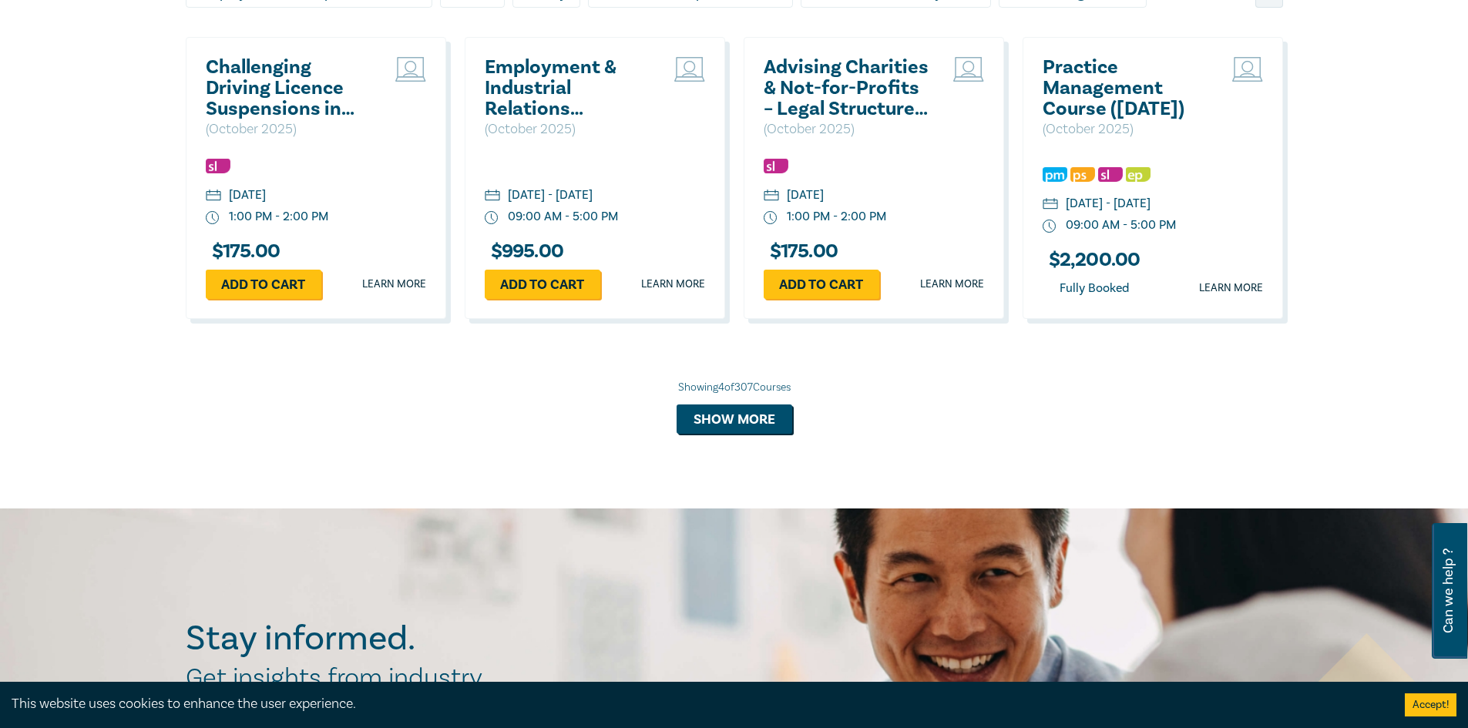
scroll to position [1322, 0]
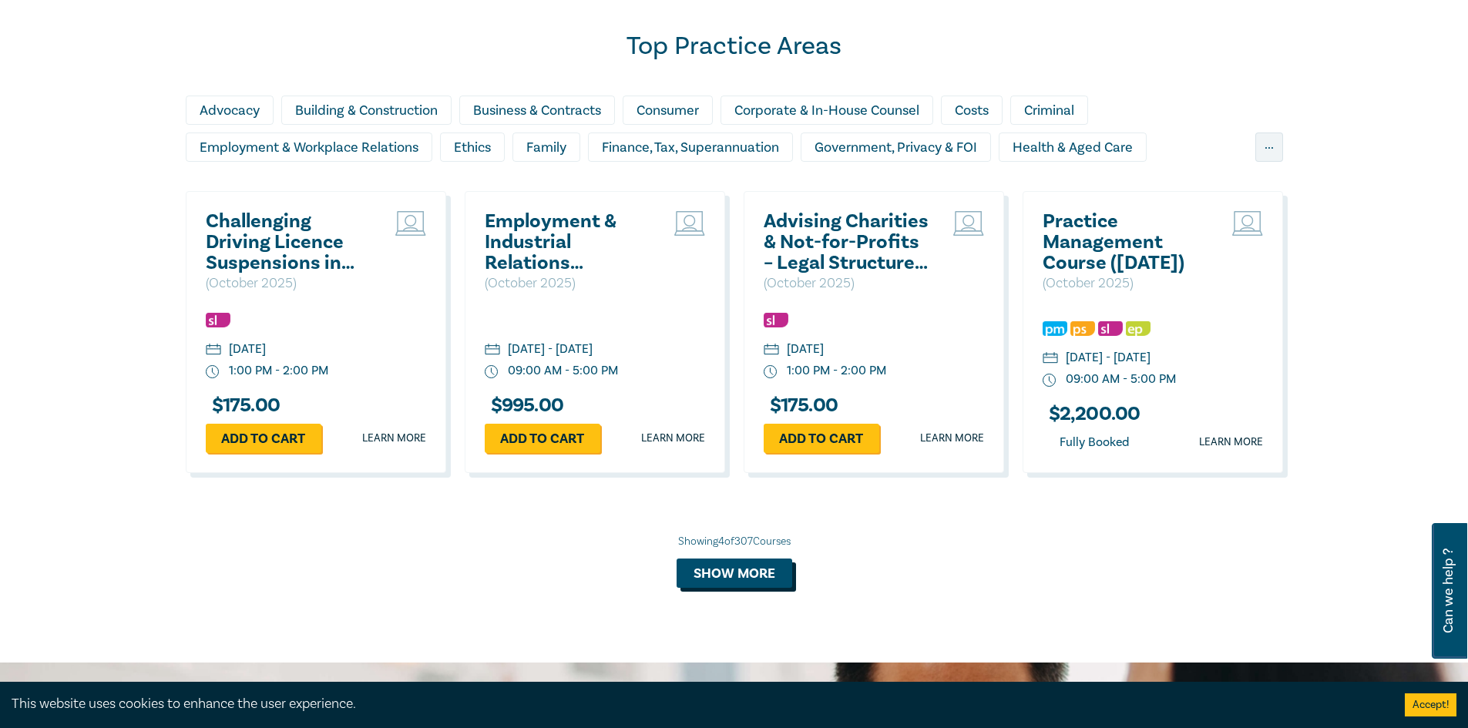
click at [771, 570] on button "Show more" at bounding box center [735, 573] width 116 height 29
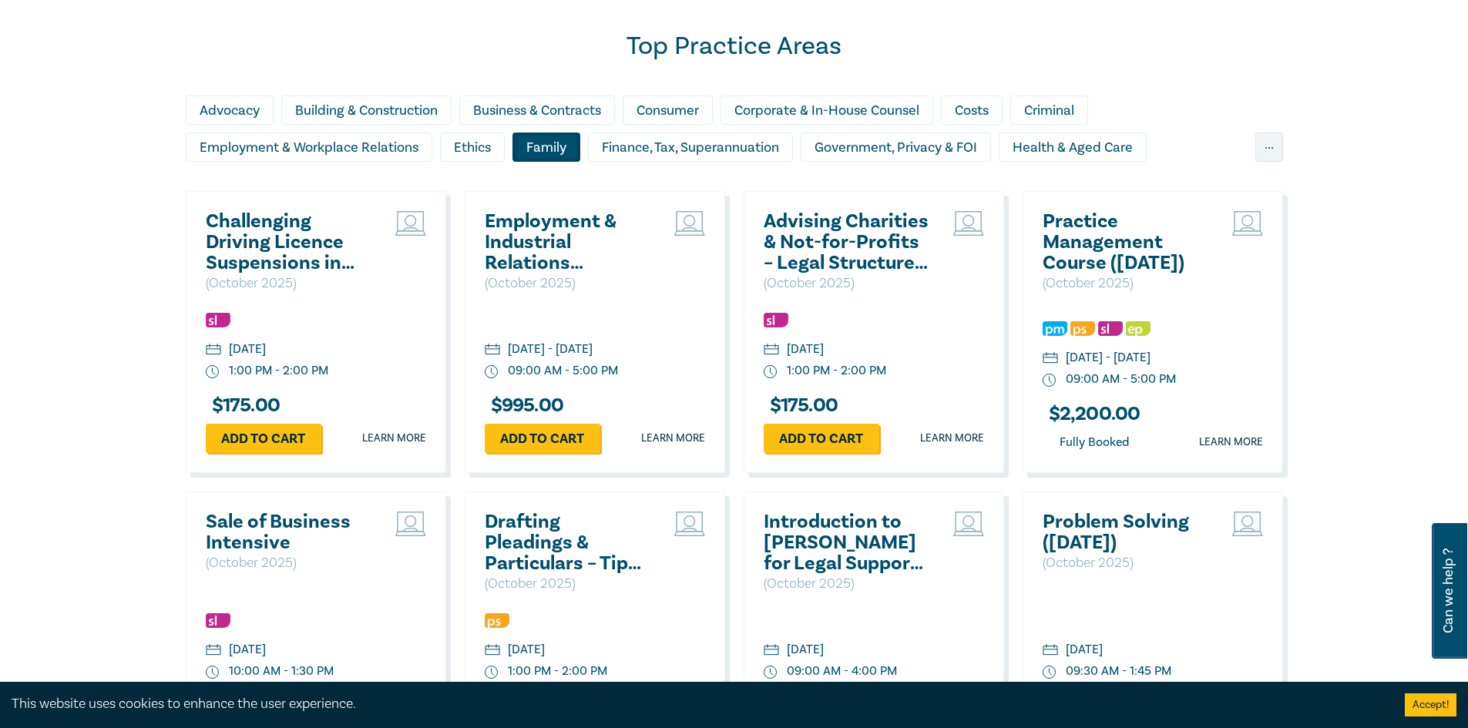
click at [560, 140] on div "Family" at bounding box center [547, 147] width 68 height 29
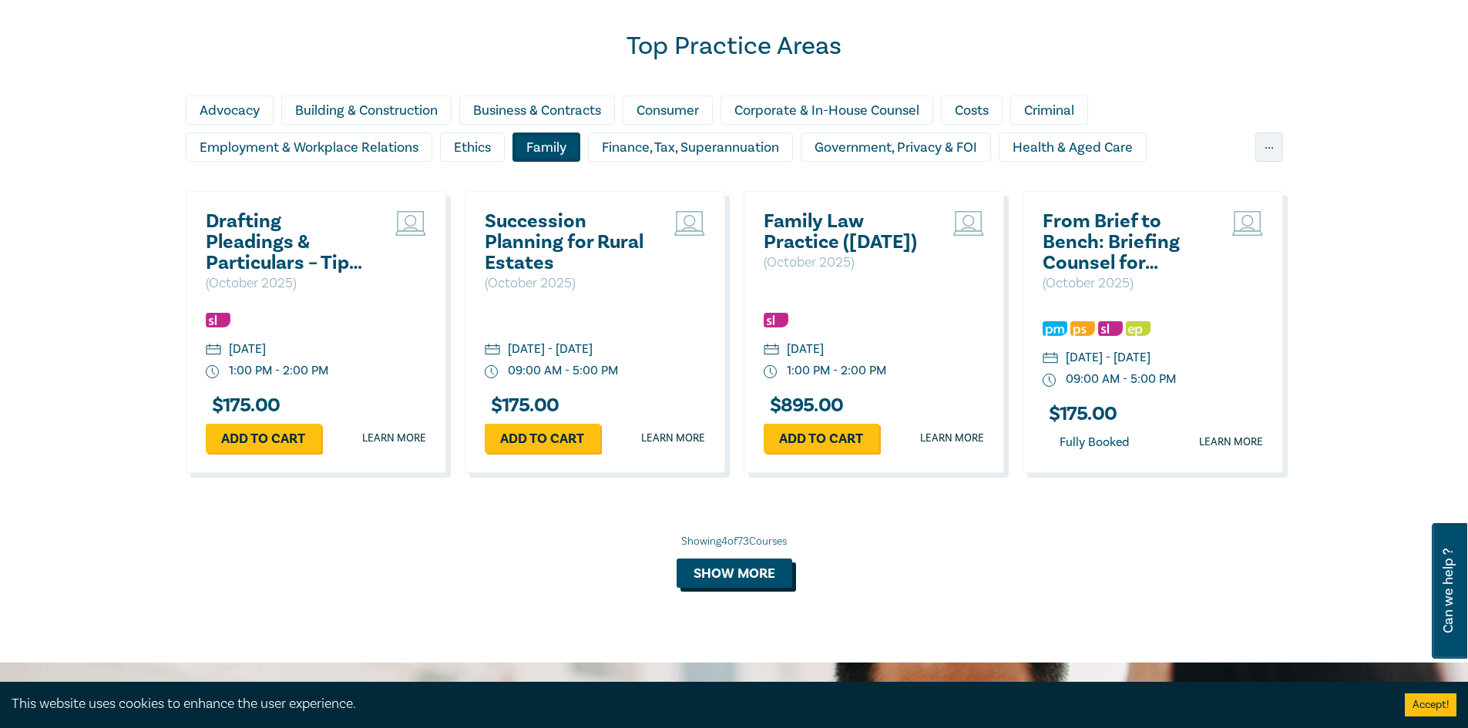
click at [746, 588] on button "Show more" at bounding box center [735, 573] width 116 height 29
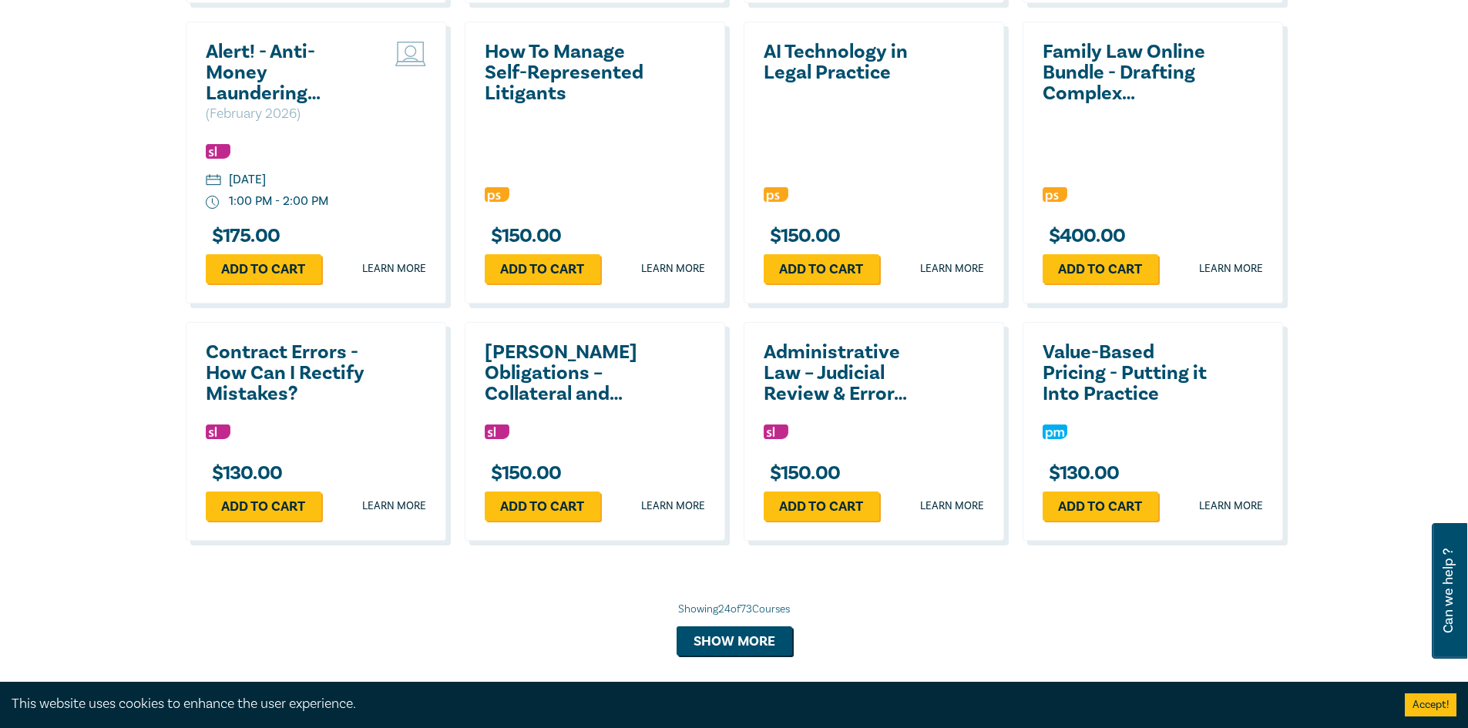
scroll to position [2786, 0]
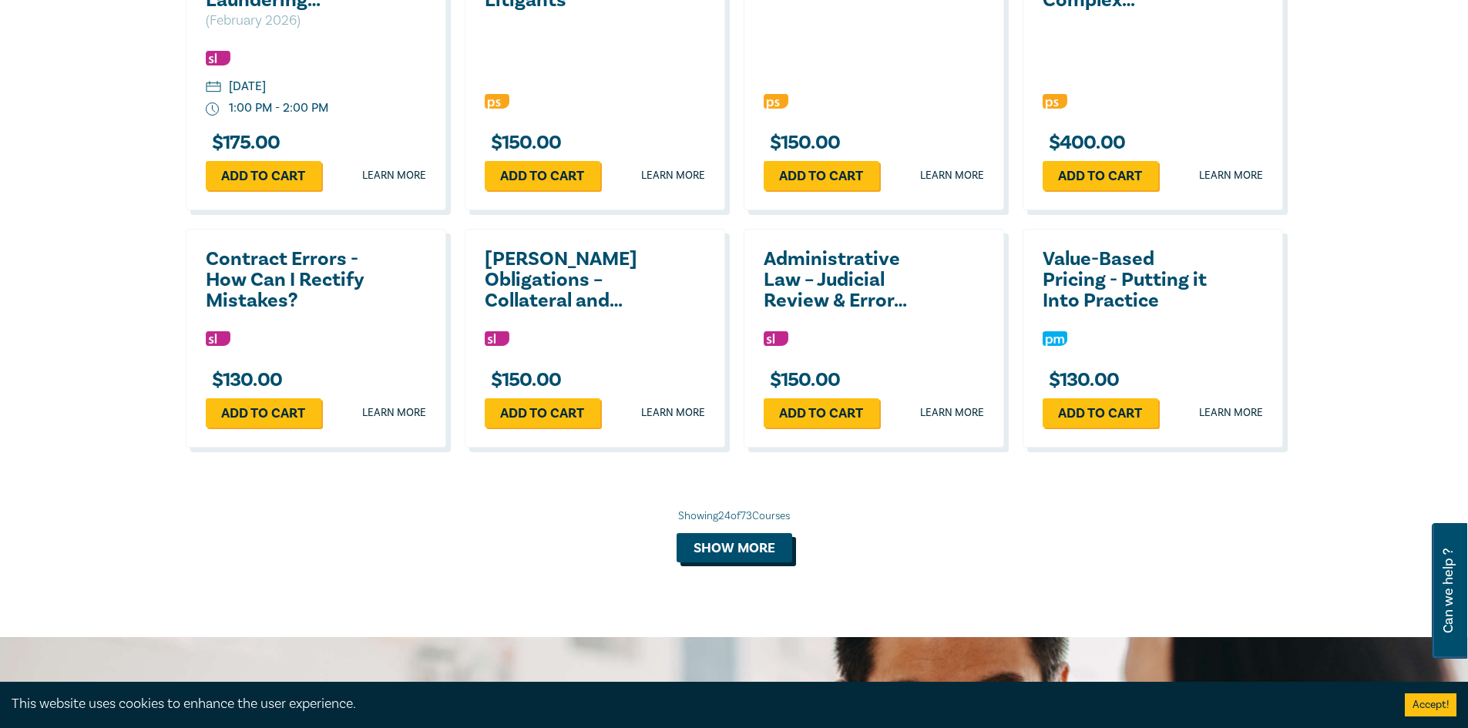
click at [748, 563] on button "Show more" at bounding box center [735, 547] width 116 height 29
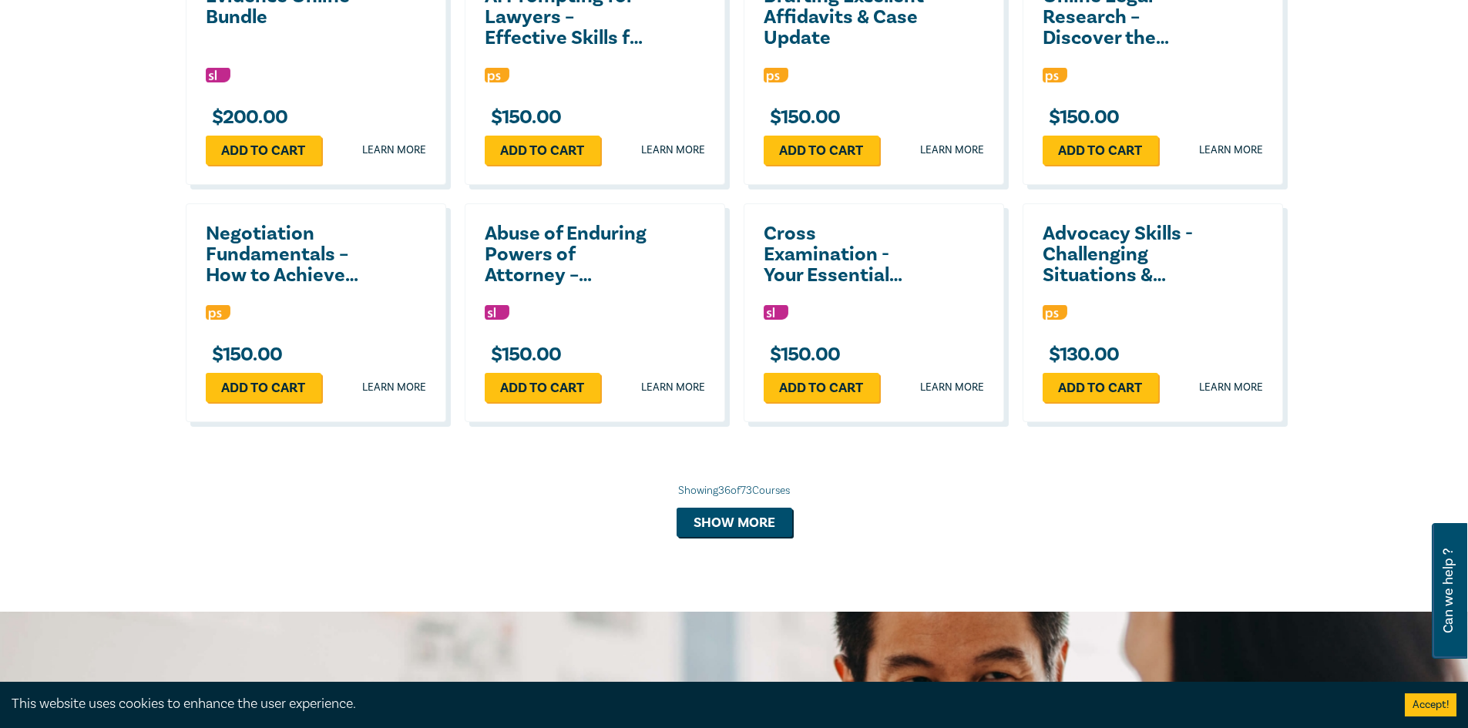
scroll to position [3557, 0]
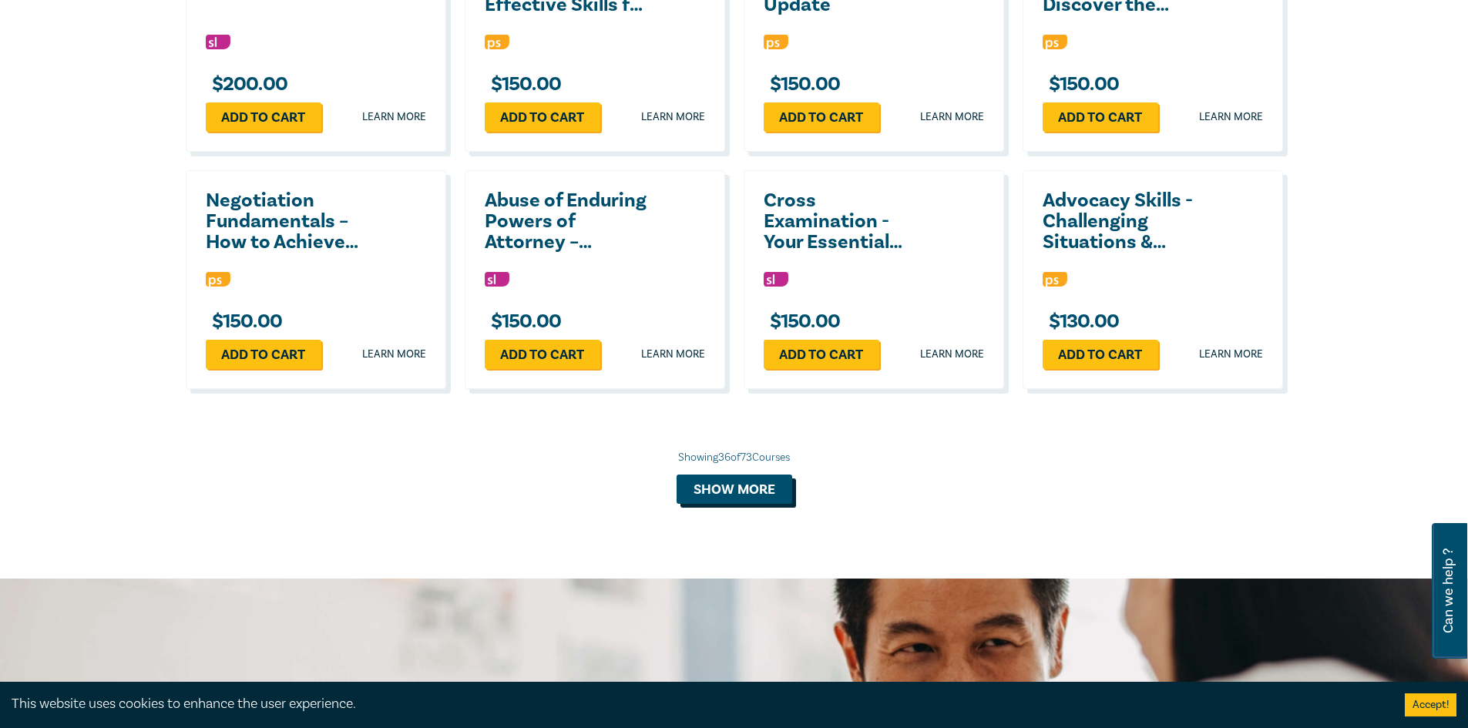
click at [741, 503] on button "Show more" at bounding box center [735, 489] width 116 height 29
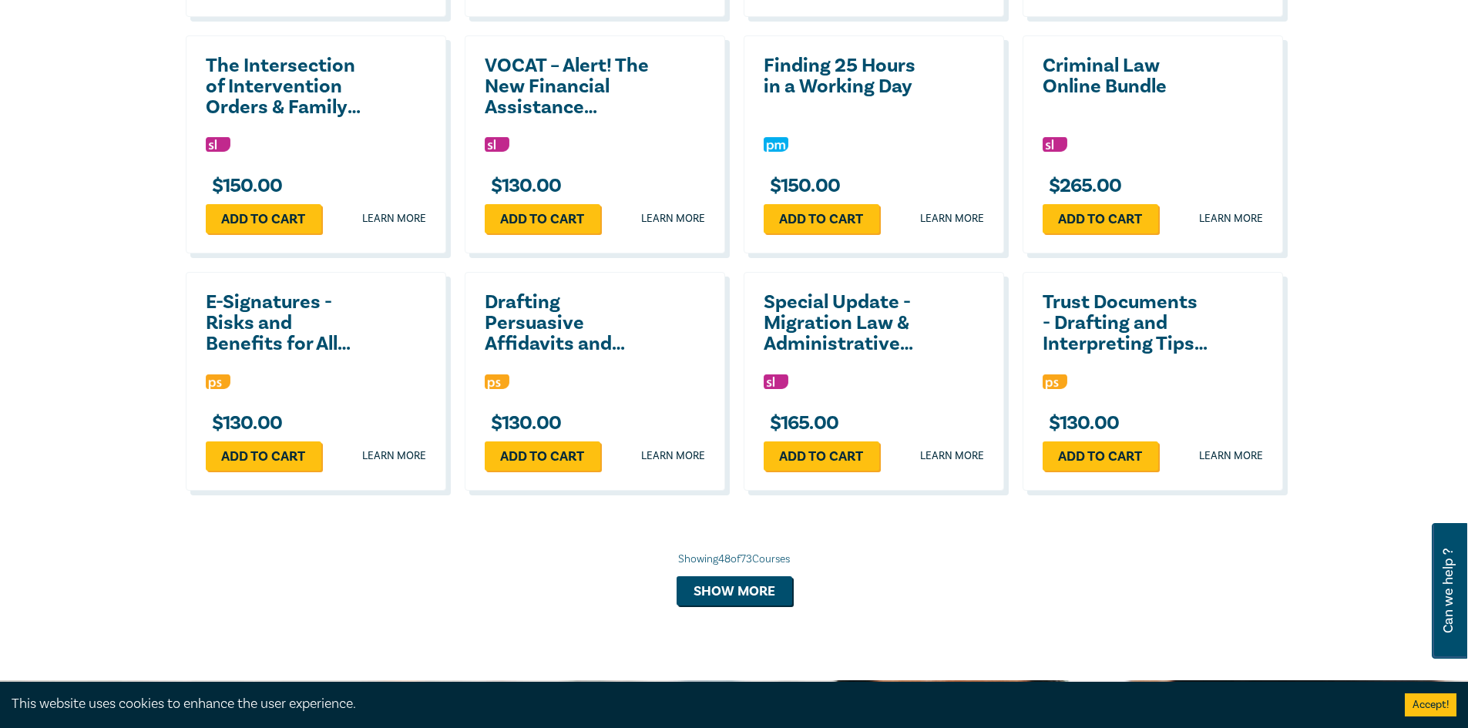
scroll to position [4251, 0]
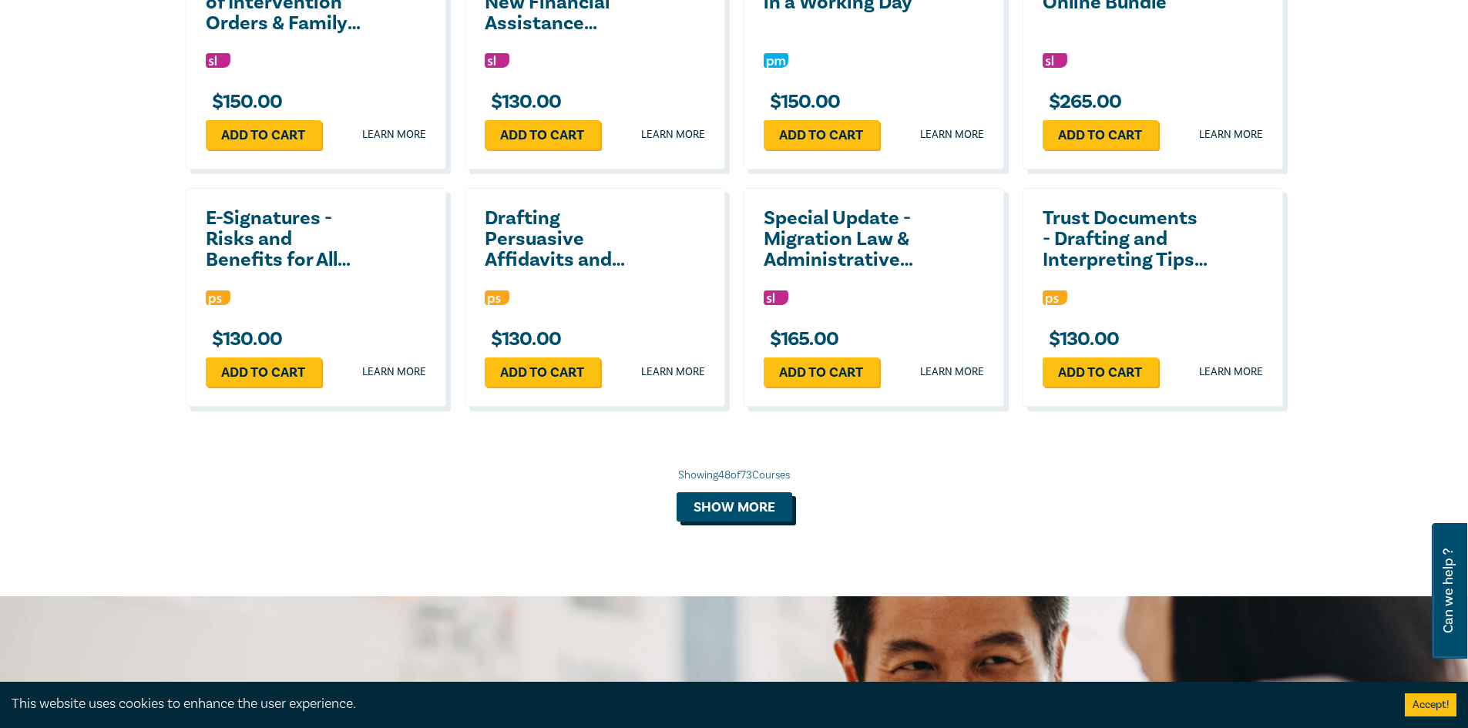
click at [728, 522] on button "Show more" at bounding box center [735, 507] width 116 height 29
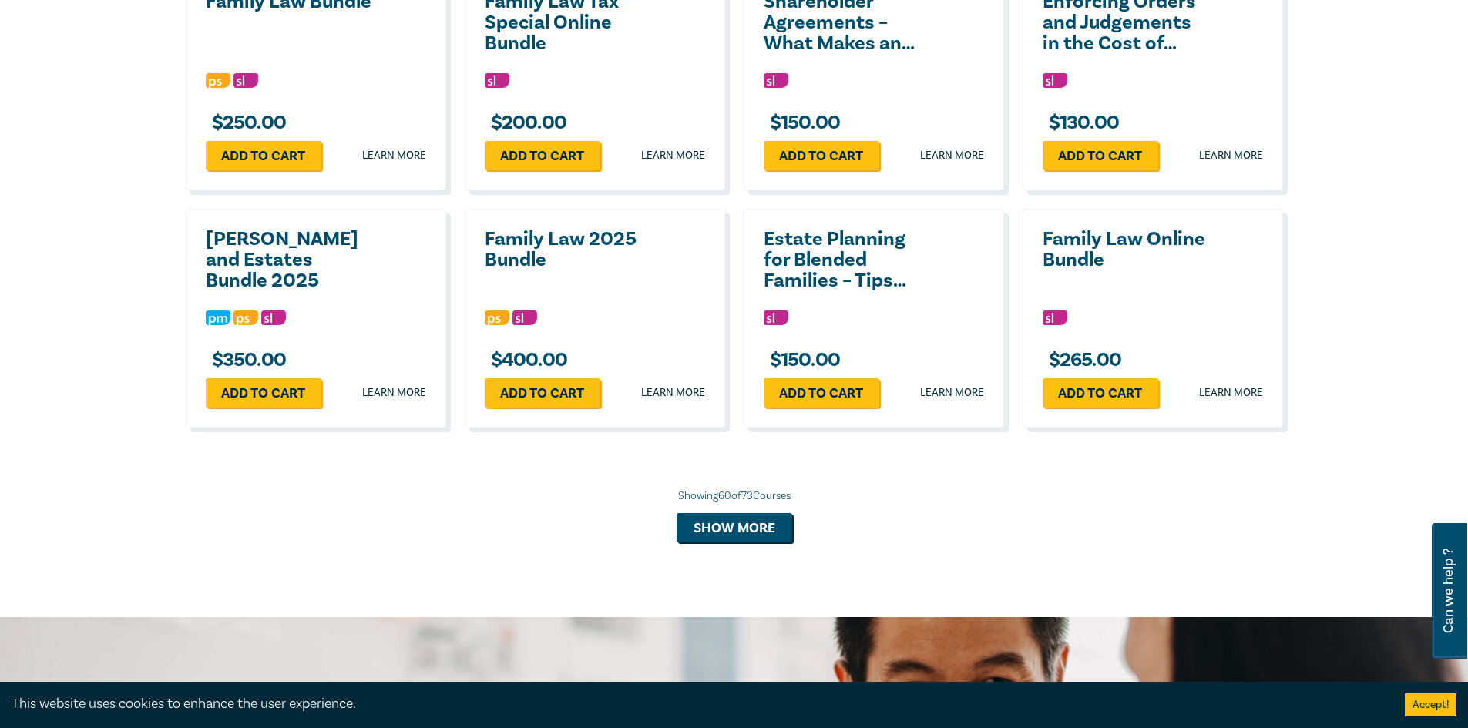
scroll to position [4944, 0]
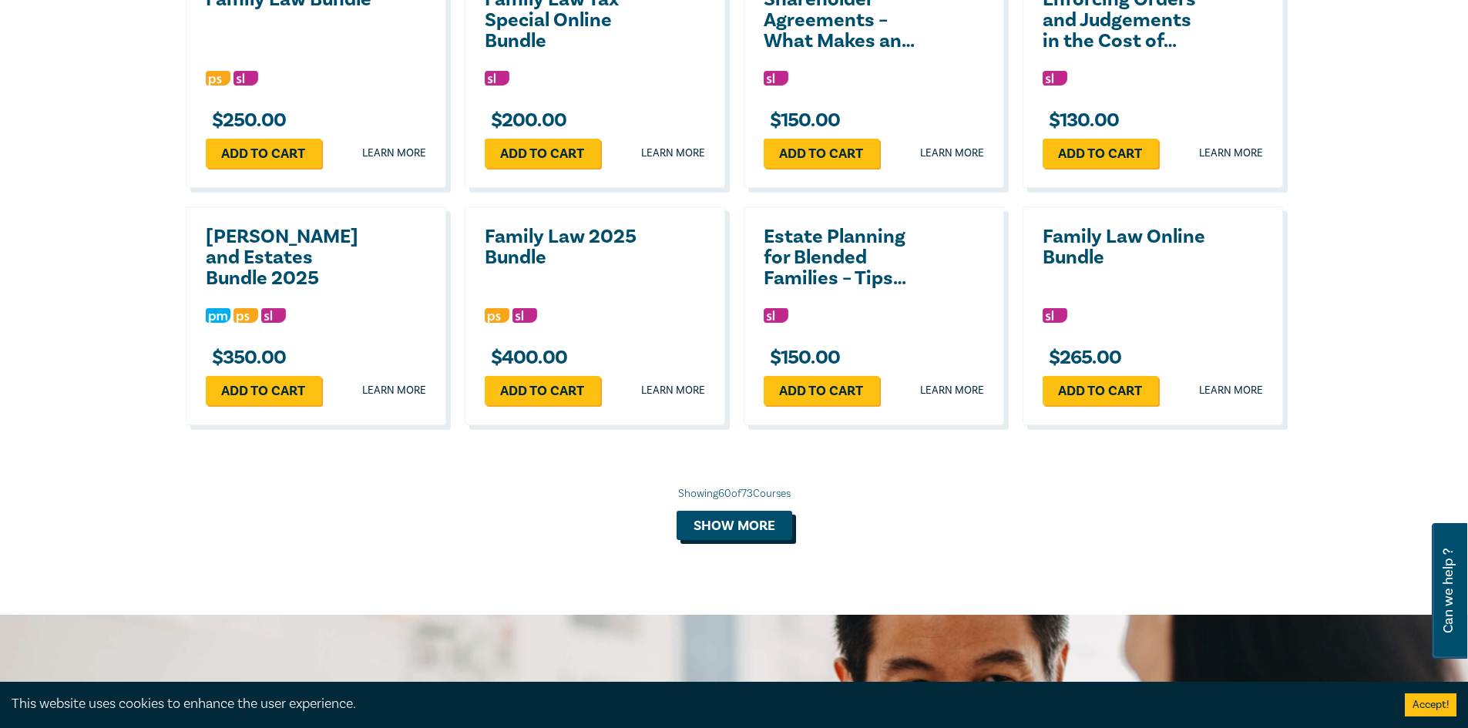
click at [706, 534] on button "Show more" at bounding box center [735, 525] width 116 height 29
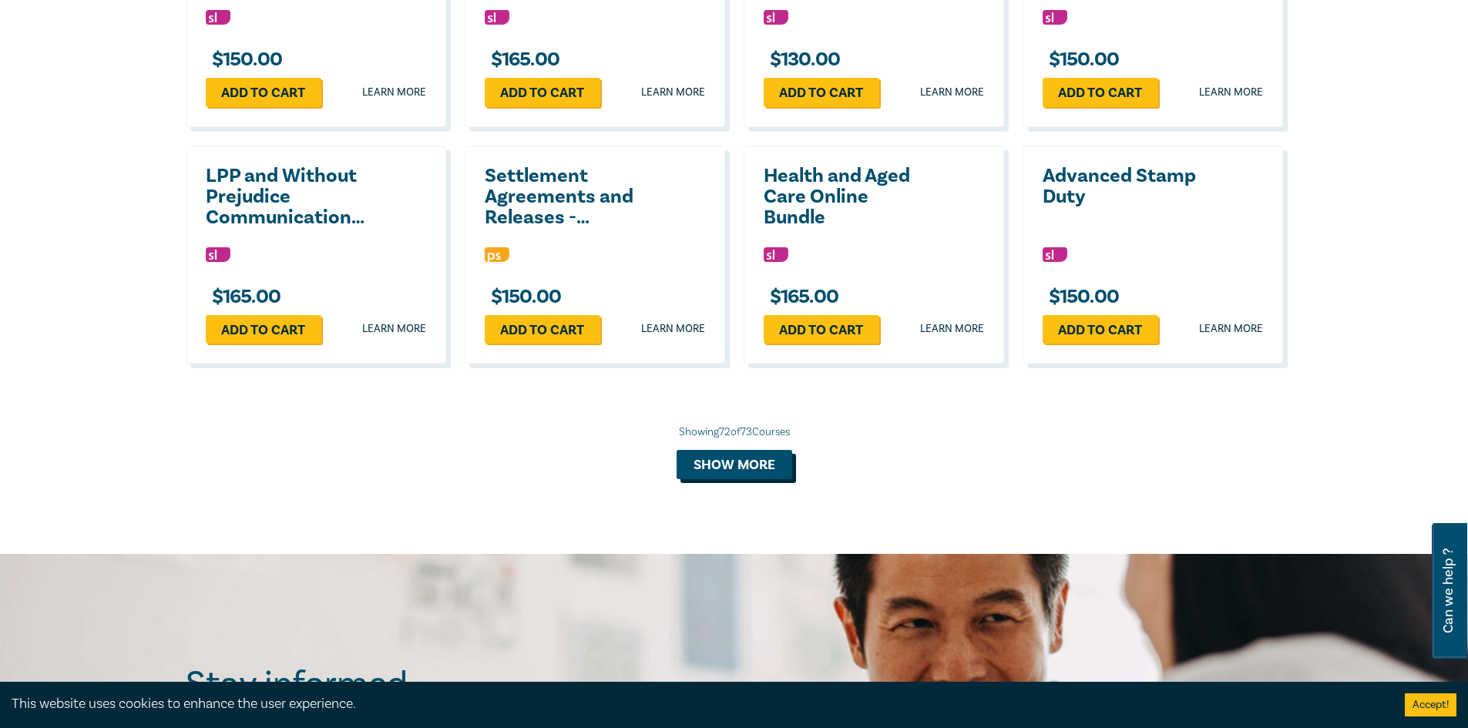
scroll to position [5792, 0]
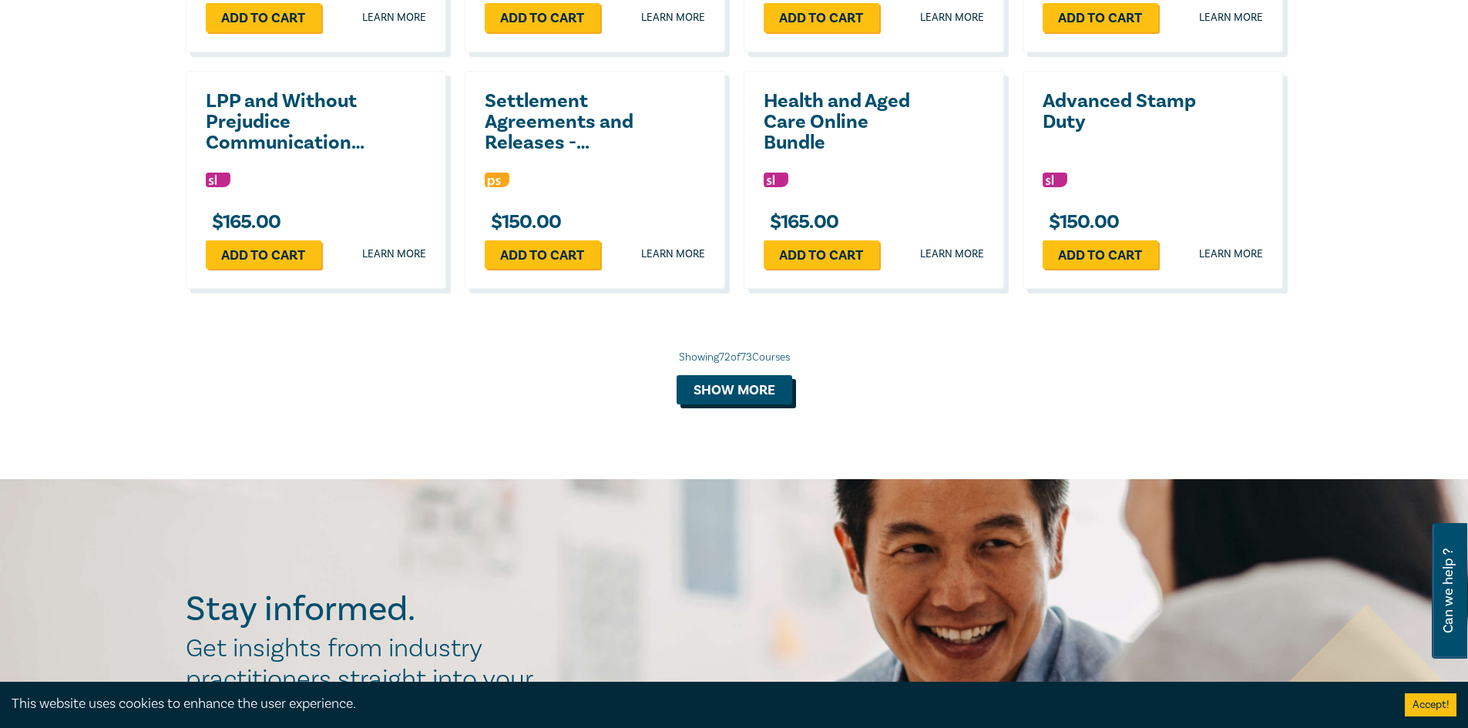
click at [754, 405] on button "Show more" at bounding box center [735, 389] width 116 height 29
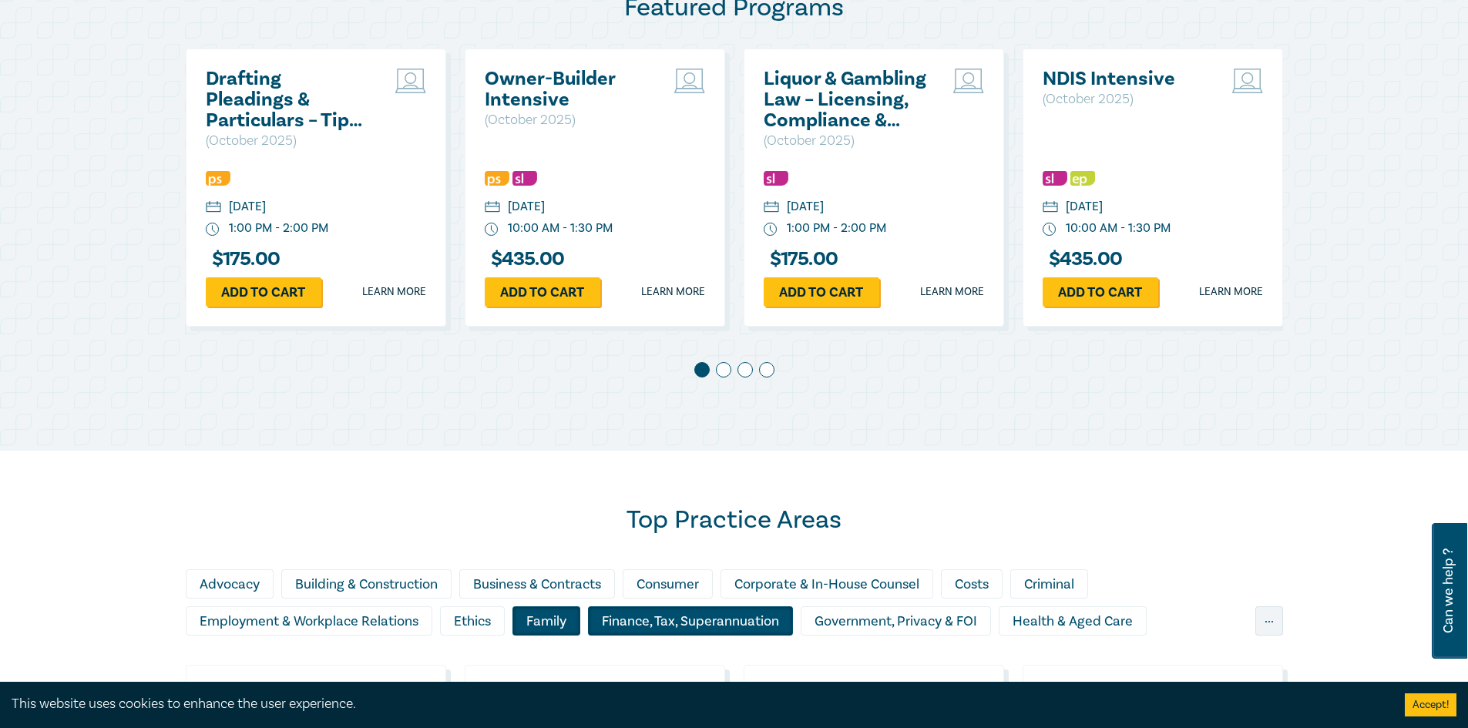
scroll to position [1156, 0]
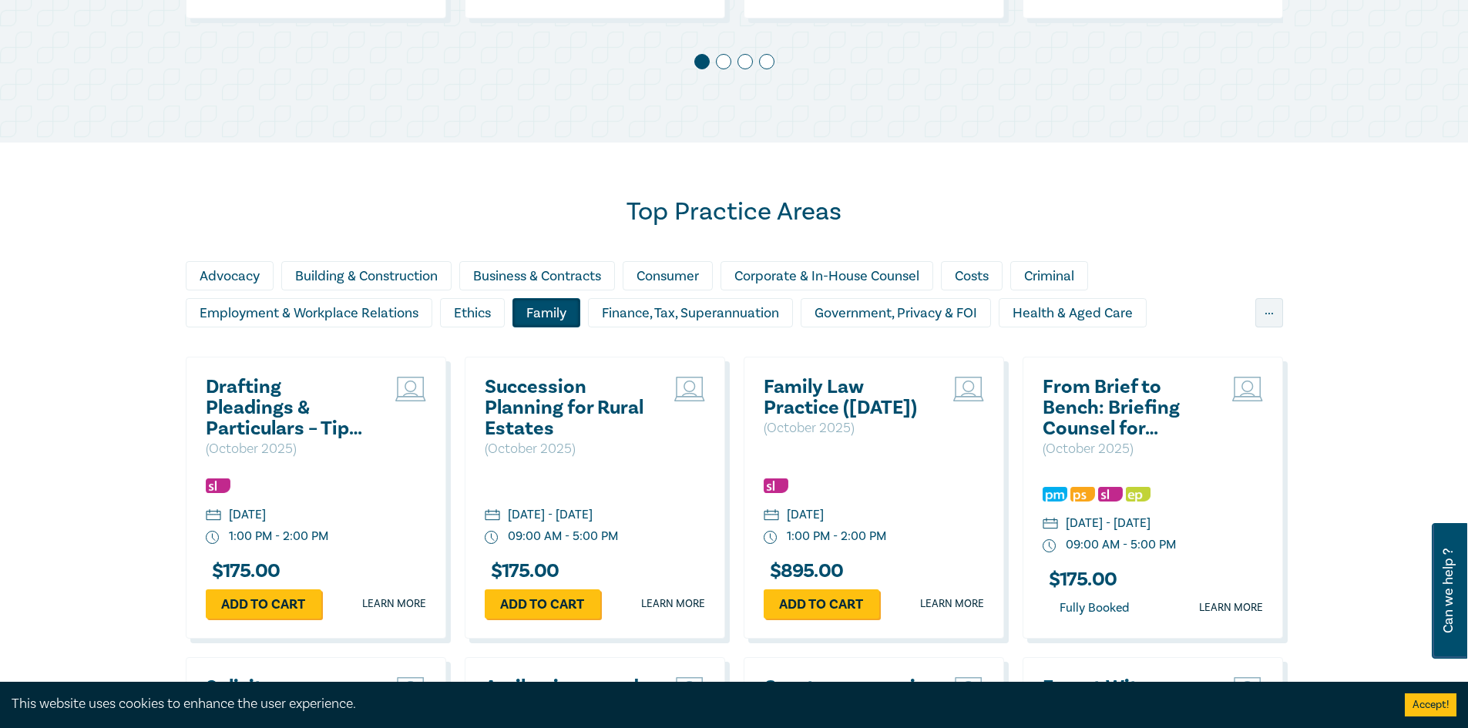
click at [1252, 310] on div "Advocacy Building & Construction Business & Contracts Consumer Corporate & In-H…" at bounding box center [735, 298] width 1098 height 74
click at [1264, 312] on div "..." at bounding box center [1270, 312] width 28 height 29
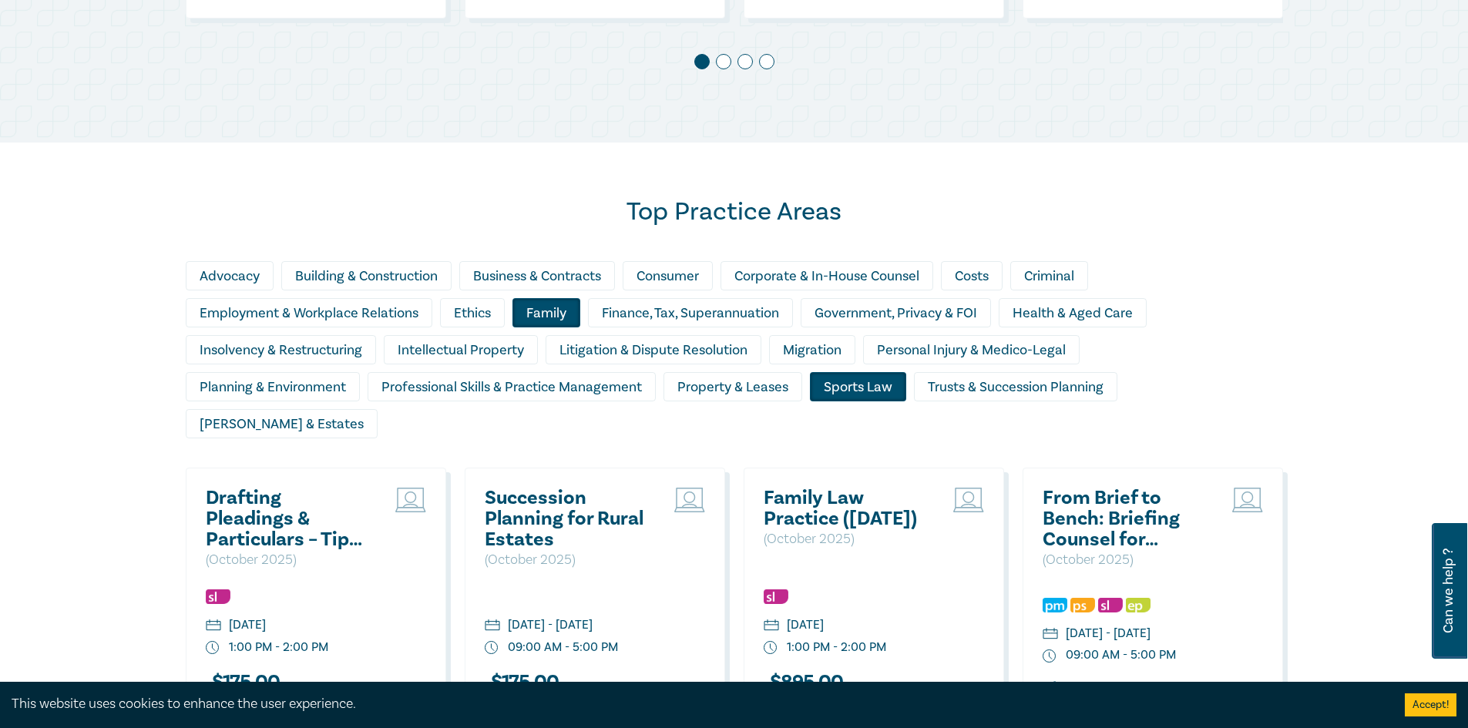
click at [846, 380] on div "Sports Law" at bounding box center [858, 386] width 96 height 29
click at [694, 348] on div "Litigation & Dispute Resolution" at bounding box center [654, 349] width 216 height 29
click at [555, 310] on div "Family" at bounding box center [547, 312] width 68 height 29
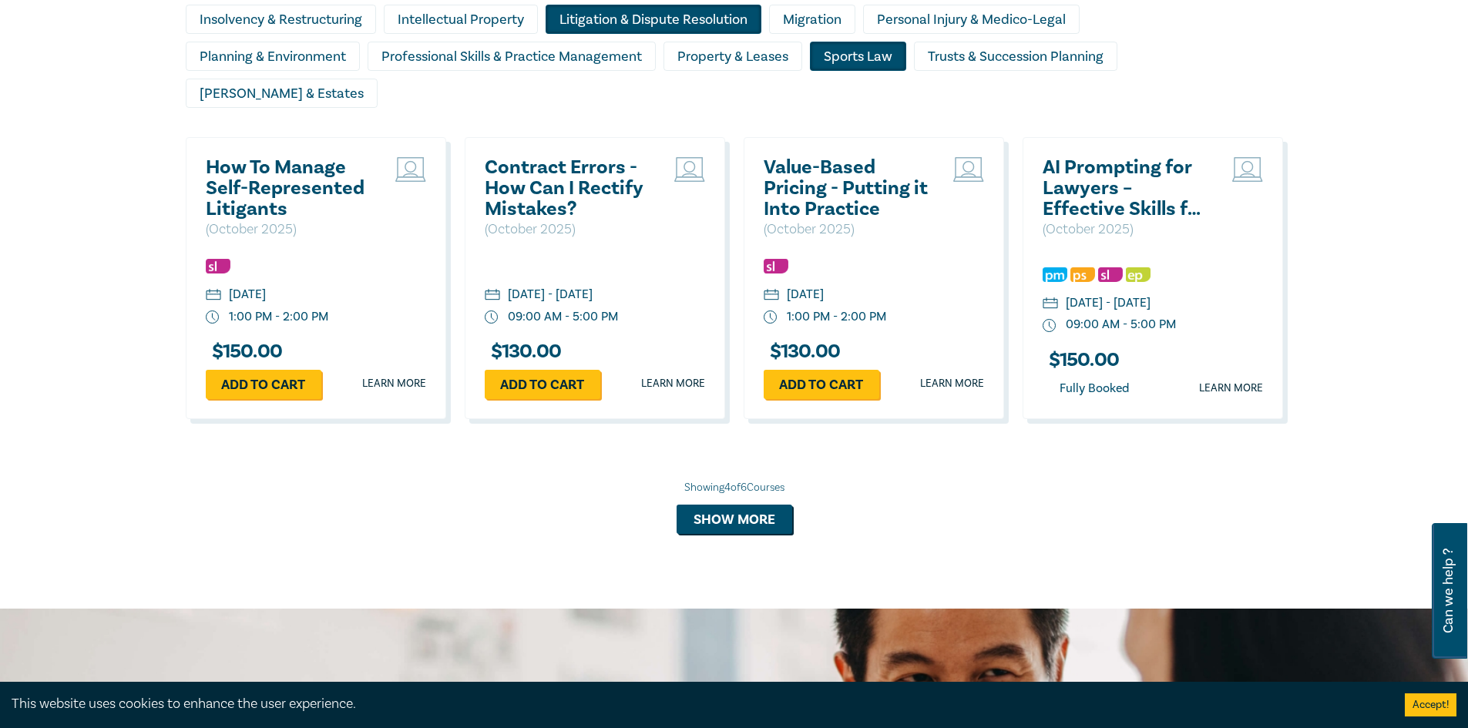
scroll to position [1464, 0]
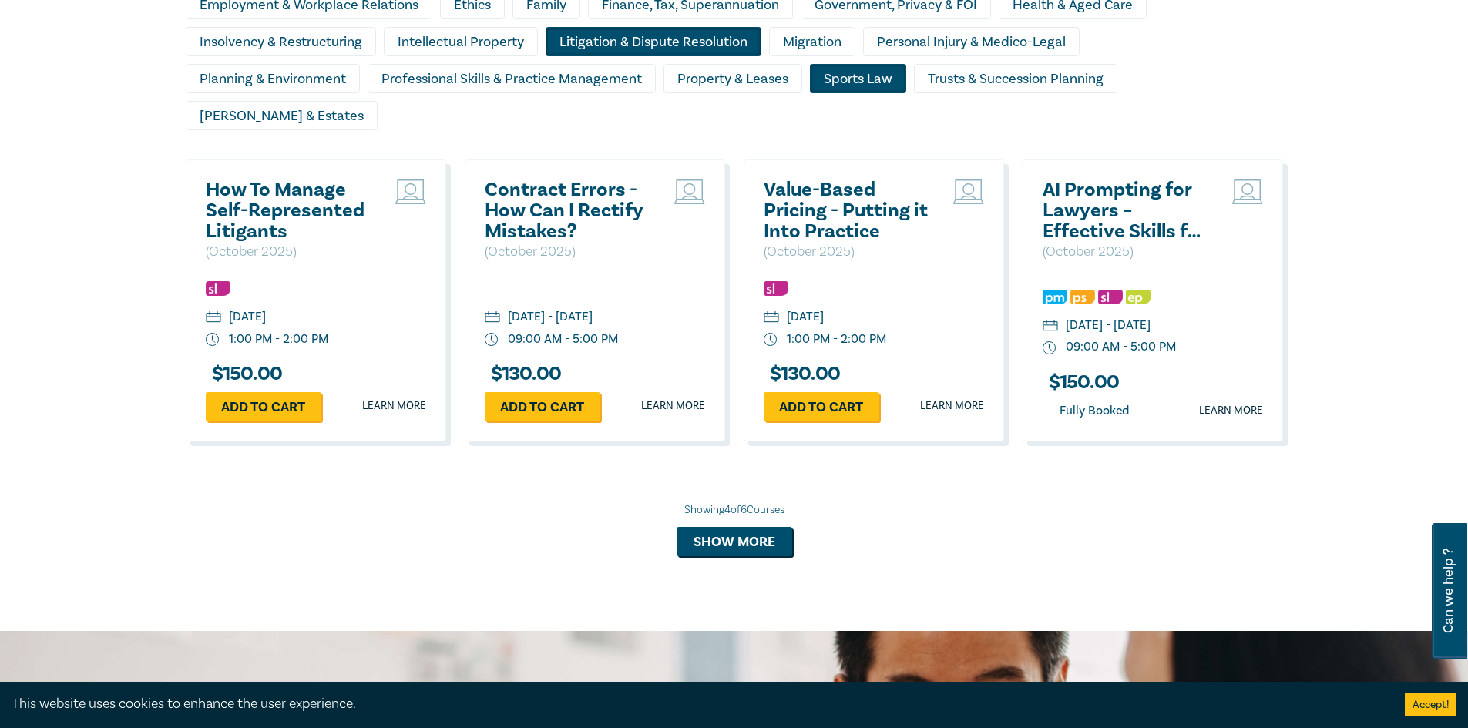
click at [639, 42] on div "Litigation & Dispute Resolution" at bounding box center [654, 41] width 216 height 29
click at [711, 527] on button "Show more" at bounding box center [735, 541] width 116 height 29
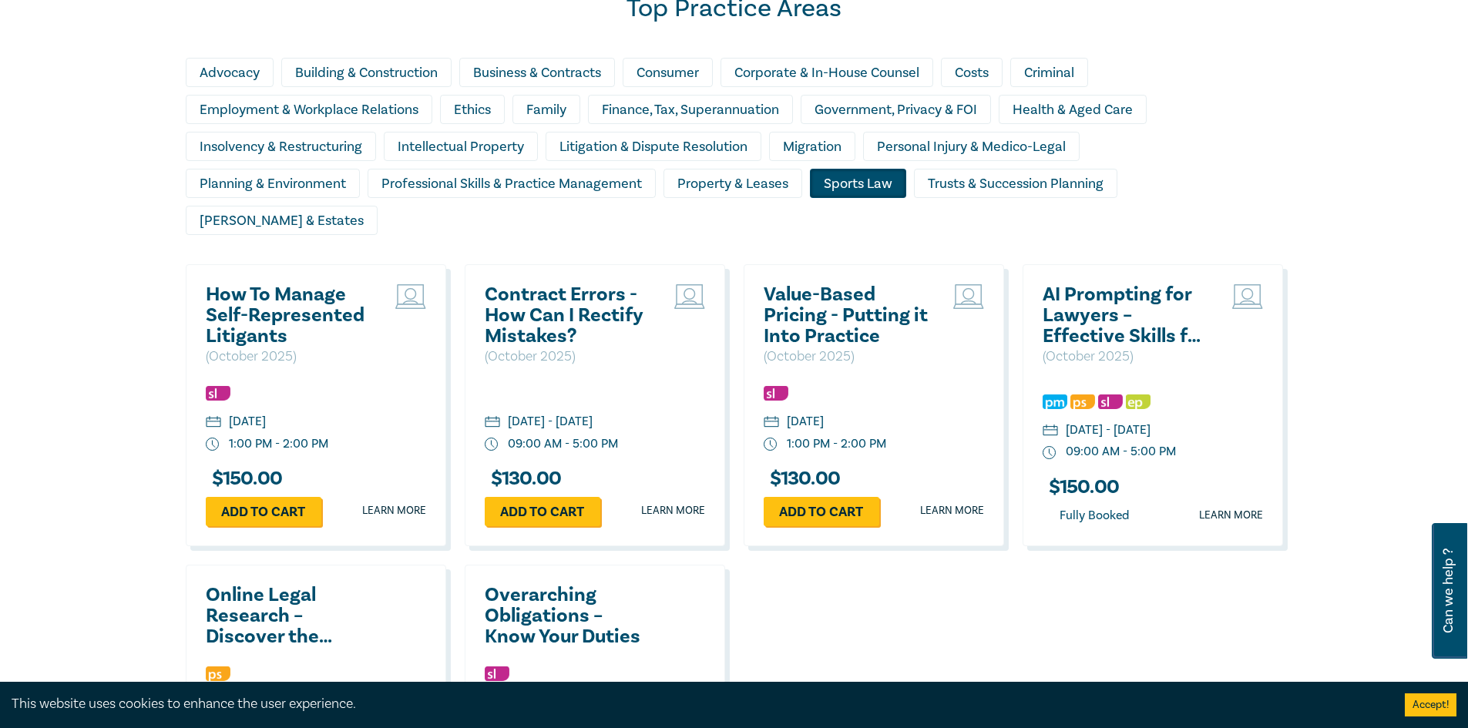
scroll to position [1387, 0]
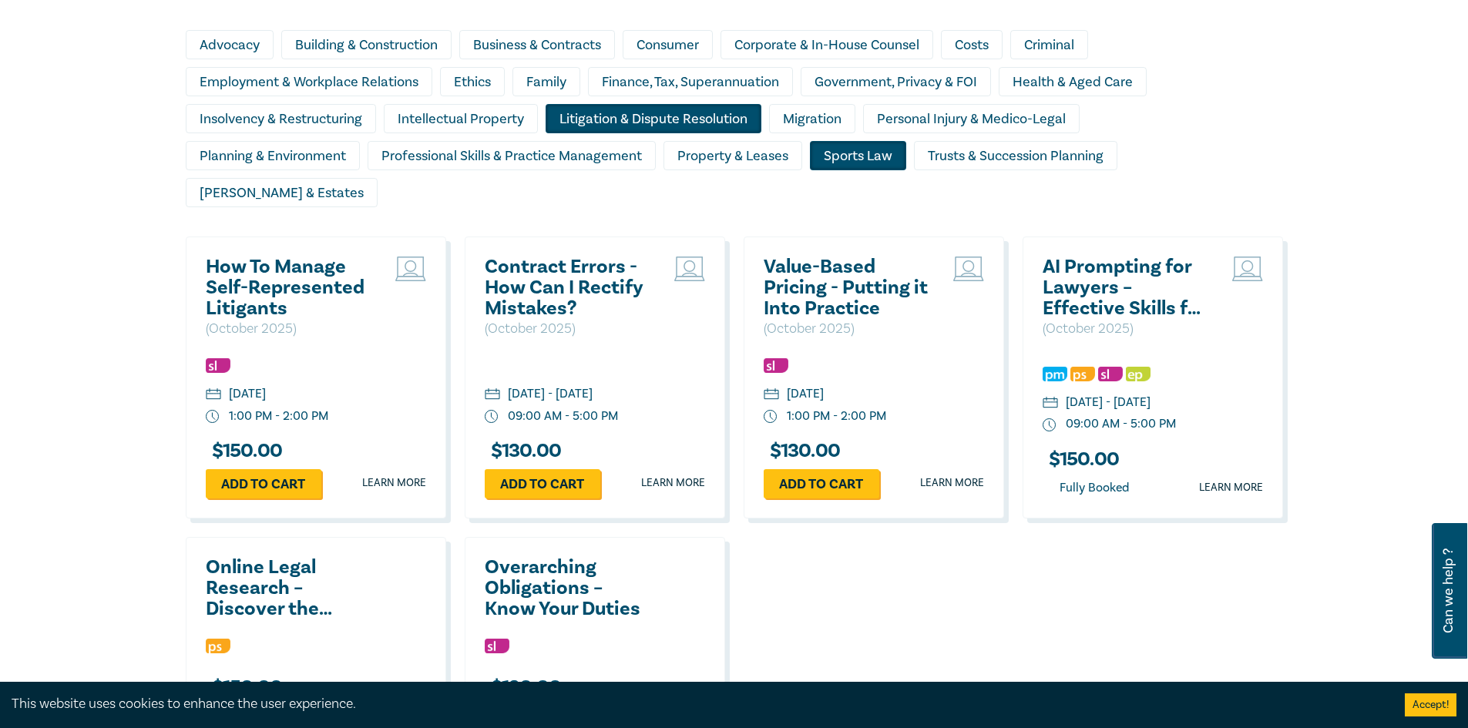
click at [688, 126] on div "Litigation & Dispute Resolution" at bounding box center [654, 118] width 216 height 29
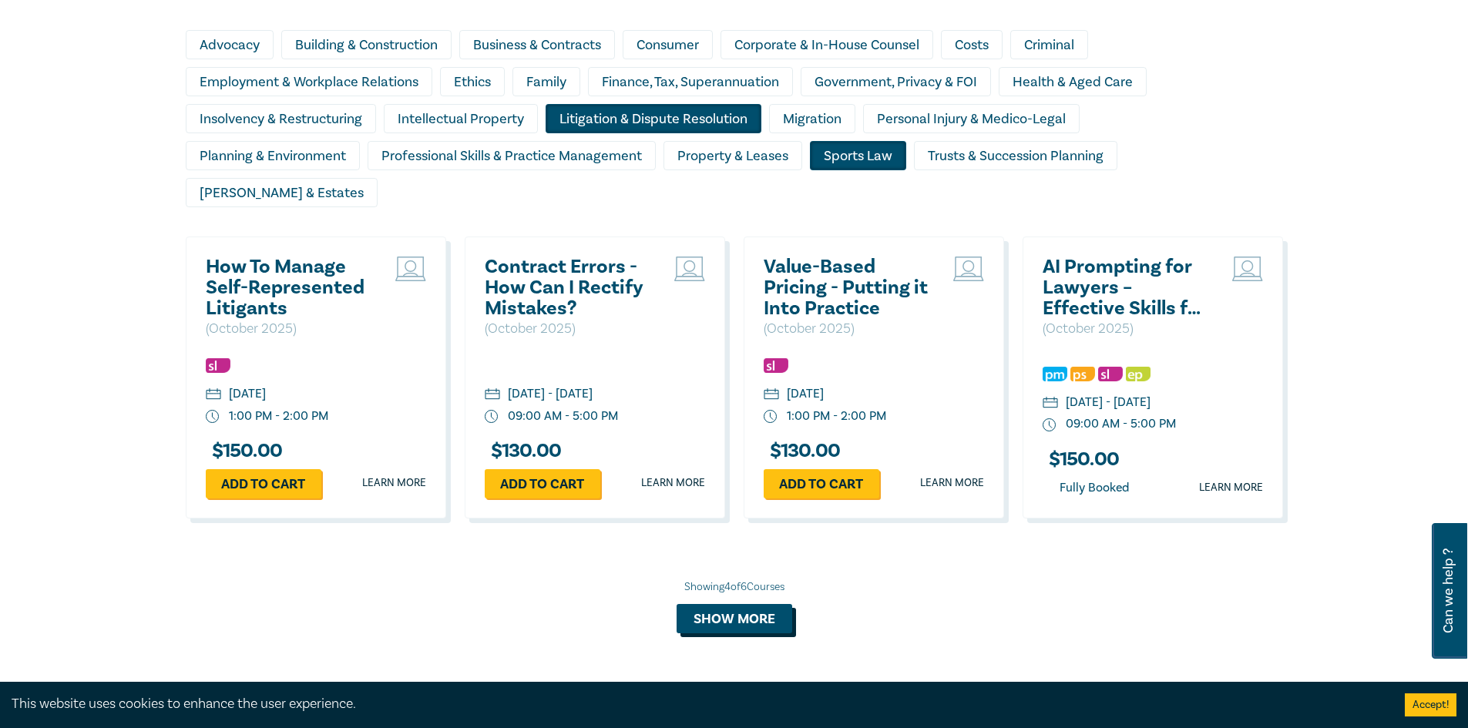
click at [750, 604] on button "Show more" at bounding box center [735, 618] width 116 height 29
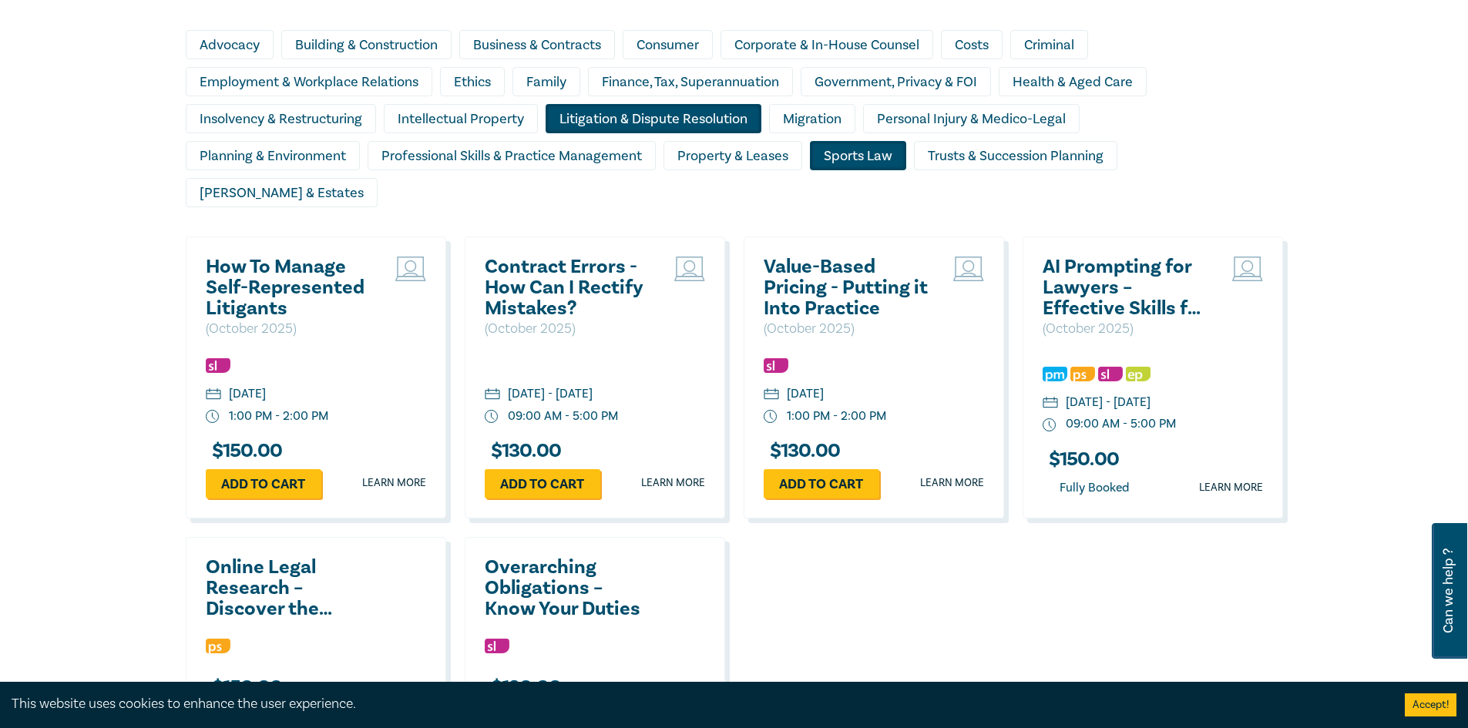
click at [1112, 266] on h2 "AI Prompting for Lawyers – Effective Skills for Legal Practice" at bounding box center [1126, 288] width 166 height 62
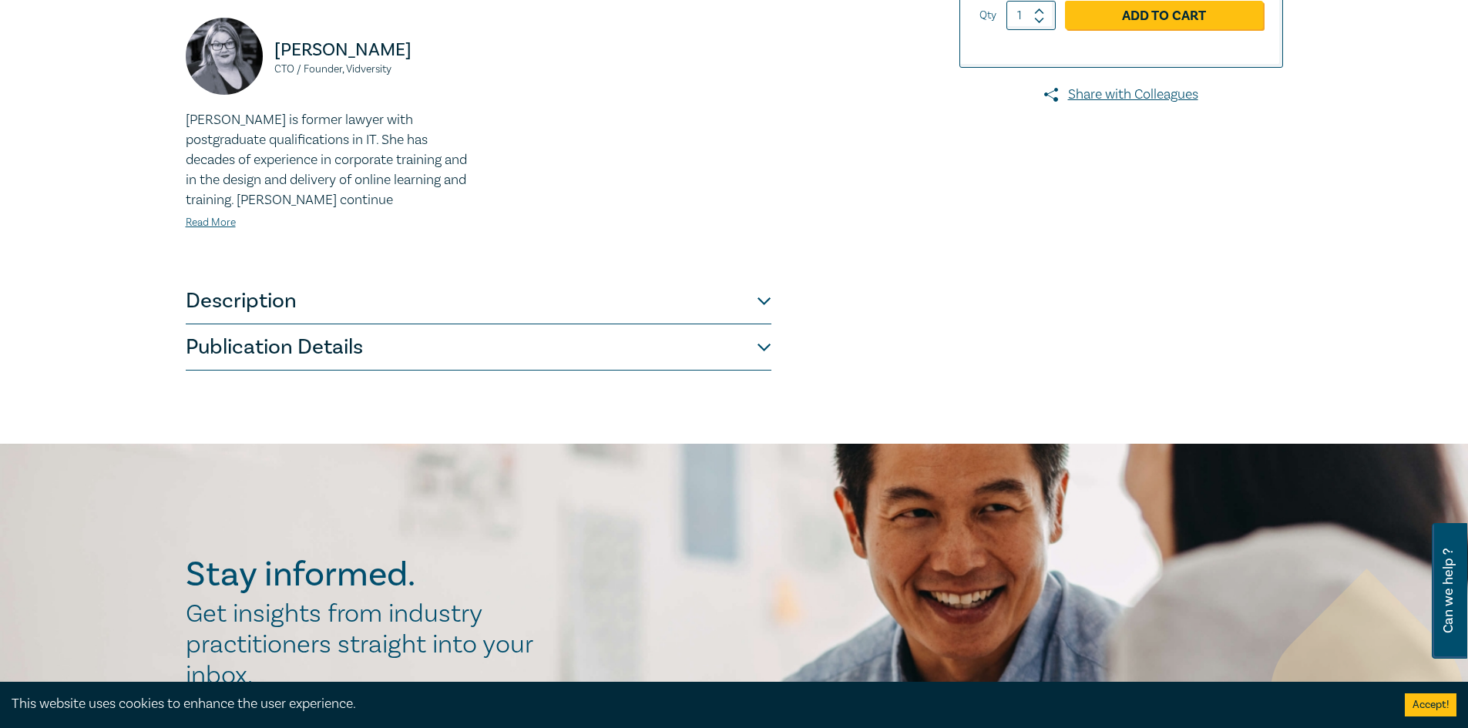
scroll to position [462, 0]
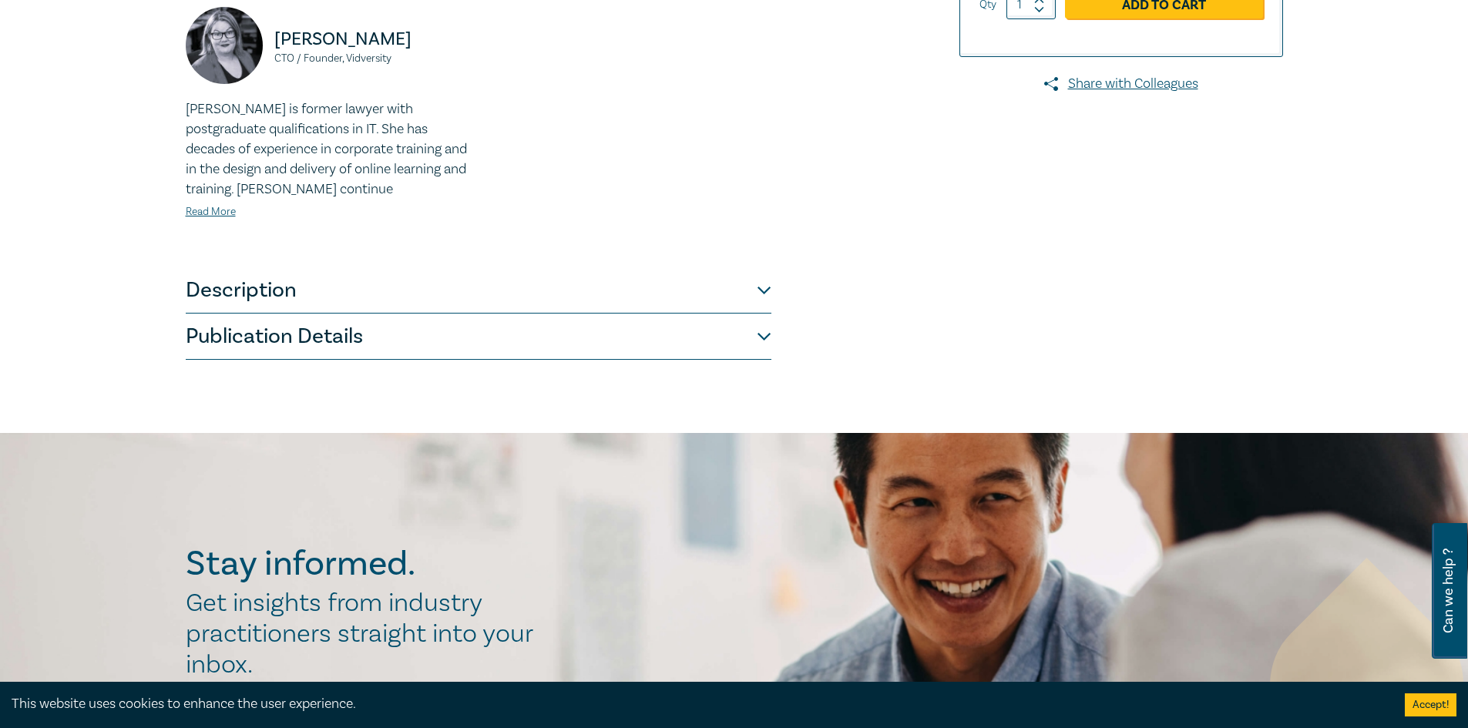
click at [468, 305] on button "Description" at bounding box center [479, 290] width 586 height 46
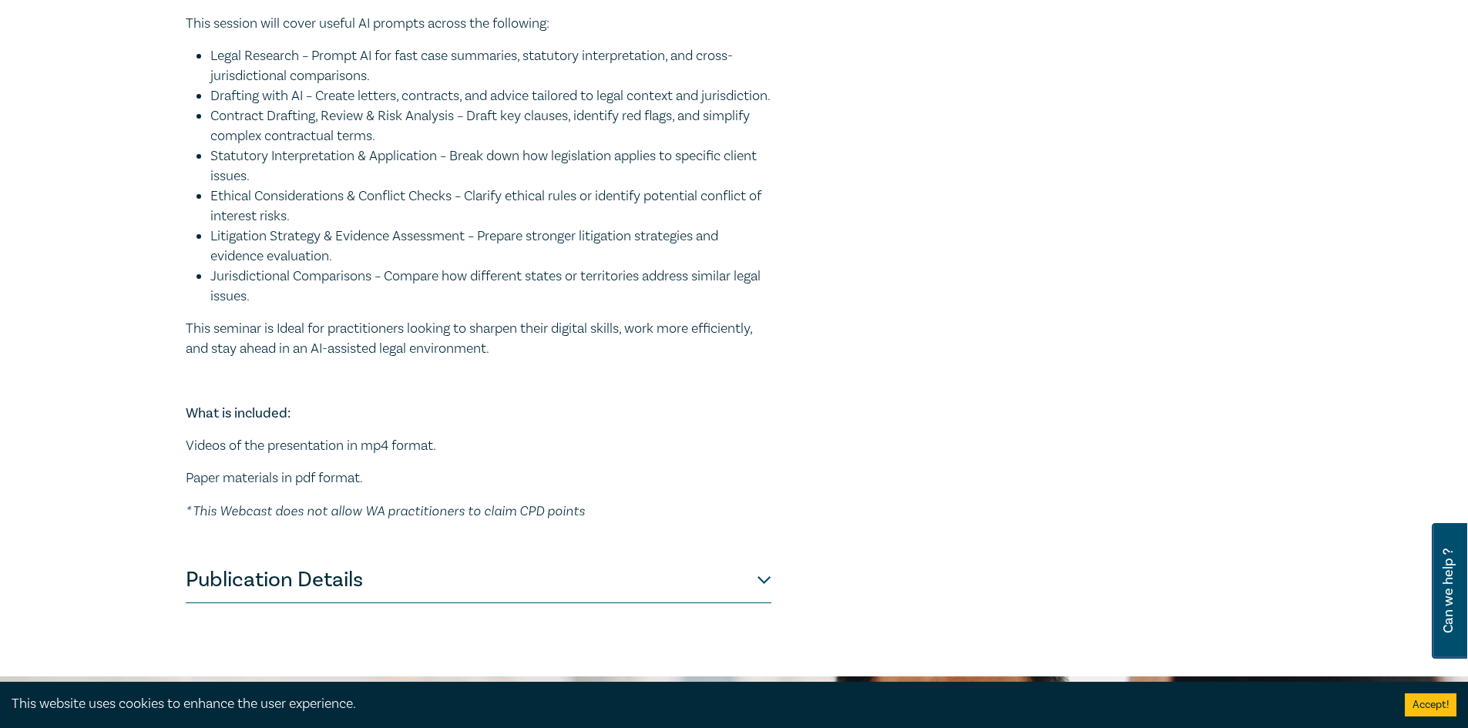
scroll to position [771, 0]
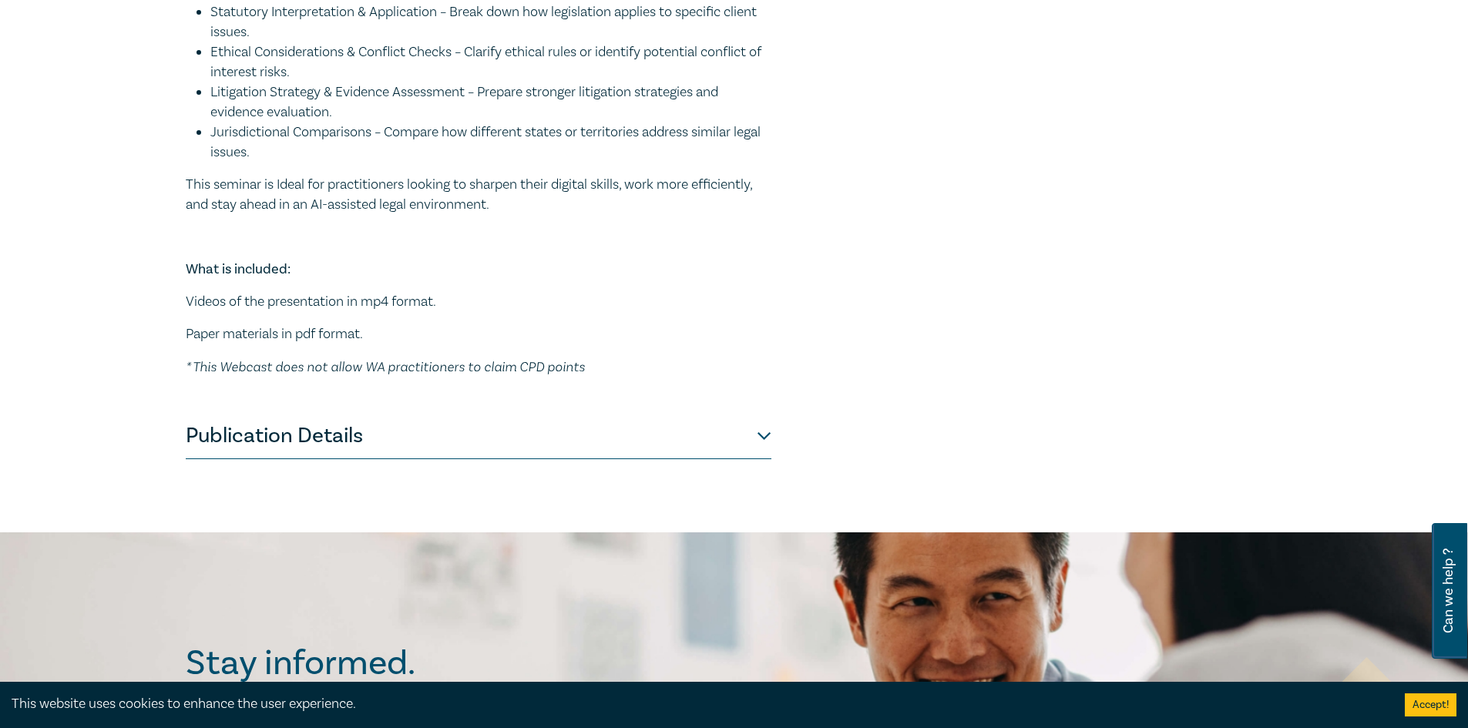
click at [348, 459] on button "Publication Details" at bounding box center [479, 436] width 586 height 46
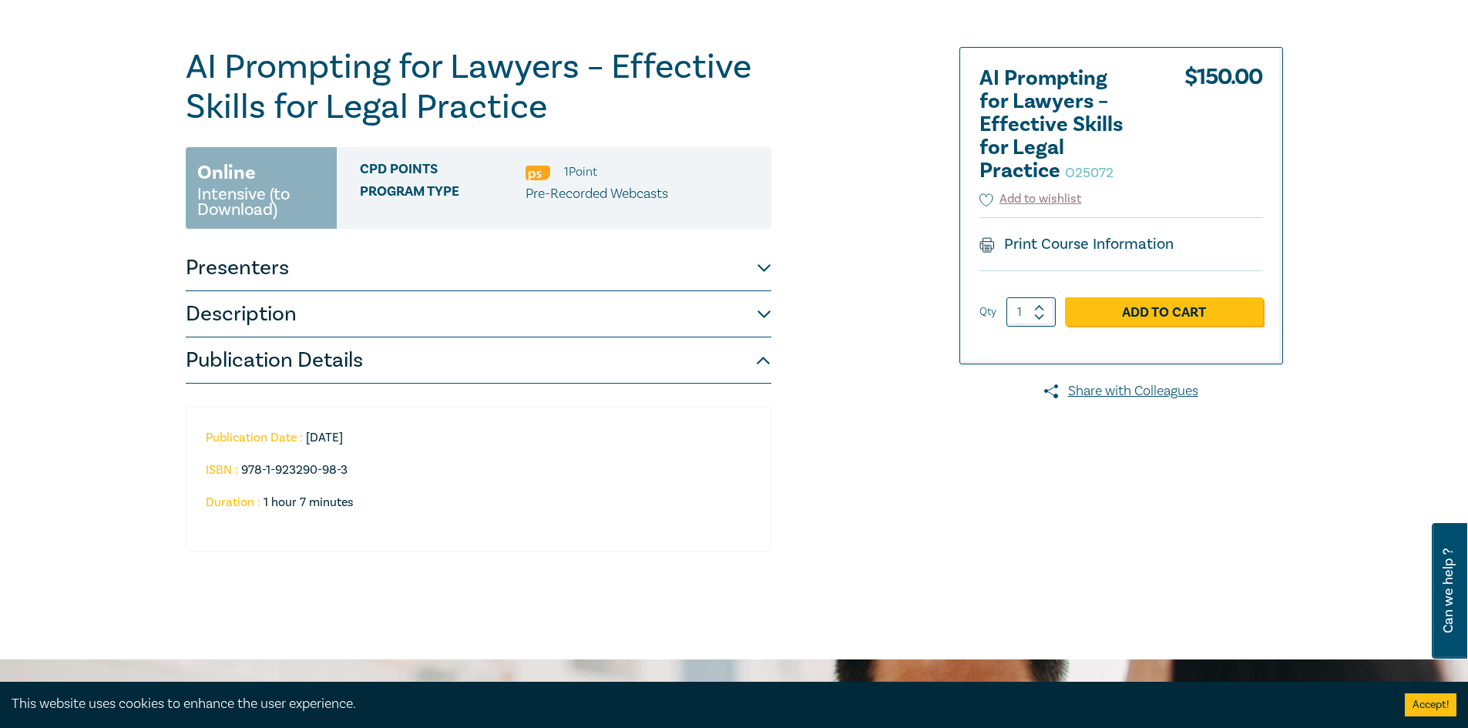
scroll to position [154, 0]
click at [341, 321] on button "Description" at bounding box center [479, 315] width 586 height 46
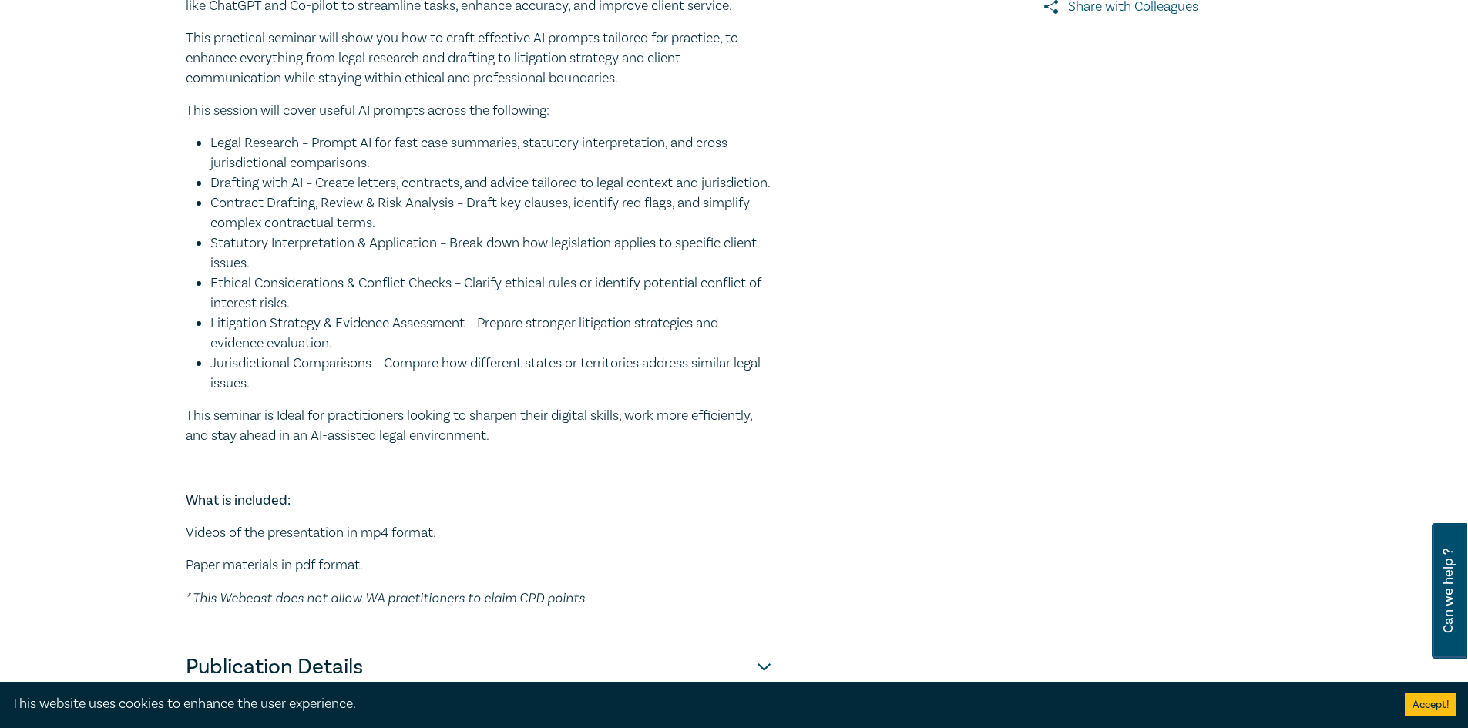
scroll to position [848, 0]
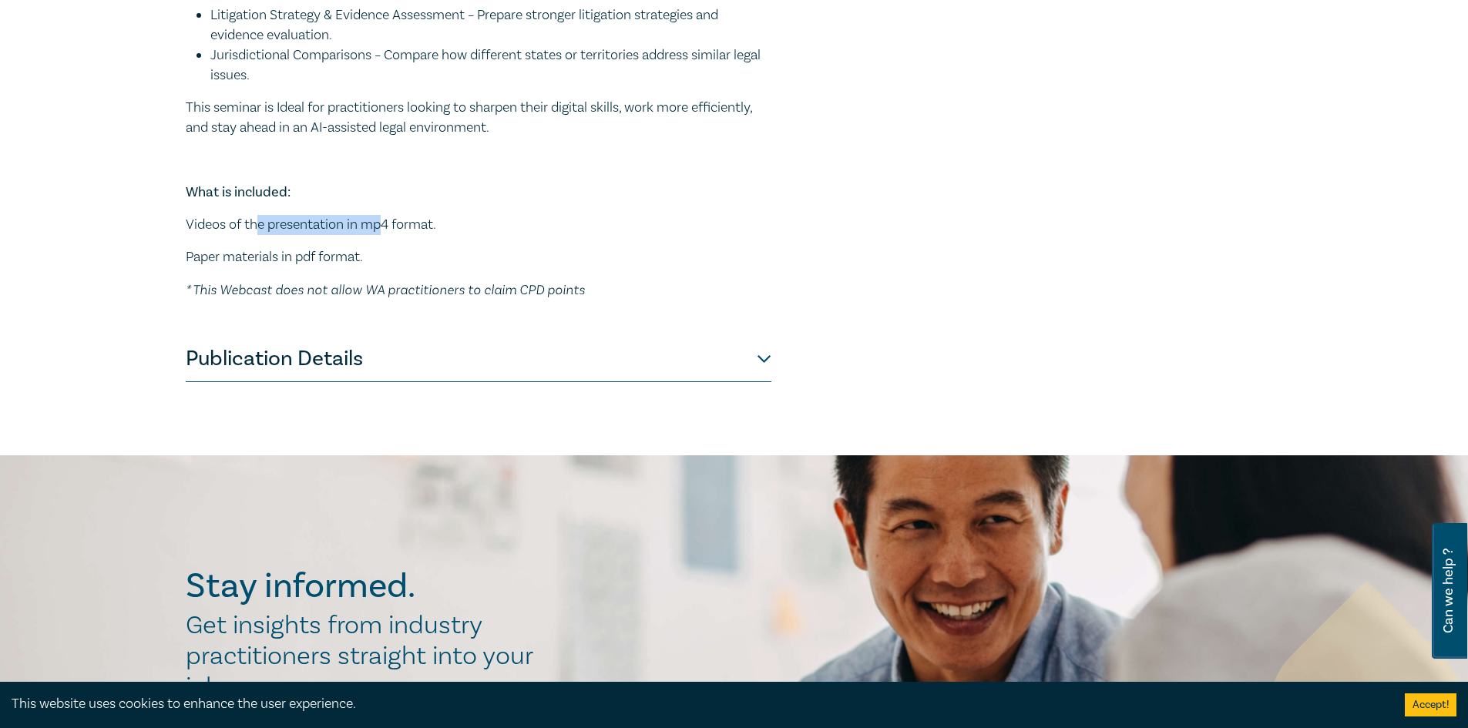
drag, startPoint x: 257, startPoint y: 268, endPoint x: 466, endPoint y: 269, distance: 209.6
click at [449, 235] on p "Videos of the presentation in mp4 format." at bounding box center [479, 225] width 586 height 20
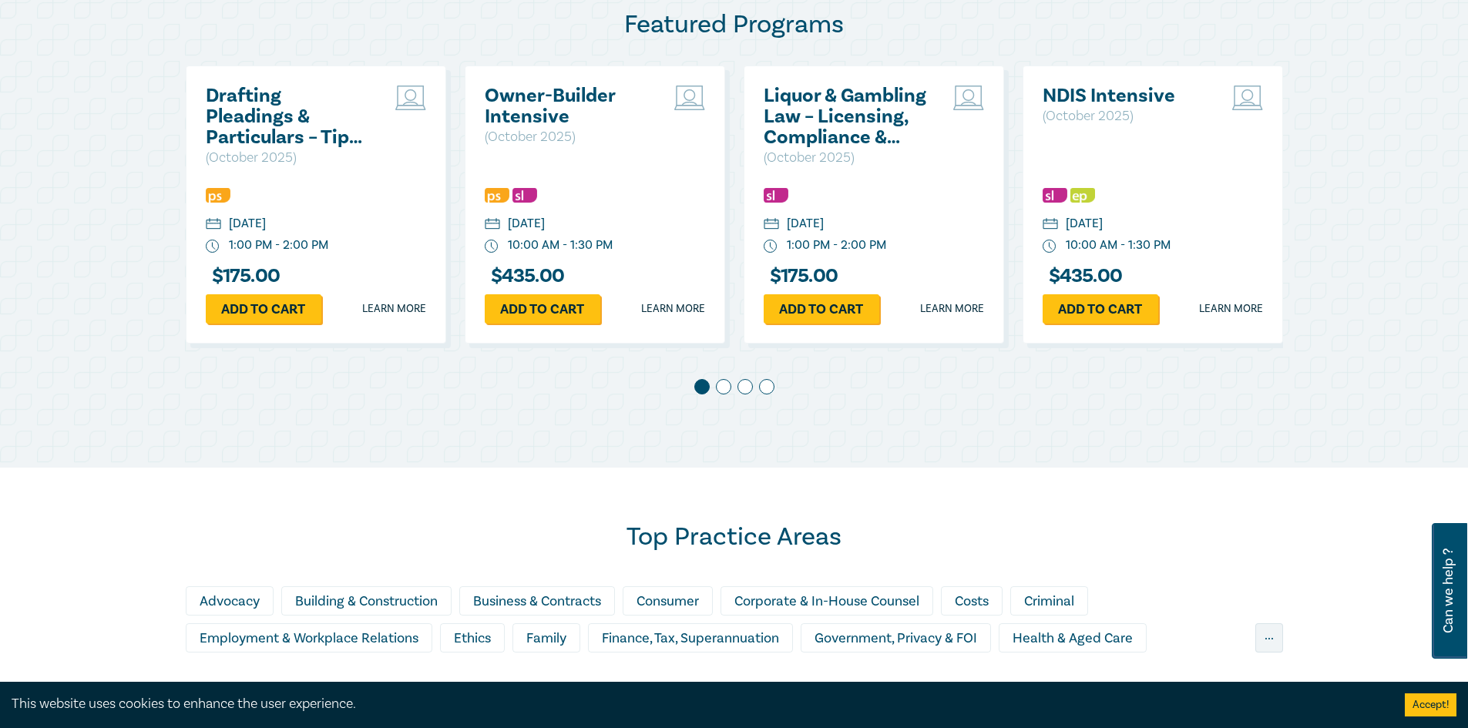
scroll to position [1079, 0]
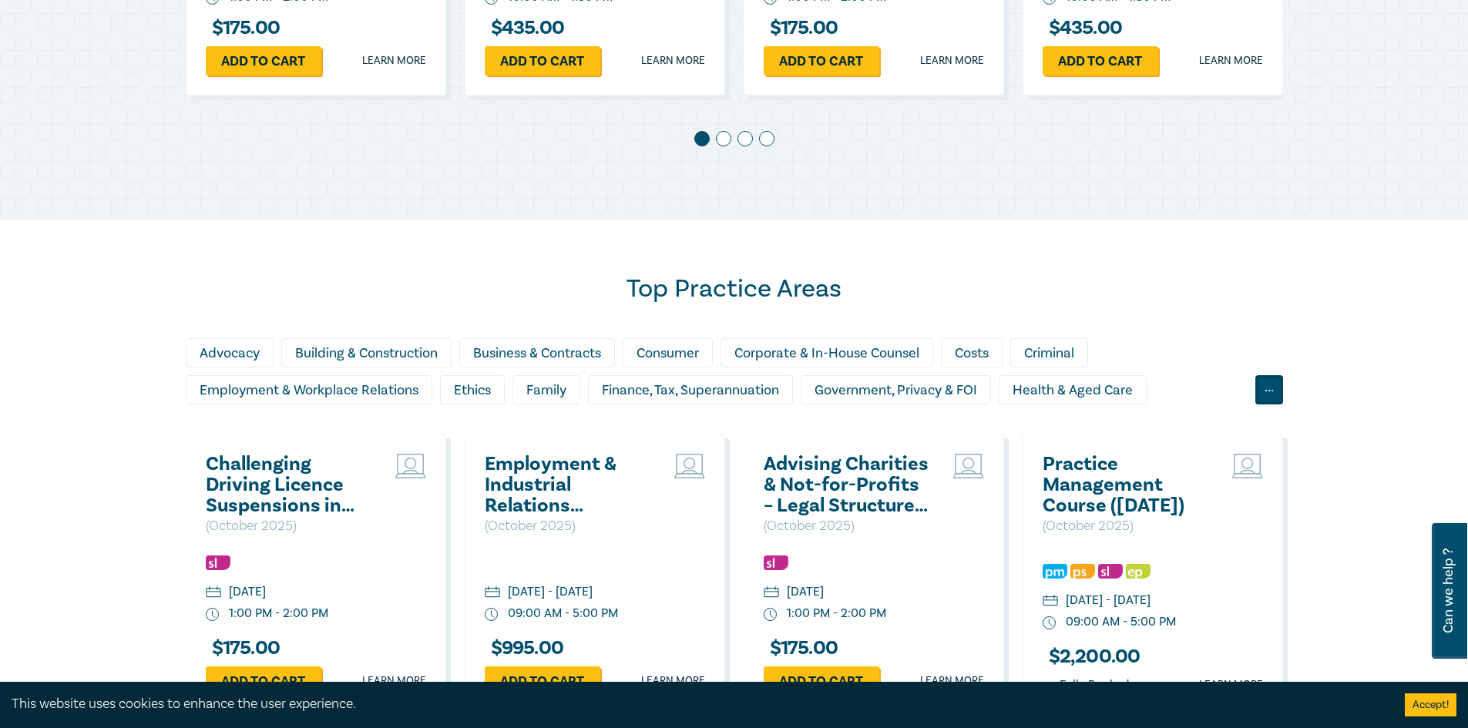
click at [1261, 385] on div "..." at bounding box center [1270, 389] width 28 height 29
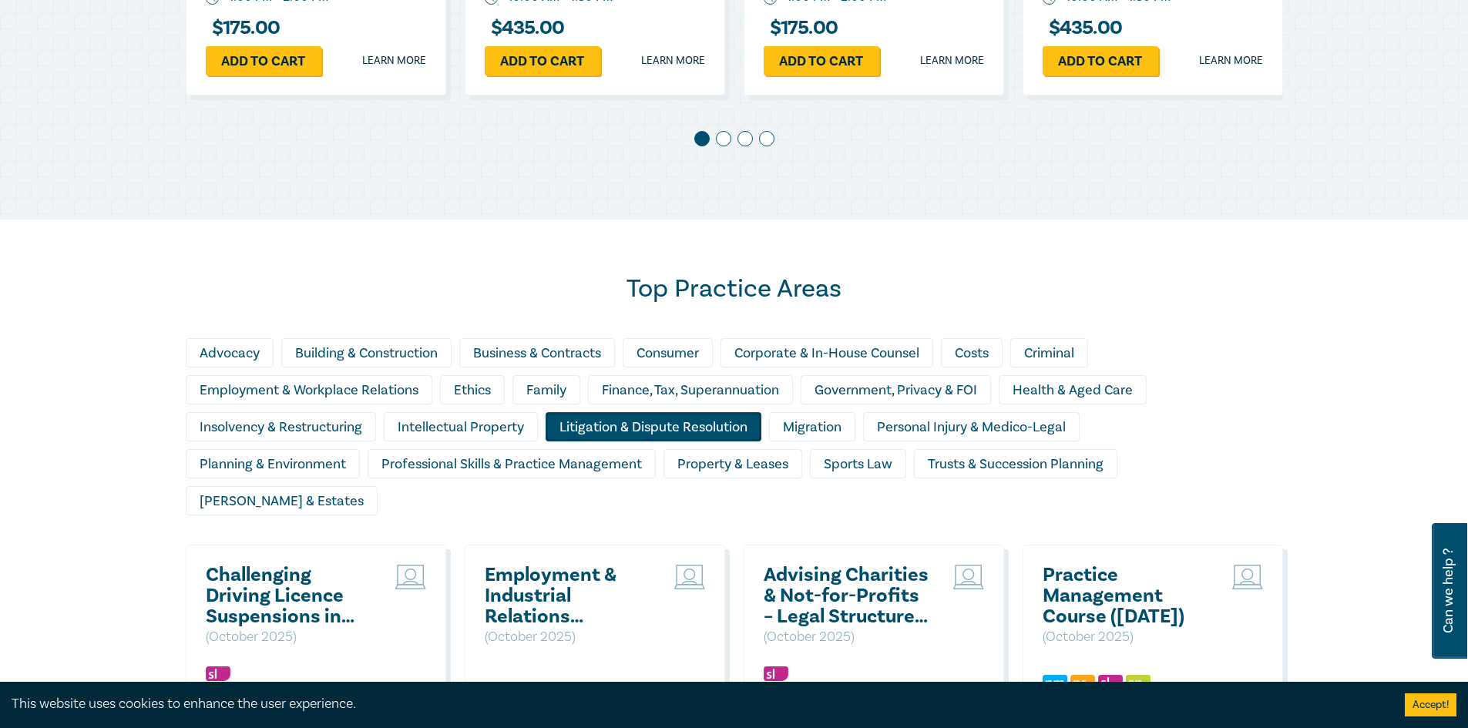
click at [658, 430] on div "Litigation & Dispute Resolution" at bounding box center [654, 426] width 216 height 29
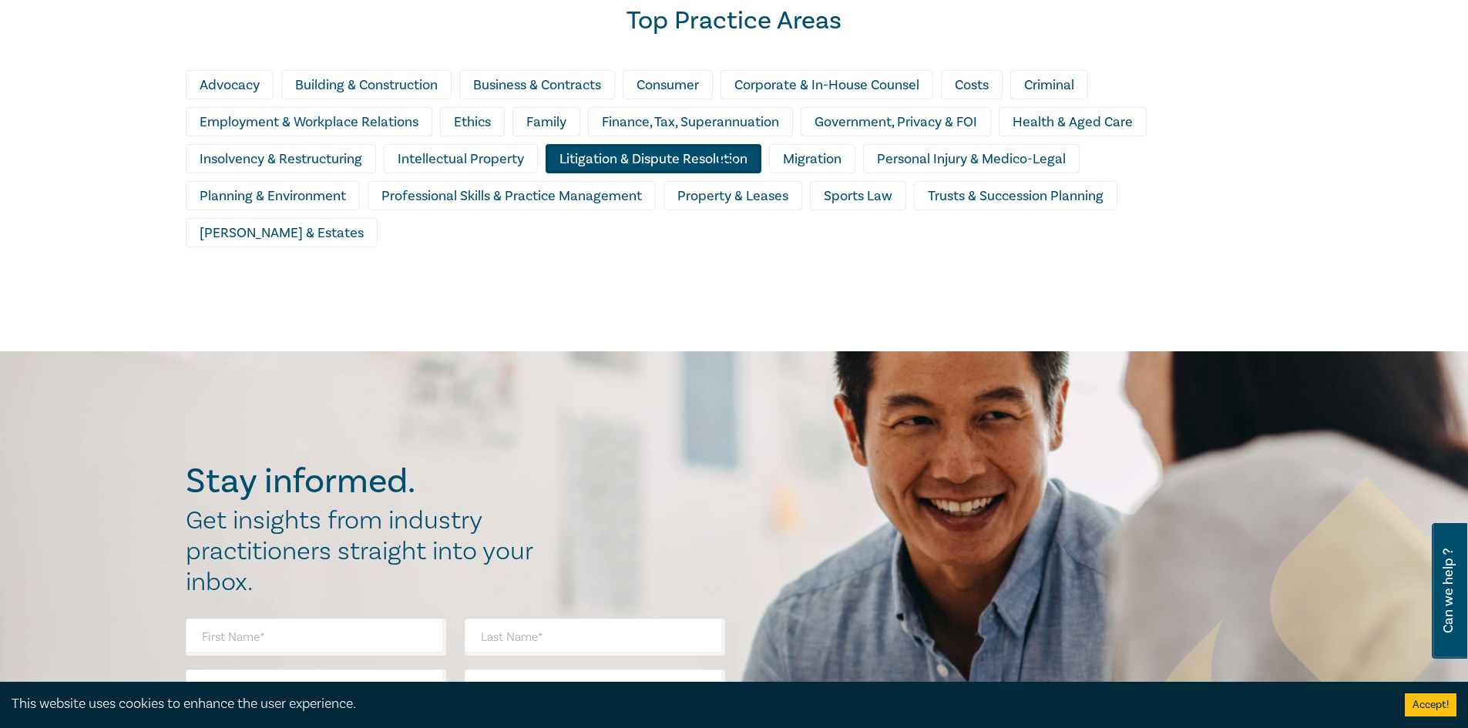
scroll to position [1233, 0]
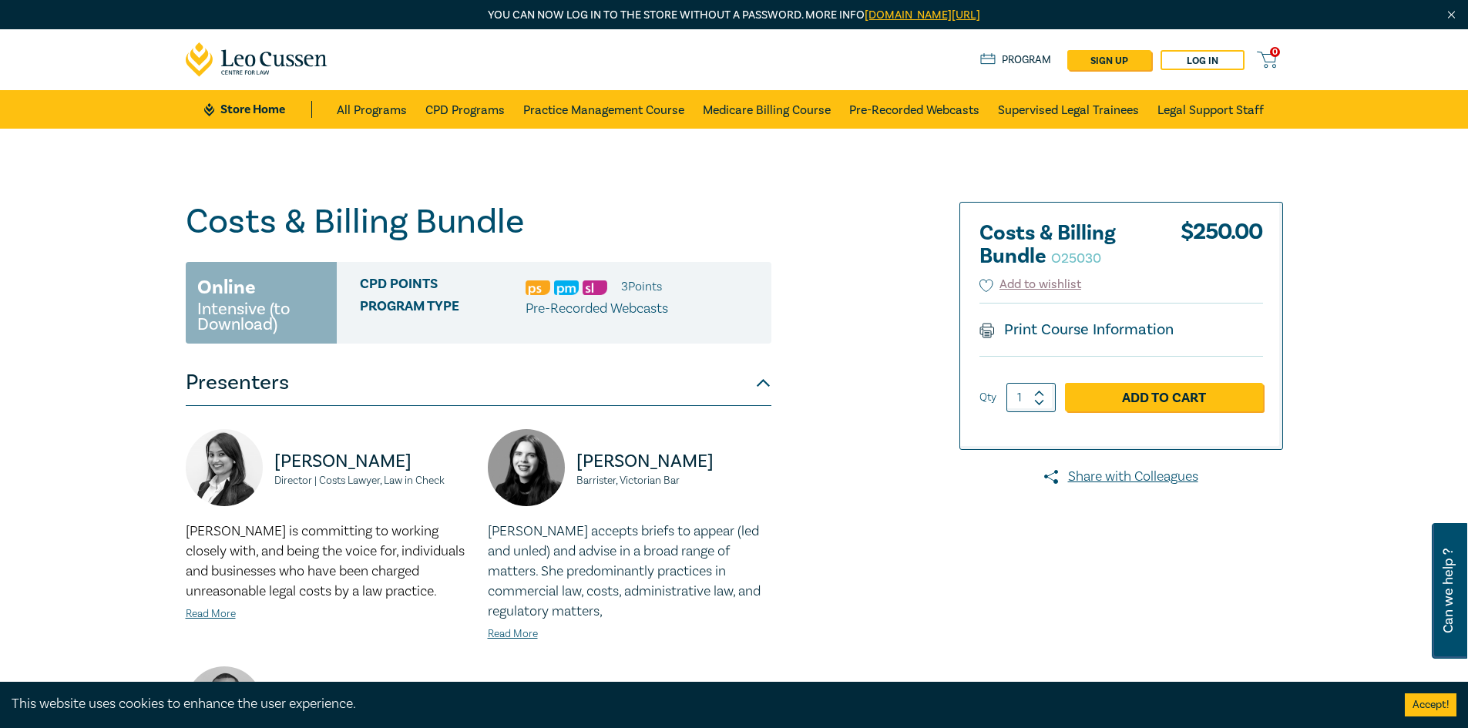
drag, startPoint x: 214, startPoint y: 311, endPoint x: 304, endPoint y: 333, distance: 92.7
click at [304, 333] on div "Online Intensive (to Download)" at bounding box center [261, 303] width 151 height 82
click at [331, 415] on div "[PERSON_NAME] Director | Costs Lawyer, Law in Check [PERSON_NAME] is committing…" at bounding box center [479, 667] width 586 height 523
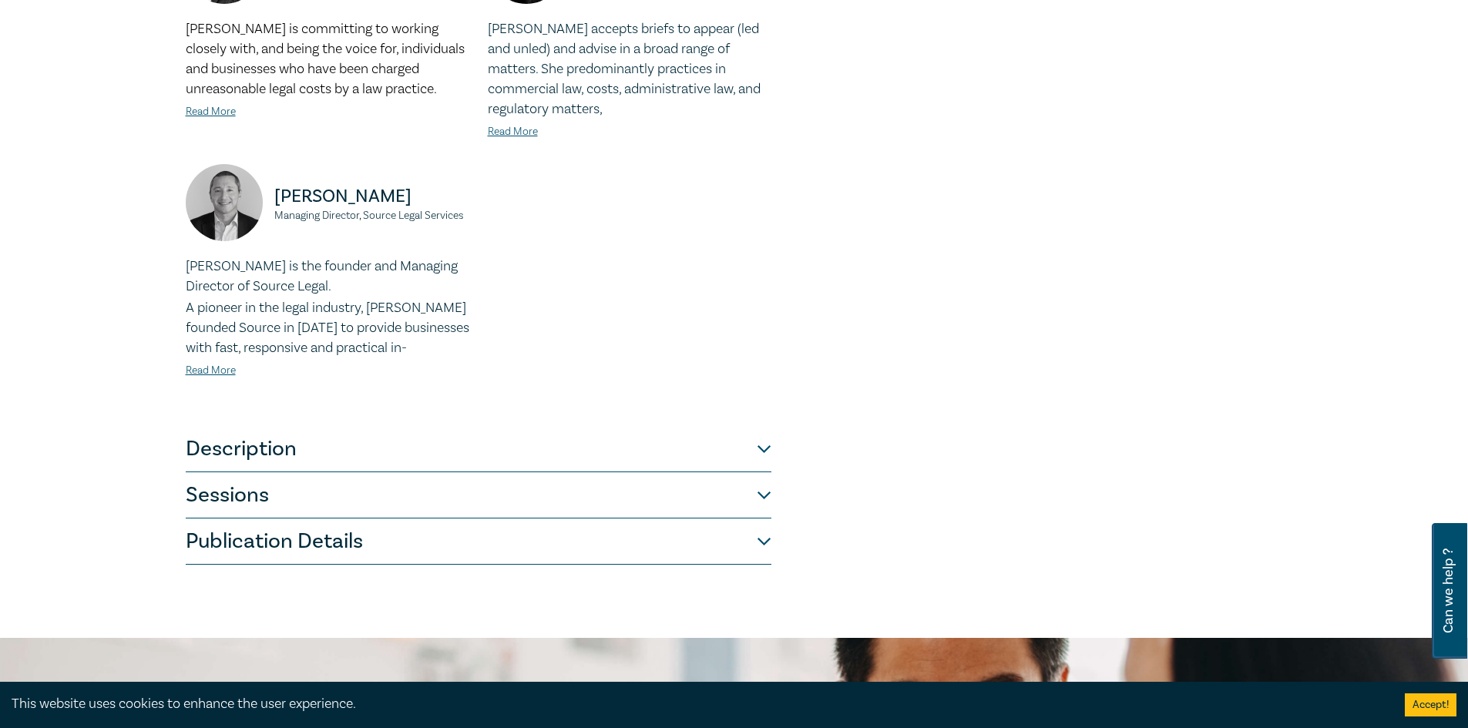
scroll to position [308, 0]
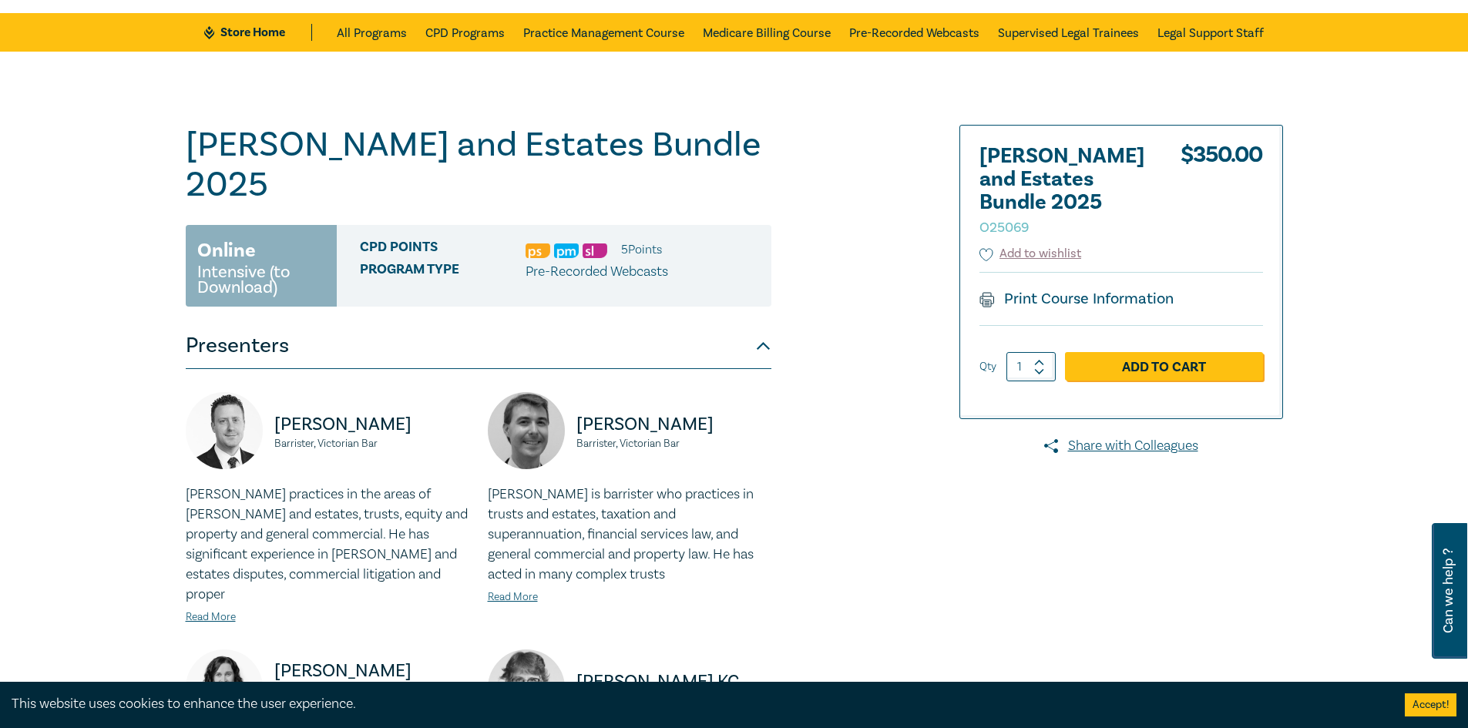
scroll to position [231, 0]
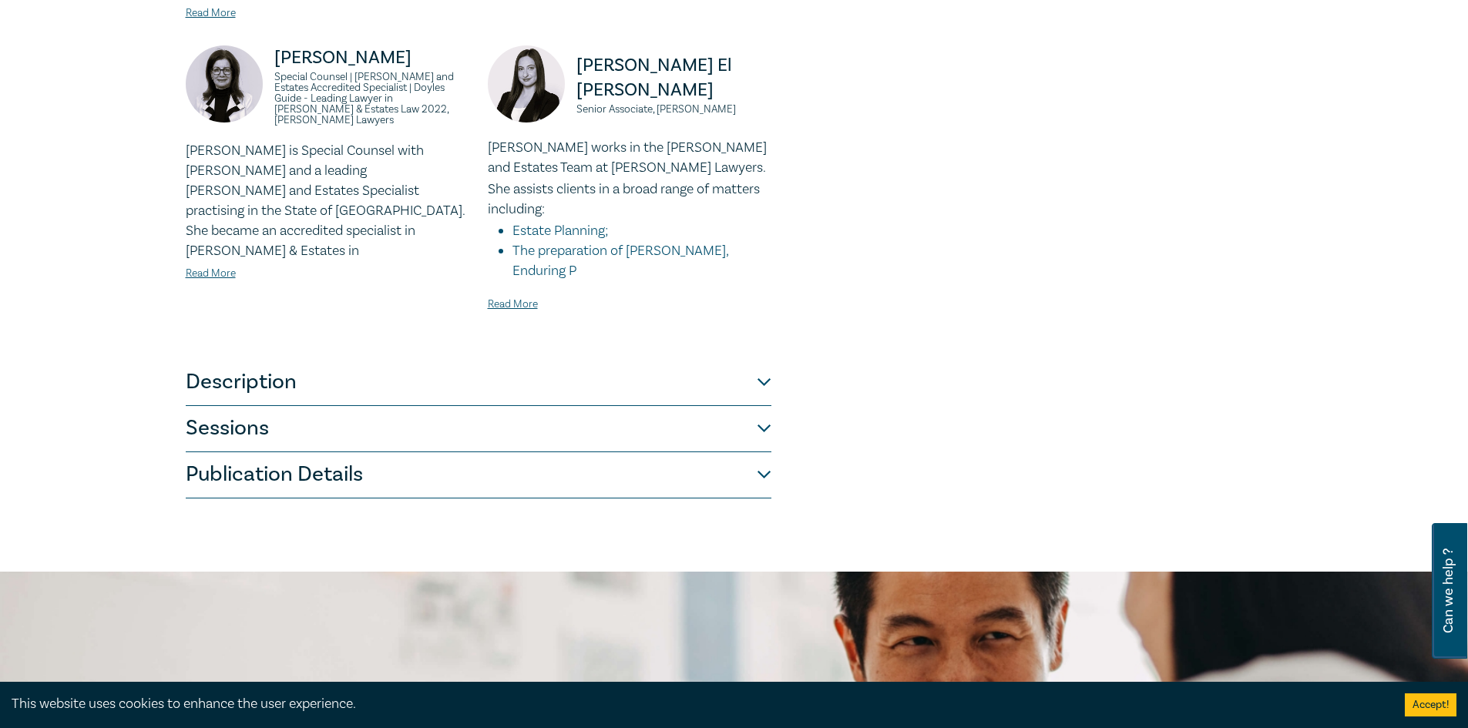
click at [281, 360] on button "Description" at bounding box center [479, 383] width 586 height 46
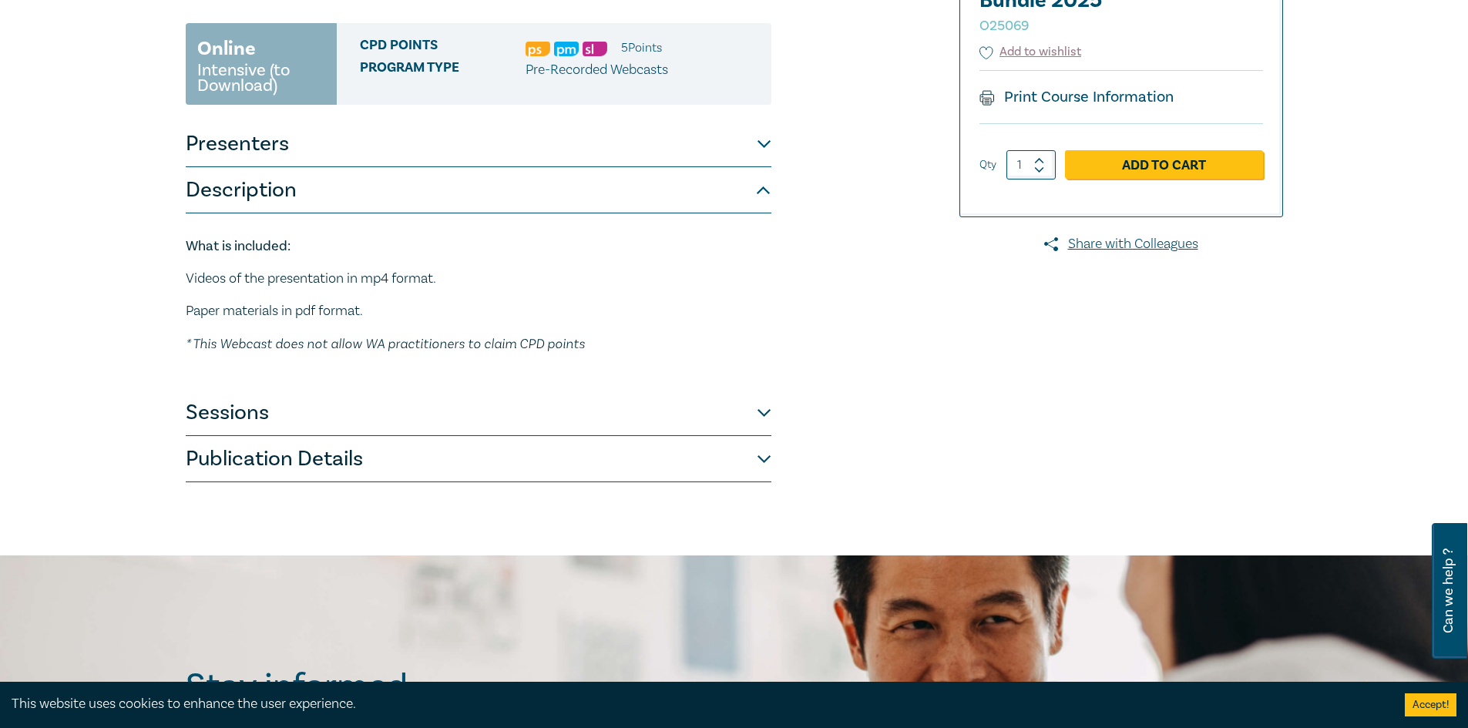
scroll to position [277, 0]
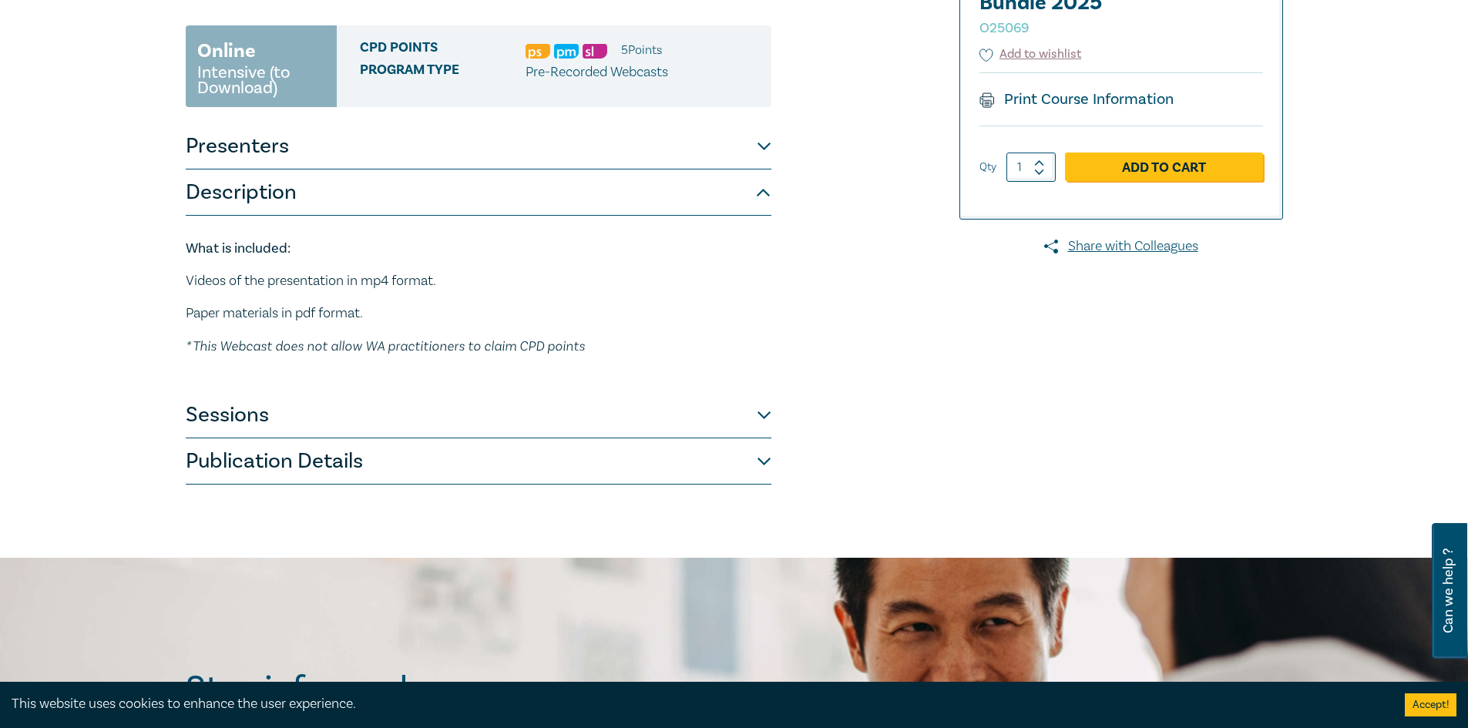
click at [221, 392] on button "Sessions" at bounding box center [479, 415] width 586 height 46
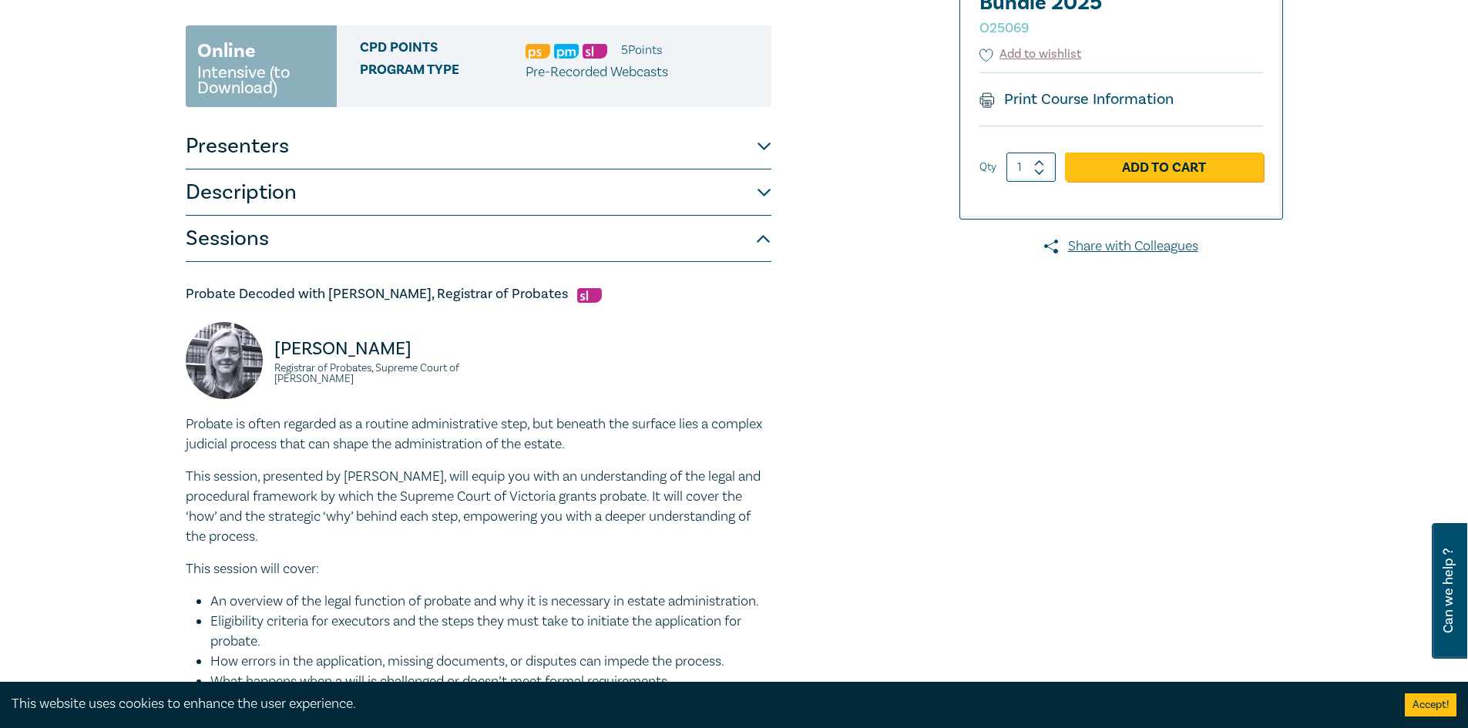
click at [320, 170] on button "Description" at bounding box center [479, 193] width 586 height 46
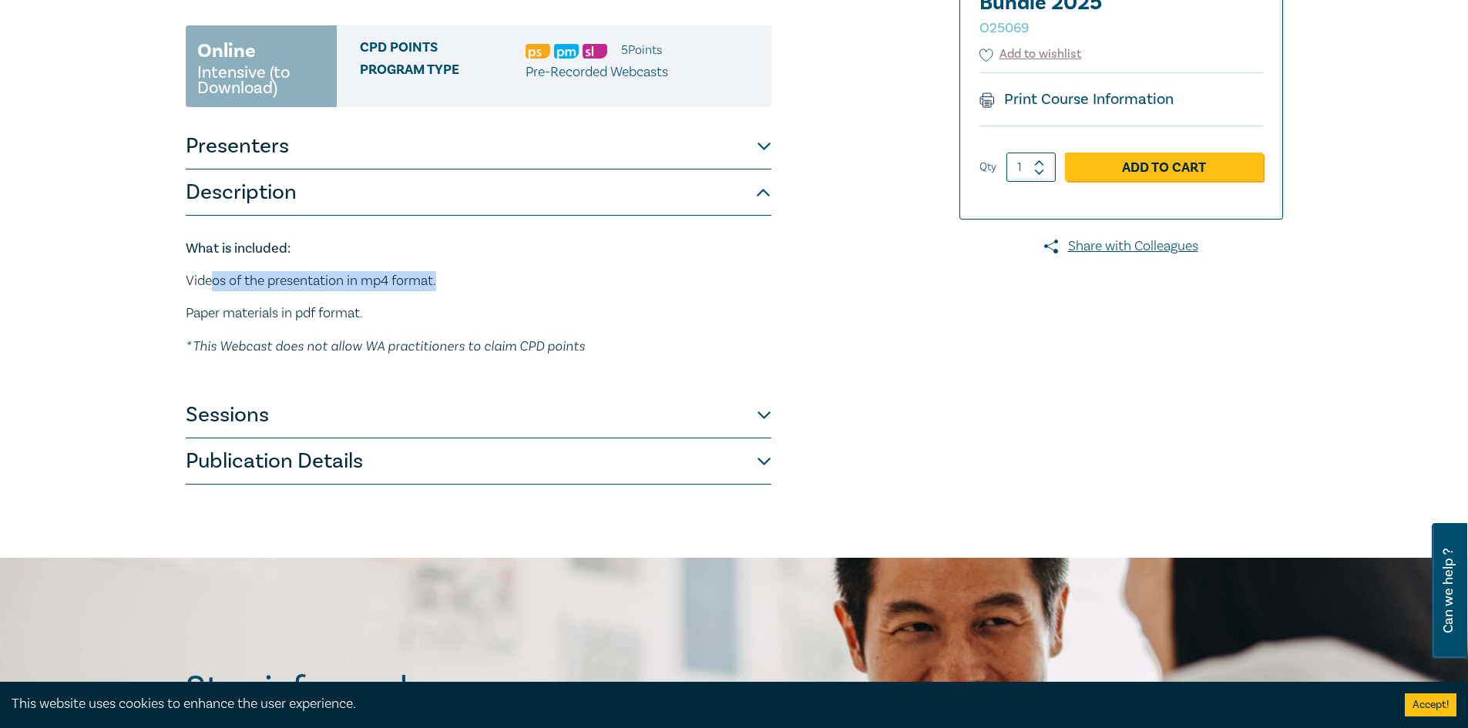
drag, startPoint x: 212, startPoint y: 234, endPoint x: 486, endPoint y: 234, distance: 273.6
click at [486, 271] on p "Videos of the presentation in mp4 format." at bounding box center [479, 281] width 586 height 20
drag, startPoint x: 214, startPoint y: 267, endPoint x: 363, endPoint y: 270, distance: 148.8
click at [363, 304] on p "Paper materials in pdf format." at bounding box center [479, 314] width 586 height 20
click at [311, 392] on button "Sessions" at bounding box center [479, 415] width 586 height 46
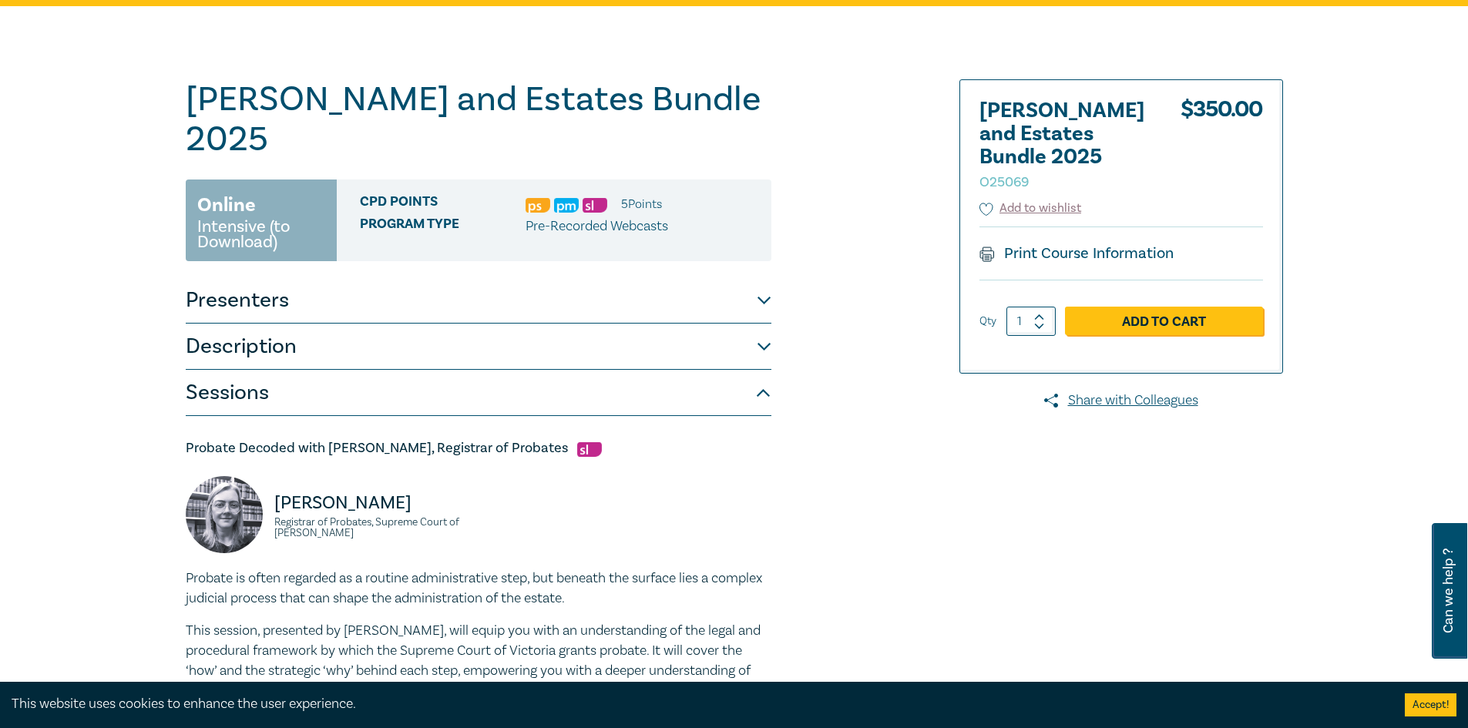
scroll to position [0, 0]
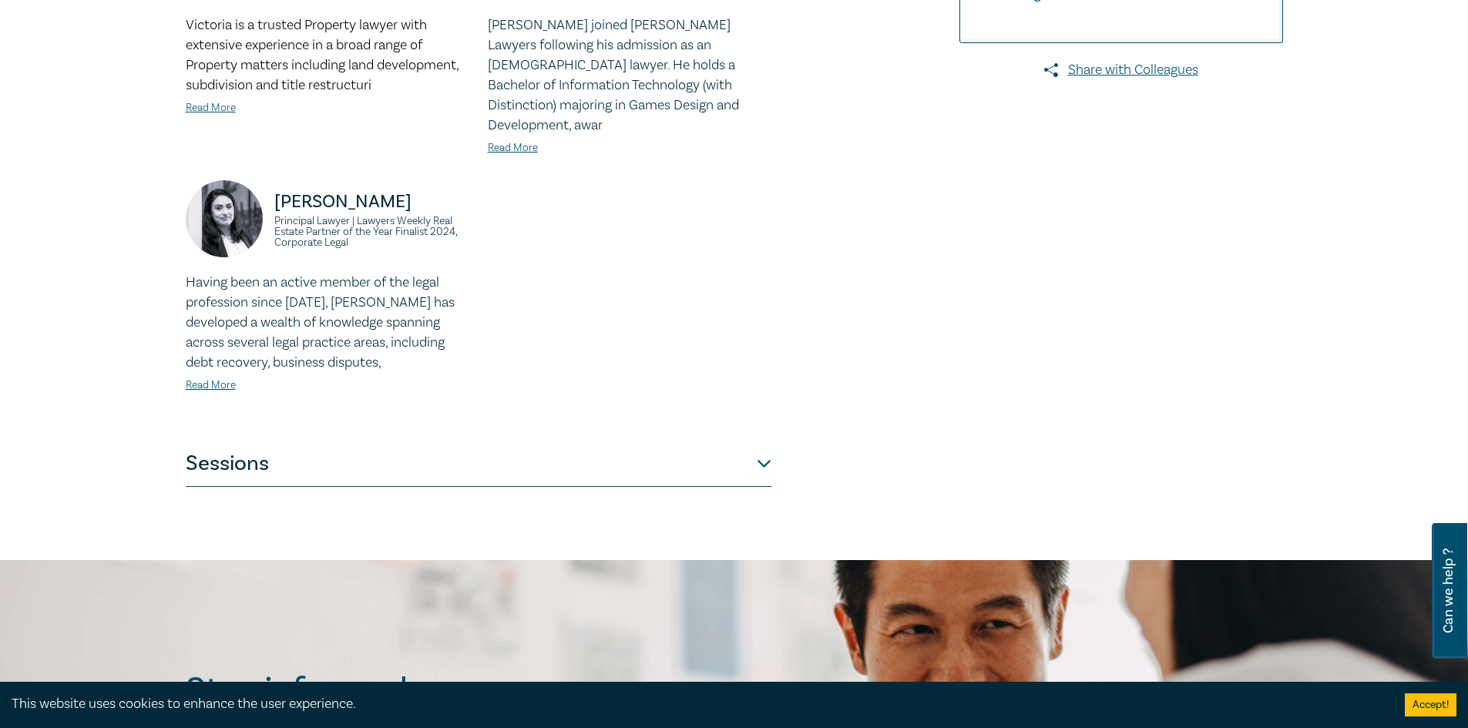
scroll to position [540, 0]
click at [431, 448] on button "Sessions" at bounding box center [479, 463] width 586 height 46
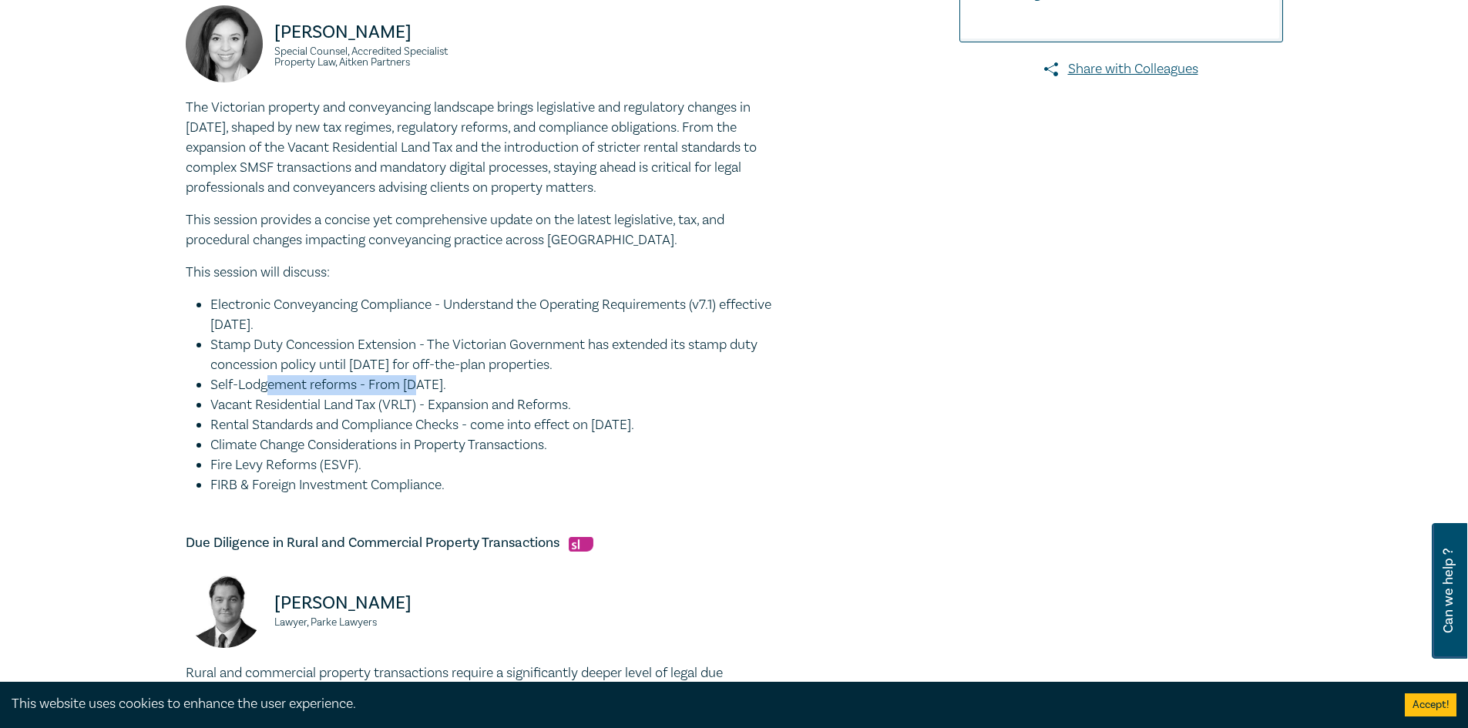
drag, startPoint x: 264, startPoint y: 385, endPoint x: 420, endPoint y: 379, distance: 155.8
click at [420, 379] on li "Self-Lodgement reforms - From [DATE]." at bounding box center [490, 385] width 561 height 20
drag, startPoint x: 258, startPoint y: 421, endPoint x: 440, endPoint y: 422, distance: 181.9
click at [433, 419] on li "Rental Standards and Compliance Checks - come into effect on [DATE]." at bounding box center [490, 425] width 561 height 20
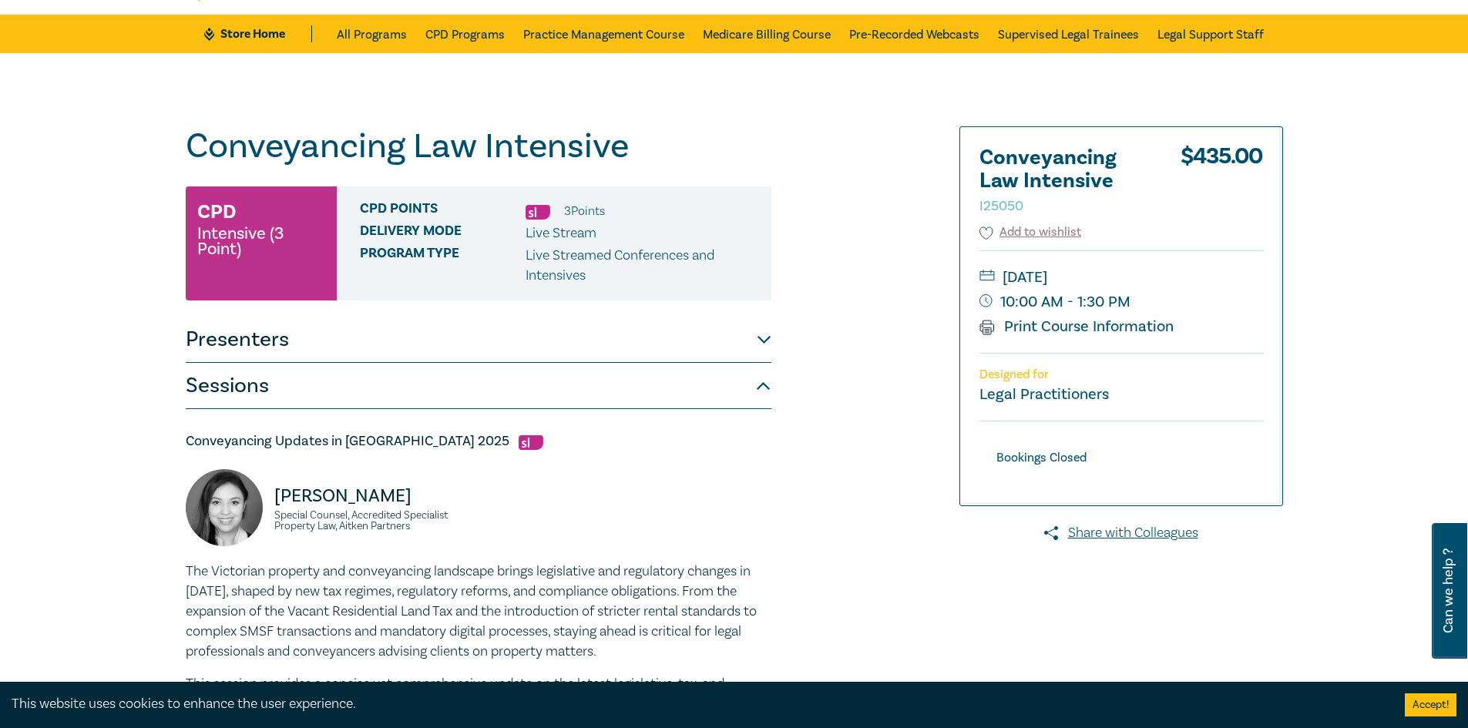
scroll to position [0, 0]
